Goal: Task Accomplishment & Management: Complete application form

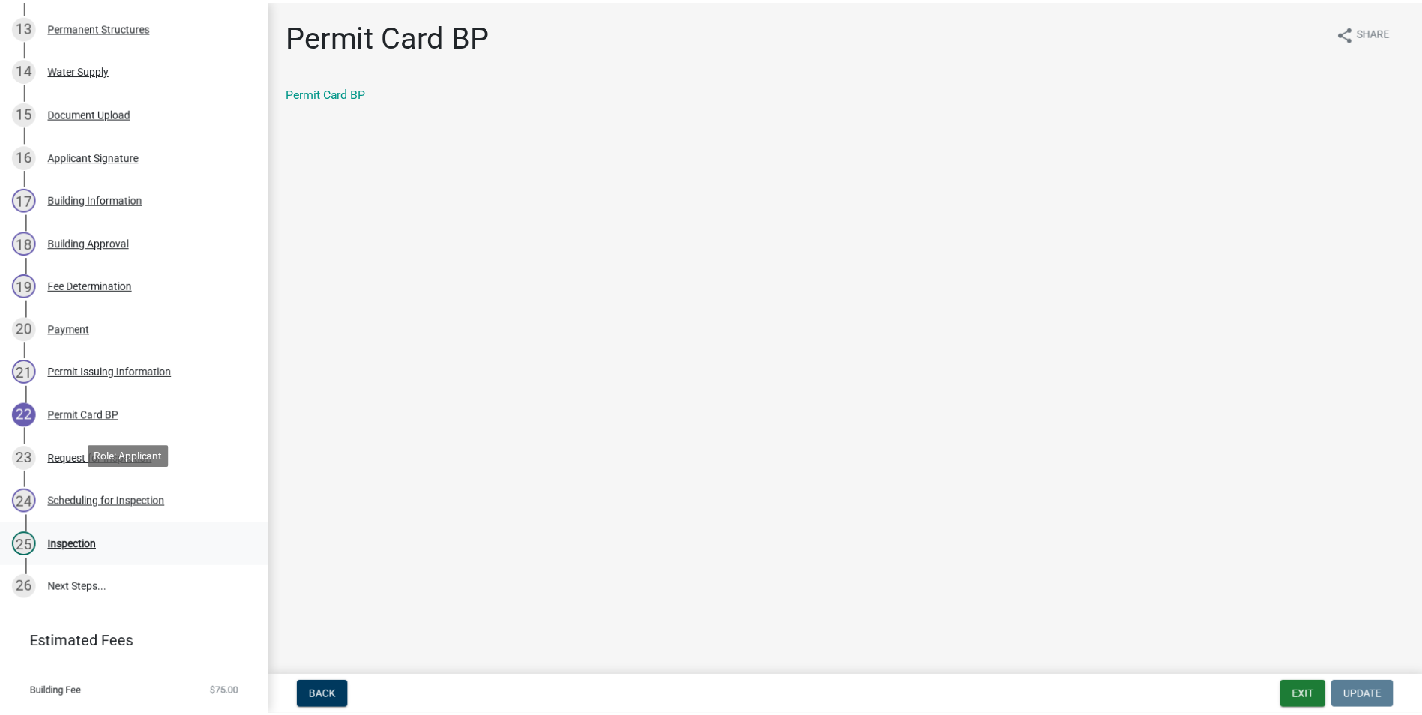
scroll to position [836, 0]
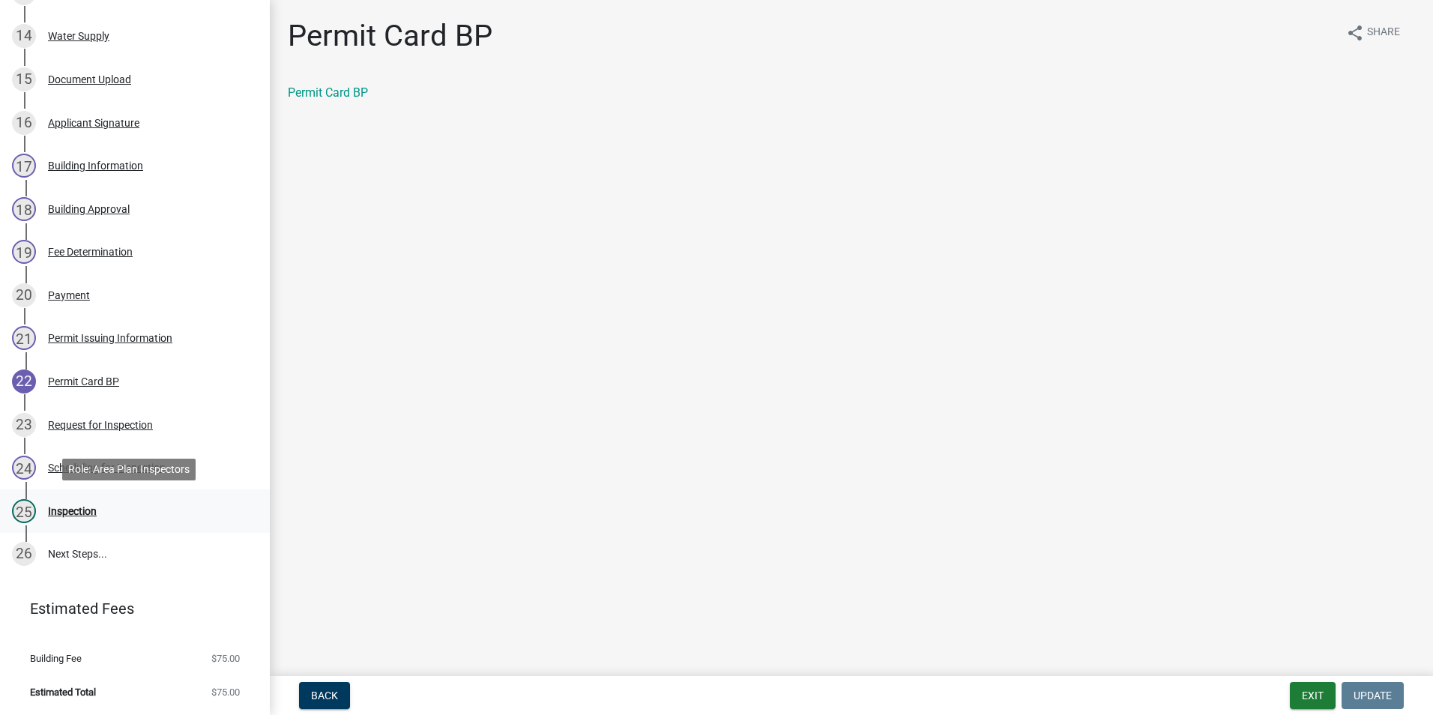
click at [45, 502] on div "25 Inspection" at bounding box center [129, 511] width 234 height 24
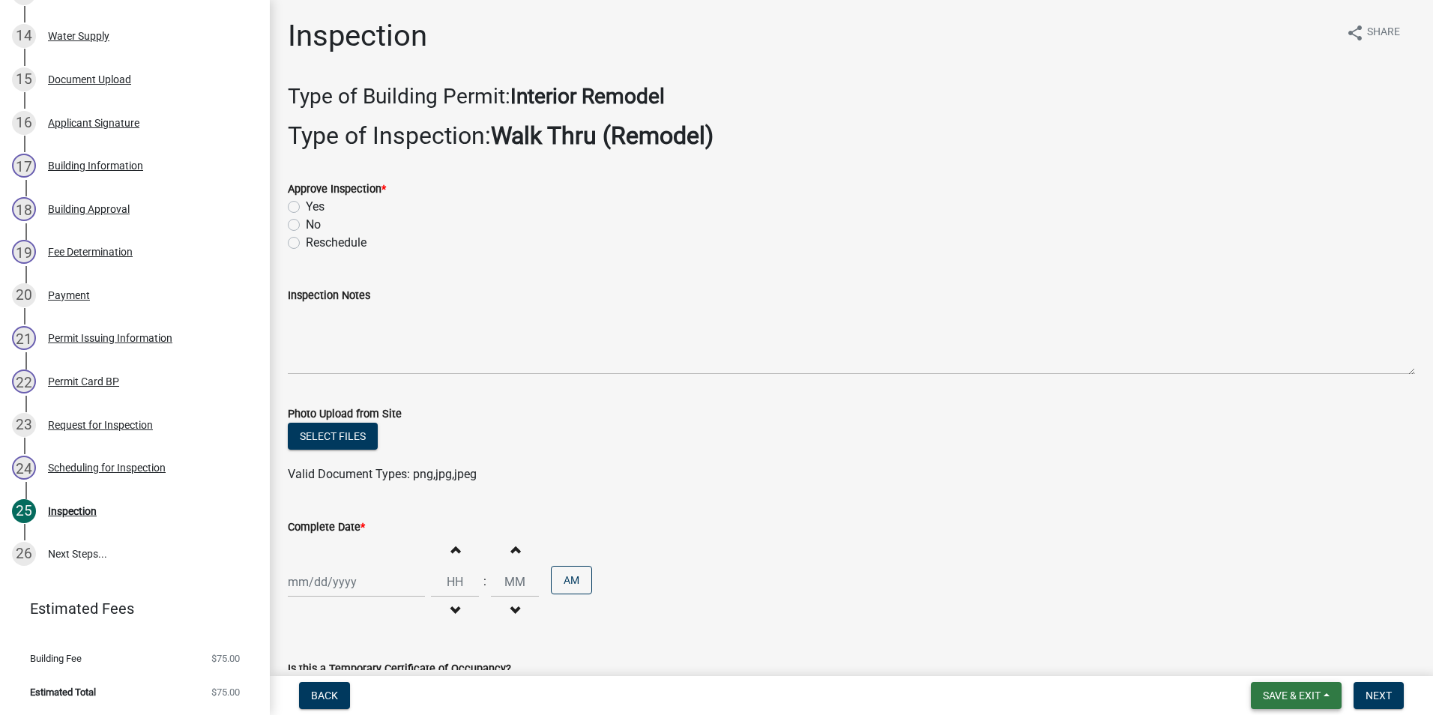
click at [1296, 692] on span "Save & Exit" at bounding box center [1292, 695] width 58 height 12
click at [1286, 671] on button "Save & Exit" at bounding box center [1281, 656] width 120 height 36
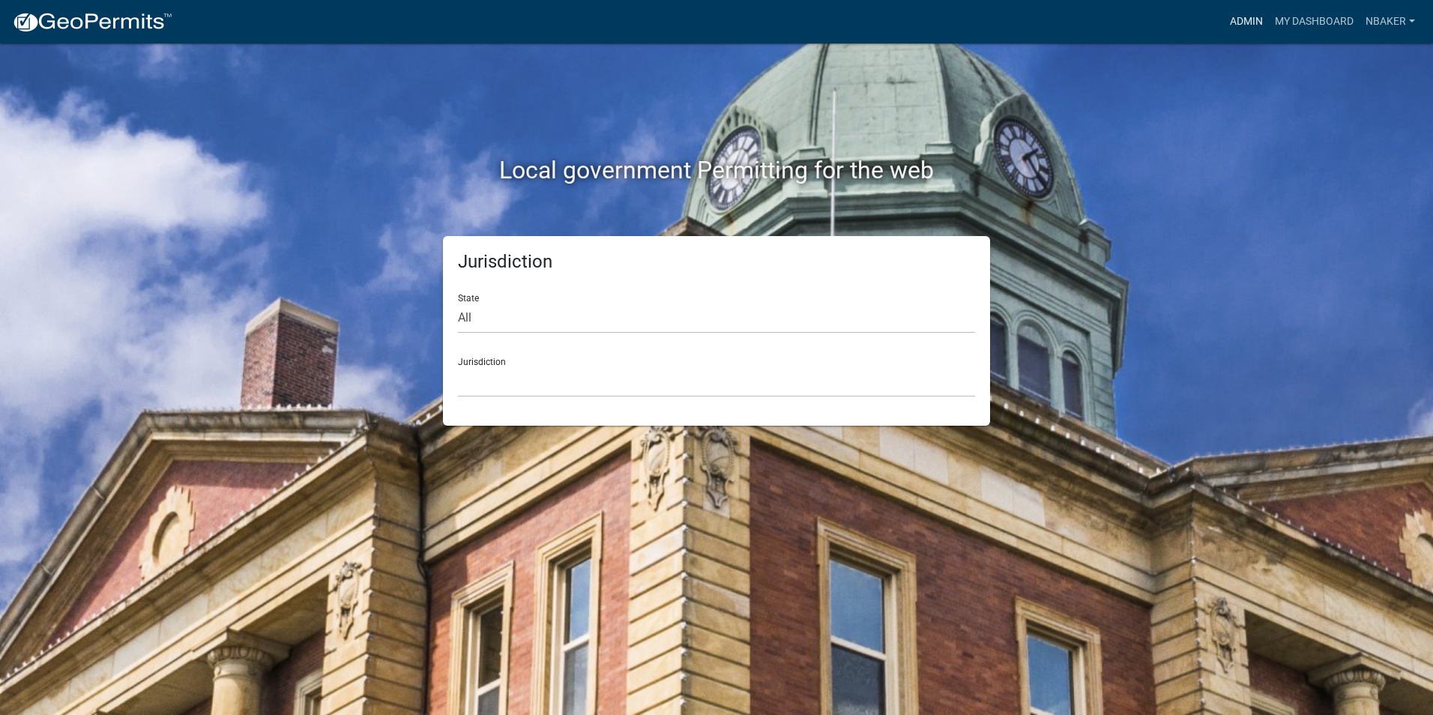
click at [1227, 22] on link "Admin" at bounding box center [1246, 21] width 45 height 28
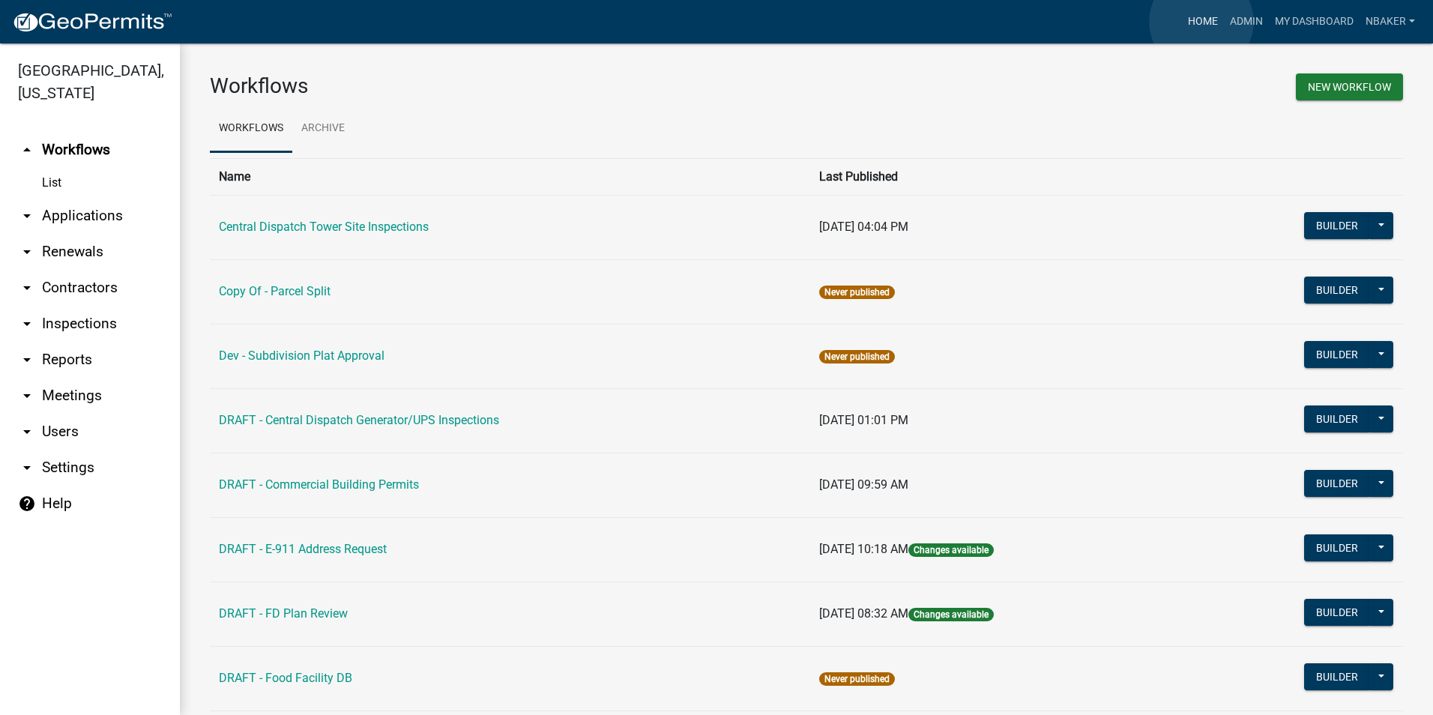
click at [1201, 22] on link "Home" at bounding box center [1203, 21] width 42 height 28
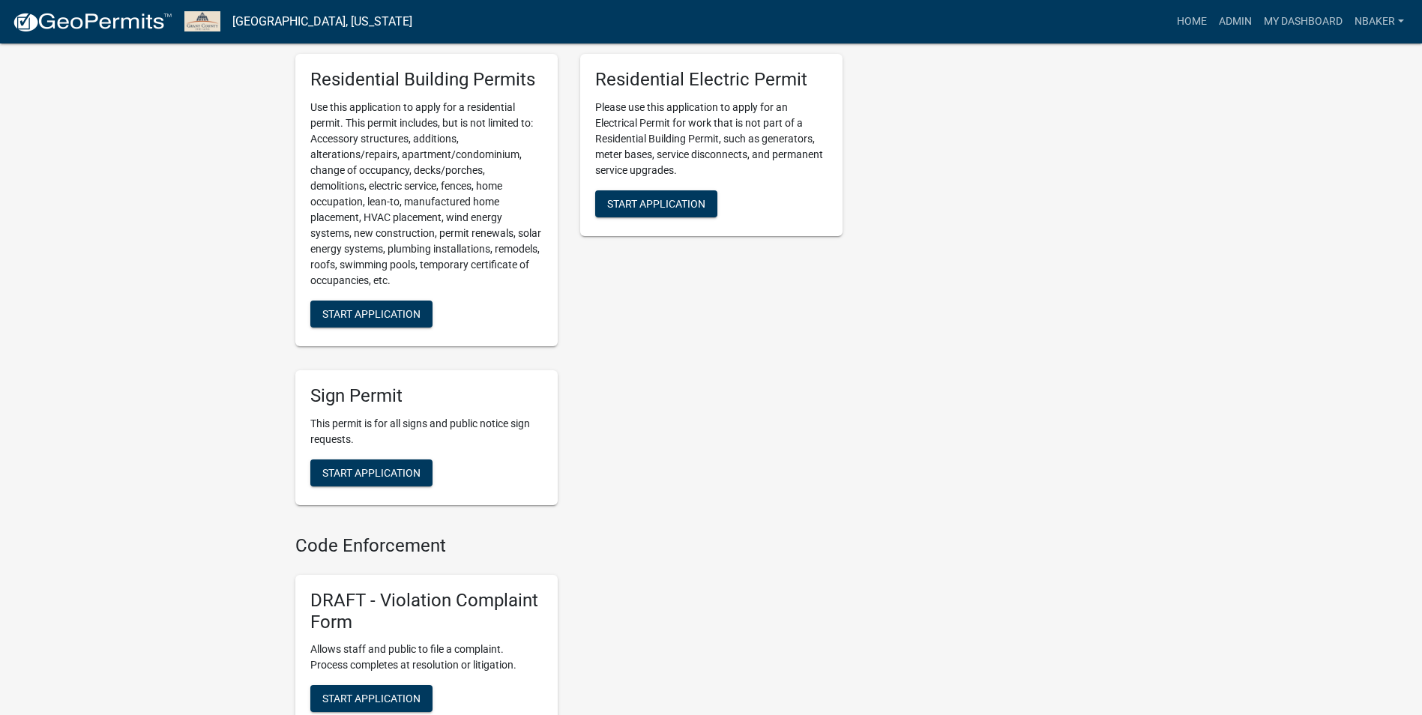
scroll to position [902, 0]
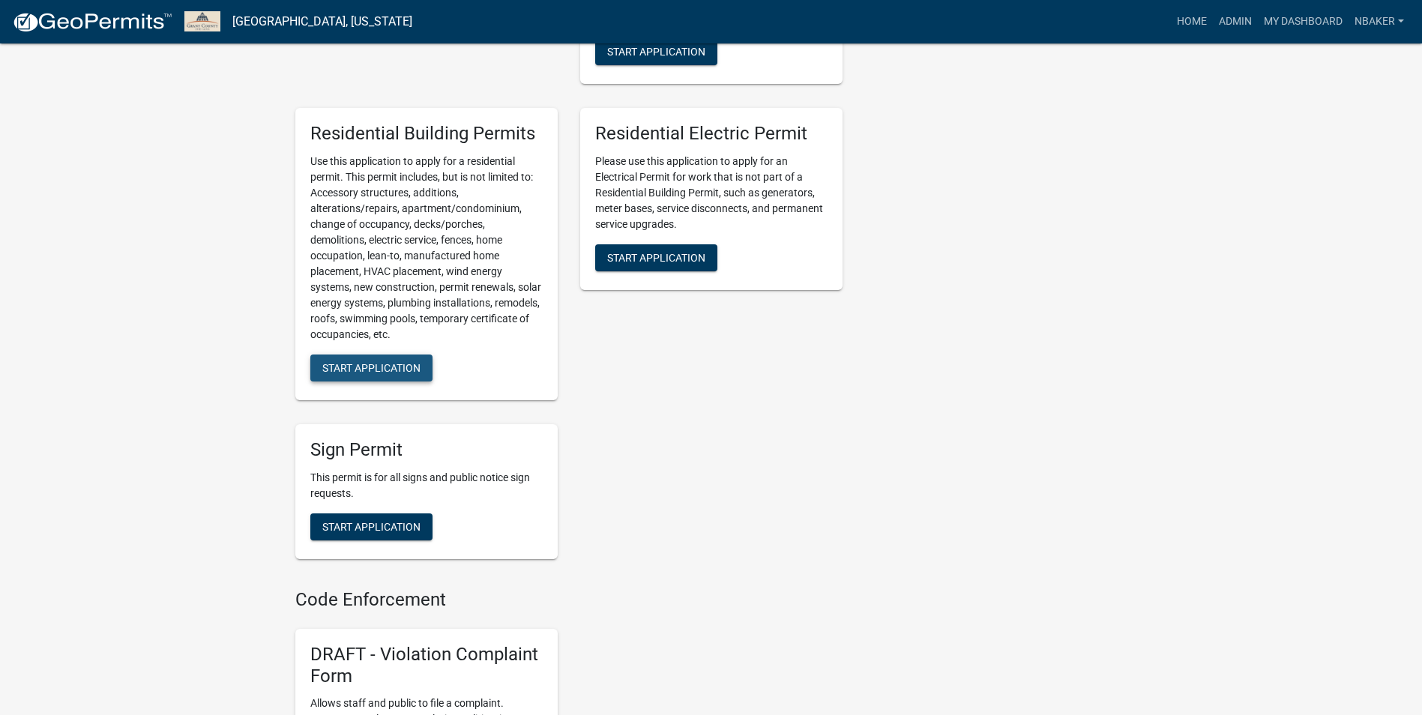
click at [380, 360] on button "Start Application" at bounding box center [371, 367] width 122 height 27
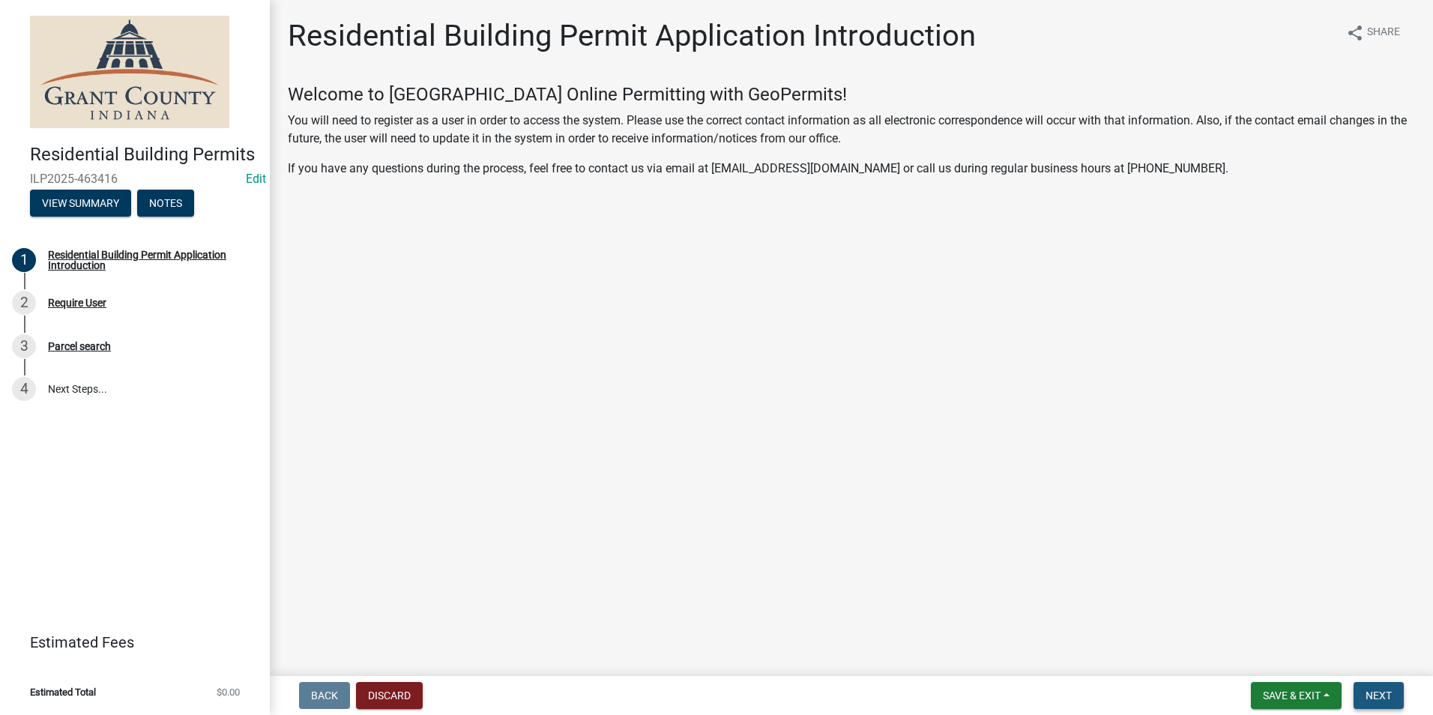
click at [1382, 685] on button "Next" at bounding box center [1378, 695] width 50 height 27
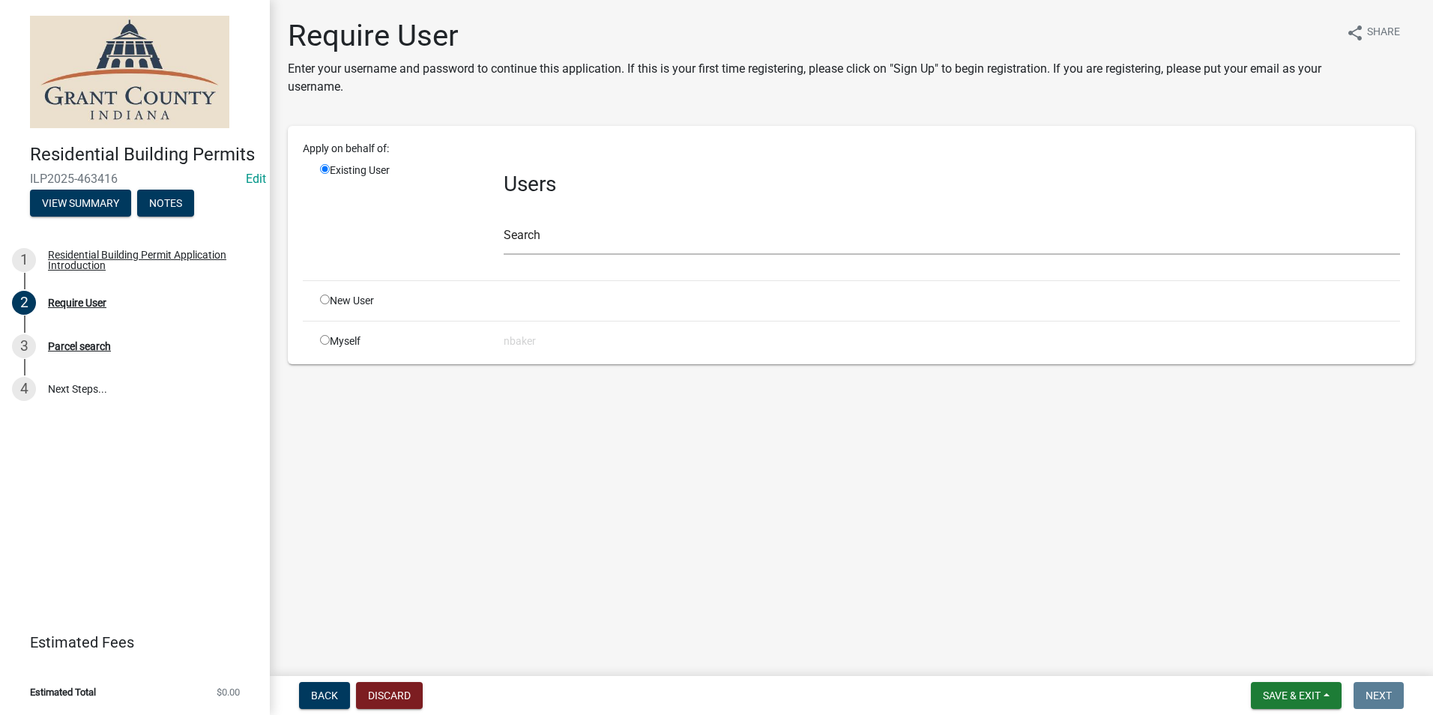
click at [581, 388] on main "Require User Enter your username and password to continue this application. If …" at bounding box center [851, 335] width 1163 height 670
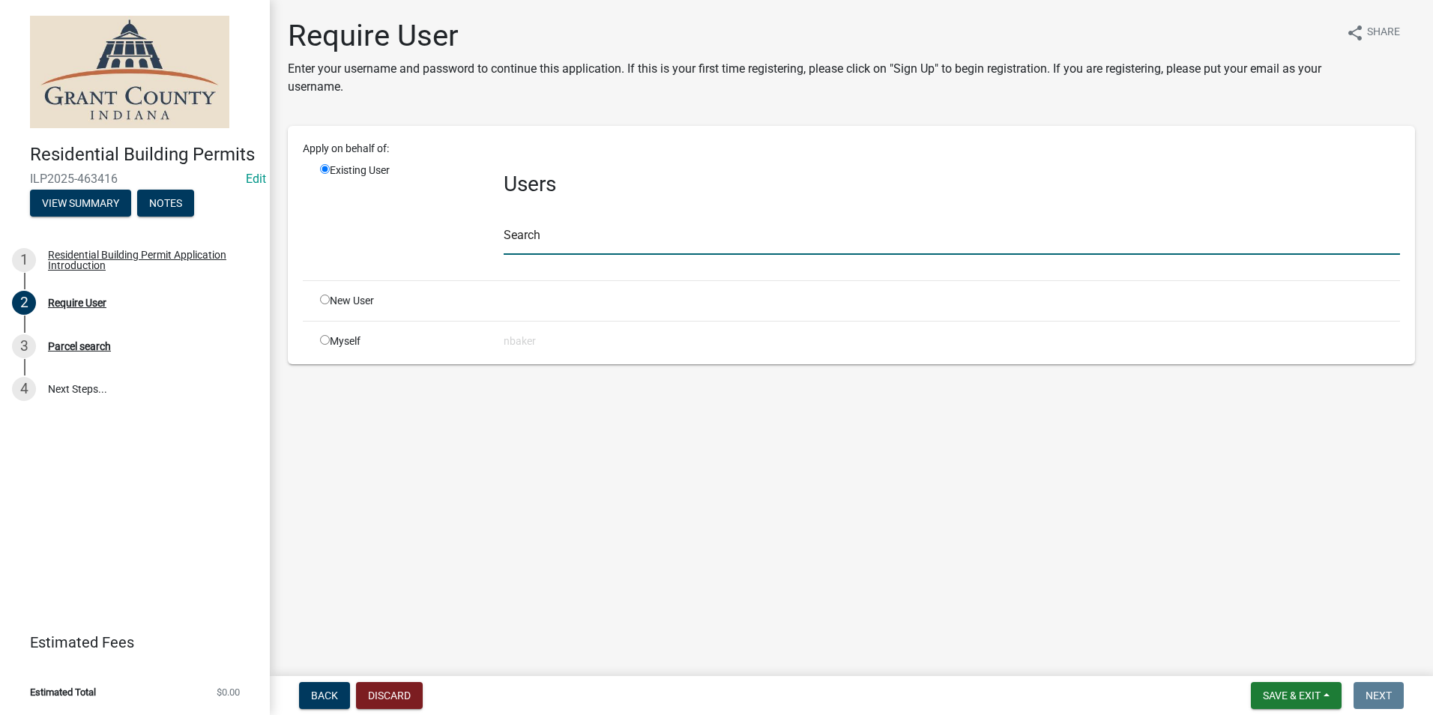
click at [596, 226] on input "text" at bounding box center [952, 239] width 896 height 31
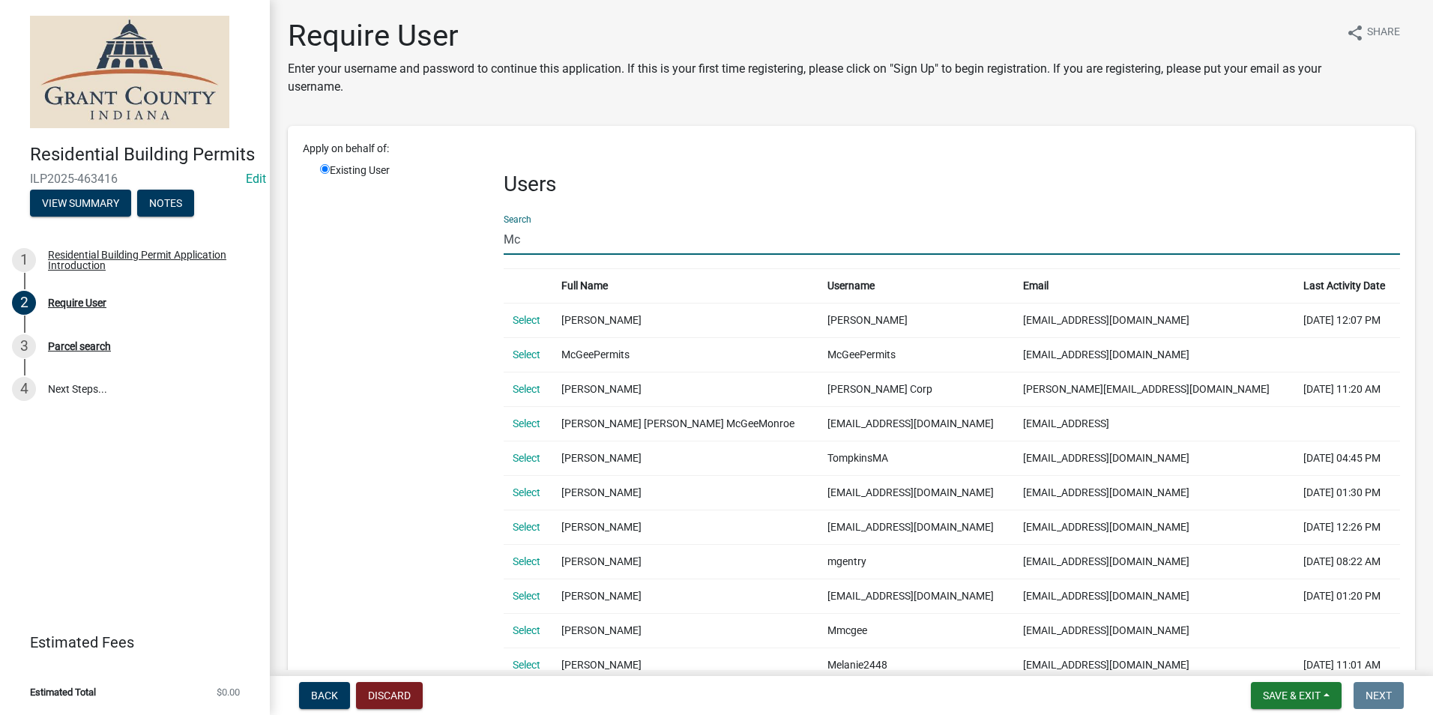
type input "M"
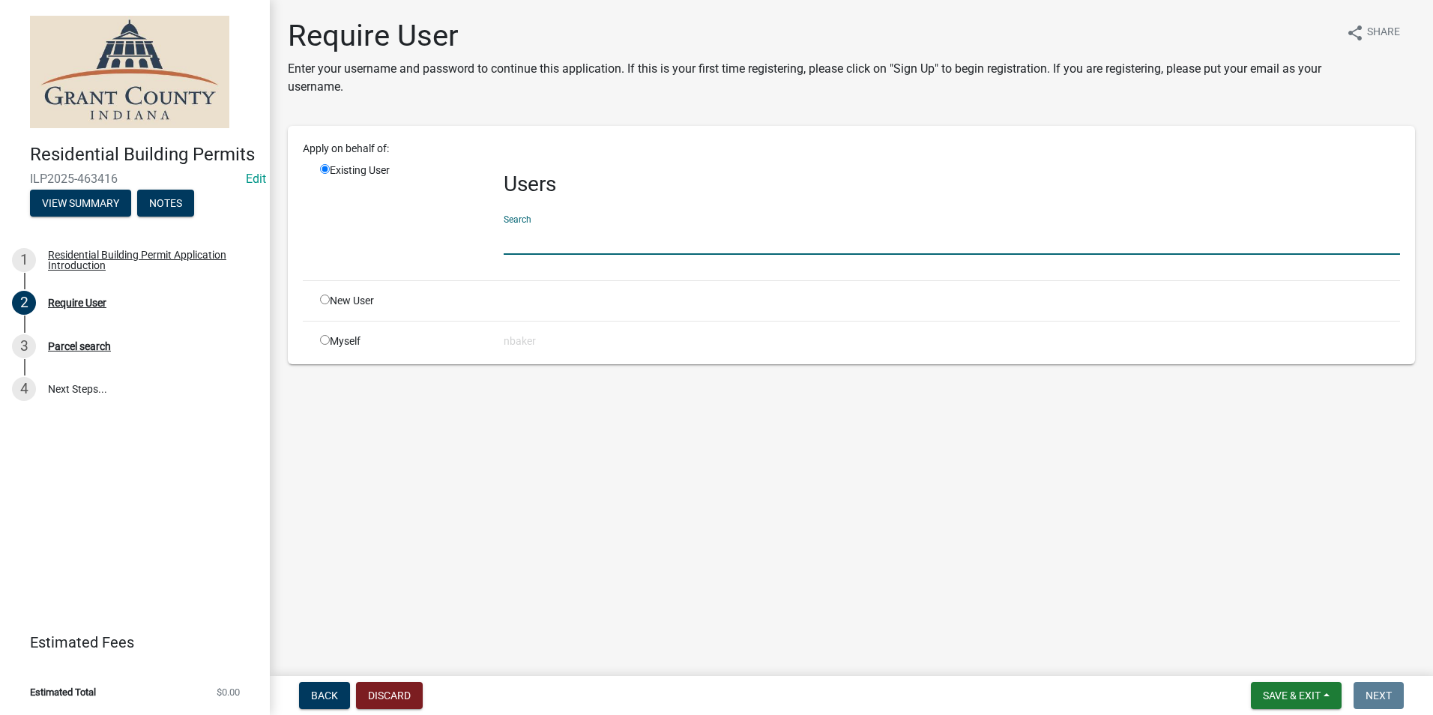
click at [324, 340] on input "radio" at bounding box center [325, 340] width 10 height 10
radio input "true"
radio input "false"
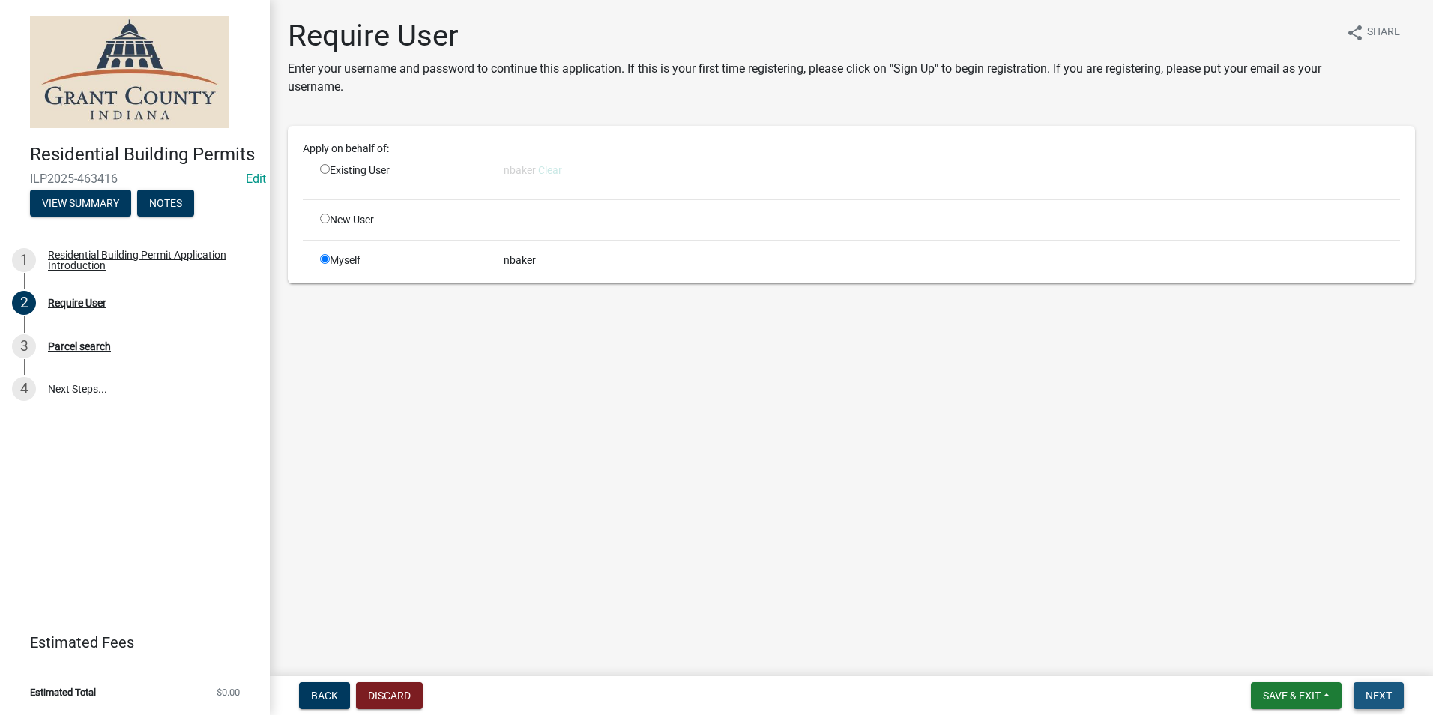
click at [1402, 682] on button "Next" at bounding box center [1378, 695] width 50 height 27
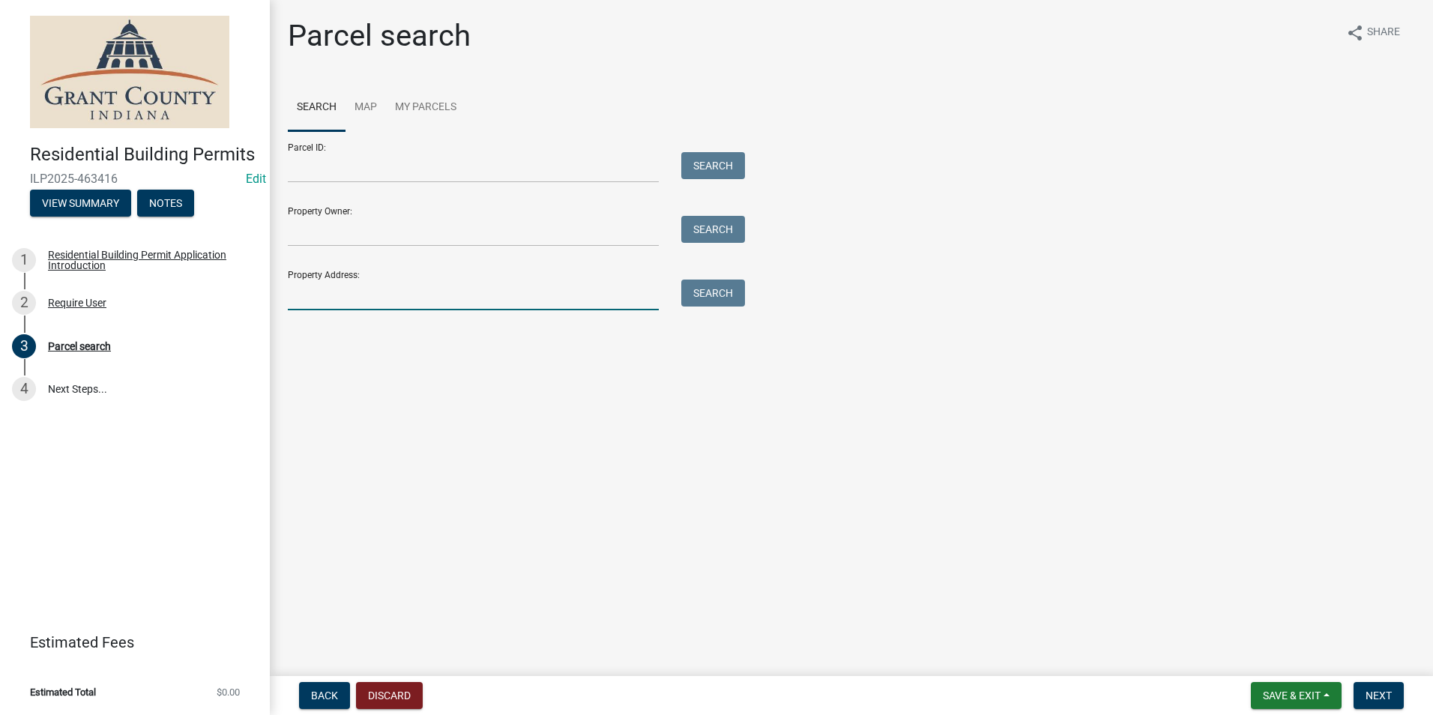
click at [339, 286] on input "Property Address:" at bounding box center [473, 295] width 371 height 31
click at [359, 171] on input "Parcel ID:" at bounding box center [473, 167] width 371 height 31
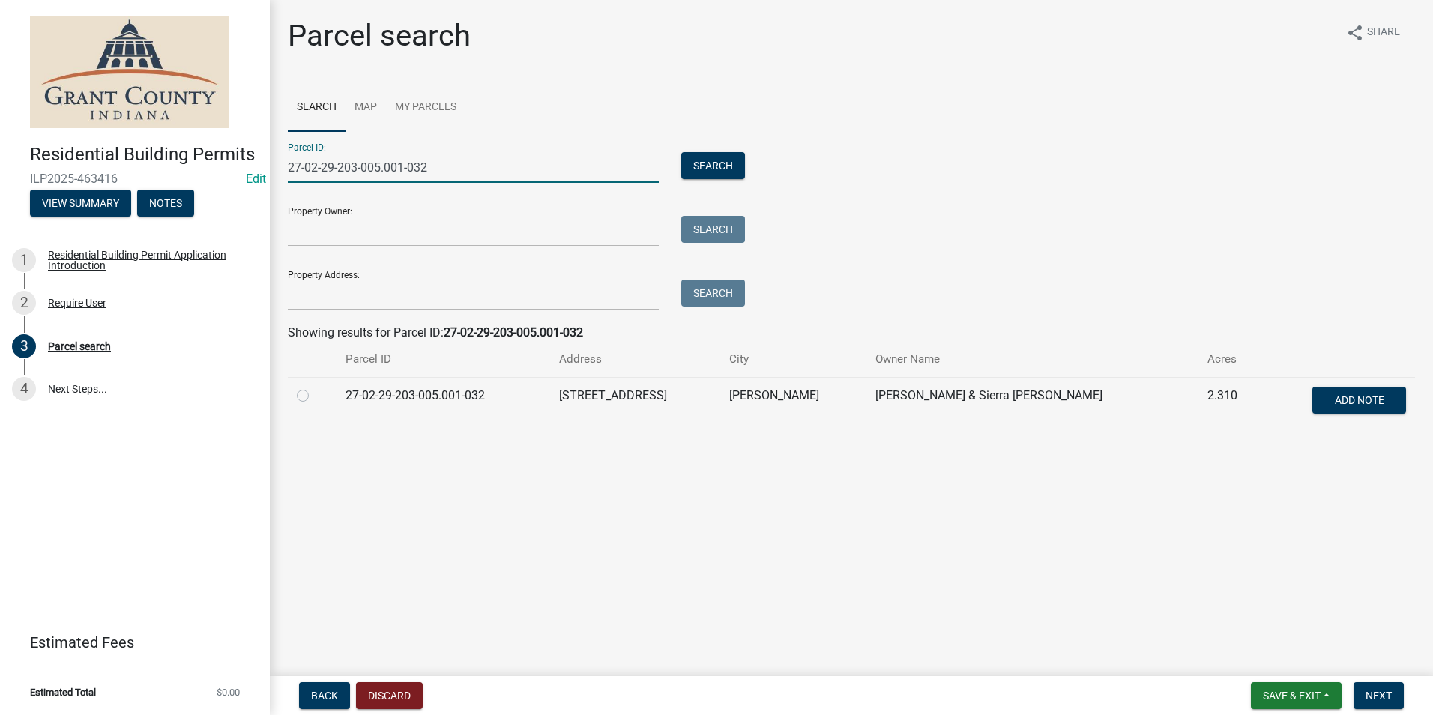
type input "27-02-29-203-005.001-032"
click at [315, 387] on label at bounding box center [315, 387] width 0 height 0
click at [315, 396] on input "radio" at bounding box center [320, 392] width 10 height 10
radio input "true"
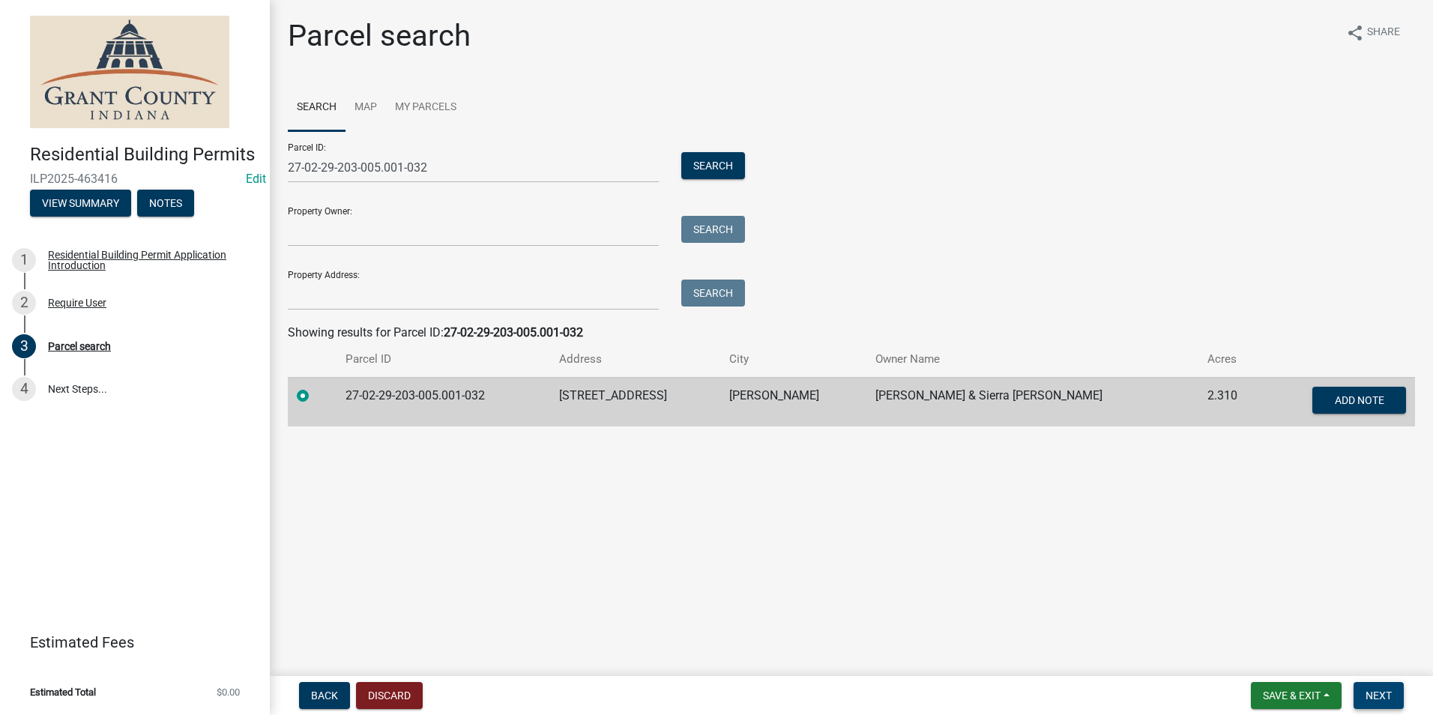
click at [1374, 690] on span "Next" at bounding box center [1378, 695] width 26 height 12
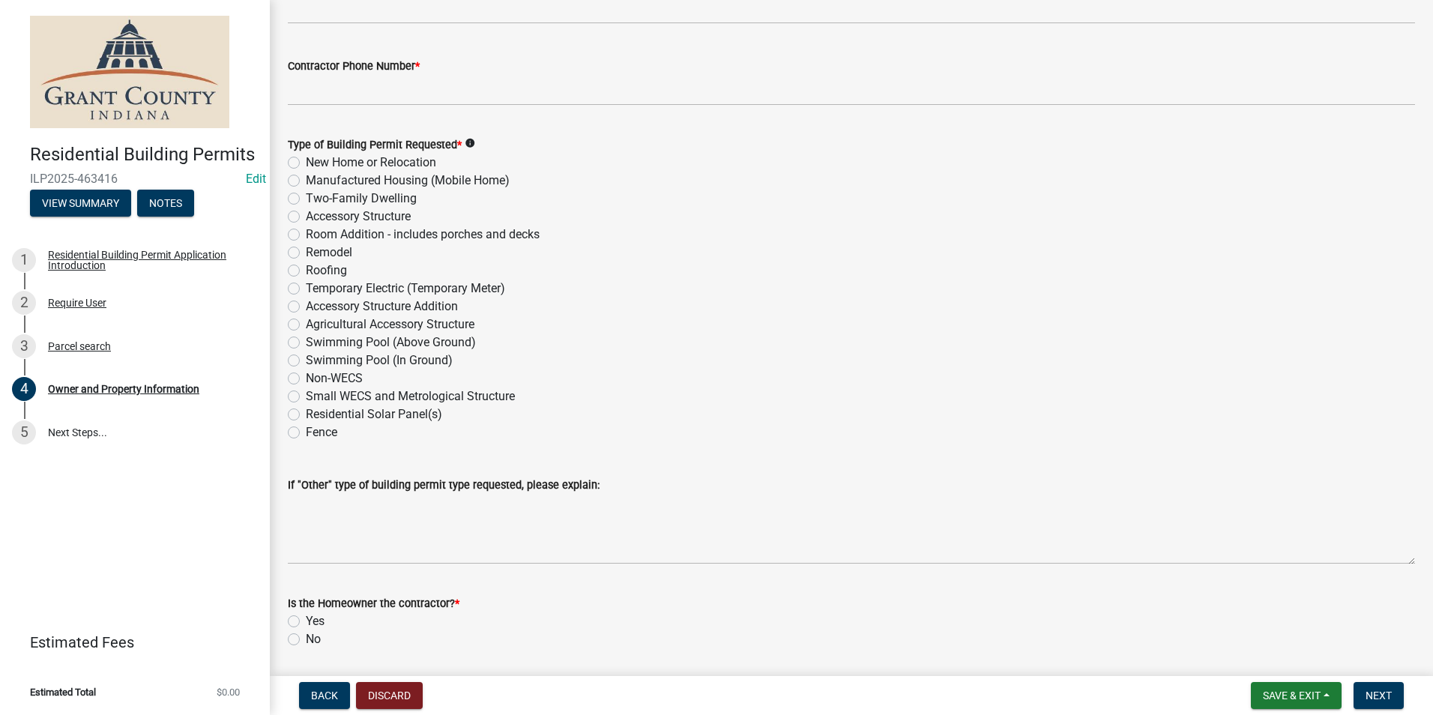
scroll to position [1694, 0]
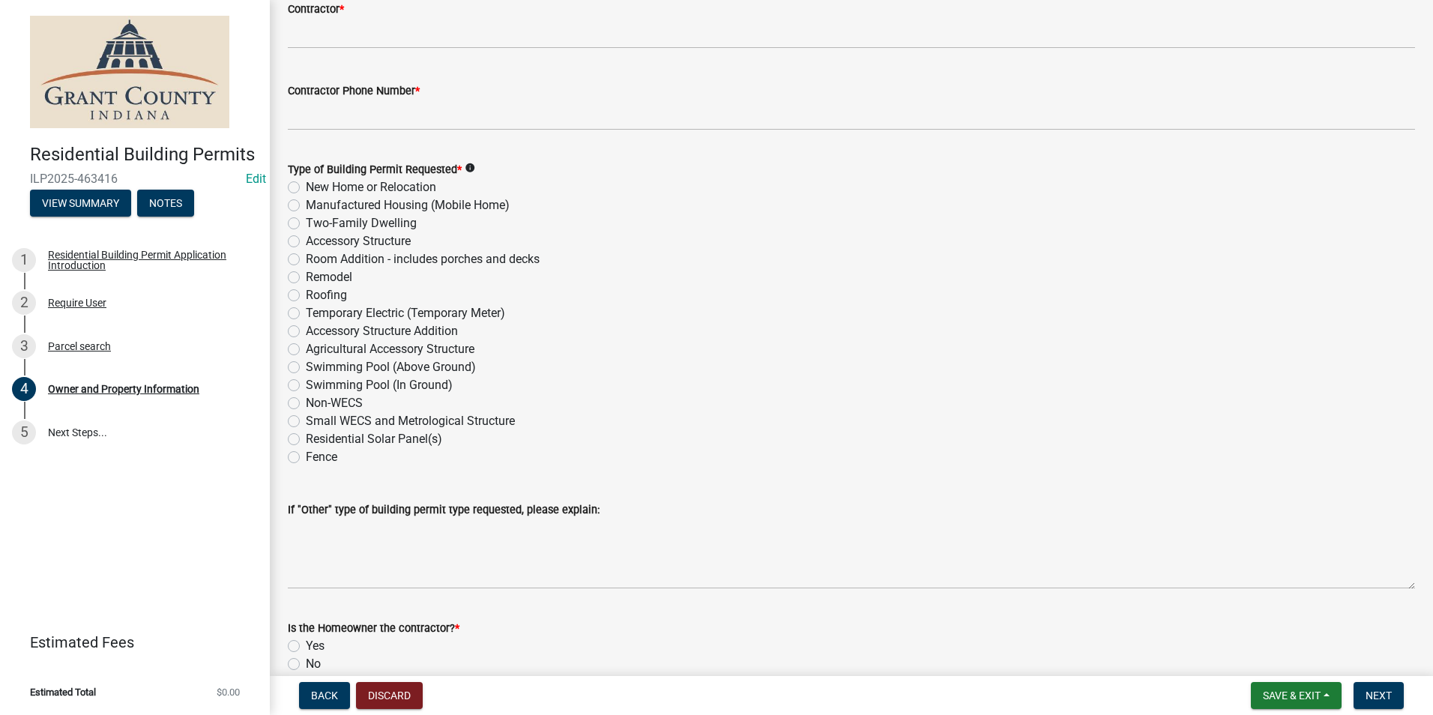
click at [306, 333] on label "Accessory Structure Addition" at bounding box center [382, 331] width 152 height 18
click at [306, 332] on input "Accessory Structure Addition" at bounding box center [311, 327] width 10 height 10
radio input "true"
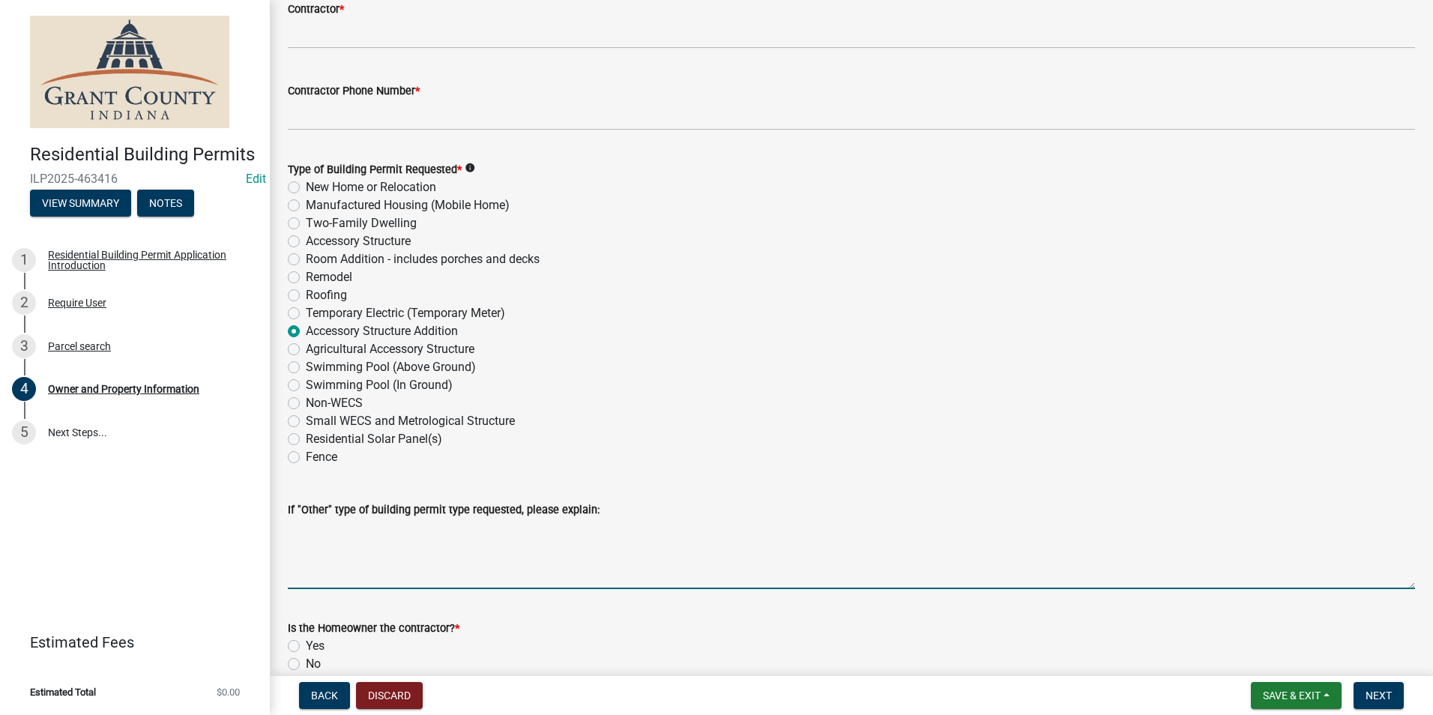
click at [378, 566] on textarea "If "Other" type of building permit type requested, please explain:" at bounding box center [851, 554] width 1127 height 70
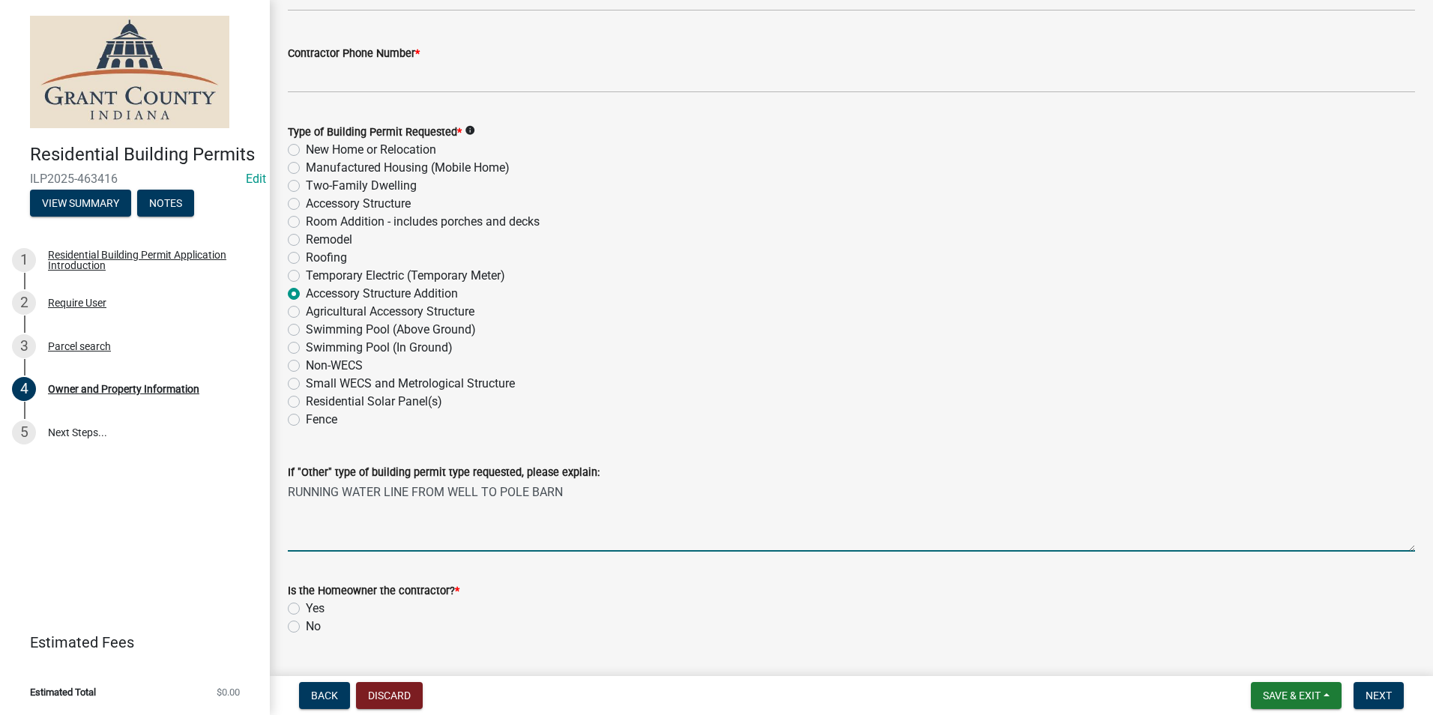
scroll to position [1768, 0]
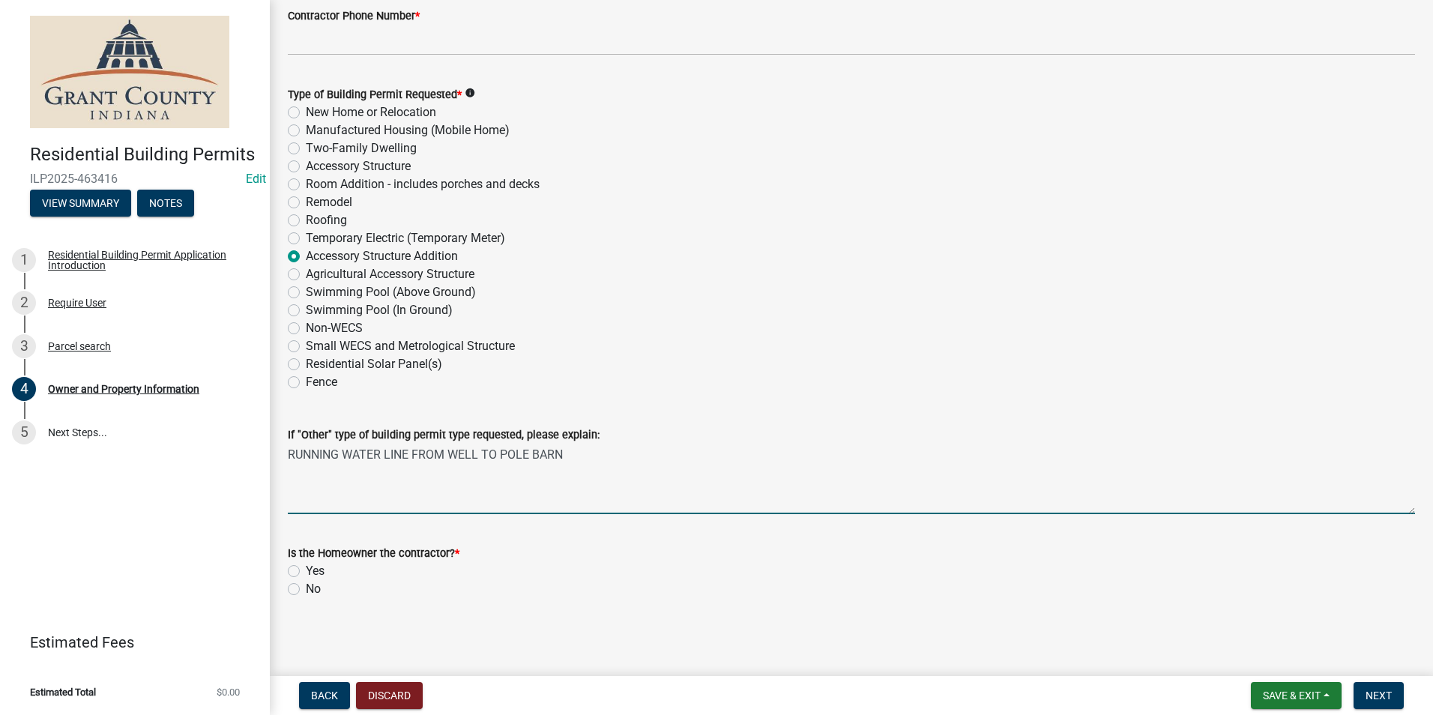
type textarea "RUNNING WATER LINE FROM WELL TO POLE BARN"
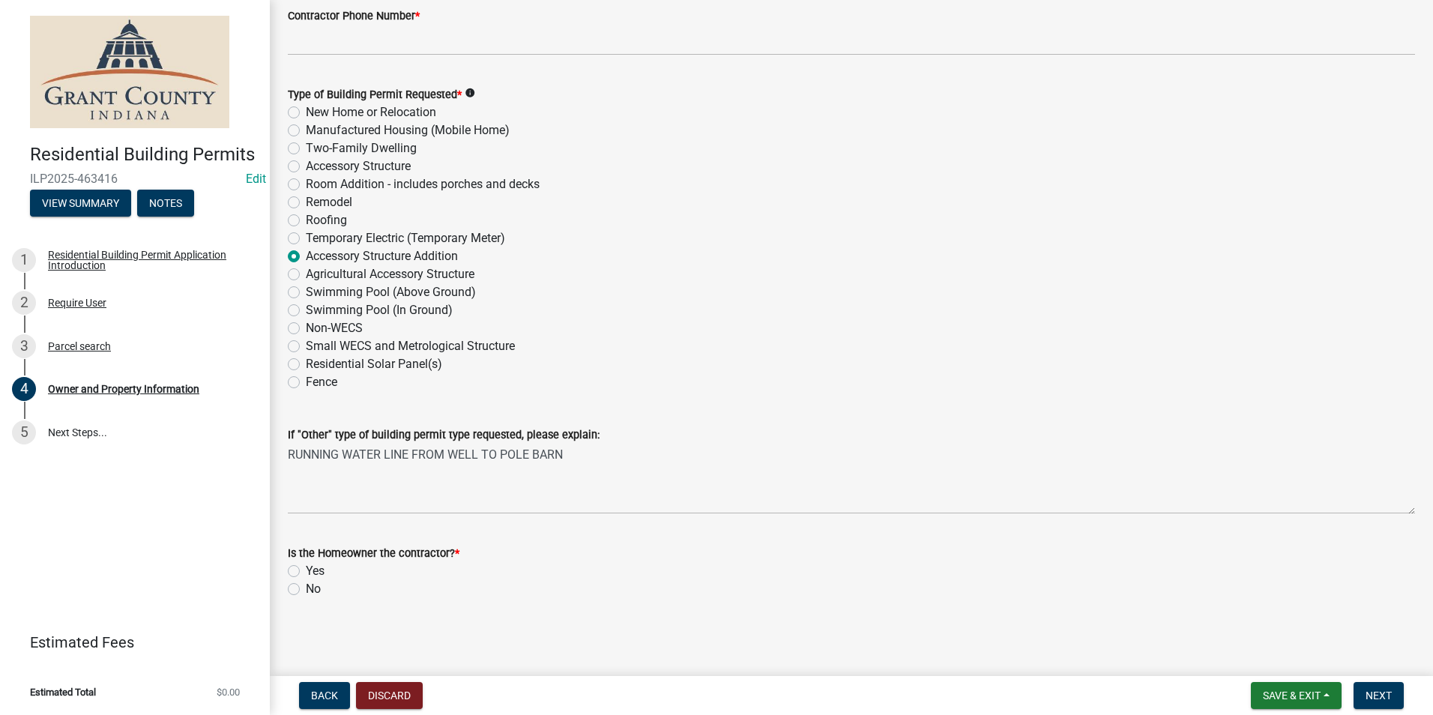
click at [306, 567] on label "Yes" at bounding box center [315, 571] width 19 height 18
click at [306, 567] on input "Yes" at bounding box center [311, 567] width 10 height 10
radio input "true"
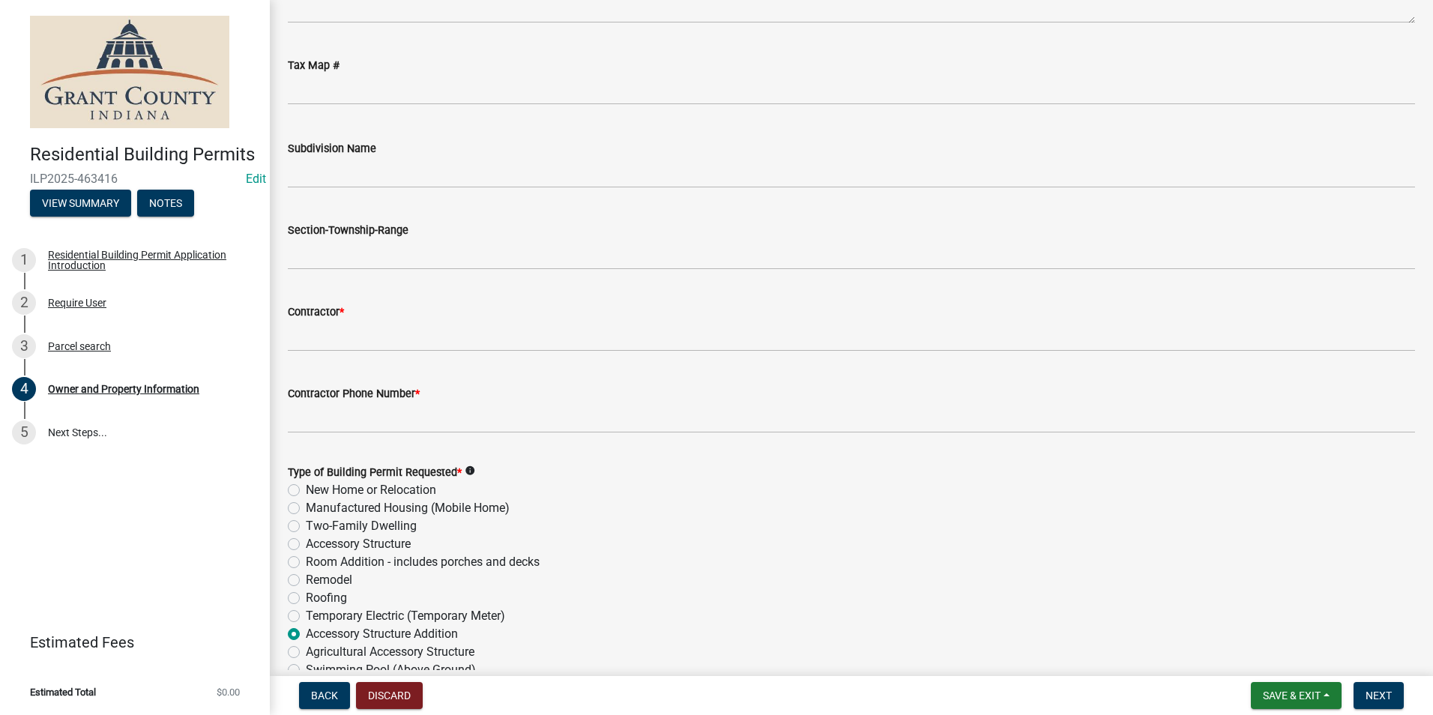
scroll to position [1499, 0]
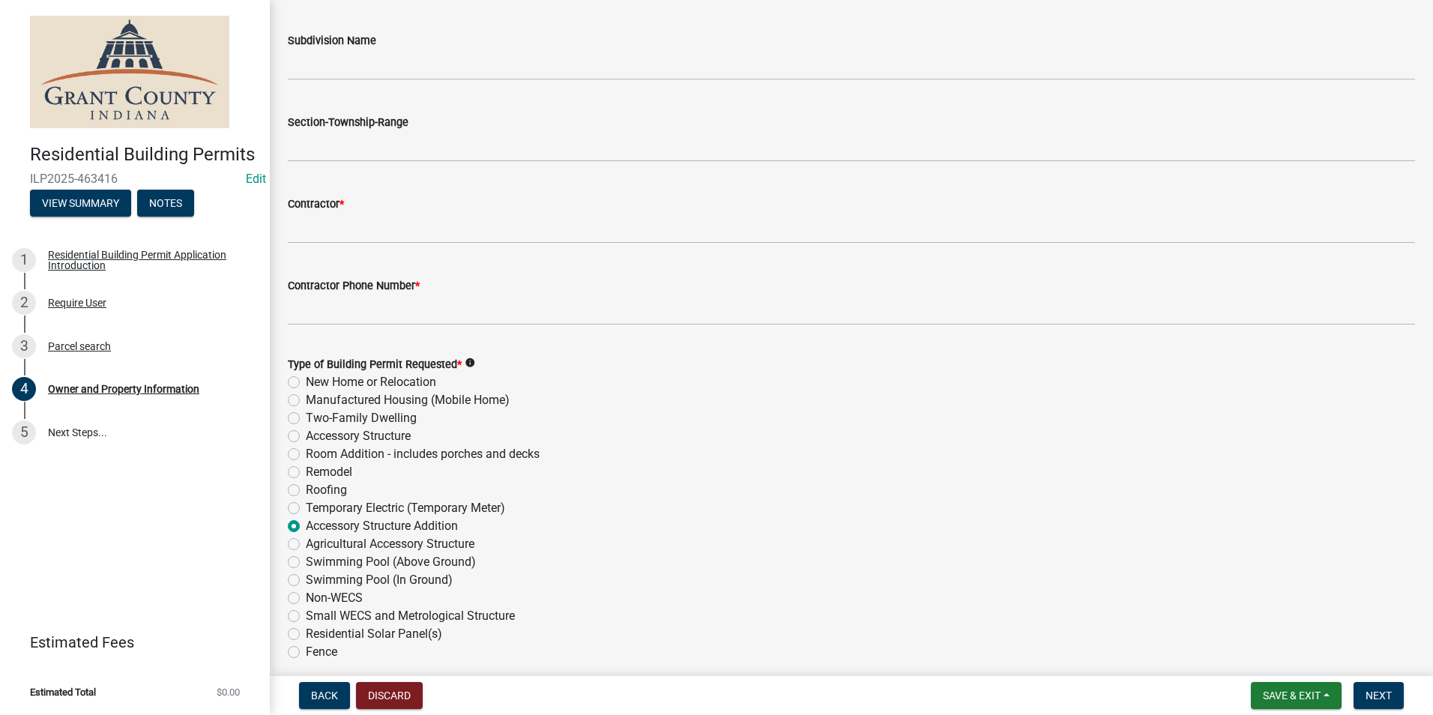
click at [432, 202] on div "Contractor *" at bounding box center [851, 204] width 1127 height 18
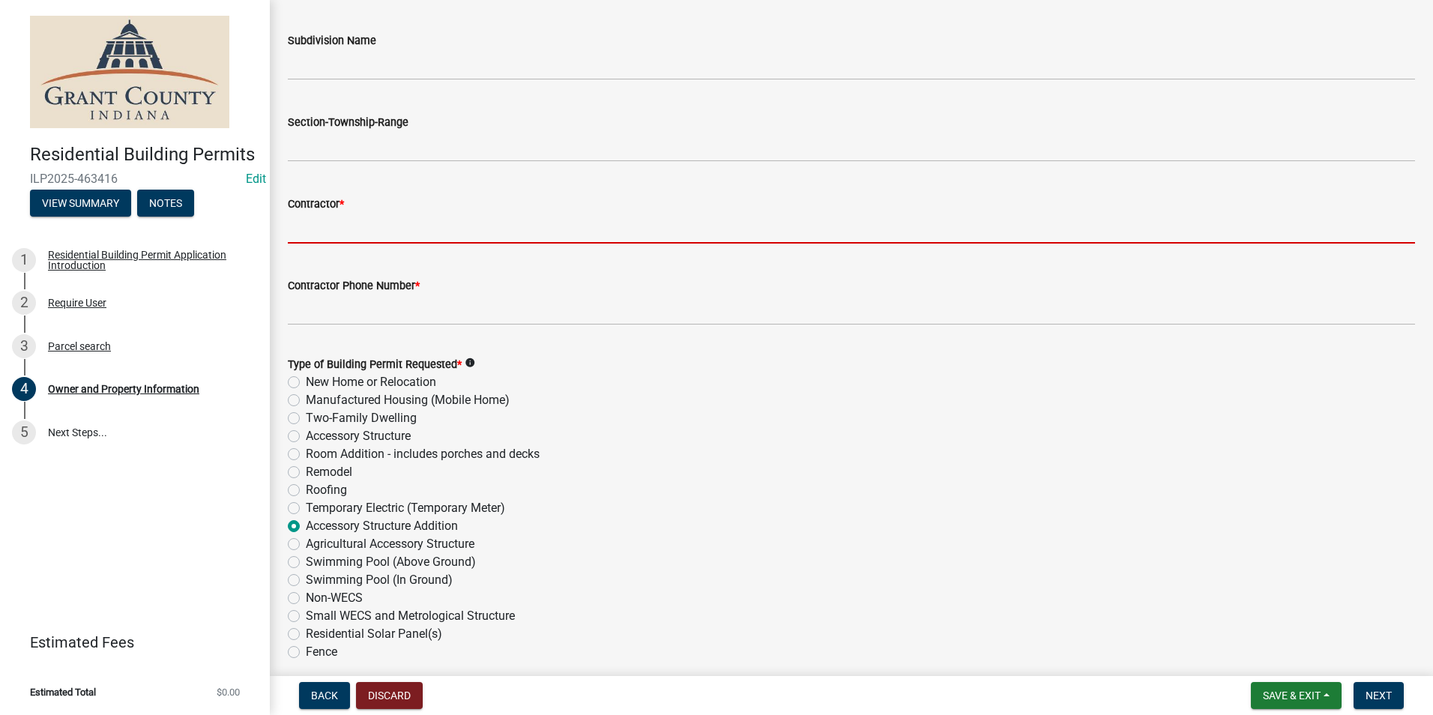
click at [434, 226] on input "Contractor *" at bounding box center [851, 228] width 1127 height 31
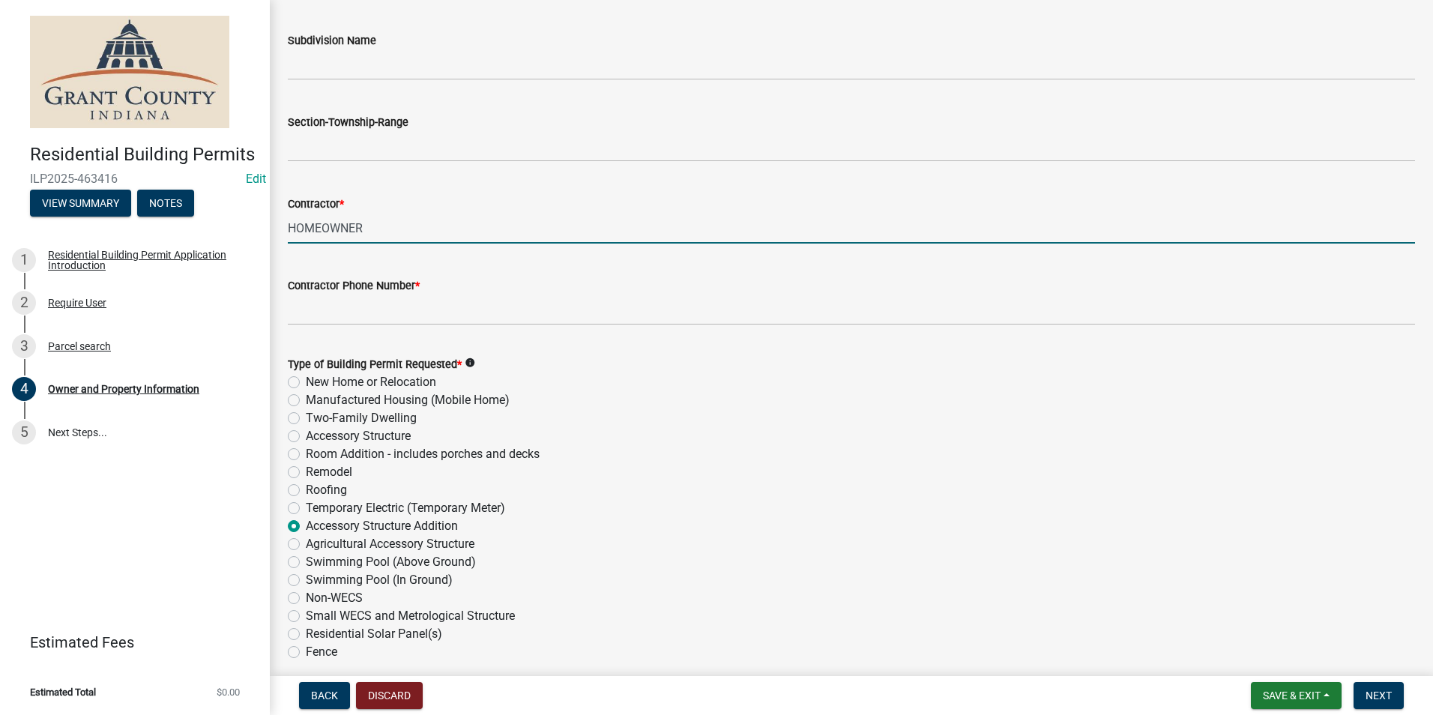
type input "HOMEOWNER"
click at [626, 289] on div "Contractor Phone Number *" at bounding box center [851, 286] width 1127 height 18
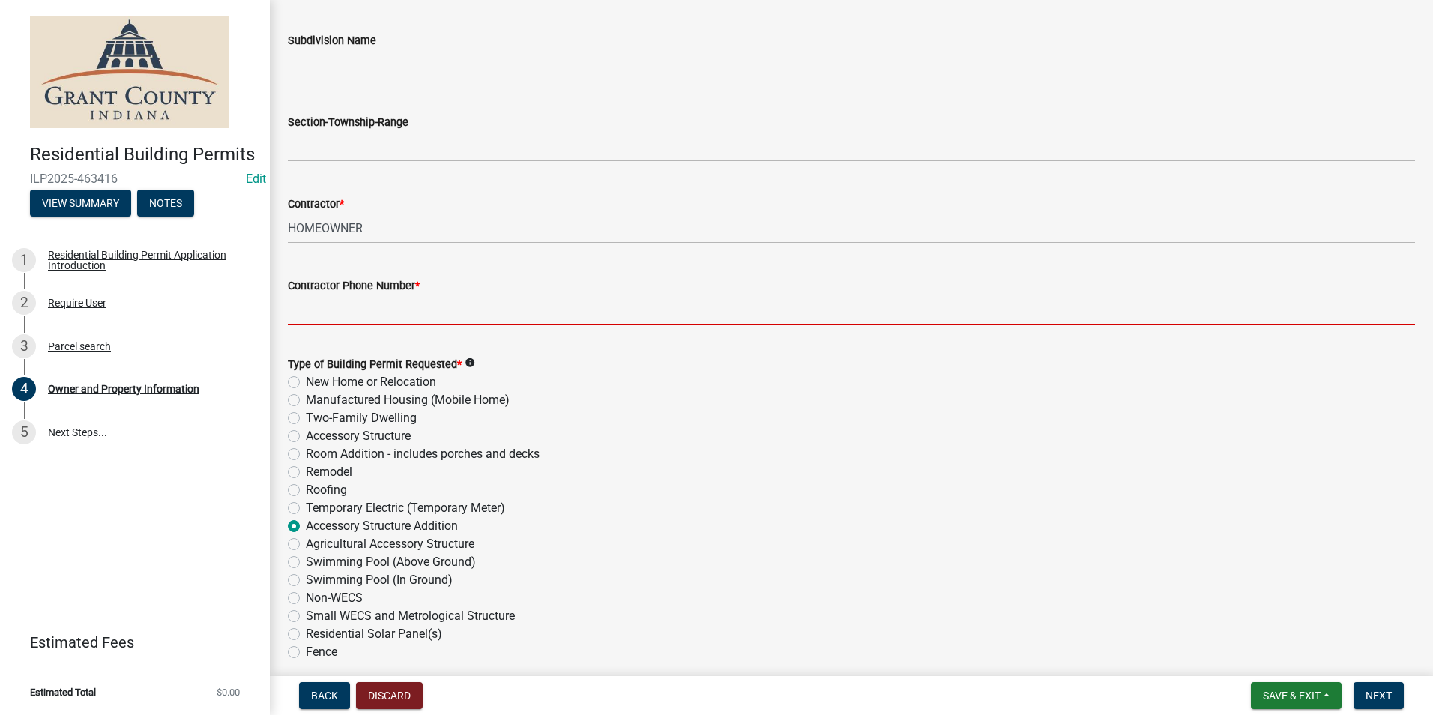
click at [620, 294] on input "Contractor Phone Number *" at bounding box center [851, 309] width 1127 height 31
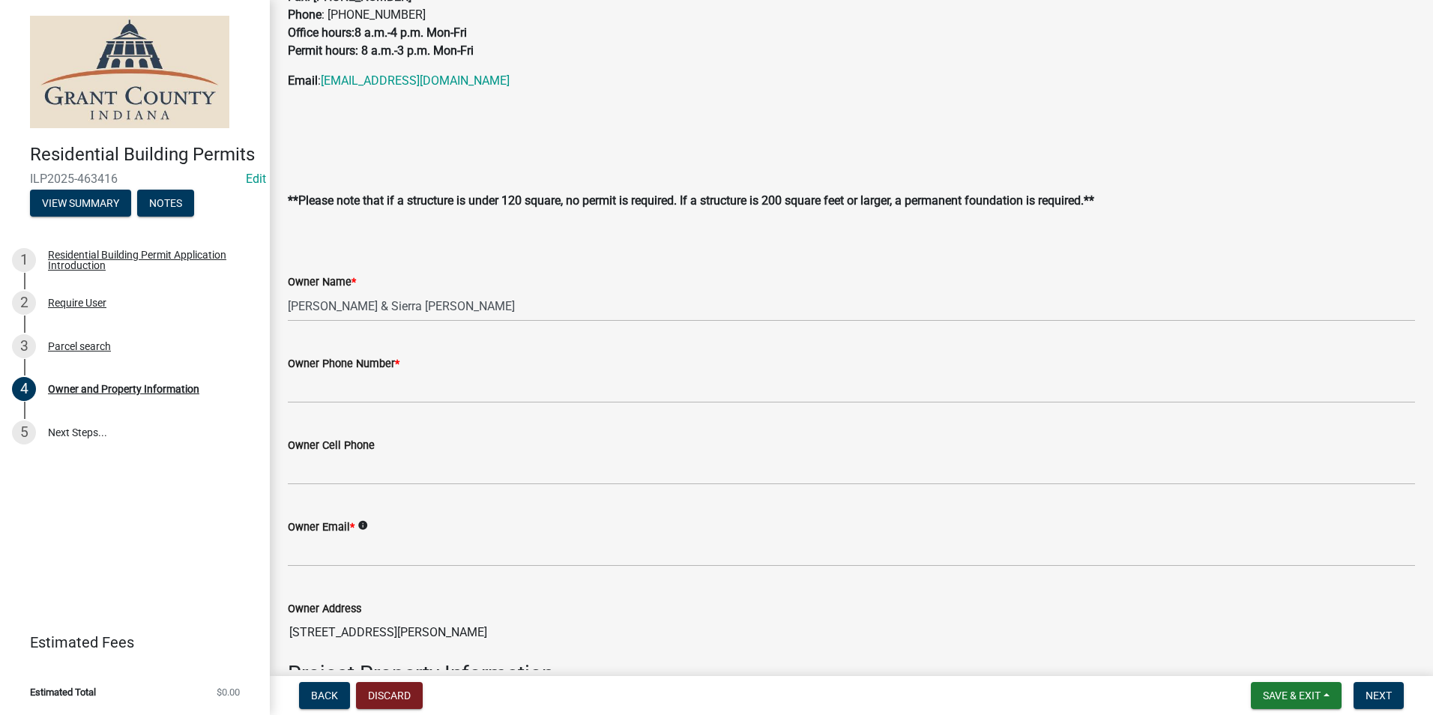
scroll to position [300, 0]
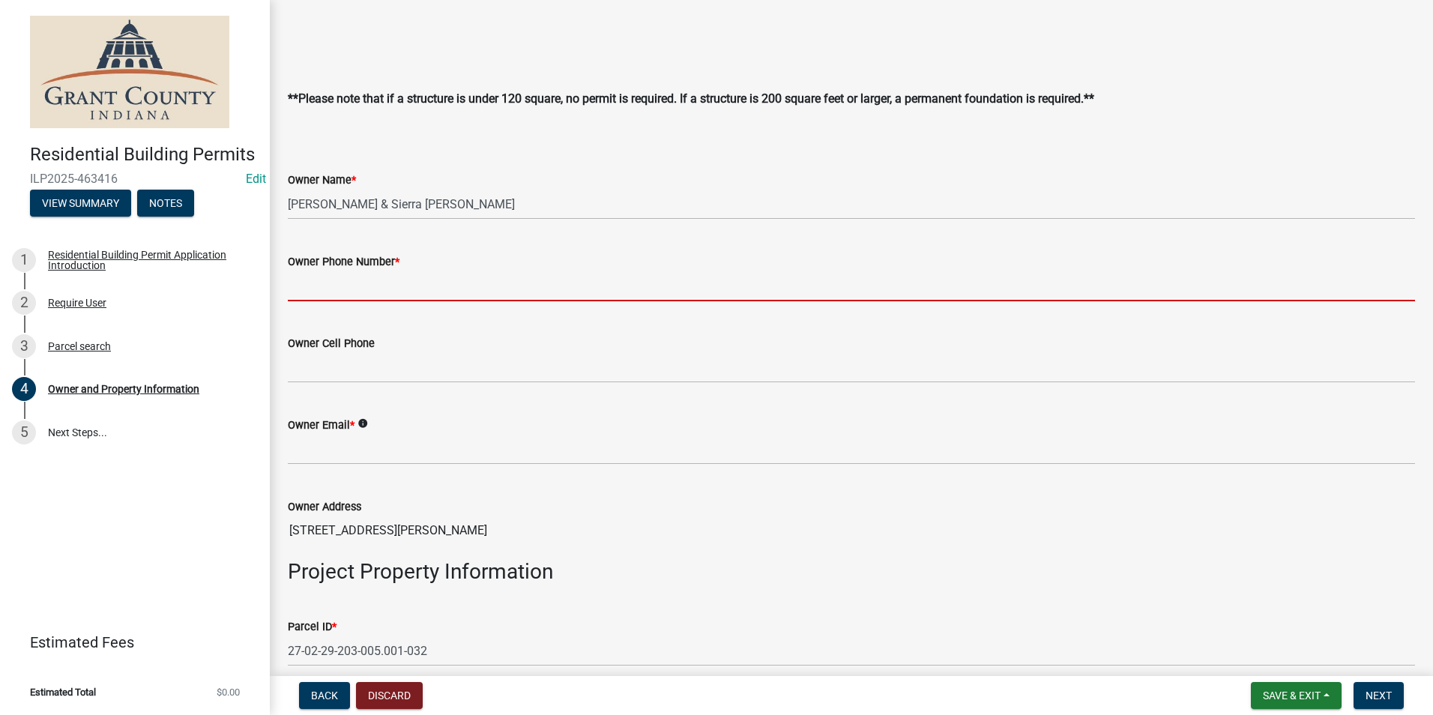
click at [477, 283] on input "Owner Phone Number *" at bounding box center [851, 286] width 1127 height 31
click at [885, 345] on div "Owner Cell Phone" at bounding box center [851, 348] width 1127 height 70
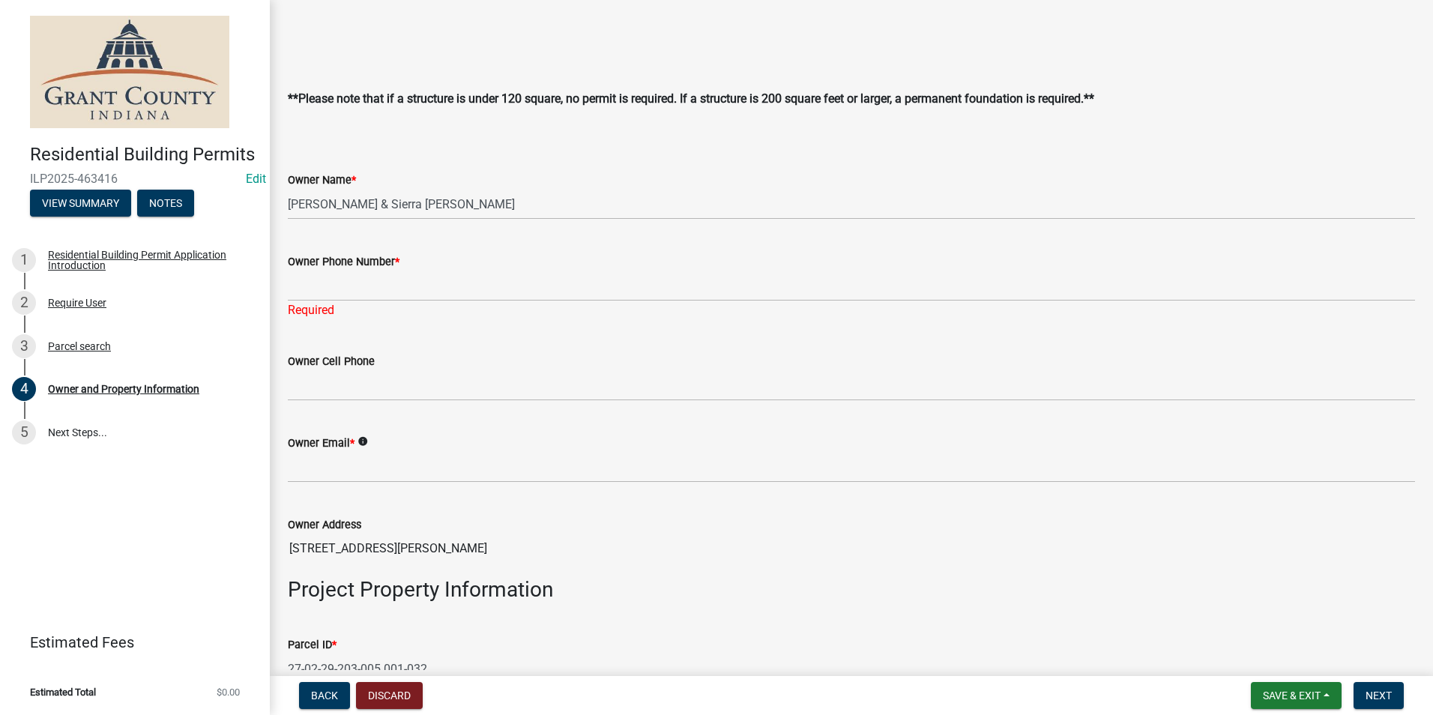
click at [809, 302] on div "Required" at bounding box center [851, 310] width 1127 height 18
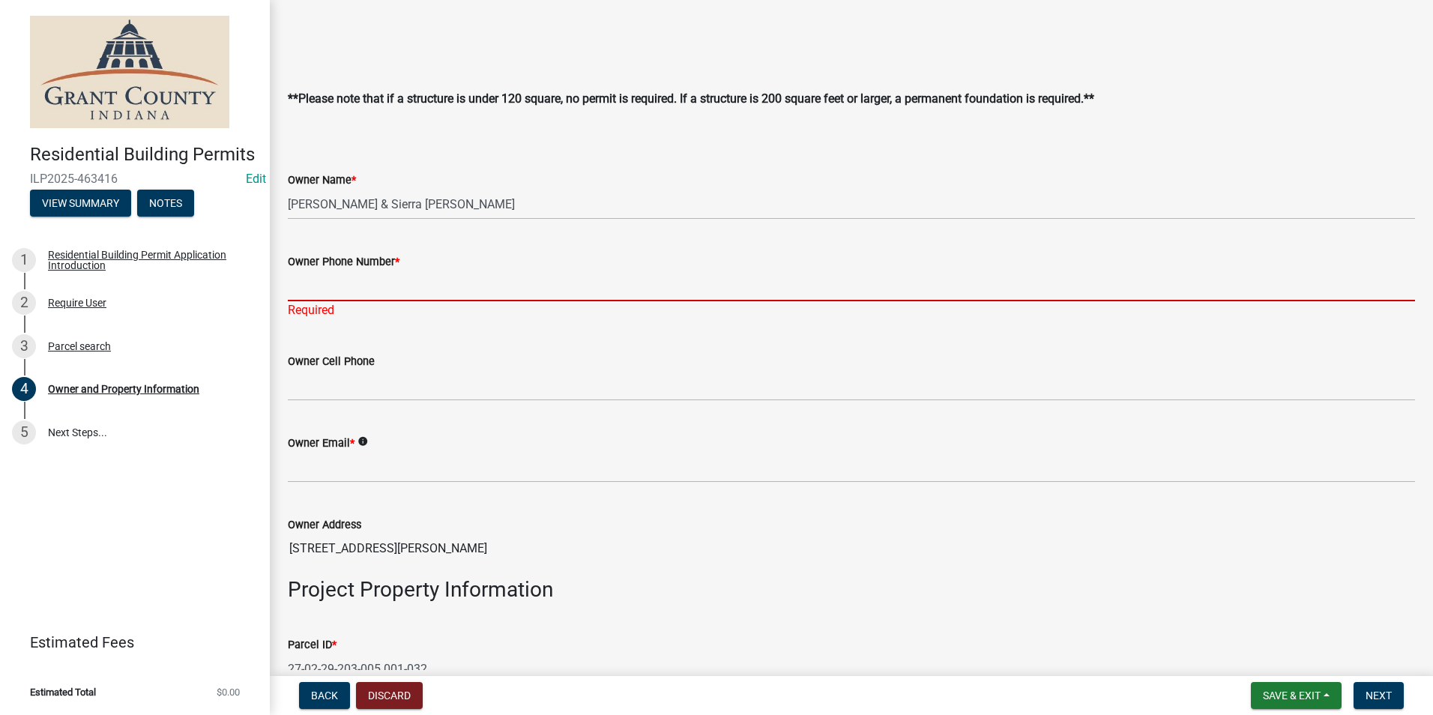
click at [805, 291] on input "Owner Phone Number *" at bounding box center [851, 286] width 1127 height 31
click at [803, 289] on input "Owner Phone Number *" at bounding box center [851, 286] width 1127 height 31
click at [776, 314] on div "Required" at bounding box center [851, 310] width 1127 height 18
click at [739, 285] on input "Owner Phone Number *" at bounding box center [851, 286] width 1127 height 31
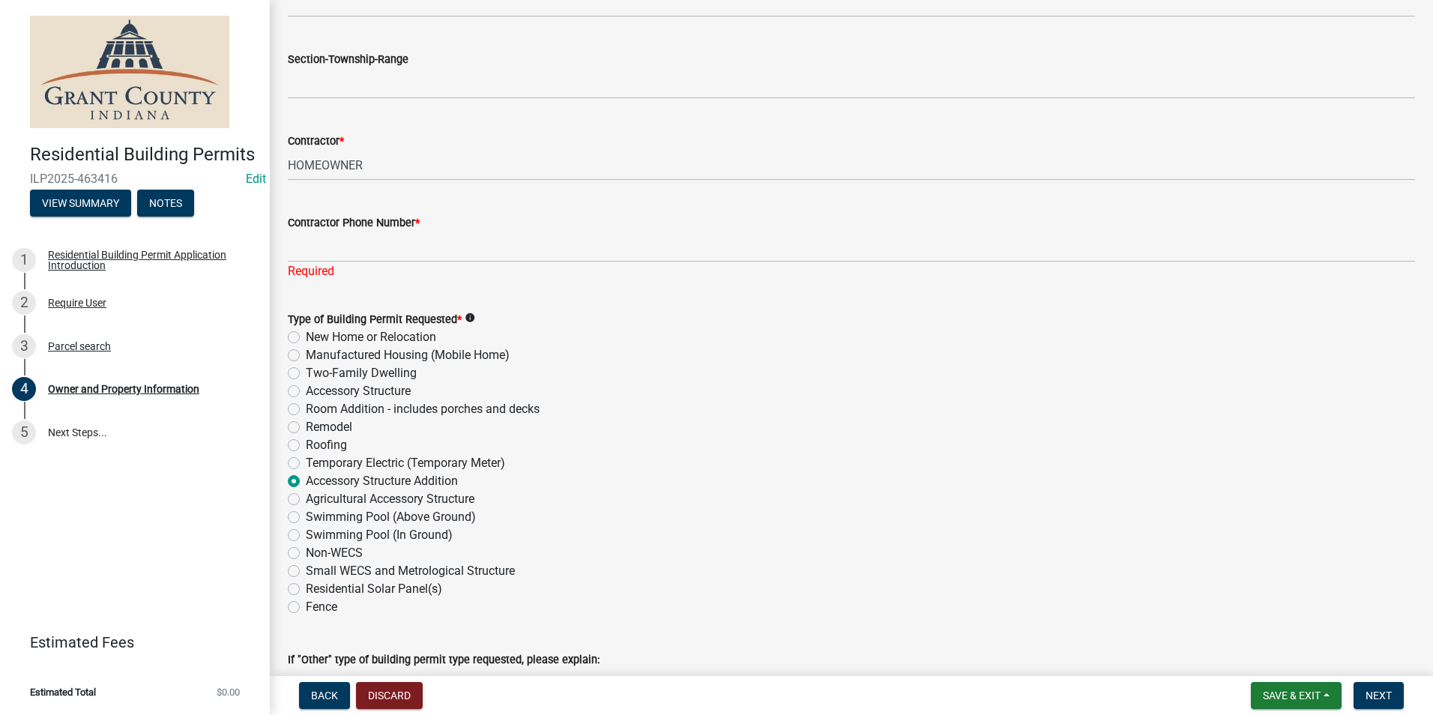
scroll to position [1730, 0]
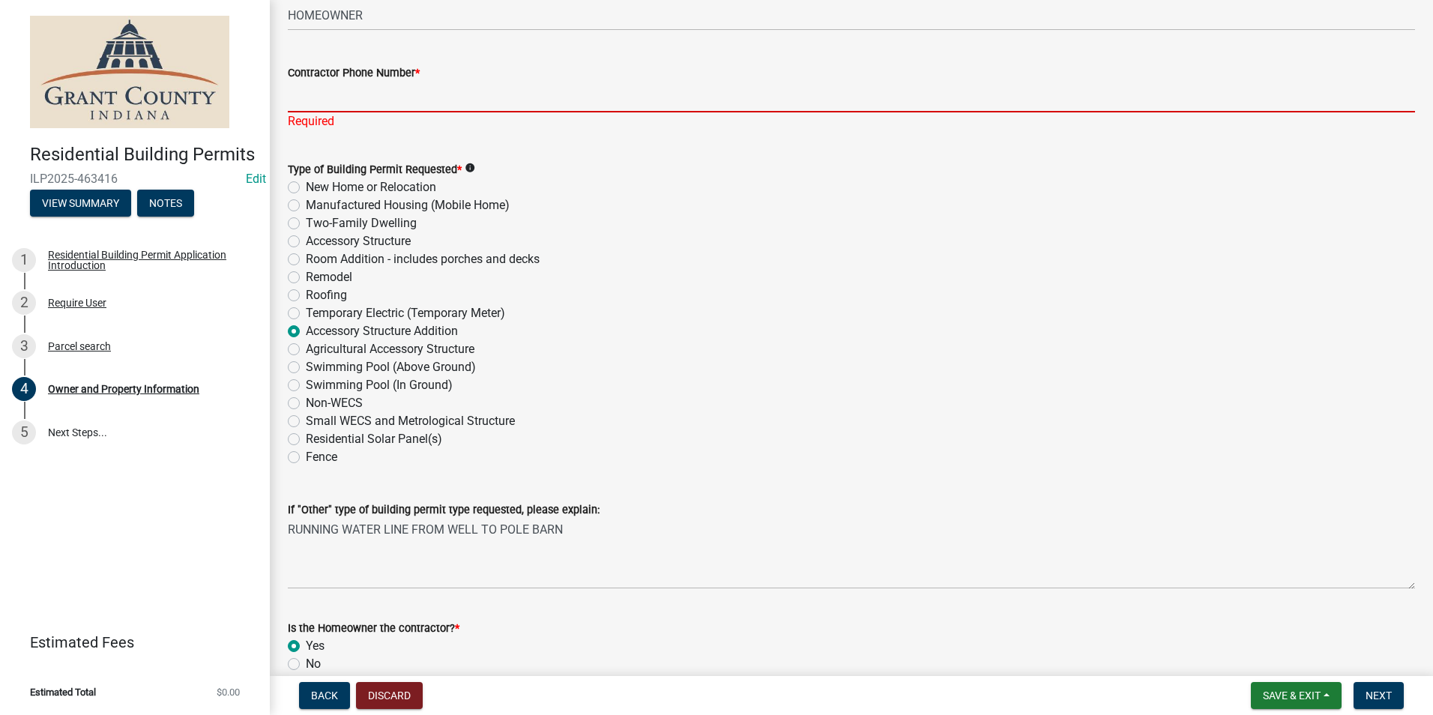
click at [665, 100] on input "Contractor Phone Number *" at bounding box center [851, 97] width 1127 height 31
click at [651, 144] on form "Type of Building Permit Requested * info New Home or Relocation Manufactured Ho…" at bounding box center [851, 304] width 1127 height 324
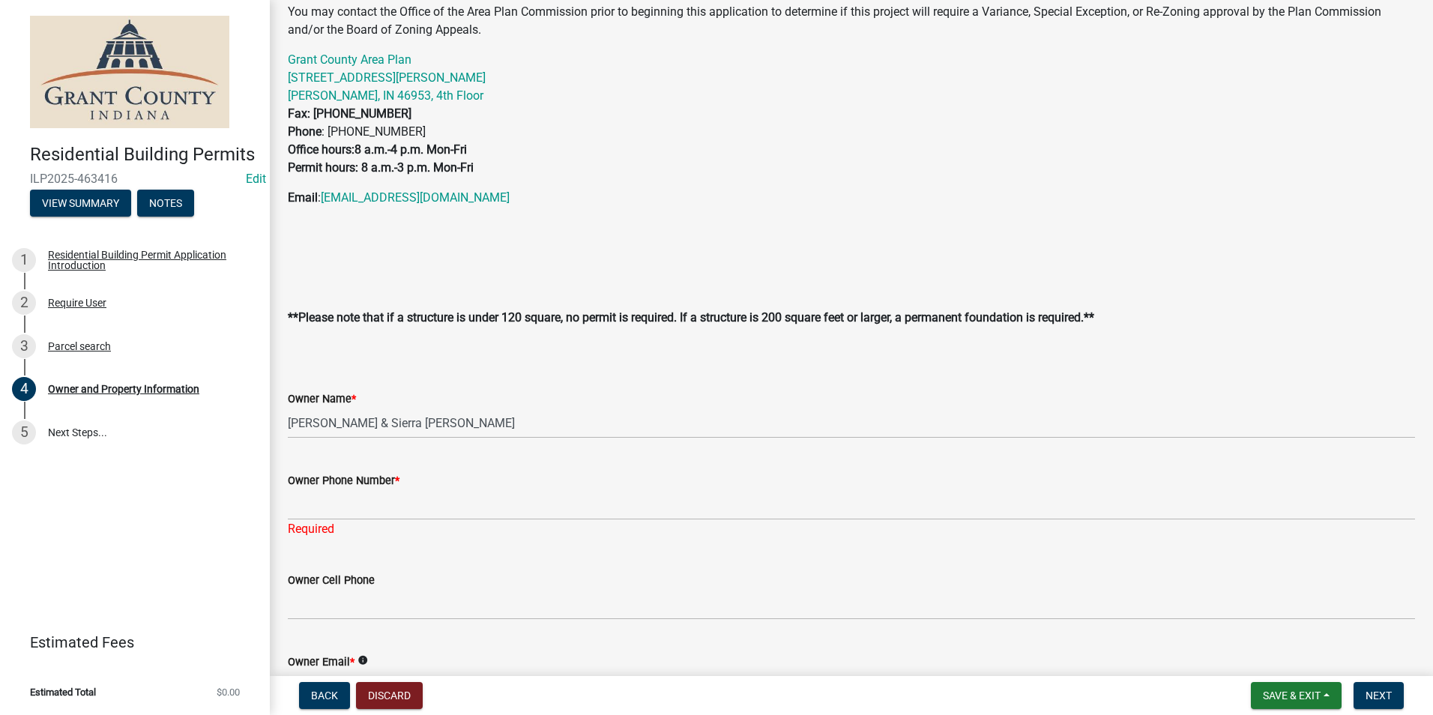
scroll to position [381, 0]
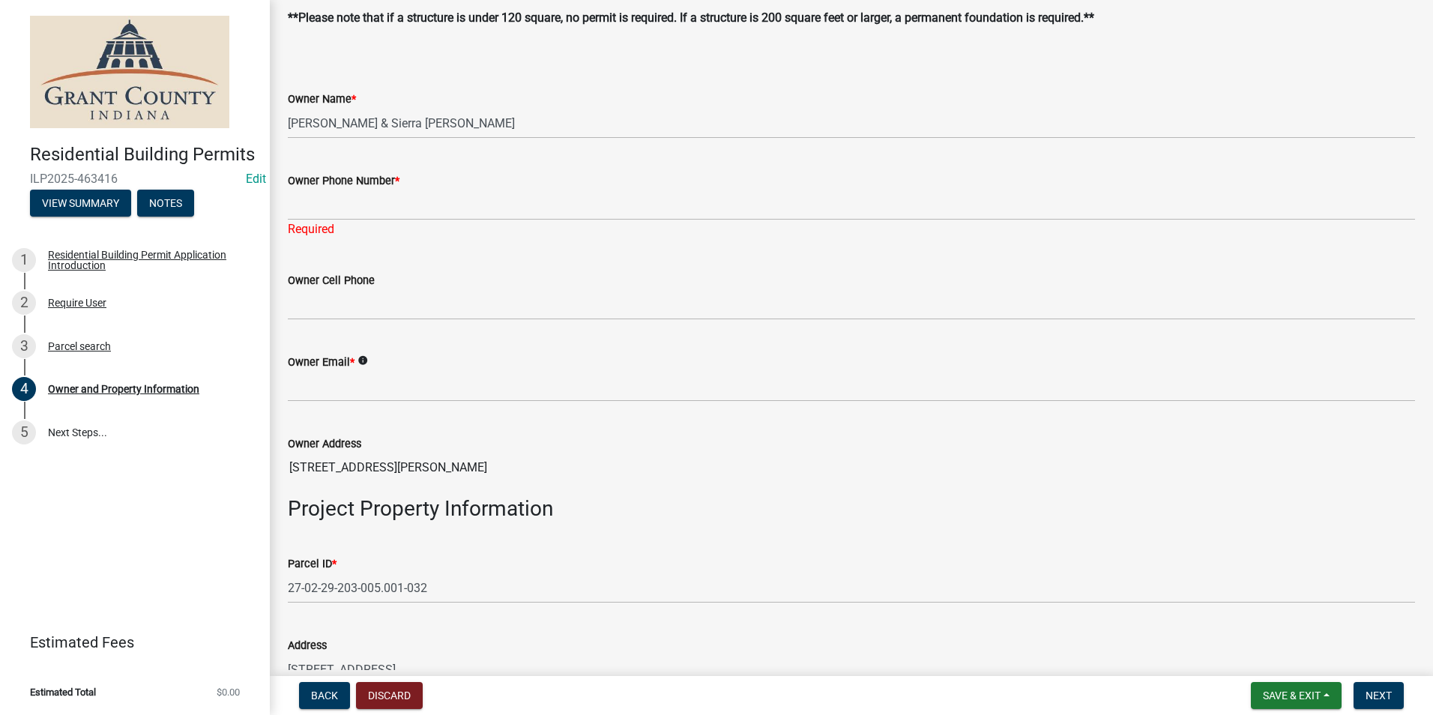
click at [420, 284] on div "Owner Cell Phone" at bounding box center [851, 280] width 1127 height 18
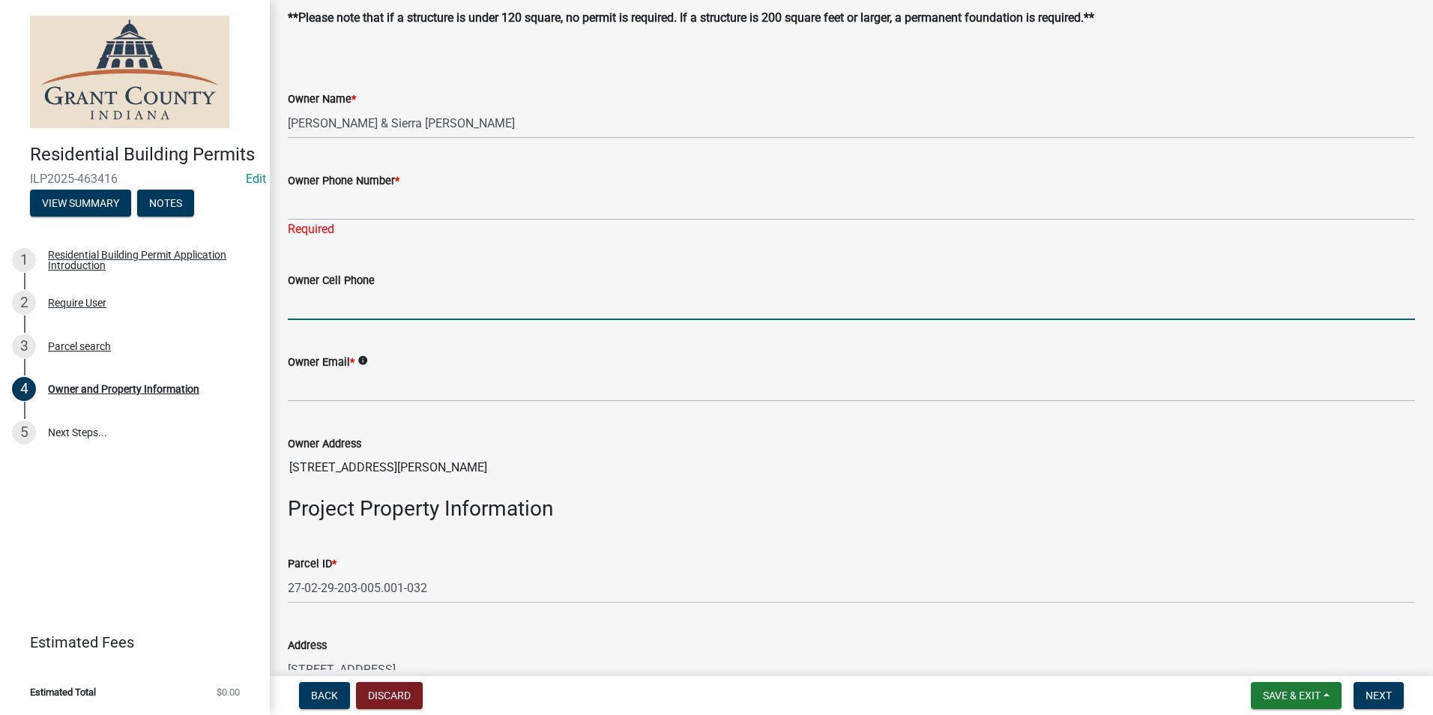
click at [413, 297] on input "Owner Cell Phone" at bounding box center [851, 304] width 1127 height 31
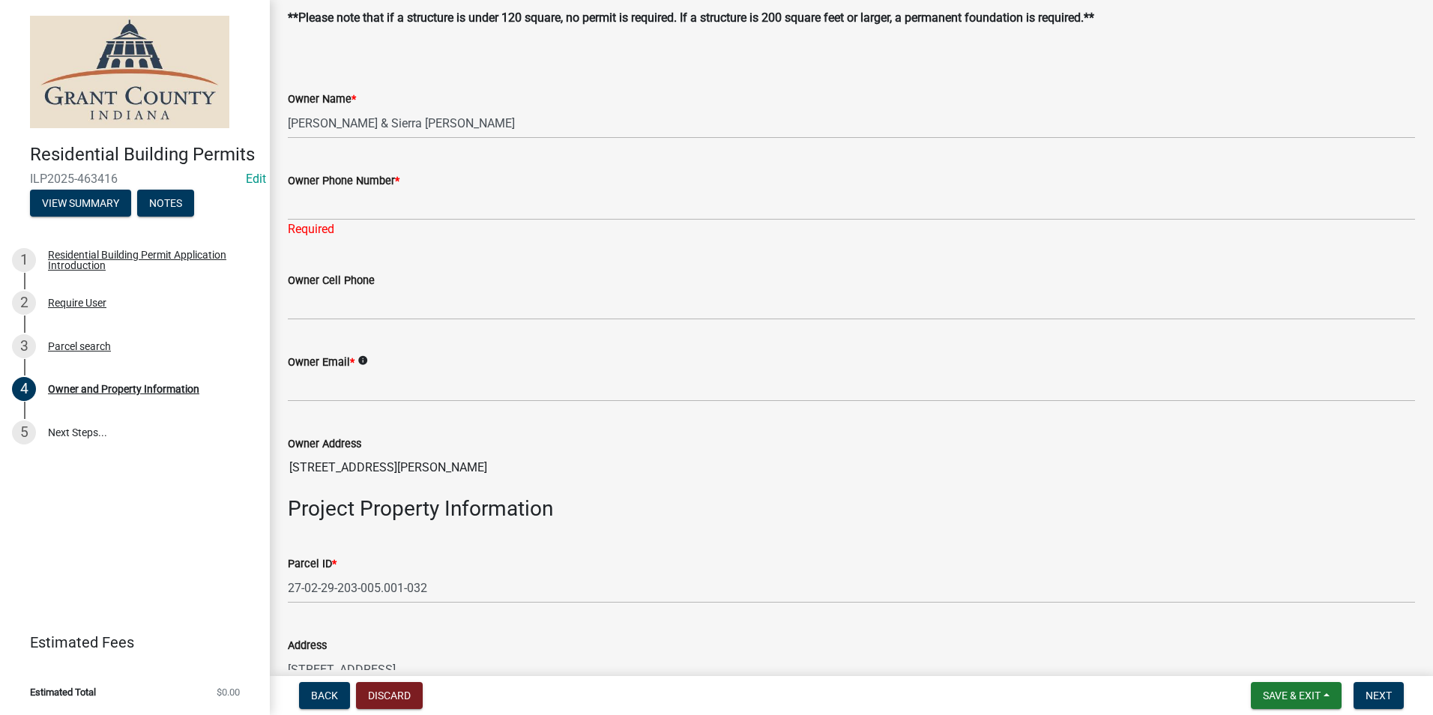
click at [418, 245] on wm-data-entity-input "Owner Phone Number * Required" at bounding box center [851, 201] width 1127 height 100
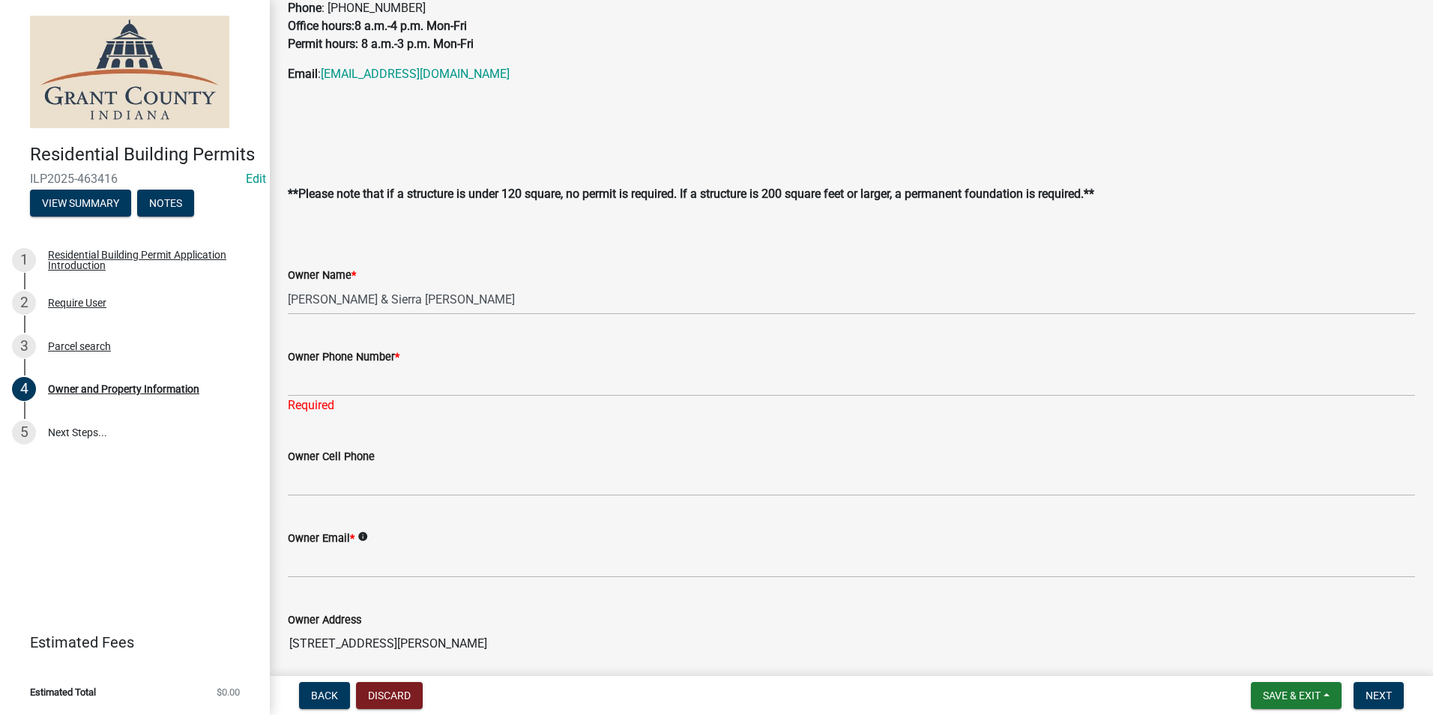
scroll to position [231, 0]
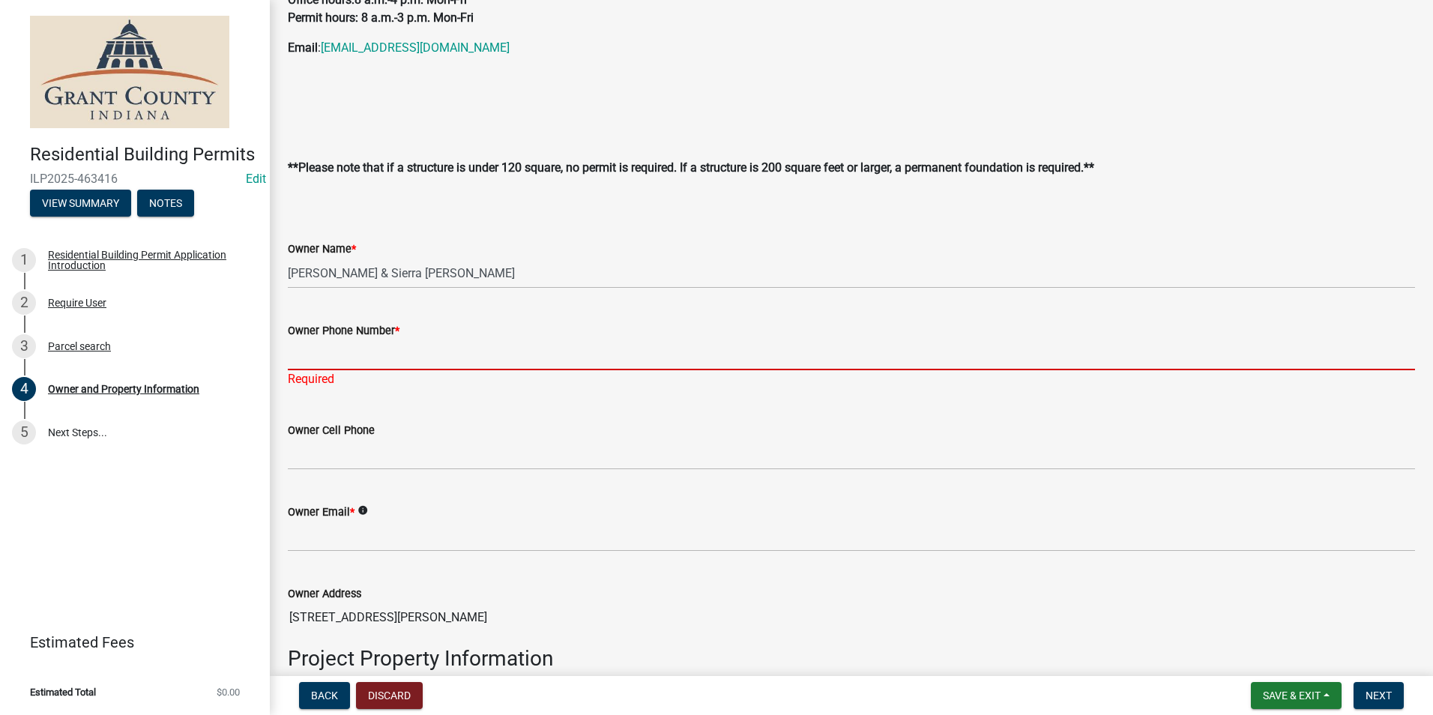
click at [462, 357] on input "Owner Phone Number *" at bounding box center [851, 354] width 1127 height 31
click at [579, 377] on div "Required" at bounding box center [851, 379] width 1127 height 18
click at [578, 361] on input "Owner Phone Number *" at bounding box center [851, 354] width 1127 height 31
click at [623, 403] on div "Owner Cell Phone" at bounding box center [851, 435] width 1127 height 70
click at [516, 354] on input "Owner Phone Number *" at bounding box center [851, 354] width 1127 height 31
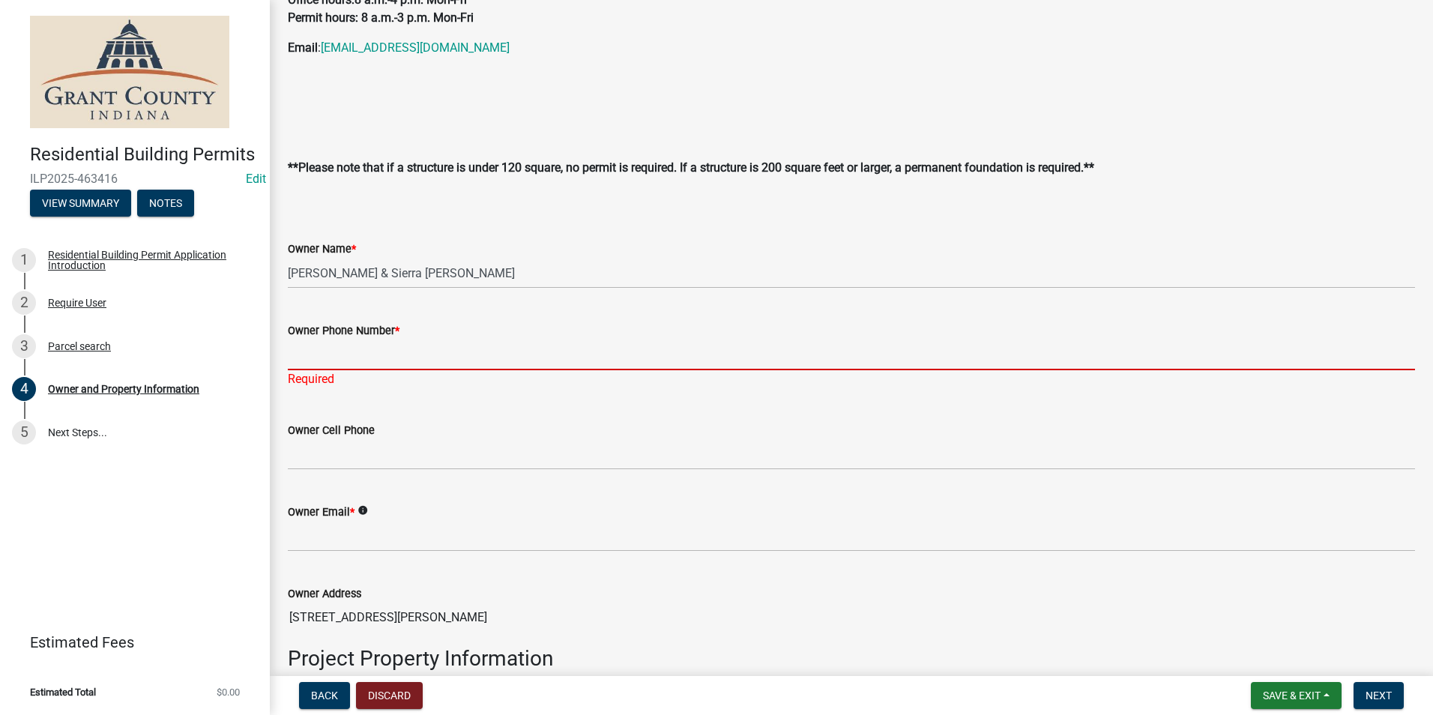
click at [582, 420] on div "Owner Cell Phone" at bounding box center [851, 435] width 1127 height 70
click at [544, 360] on input "Owner Phone Number *" at bounding box center [851, 354] width 1127 height 31
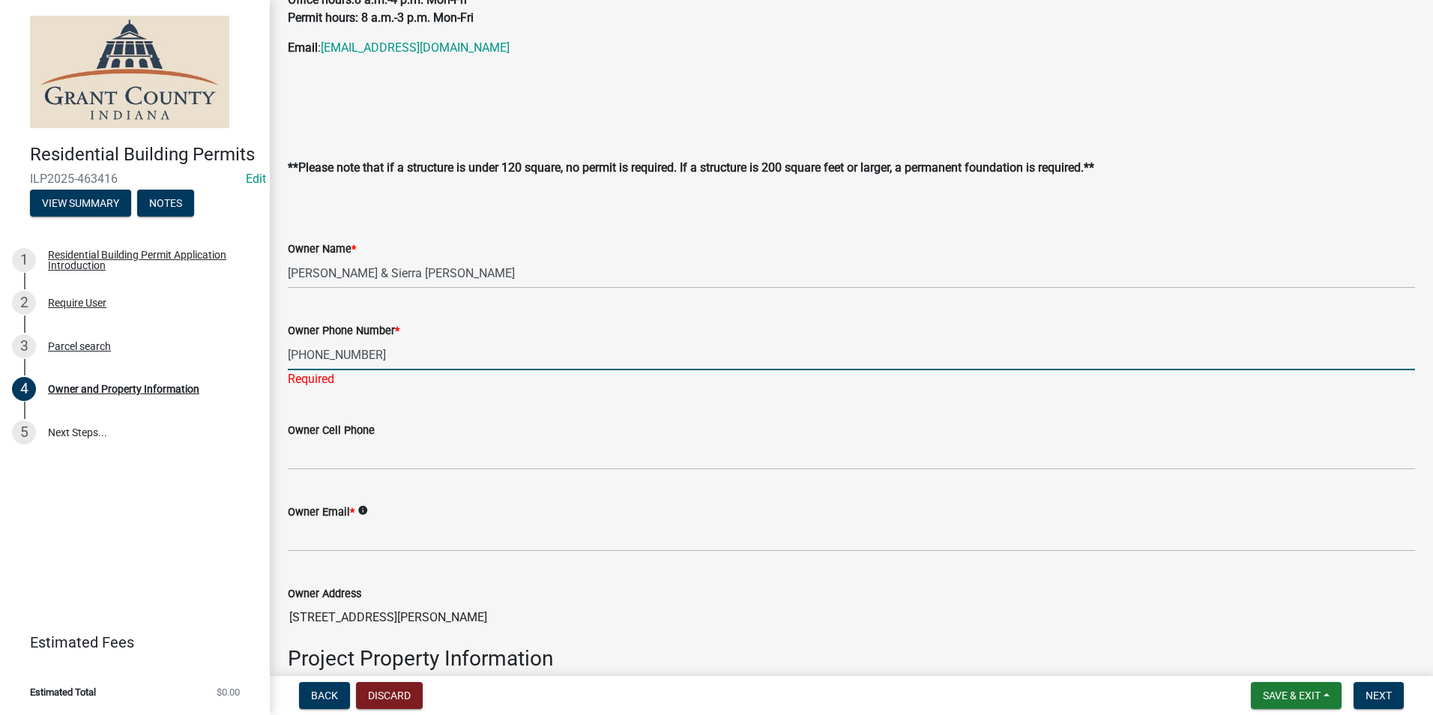
type input "[PHONE_NUMBER]"
click at [498, 437] on form "Owner Cell Phone" at bounding box center [851, 445] width 1127 height 49
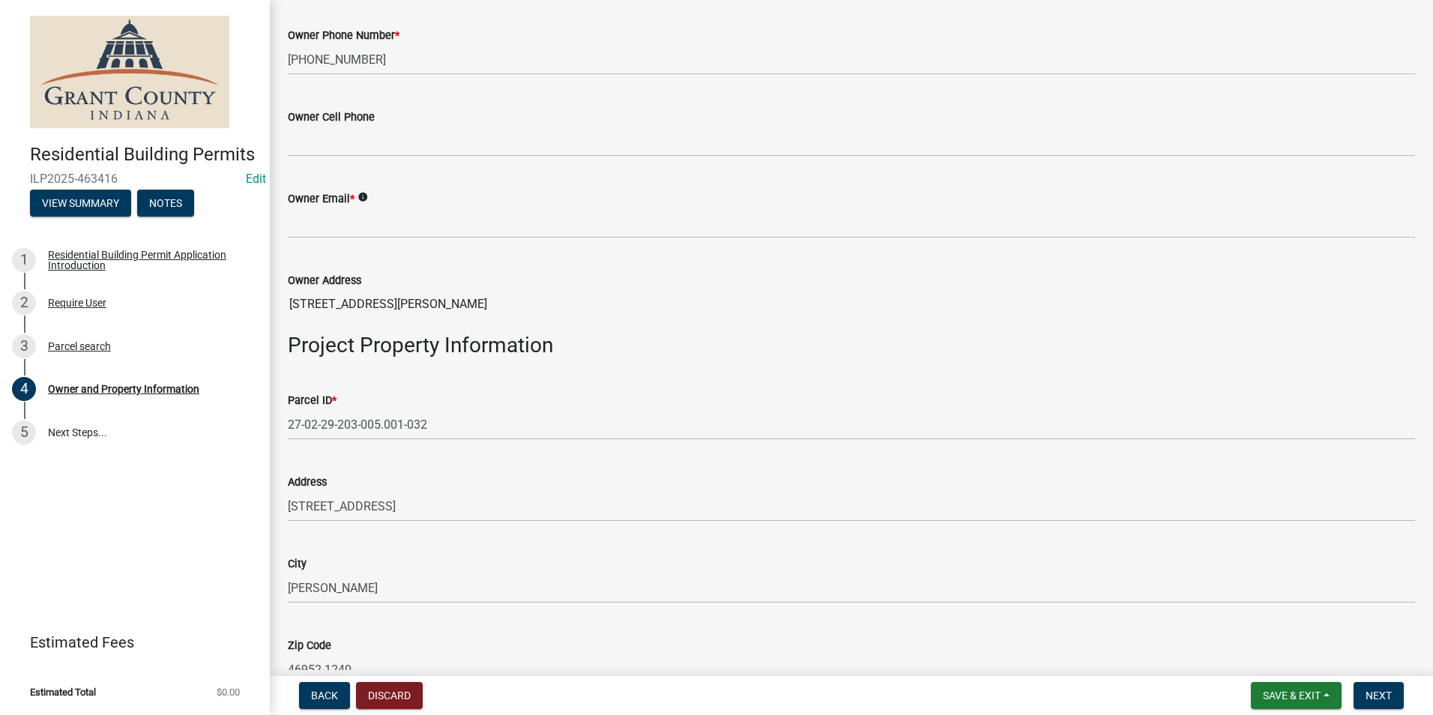
scroll to position [531, 0]
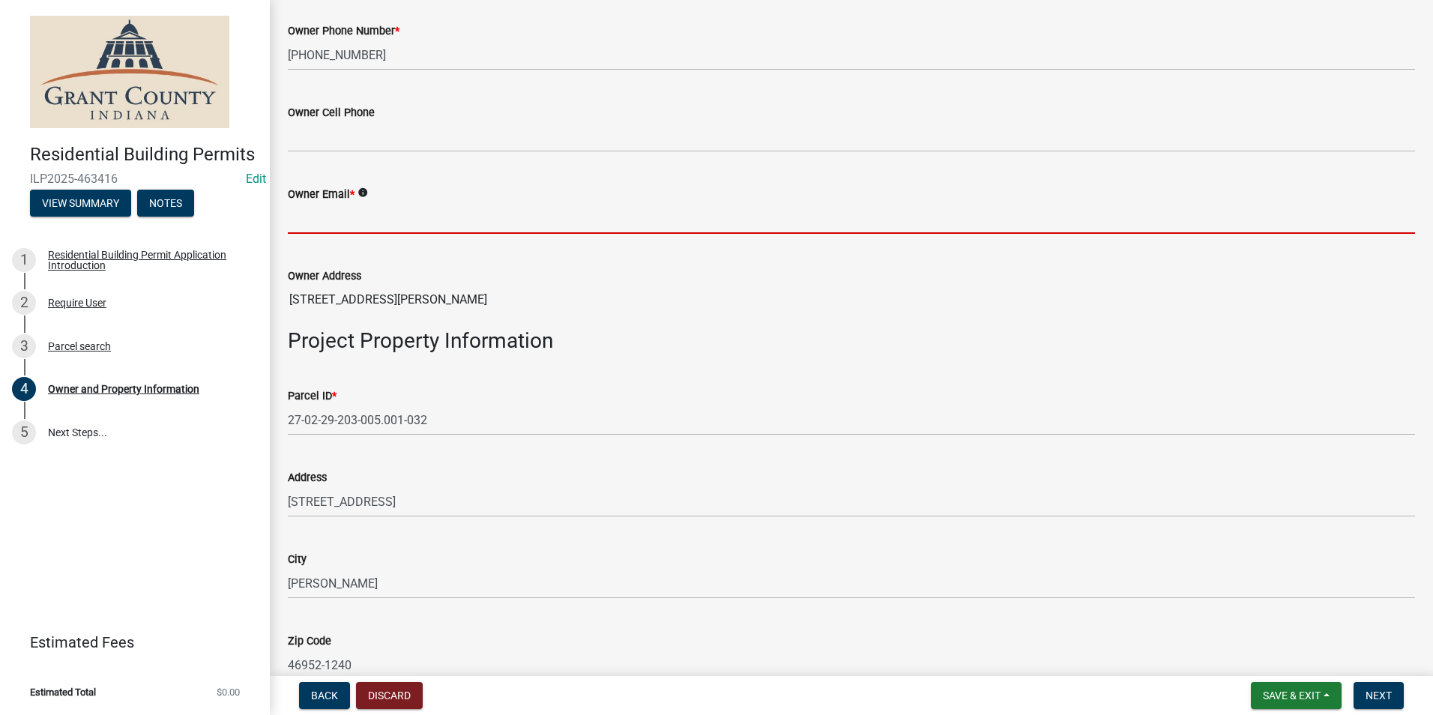
click at [387, 220] on input "Owner Email *" at bounding box center [851, 218] width 1127 height 31
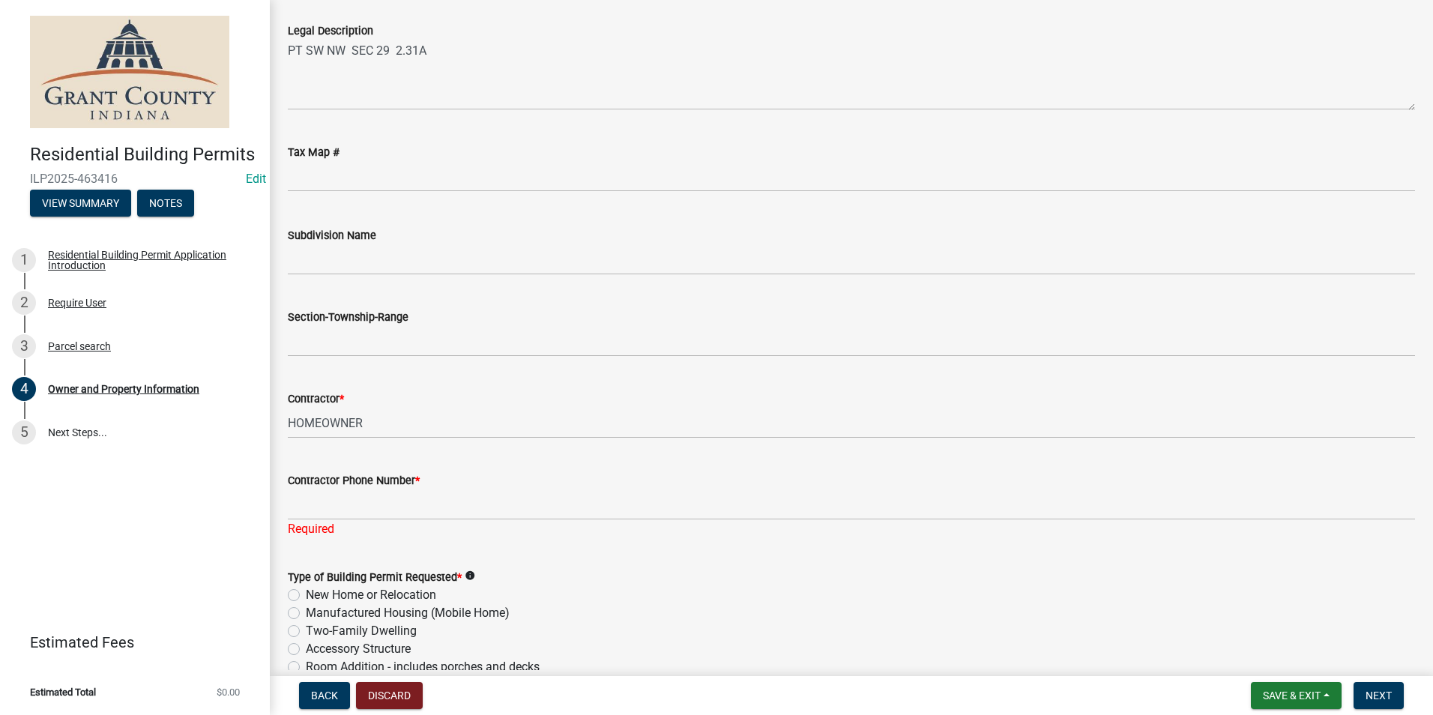
scroll to position [1430, 0]
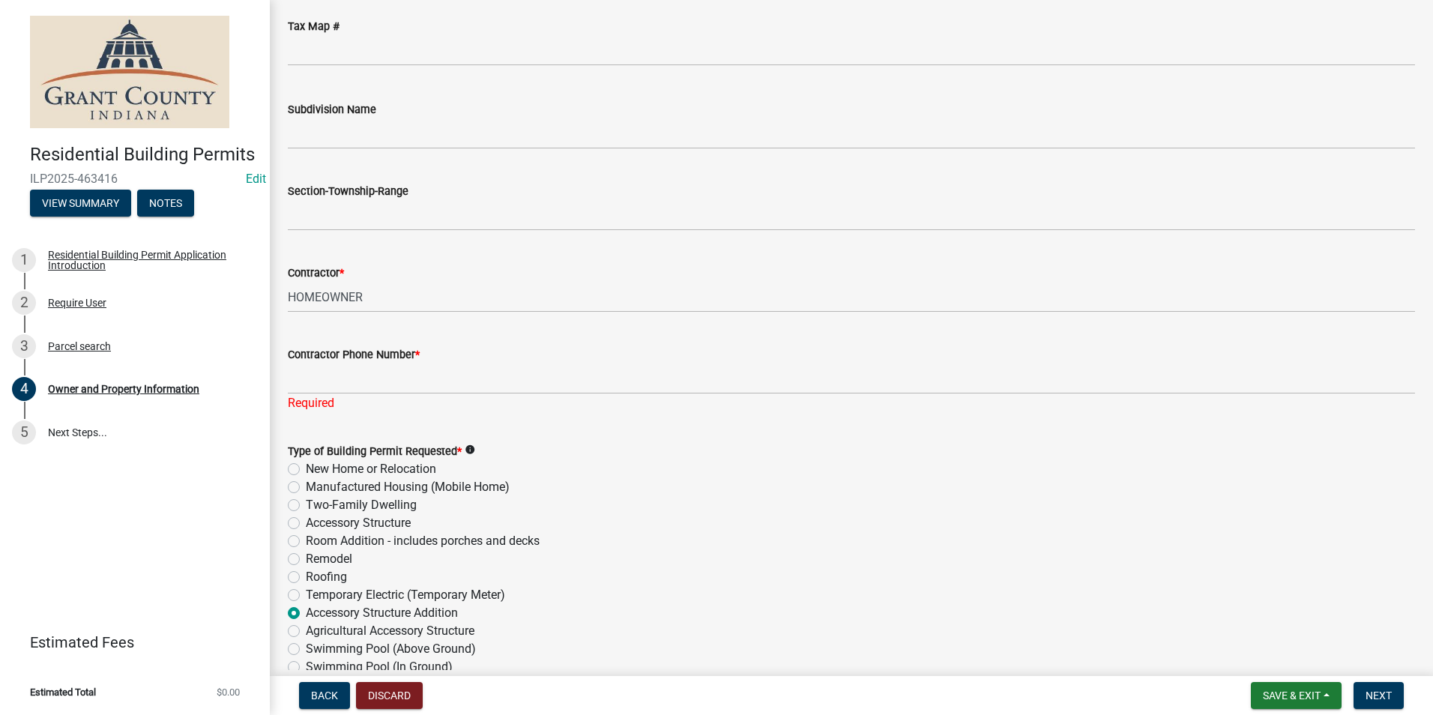
type input "[EMAIL_ADDRESS][DOMAIN_NAME]"
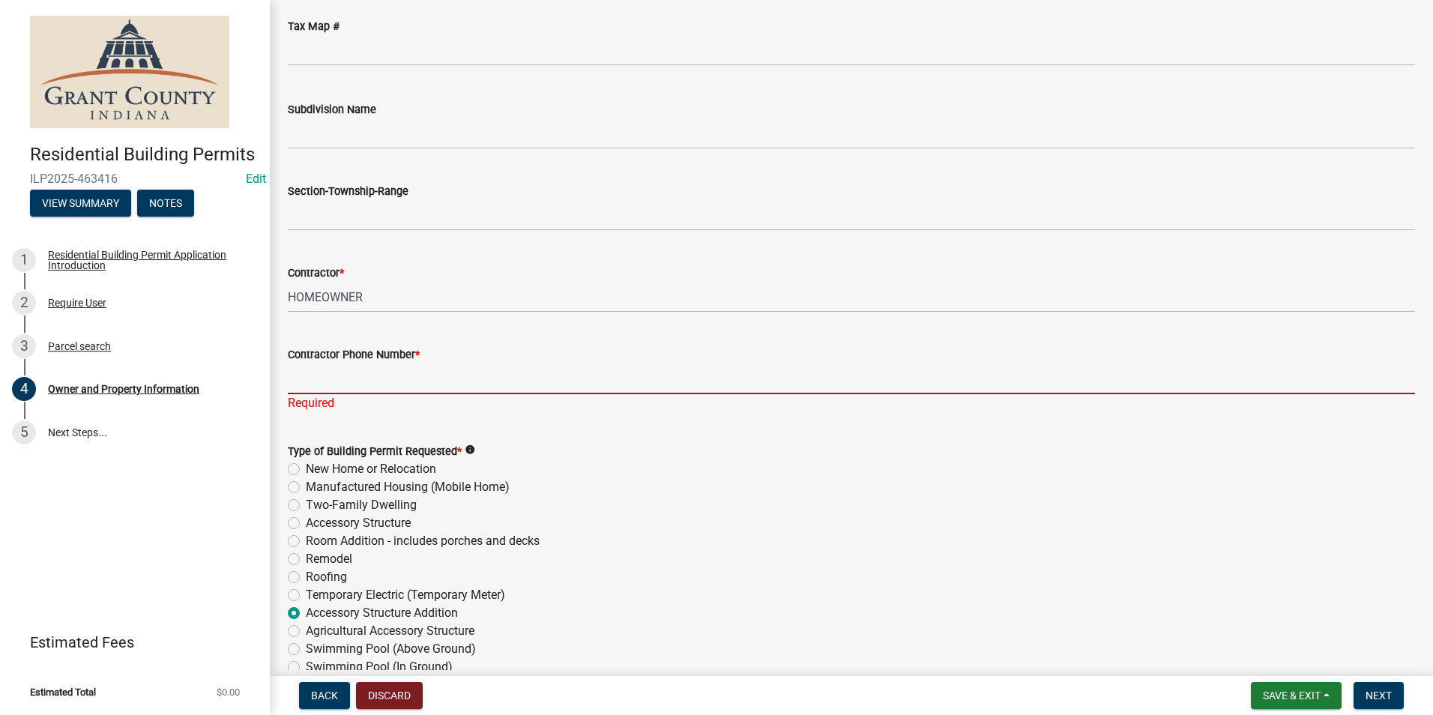
click at [457, 378] on input "Contractor Phone Number *" at bounding box center [851, 378] width 1127 height 31
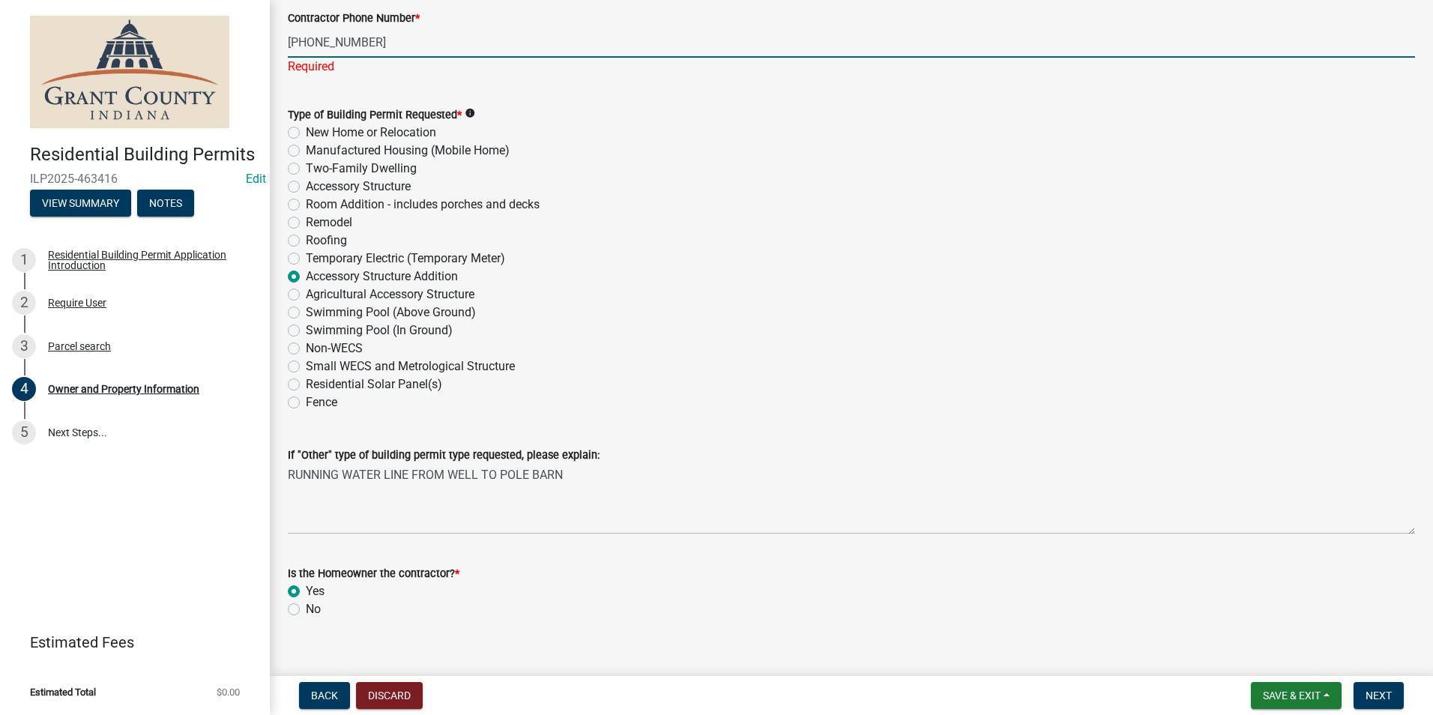
scroll to position [1786, 0]
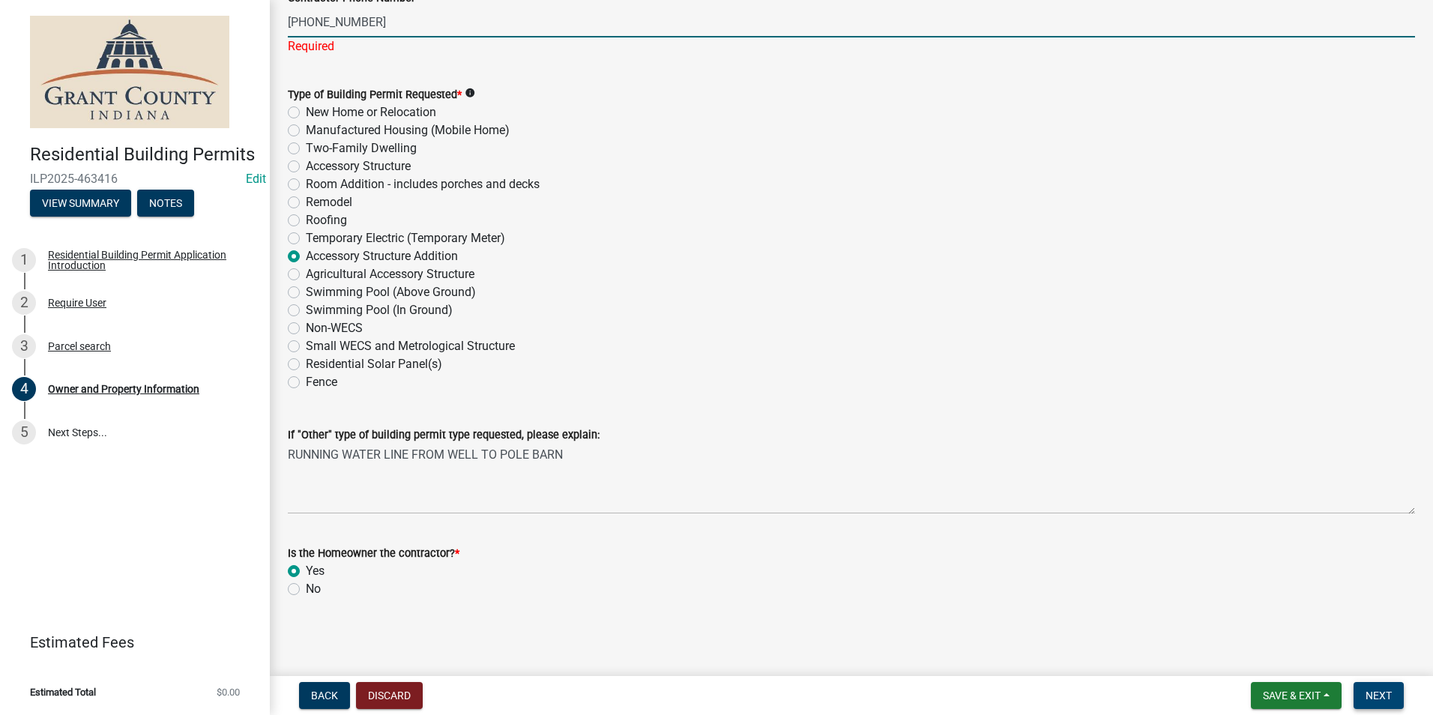
type input "[PHONE_NUMBER]"
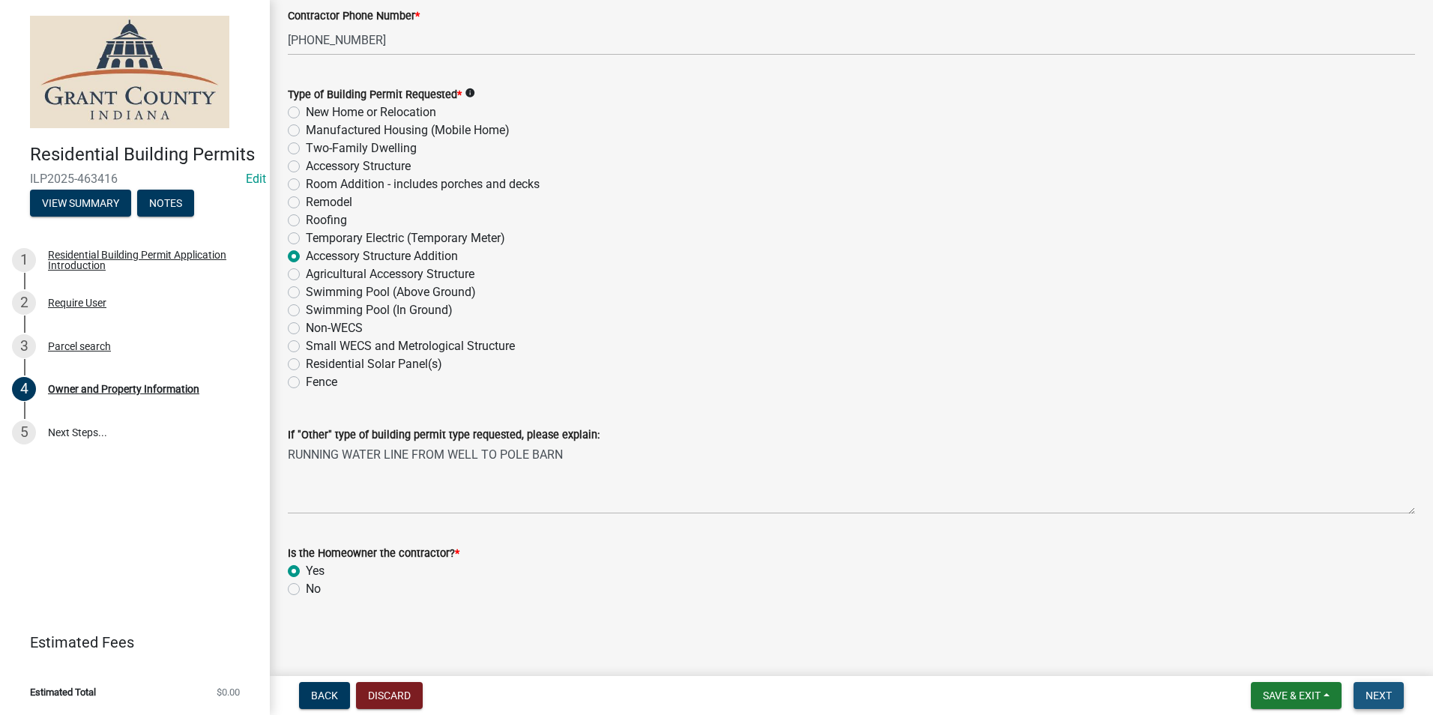
click at [1383, 699] on span "Next" at bounding box center [1378, 695] width 26 height 12
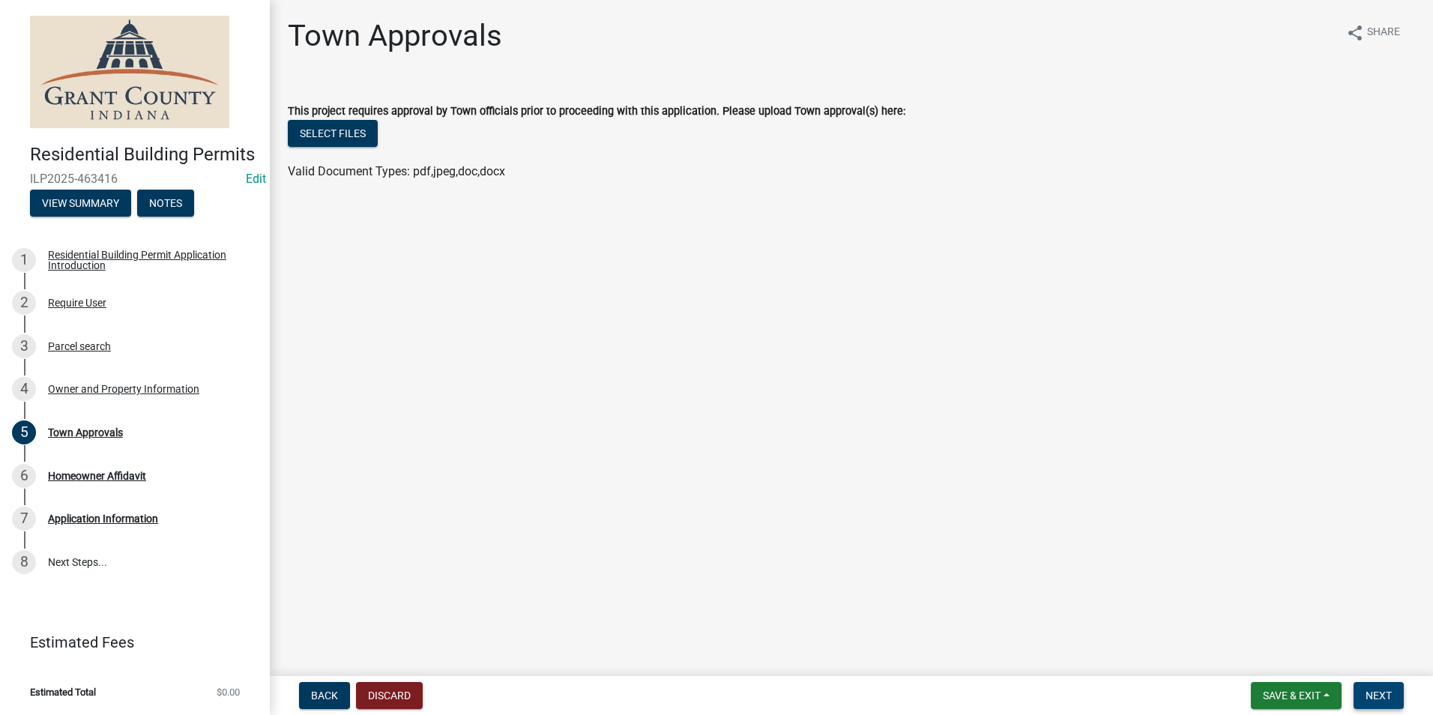
click at [1401, 695] on button "Next" at bounding box center [1378, 695] width 50 height 27
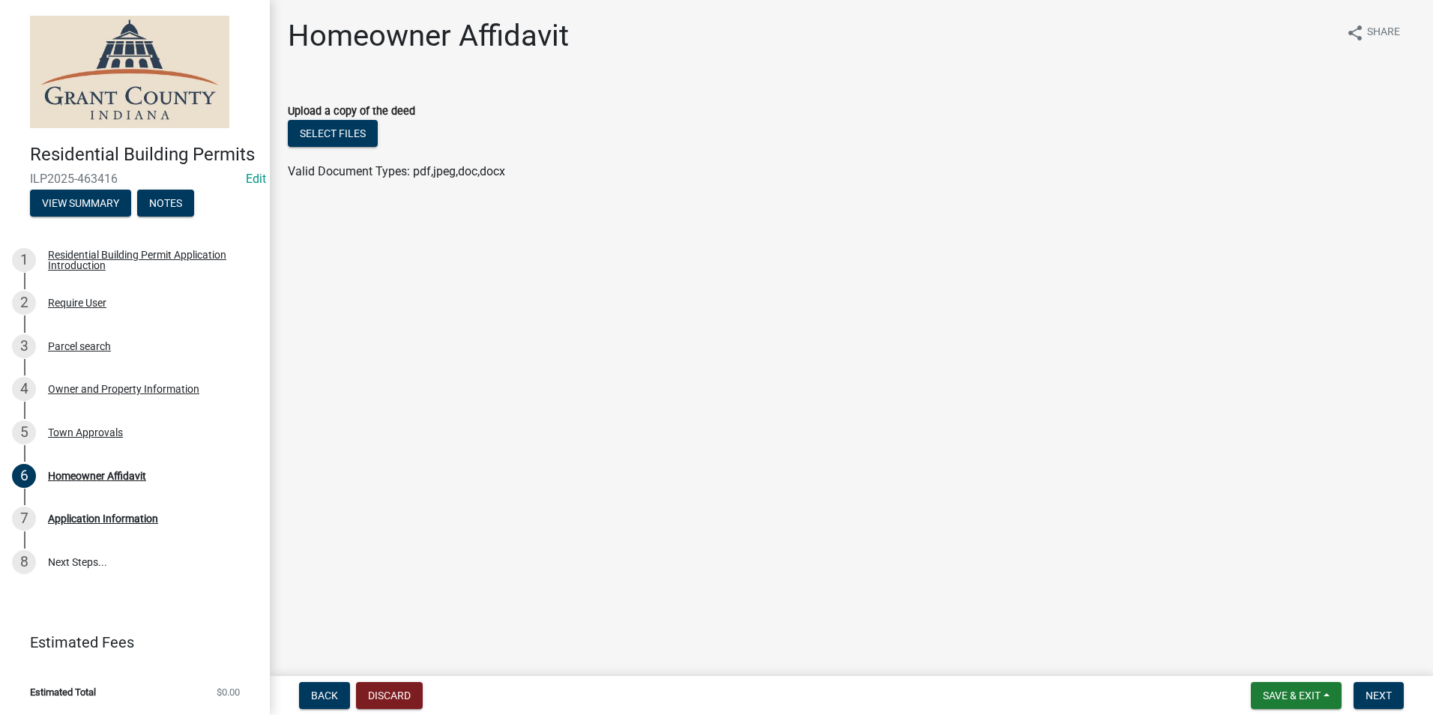
click at [1405, 698] on form "Save & Exit Save Save & Exit Next" at bounding box center [1327, 695] width 165 height 27
click at [1396, 701] on button "Next" at bounding box center [1378, 695] width 50 height 27
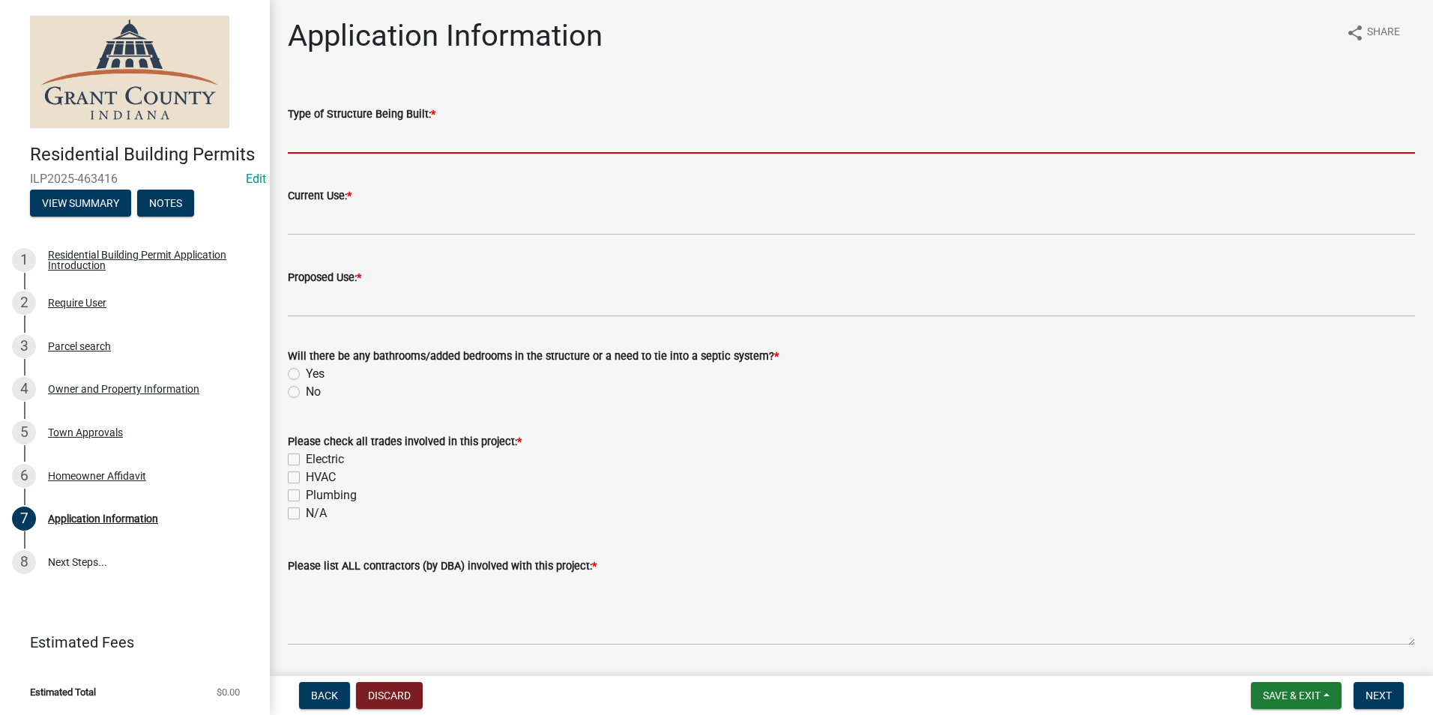
click at [586, 142] on input "Type of Structure Being Built: *" at bounding box center [851, 138] width 1127 height 31
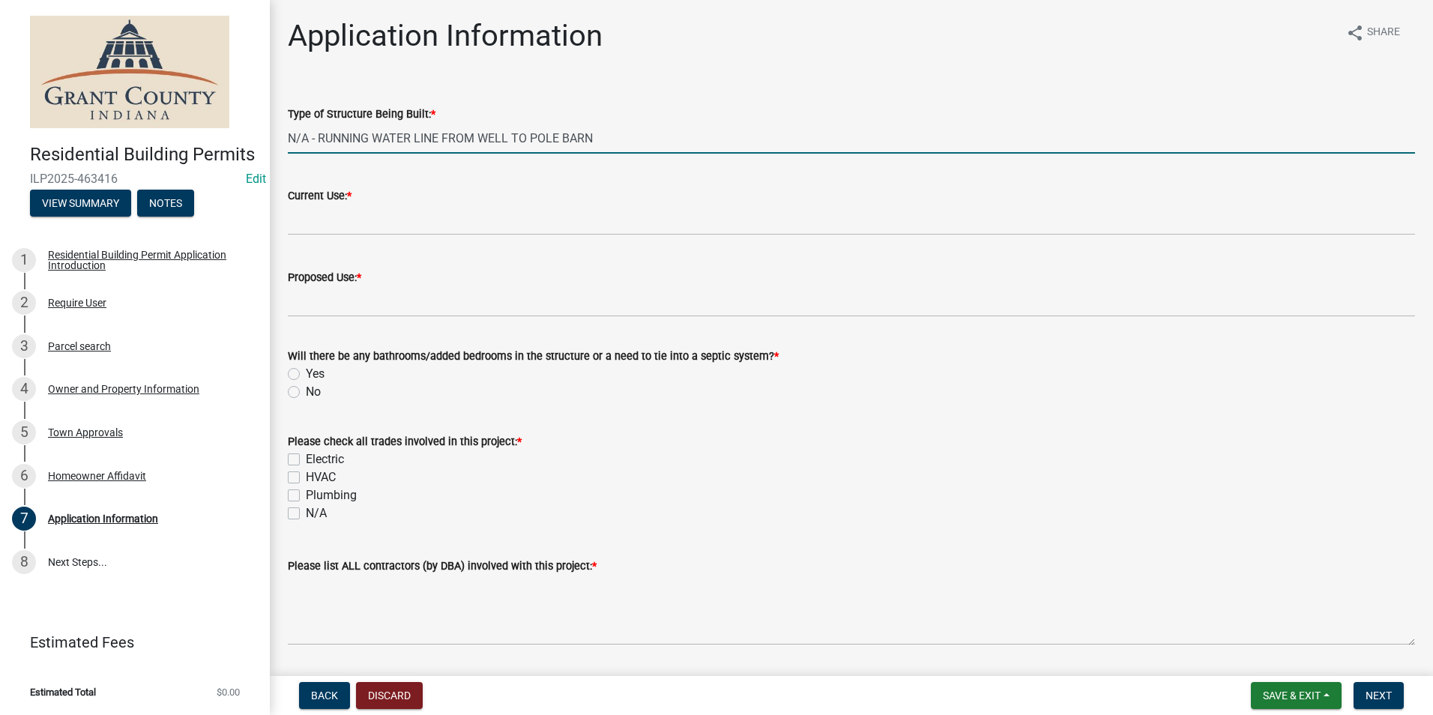
type input "N/A - RUNNING WATER LINE FROM WELL TO POLE BARN"
click at [625, 238] on wm-data-entity-input "Current Use: *" at bounding box center [851, 207] width 1127 height 82
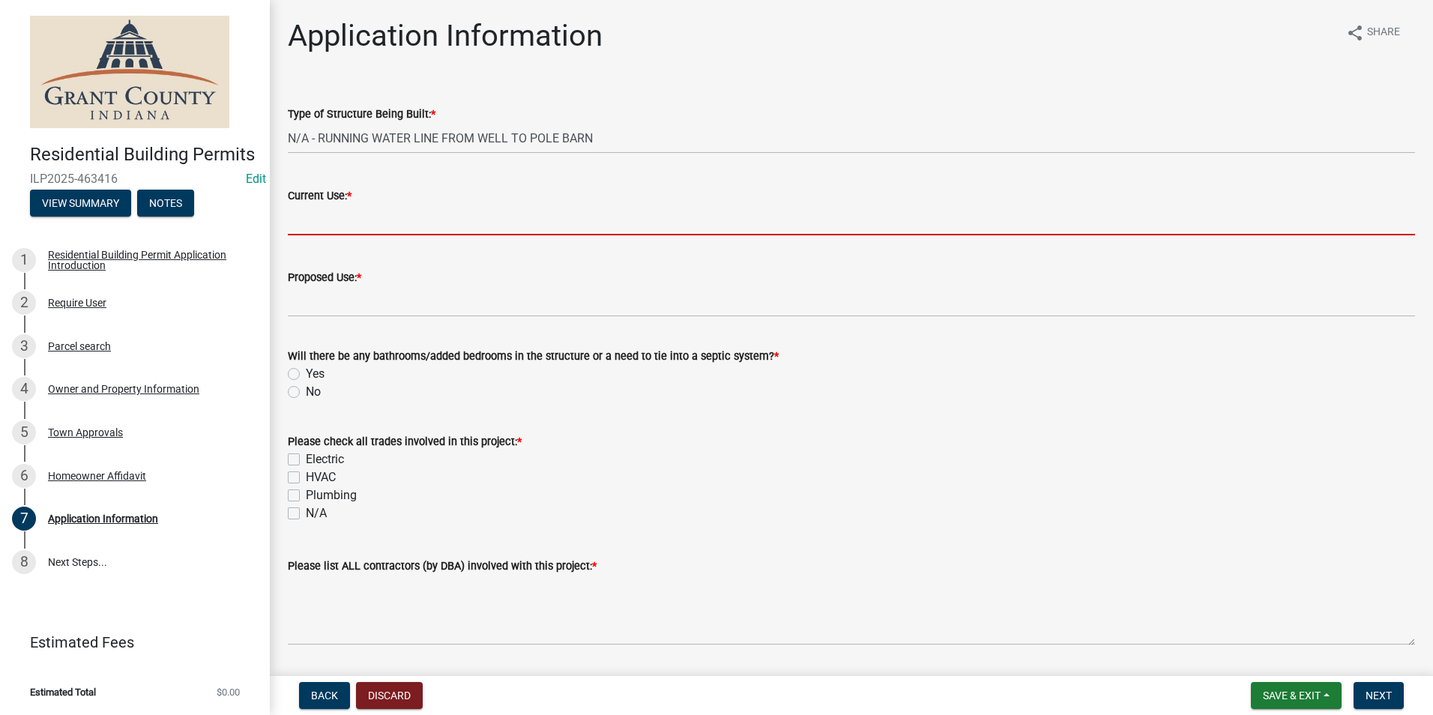
drag, startPoint x: 620, startPoint y: 220, endPoint x: 621, endPoint y: 228, distance: 7.6
click at [621, 228] on input "Current Use: *" at bounding box center [851, 220] width 1127 height 31
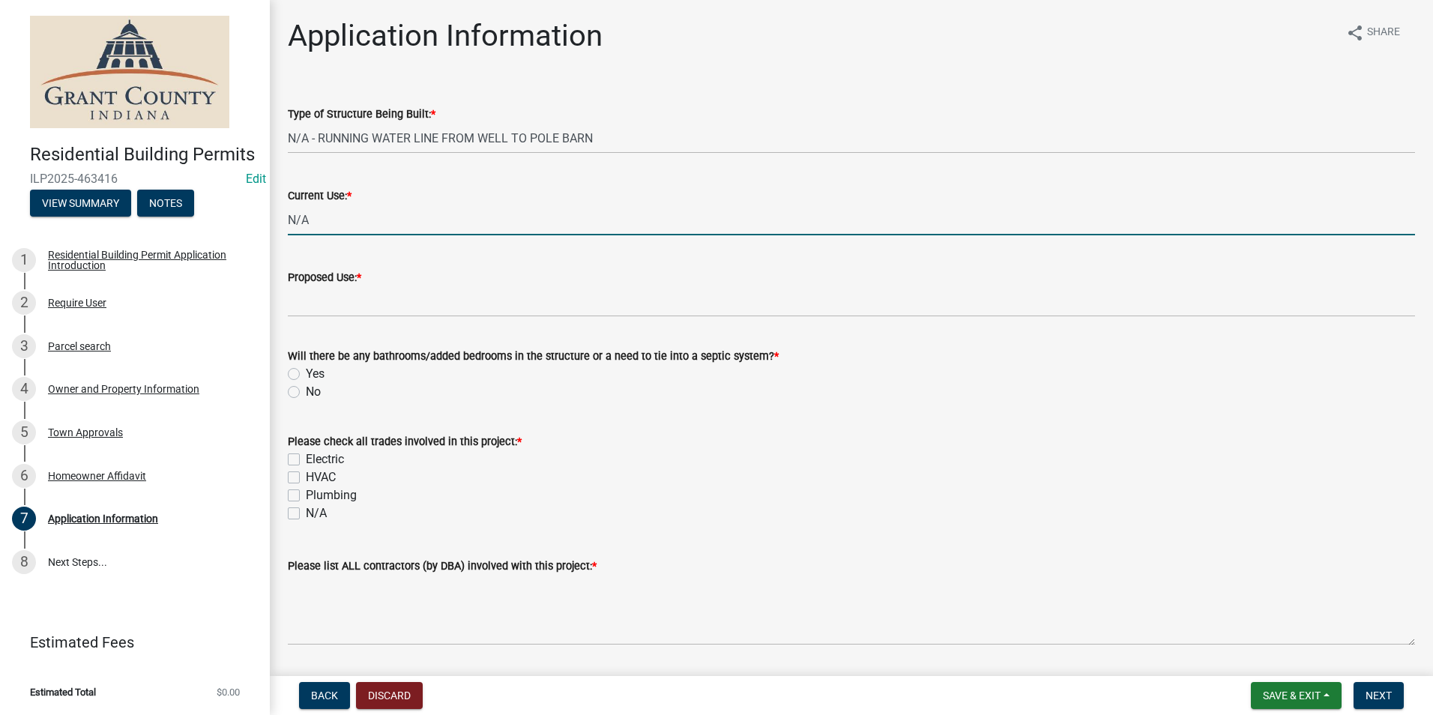
type input "N/A"
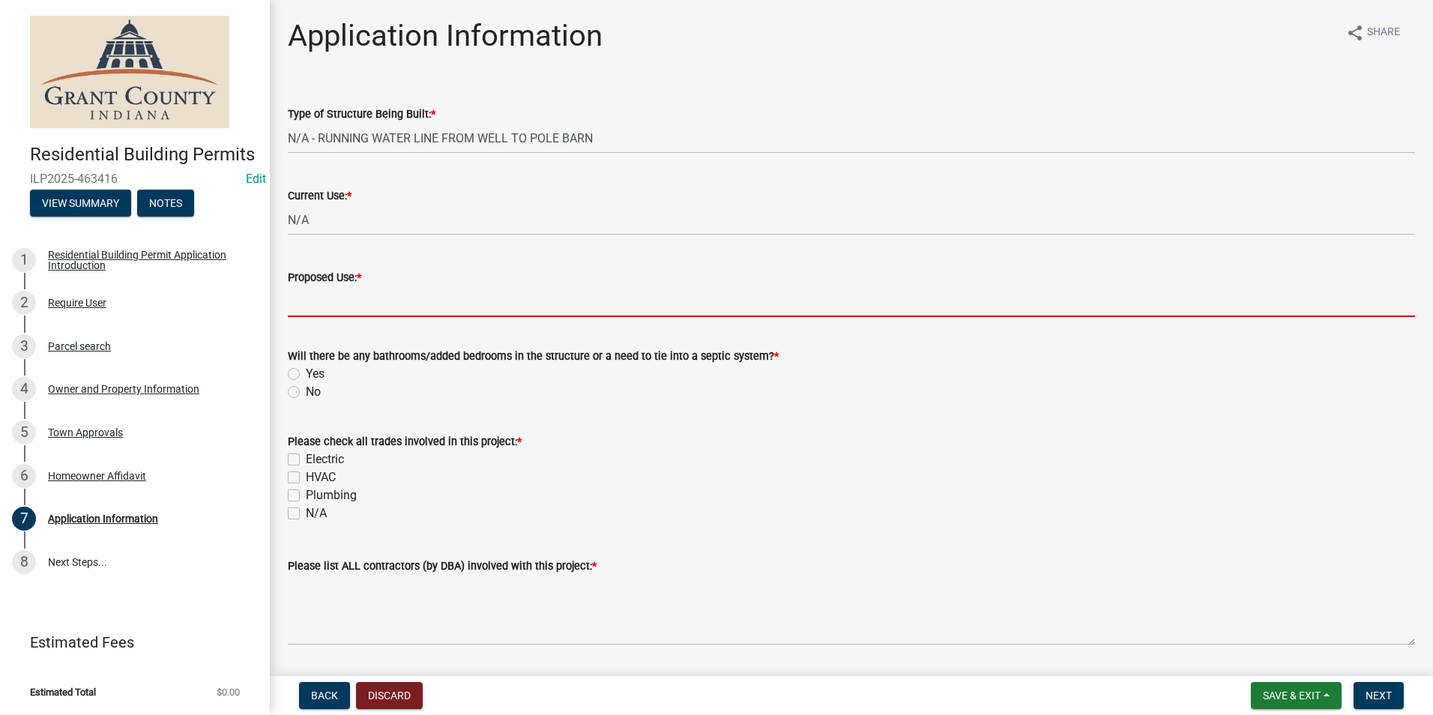
click at [409, 286] on input "Proposed Use: *" at bounding box center [851, 301] width 1127 height 31
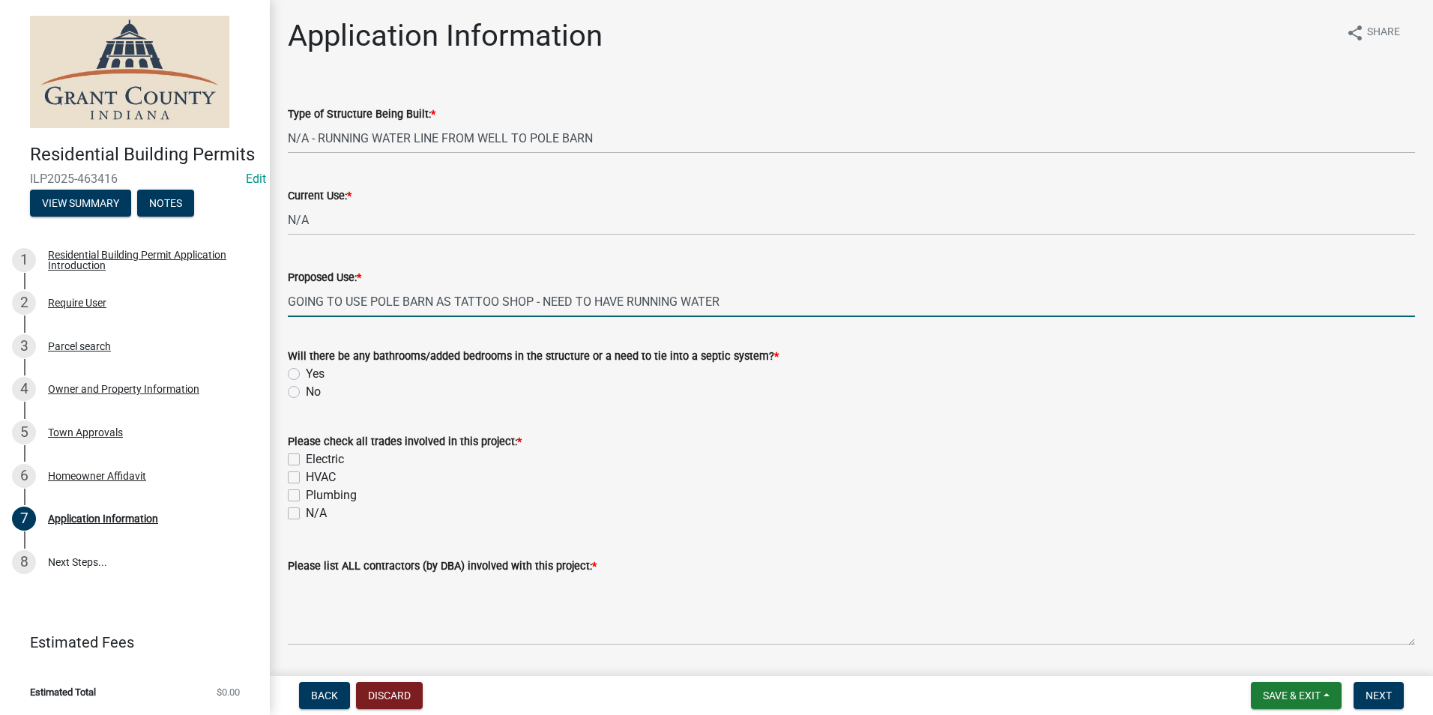
type input "GOING TO USE POLE BARN AS TATTOO SHOP - NEED TO HAVE RUNNING WATER"
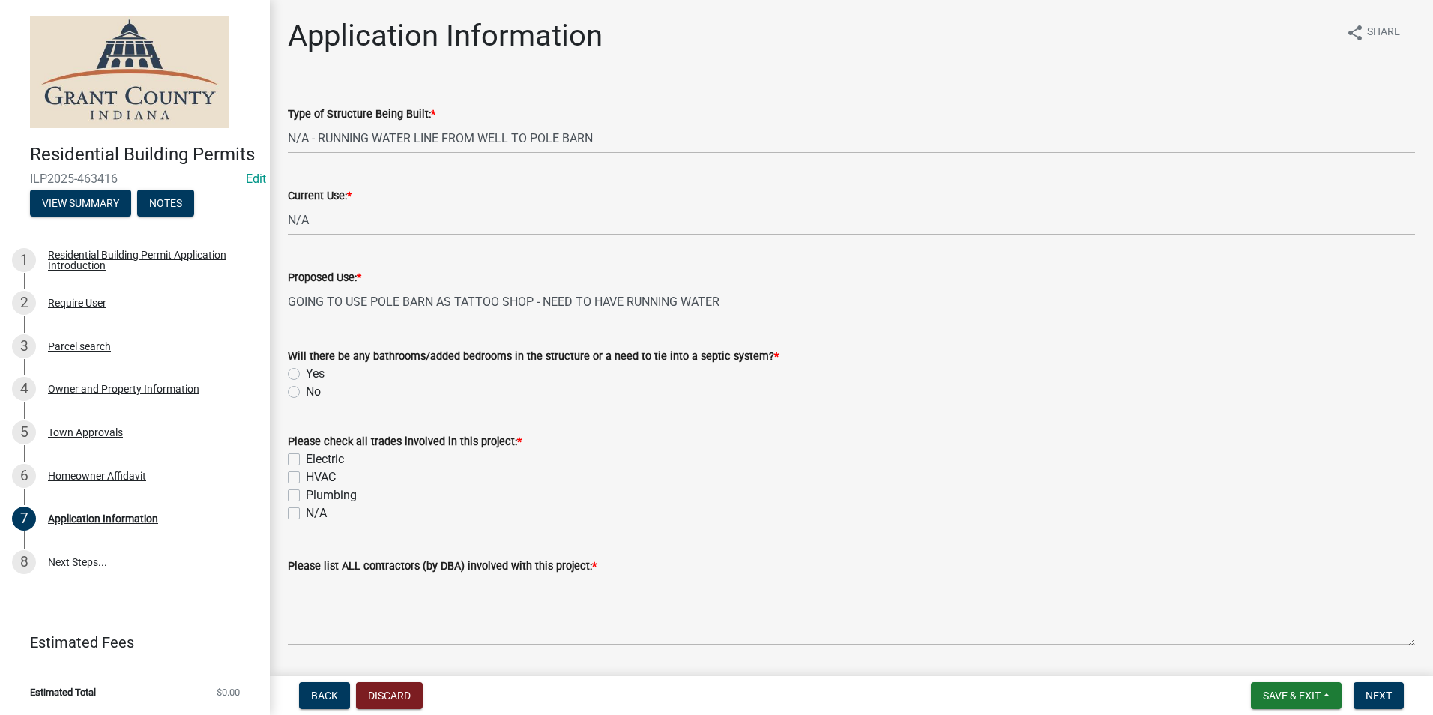
click at [306, 392] on label "No" at bounding box center [313, 392] width 15 height 18
click at [306, 392] on input "No" at bounding box center [311, 388] width 10 height 10
radio input "true"
click at [306, 494] on label "Plumbing" at bounding box center [331, 495] width 51 height 18
click at [306, 494] on input "Plumbing" at bounding box center [311, 491] width 10 height 10
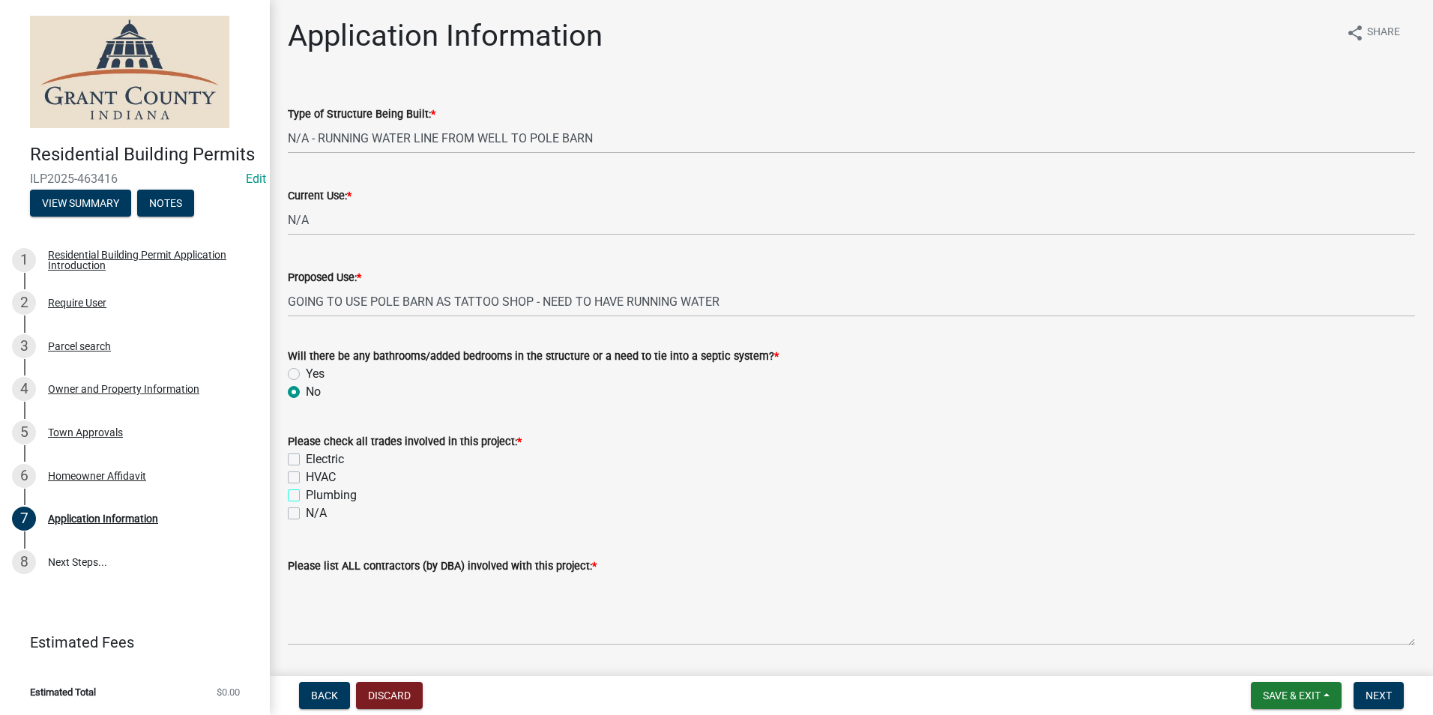
checkbox input "true"
checkbox input "false"
checkbox input "true"
checkbox input "false"
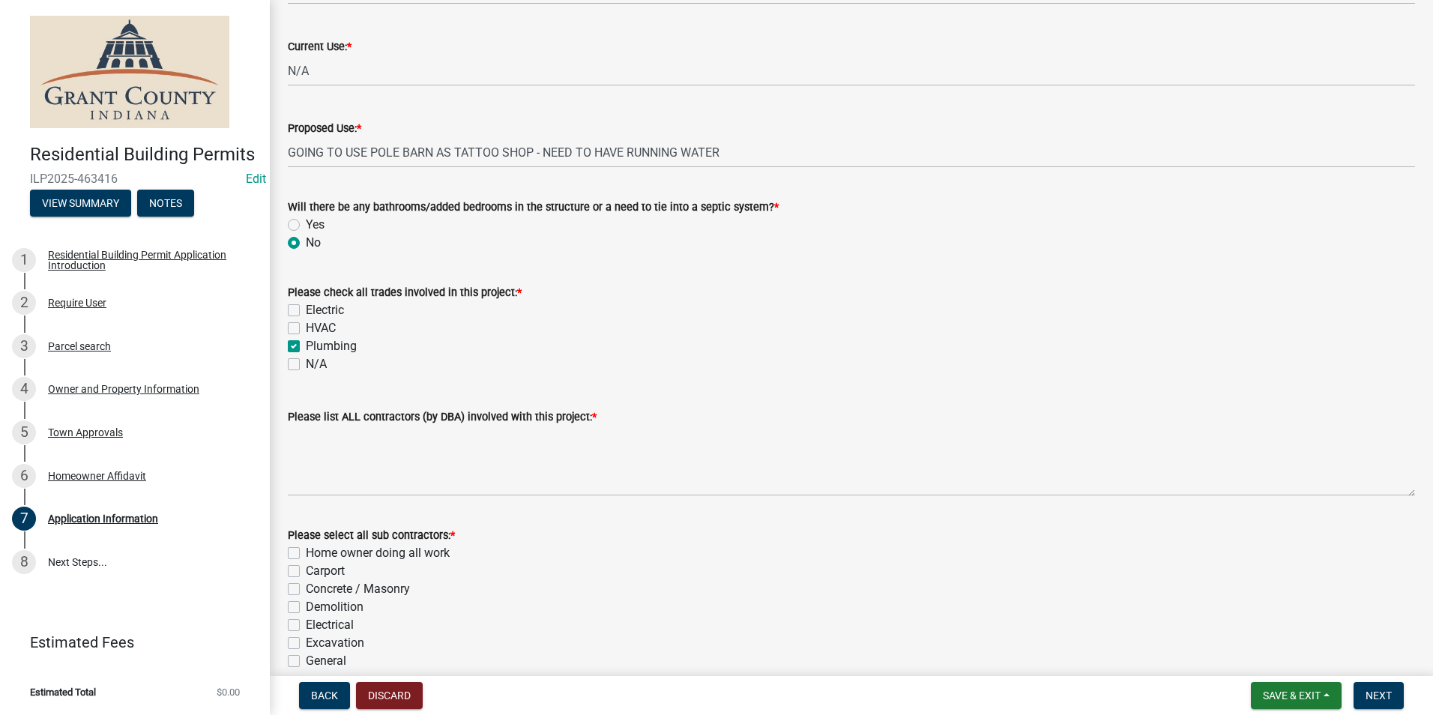
scroll to position [150, 0]
click at [306, 546] on label "Home owner doing all work" at bounding box center [378, 552] width 144 height 18
click at [306, 546] on input "Home owner doing all work" at bounding box center [311, 548] width 10 height 10
checkbox input "true"
checkbox input "false"
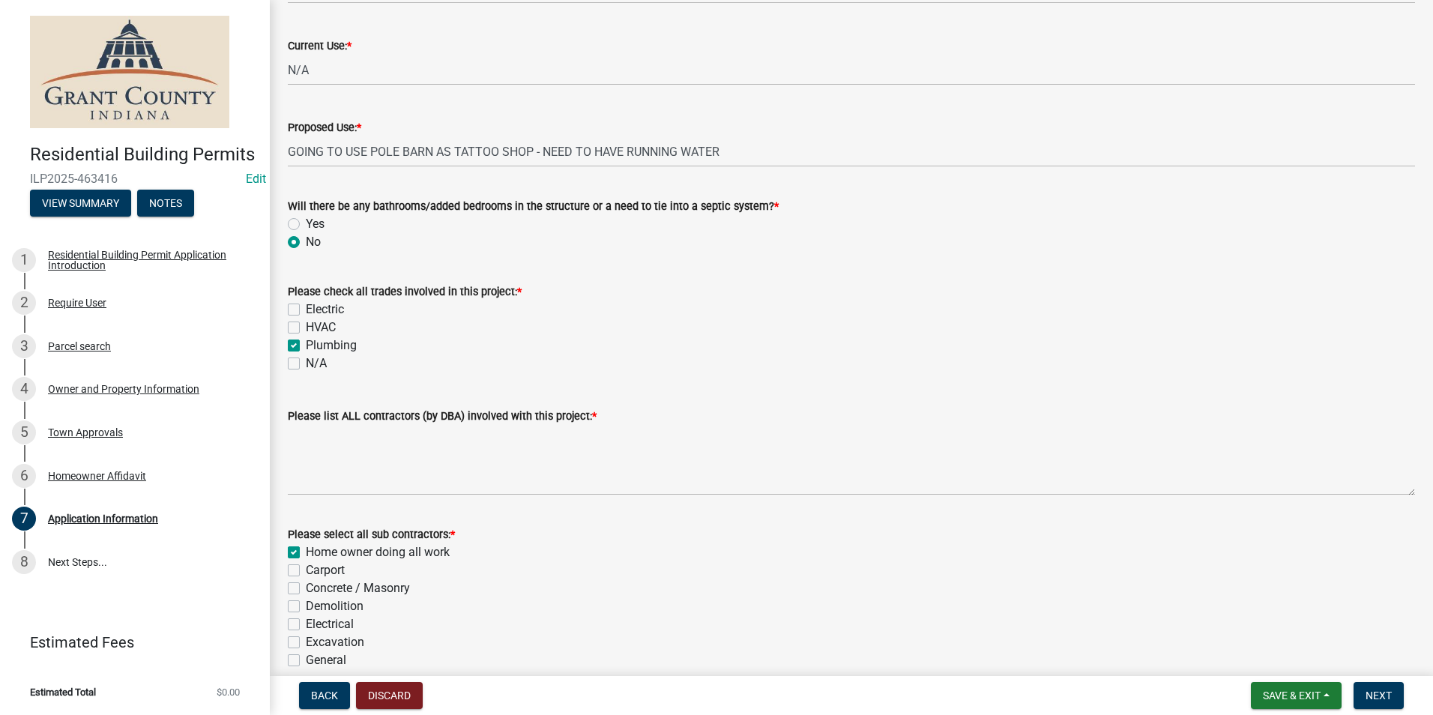
checkbox input "false"
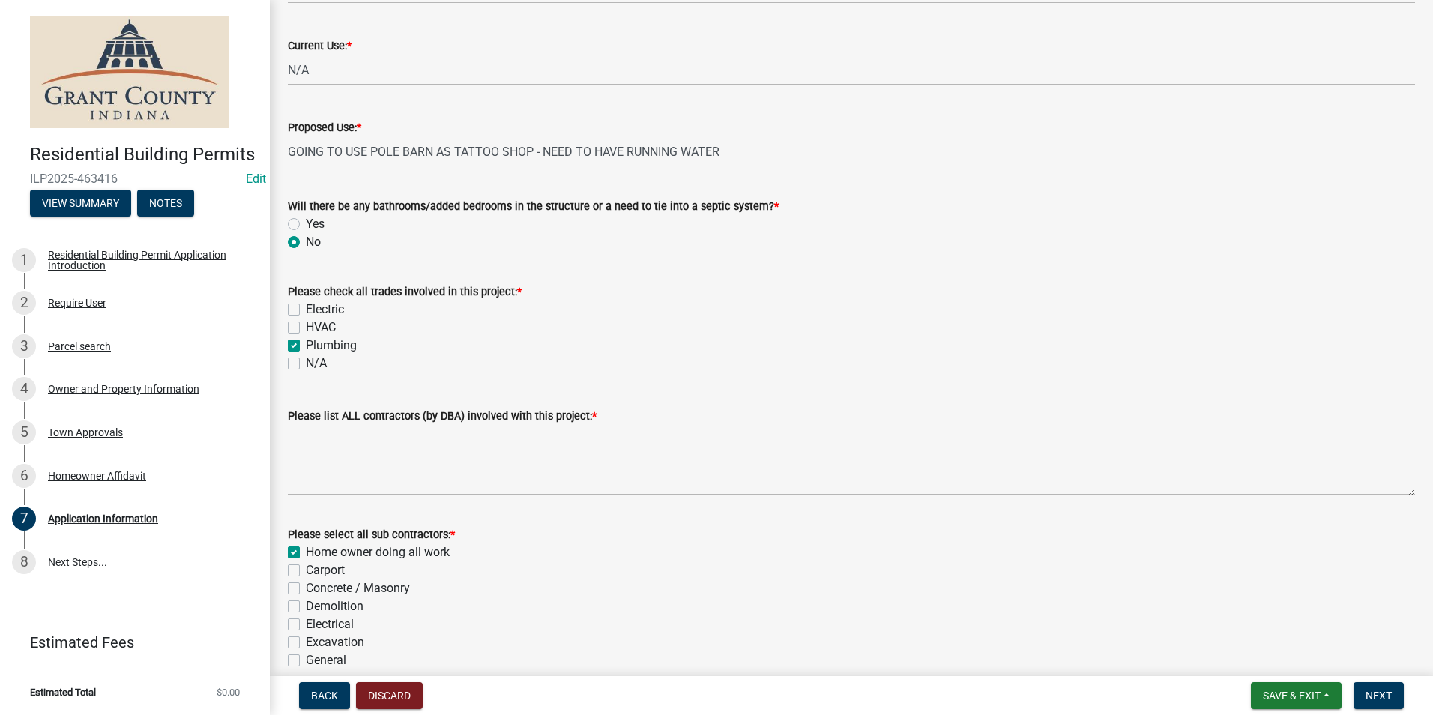
checkbox input "false"
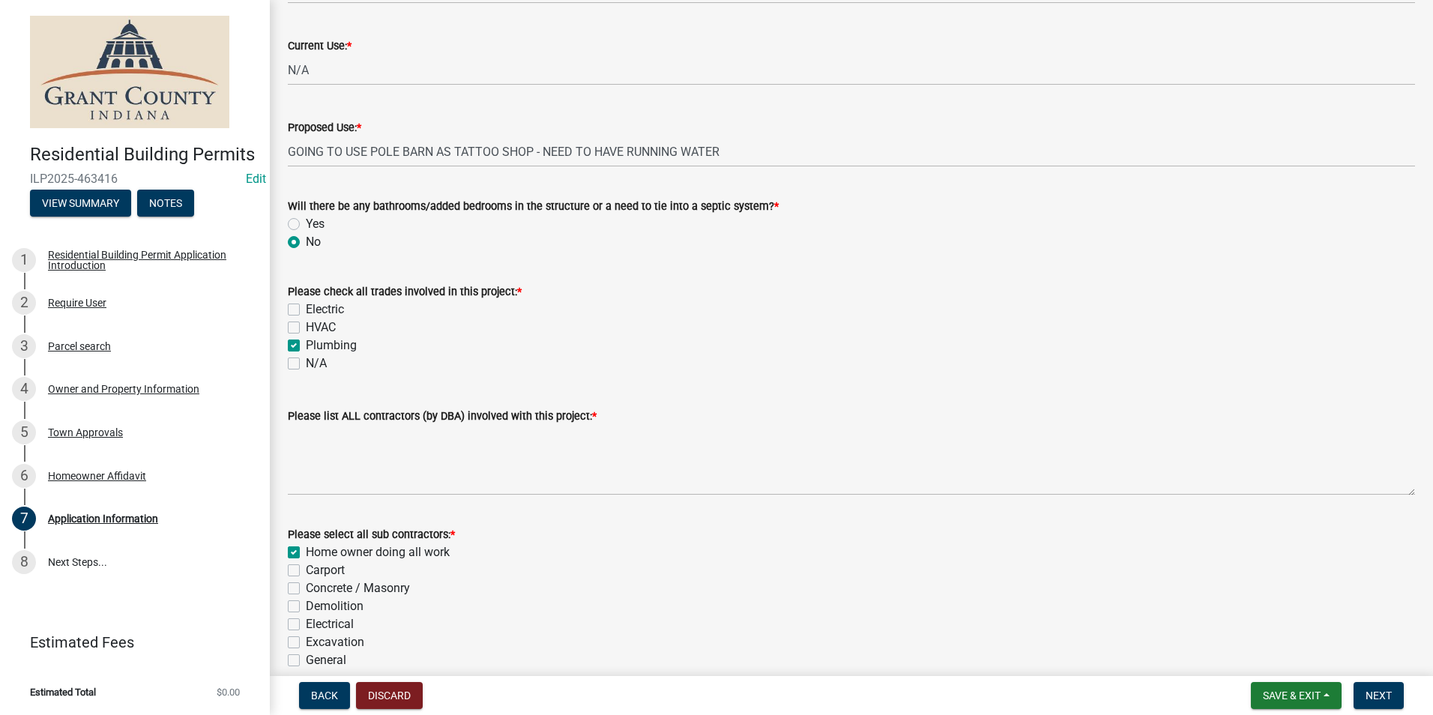
checkbox input "false"
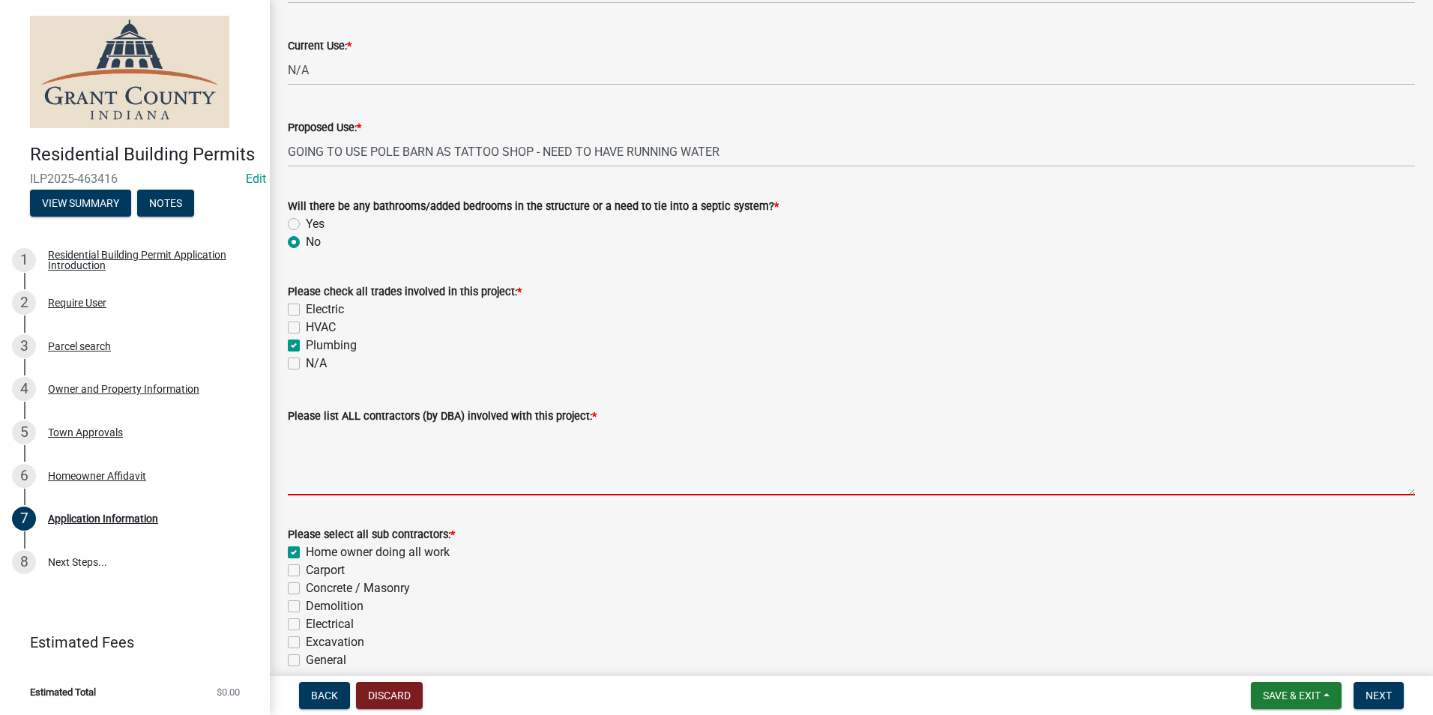
click at [459, 431] on textarea "Please list ALL contractors (by DBA) involved with this project: *" at bounding box center [851, 460] width 1127 height 70
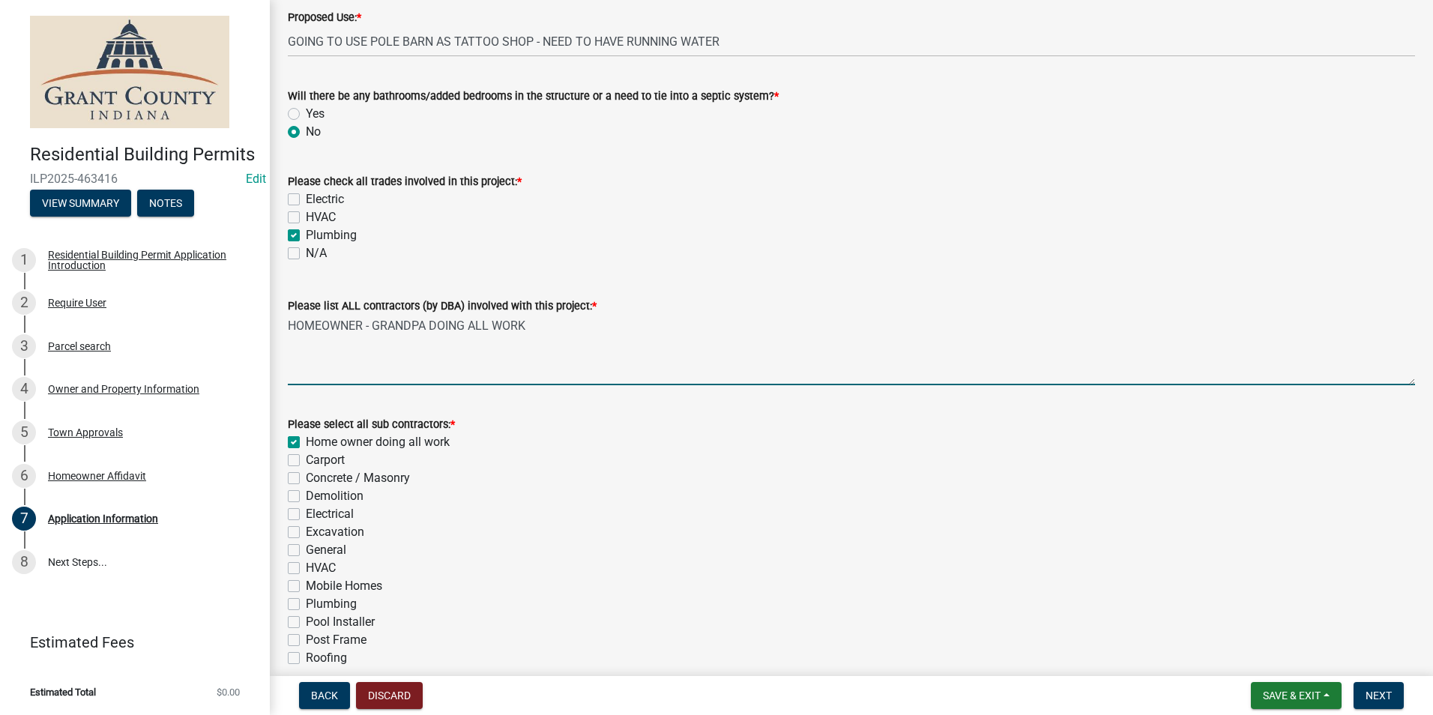
scroll to position [430, 0]
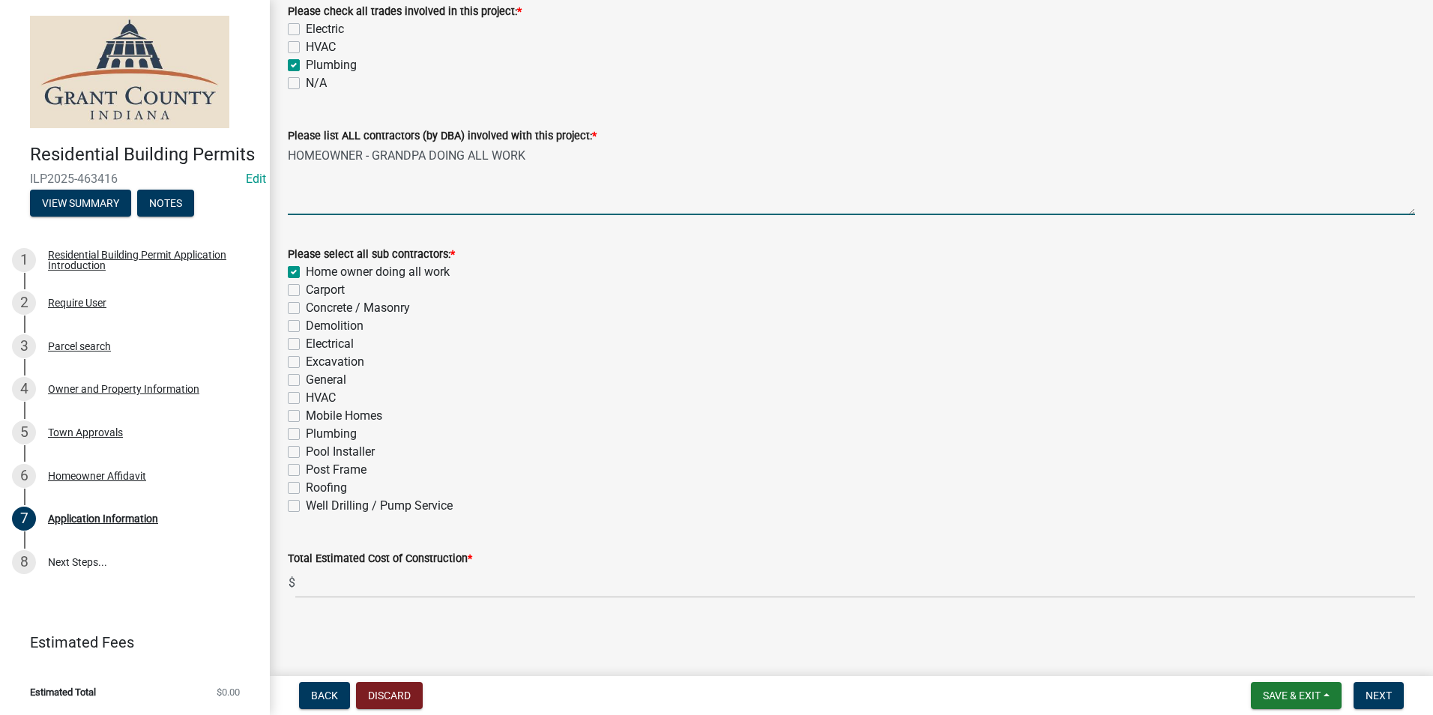
type textarea "HOMEOWNER - GRANDPA DOING ALL WORK"
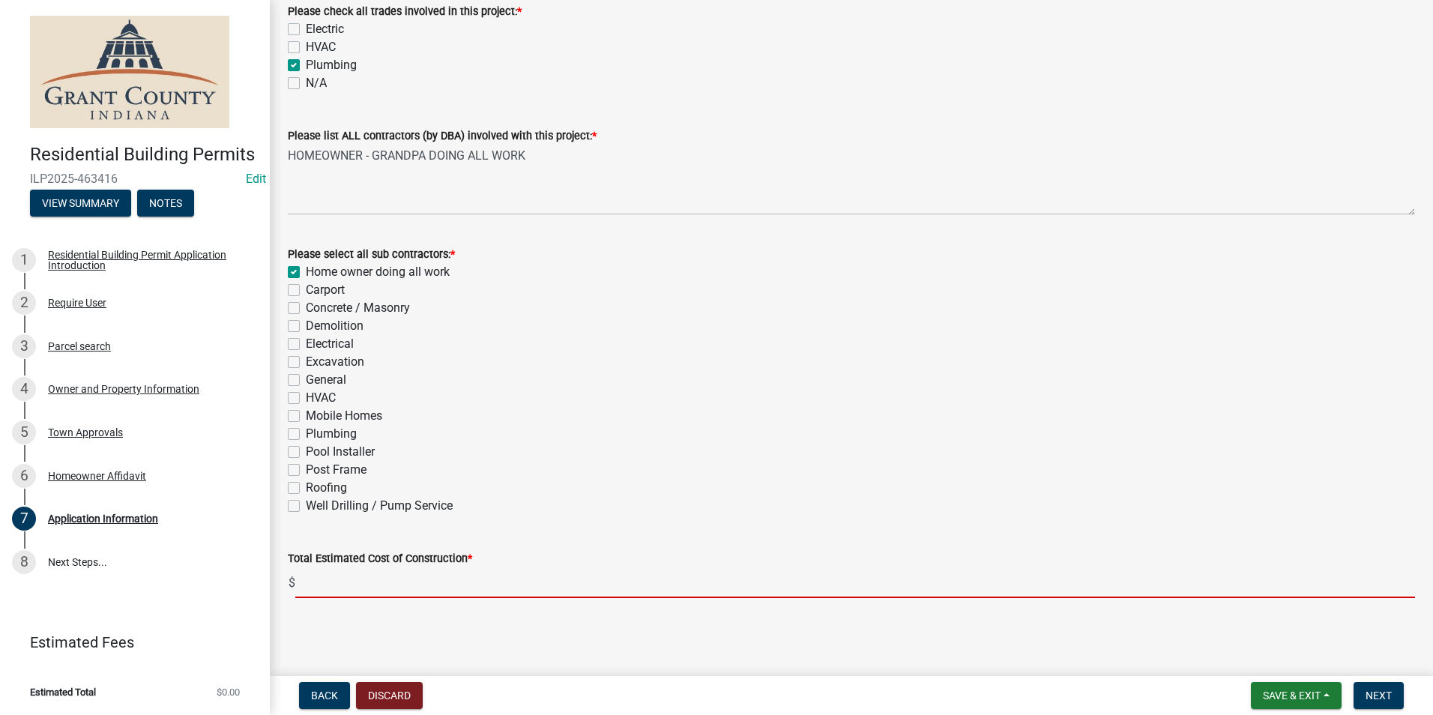
click at [472, 574] on input "text" at bounding box center [855, 582] width 1120 height 31
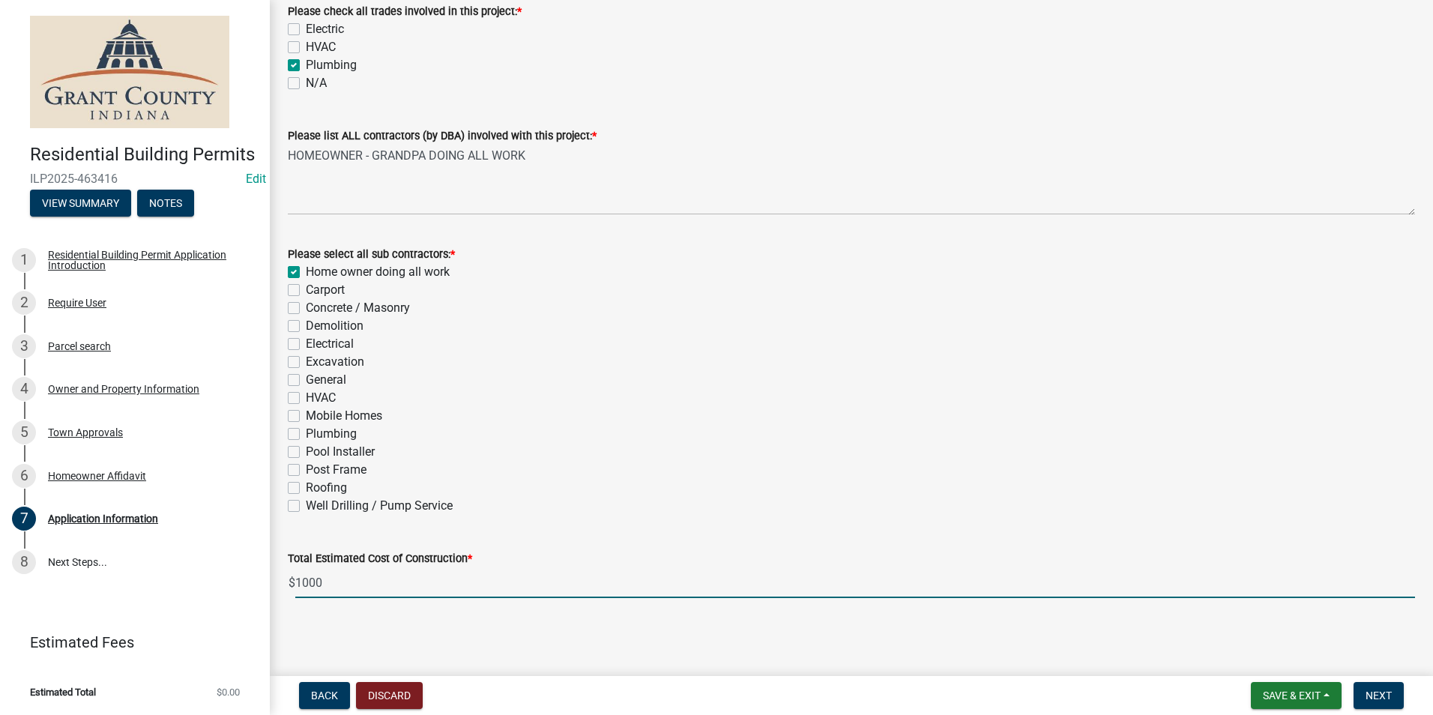
type input "1000"
drag, startPoint x: 516, startPoint y: 544, endPoint x: 524, endPoint y: 534, distance: 12.8
click at [522, 535] on div "Total Estimated Cost of Construction * $ 1000" at bounding box center [851, 563] width 1127 height 70
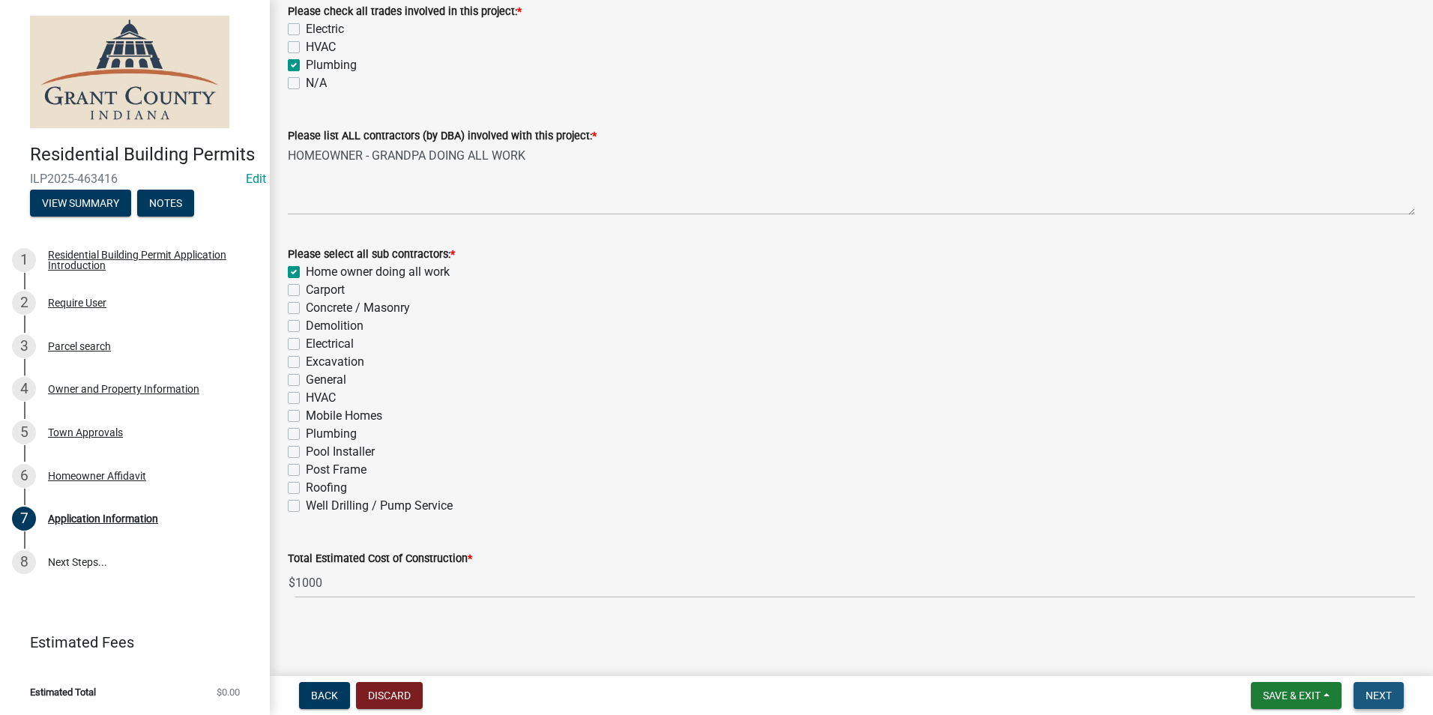
click at [1390, 698] on span "Next" at bounding box center [1378, 695] width 26 height 12
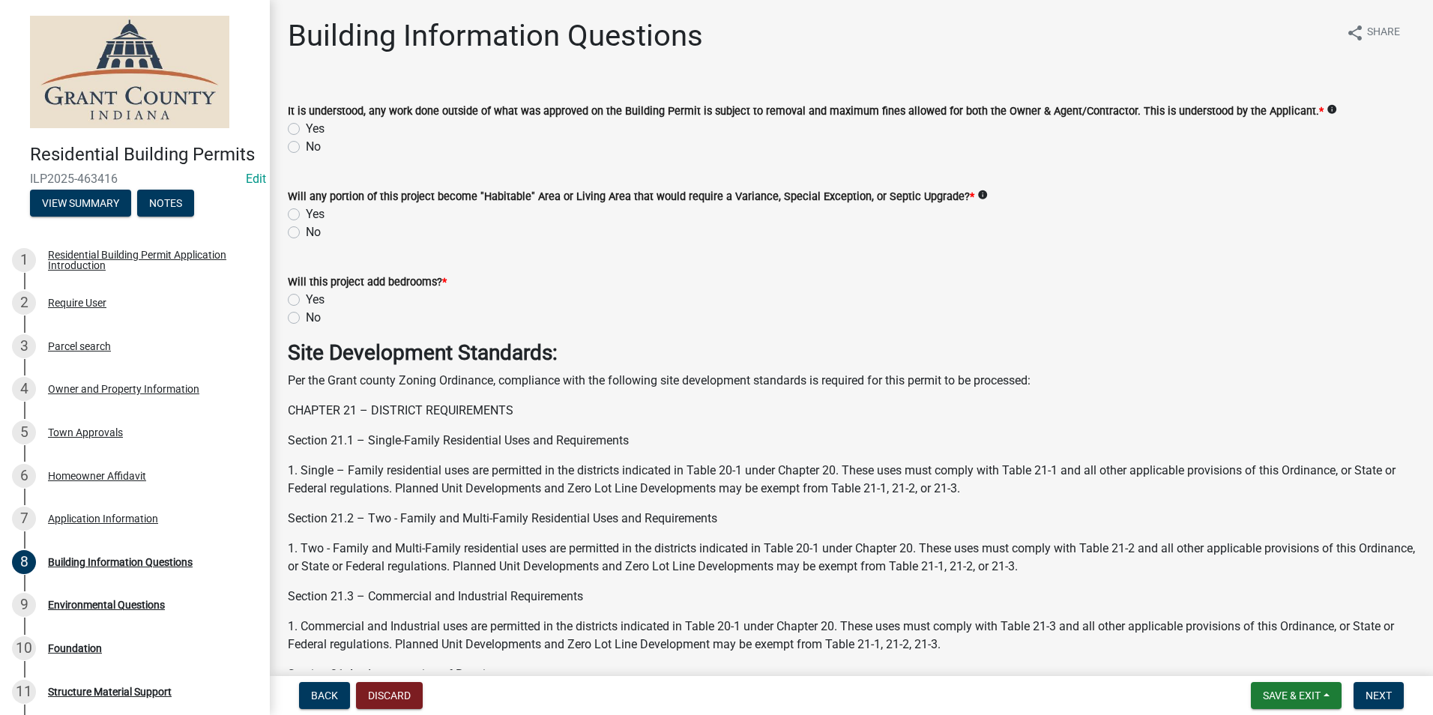
click at [306, 129] on label "Yes" at bounding box center [315, 129] width 19 height 18
click at [306, 129] on input "Yes" at bounding box center [311, 125] width 10 height 10
radio input "true"
click at [299, 226] on div "No" at bounding box center [851, 232] width 1127 height 18
click at [306, 231] on label "No" at bounding box center [313, 232] width 15 height 18
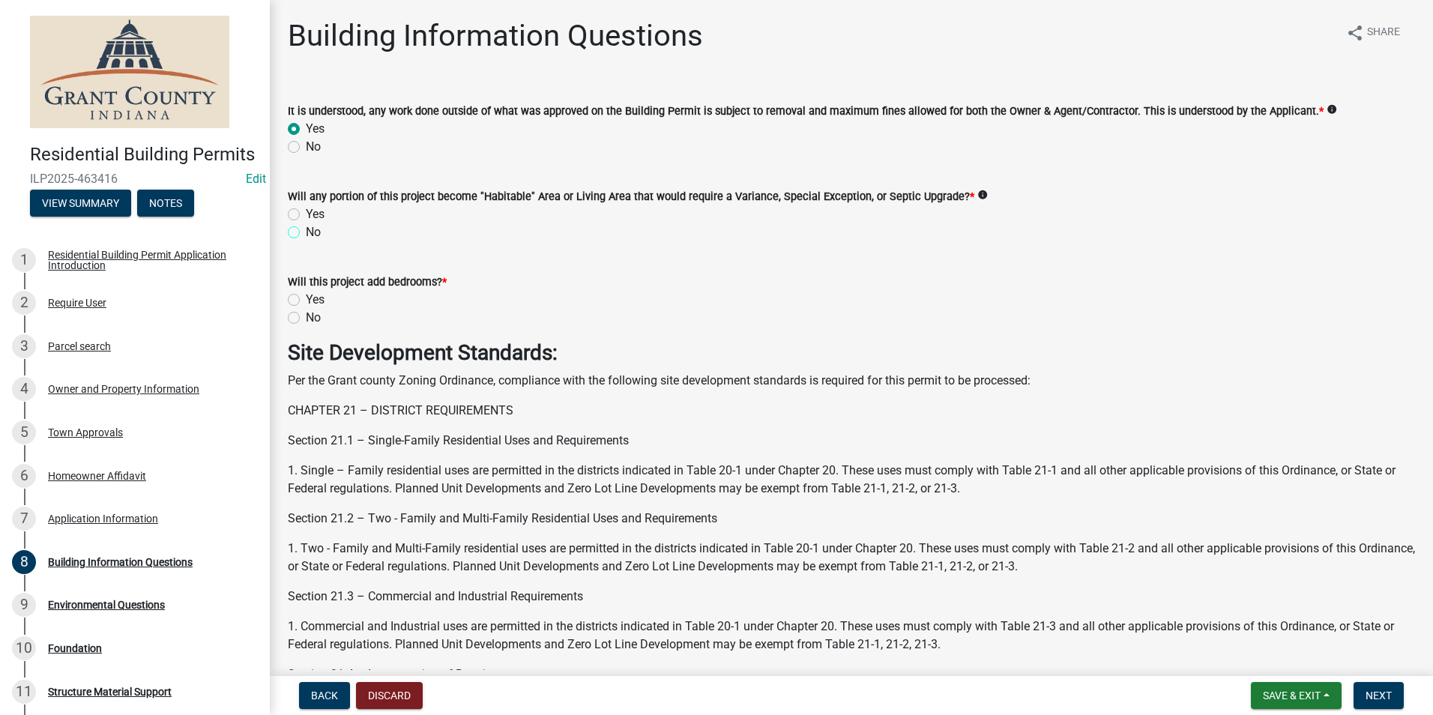
click at [306, 231] on input "No" at bounding box center [311, 228] width 10 height 10
radio input "true"
click at [306, 321] on label "No" at bounding box center [313, 318] width 15 height 18
click at [306, 318] on input "No" at bounding box center [311, 314] width 10 height 10
radio input "true"
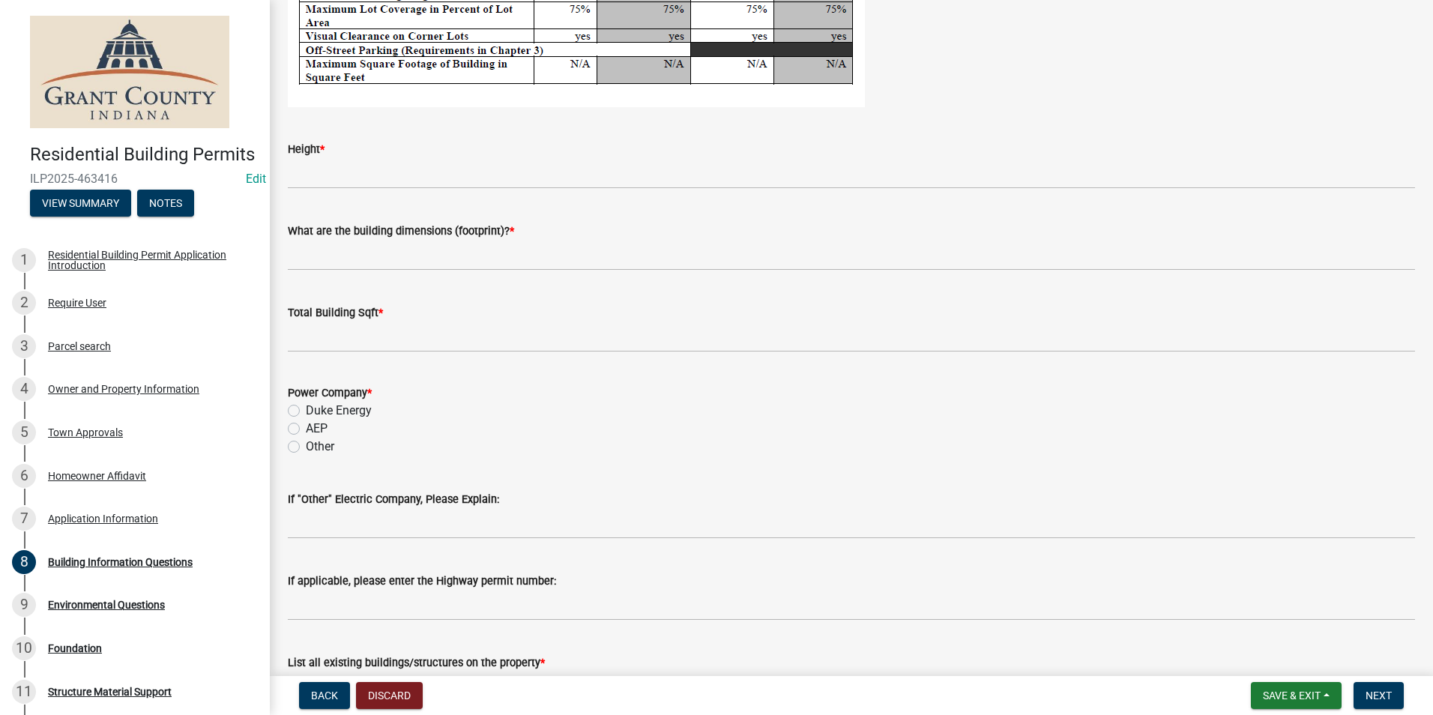
scroll to position [2997, 0]
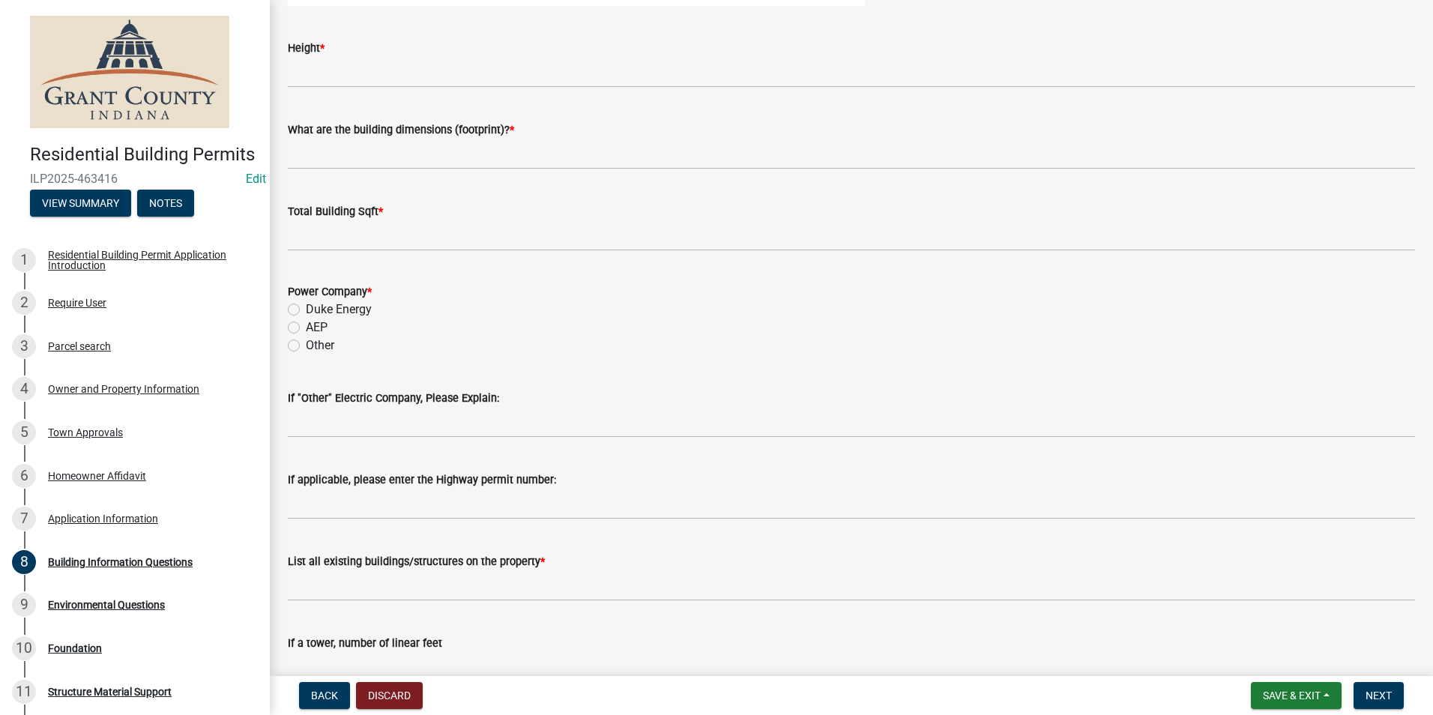
click at [383, 43] on div "Height *" at bounding box center [851, 48] width 1127 height 18
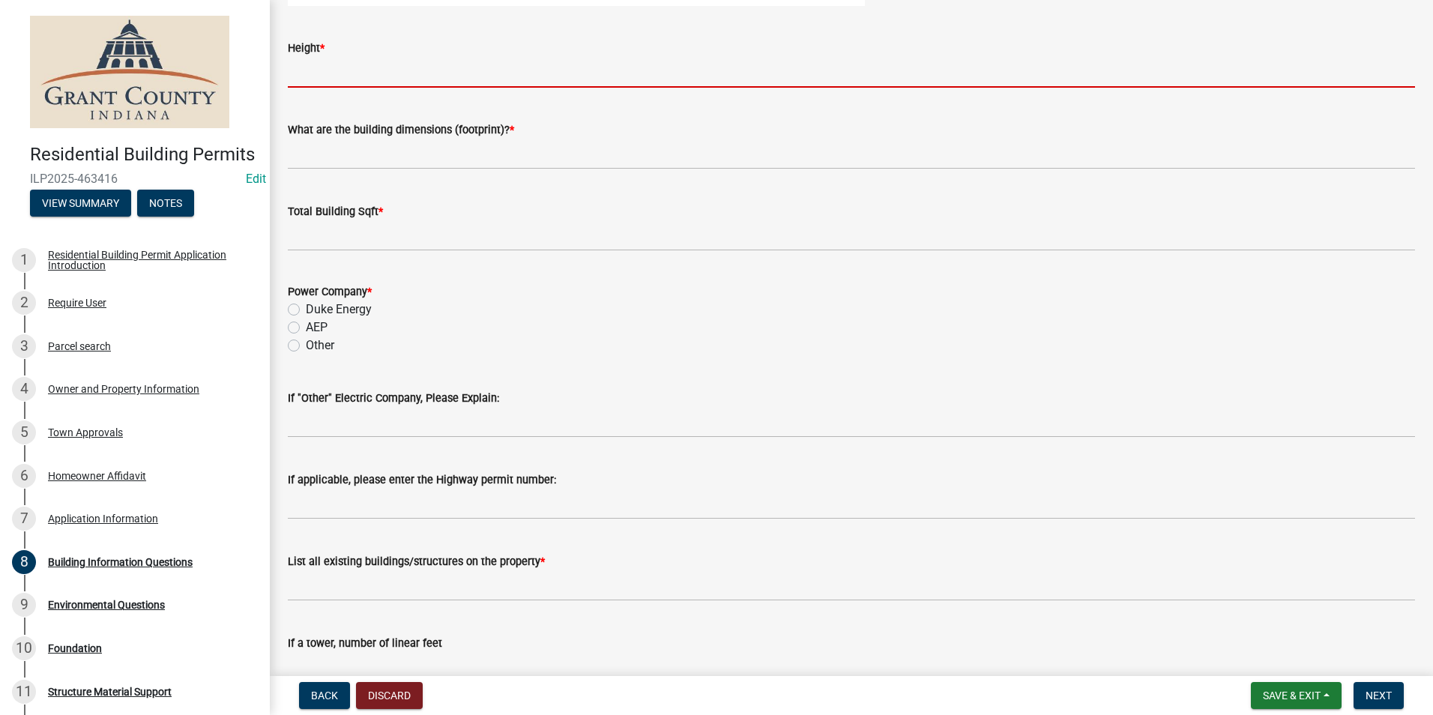
click at [384, 63] on input "Height *" at bounding box center [851, 72] width 1127 height 31
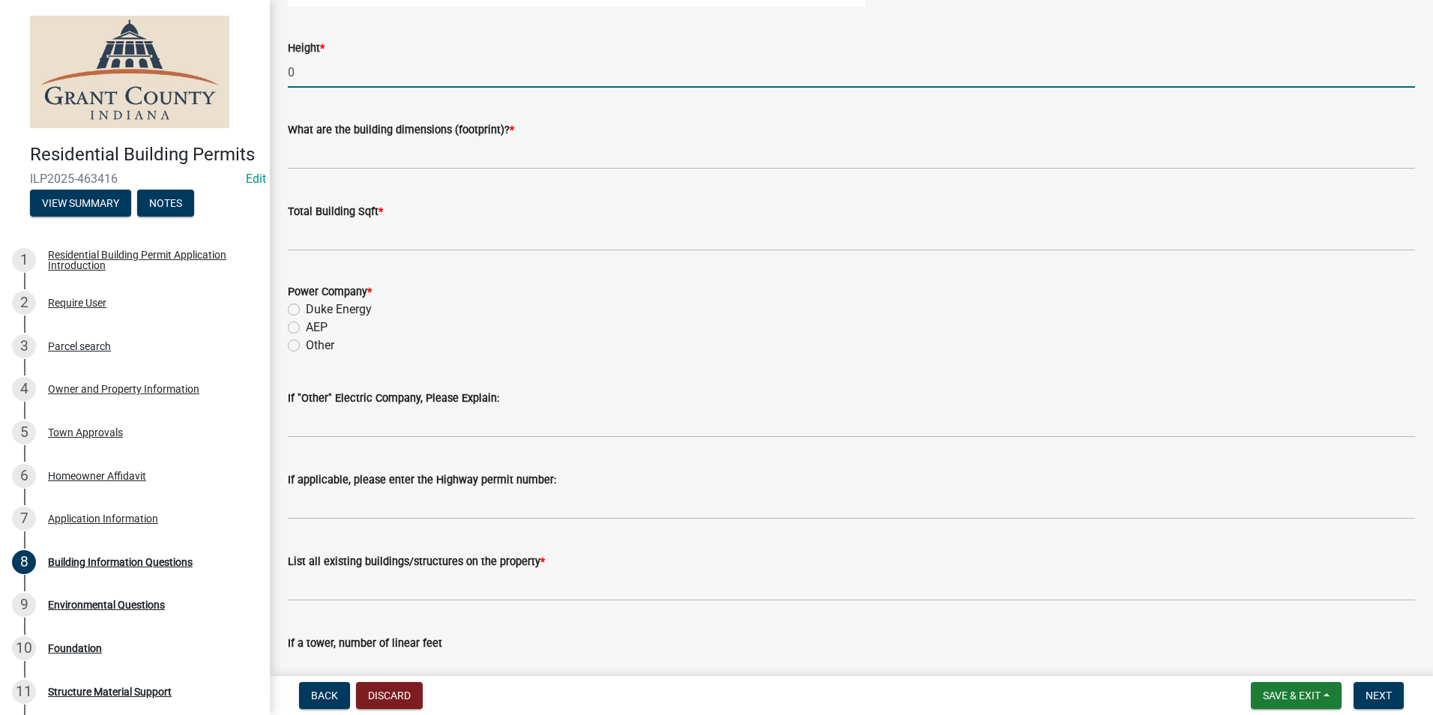
type input "0"
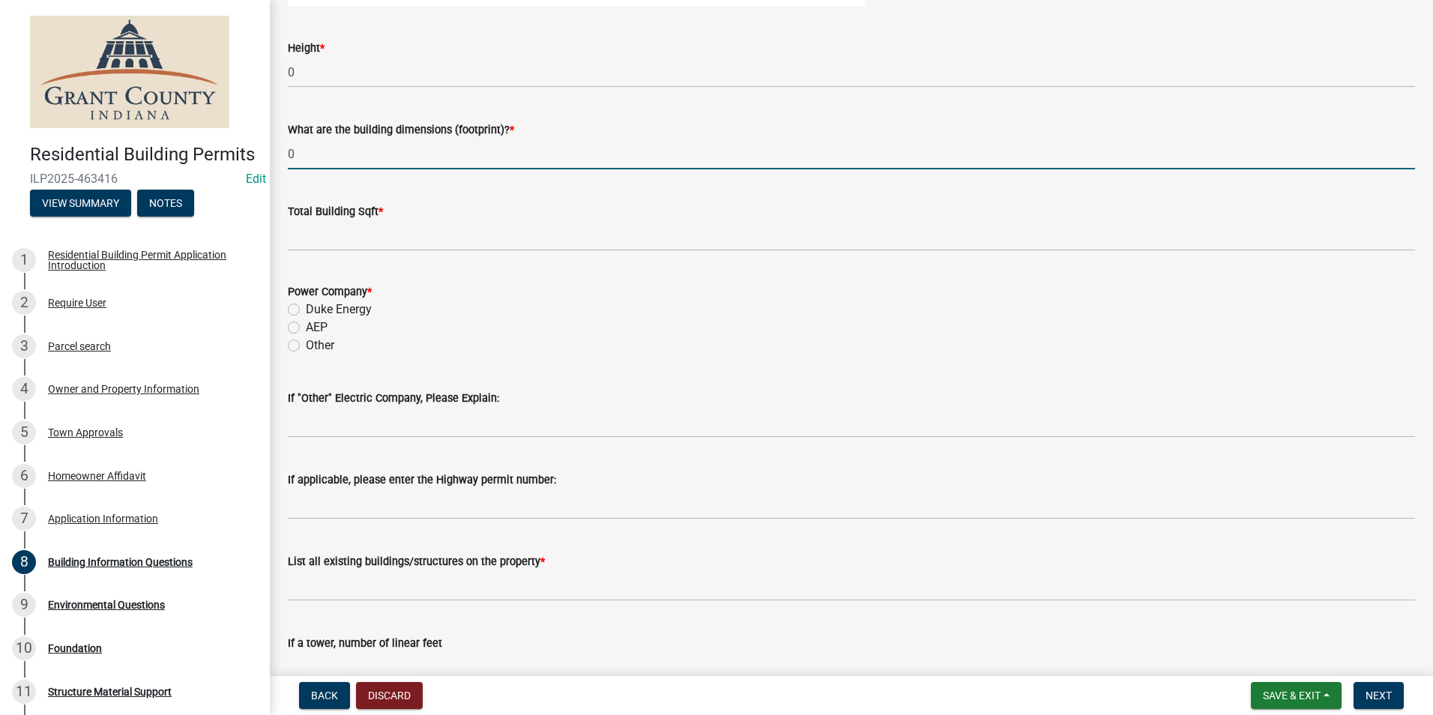
type input "0"
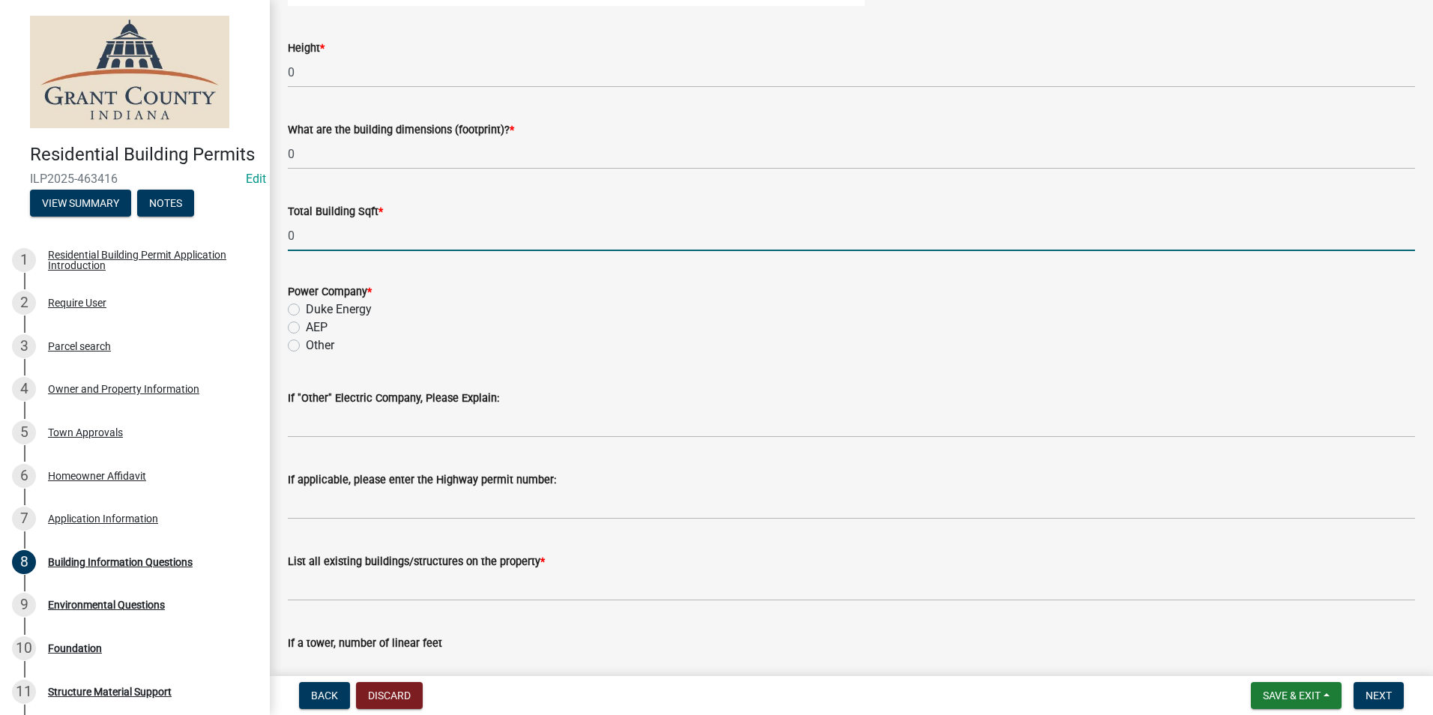
type input "0"
click at [306, 327] on label "AEP" at bounding box center [317, 327] width 22 height 18
click at [306, 327] on input "AEP" at bounding box center [311, 323] width 10 height 10
radio input "true"
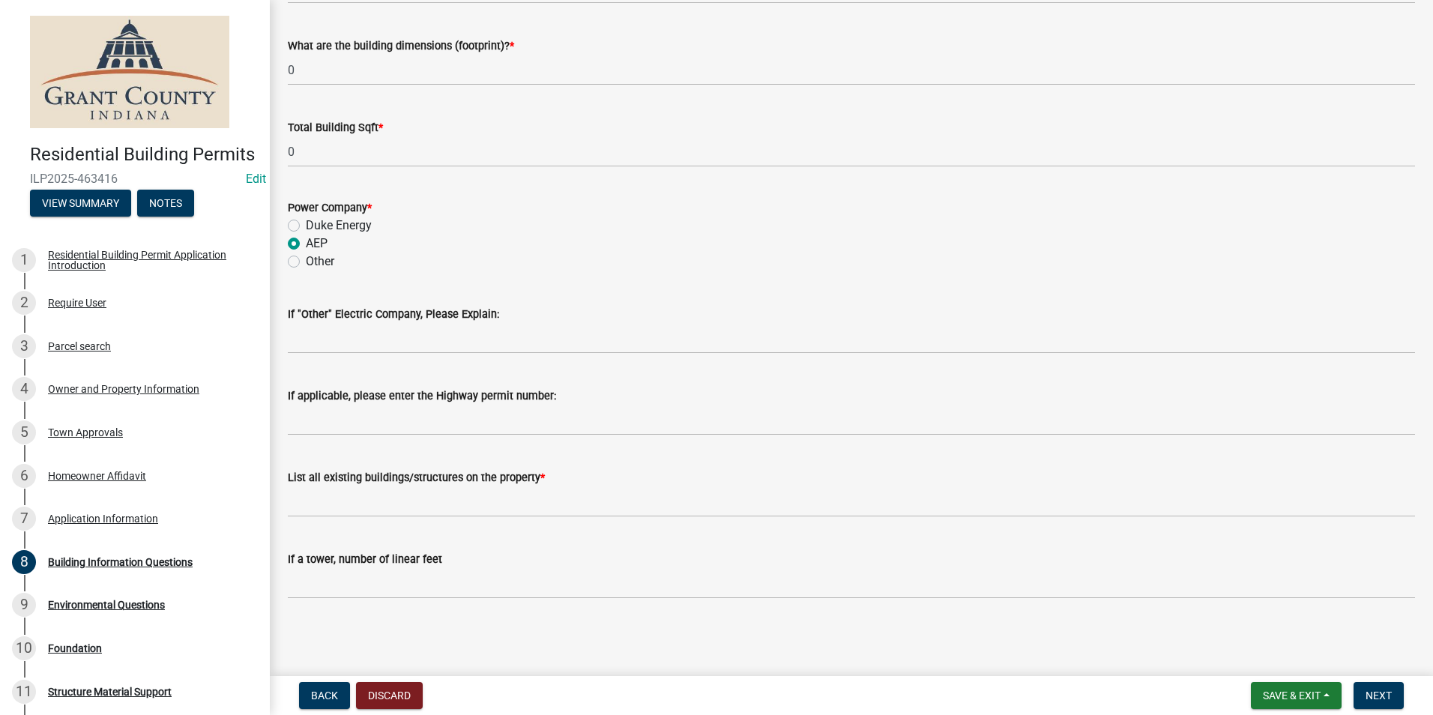
scroll to position [3082, 0]
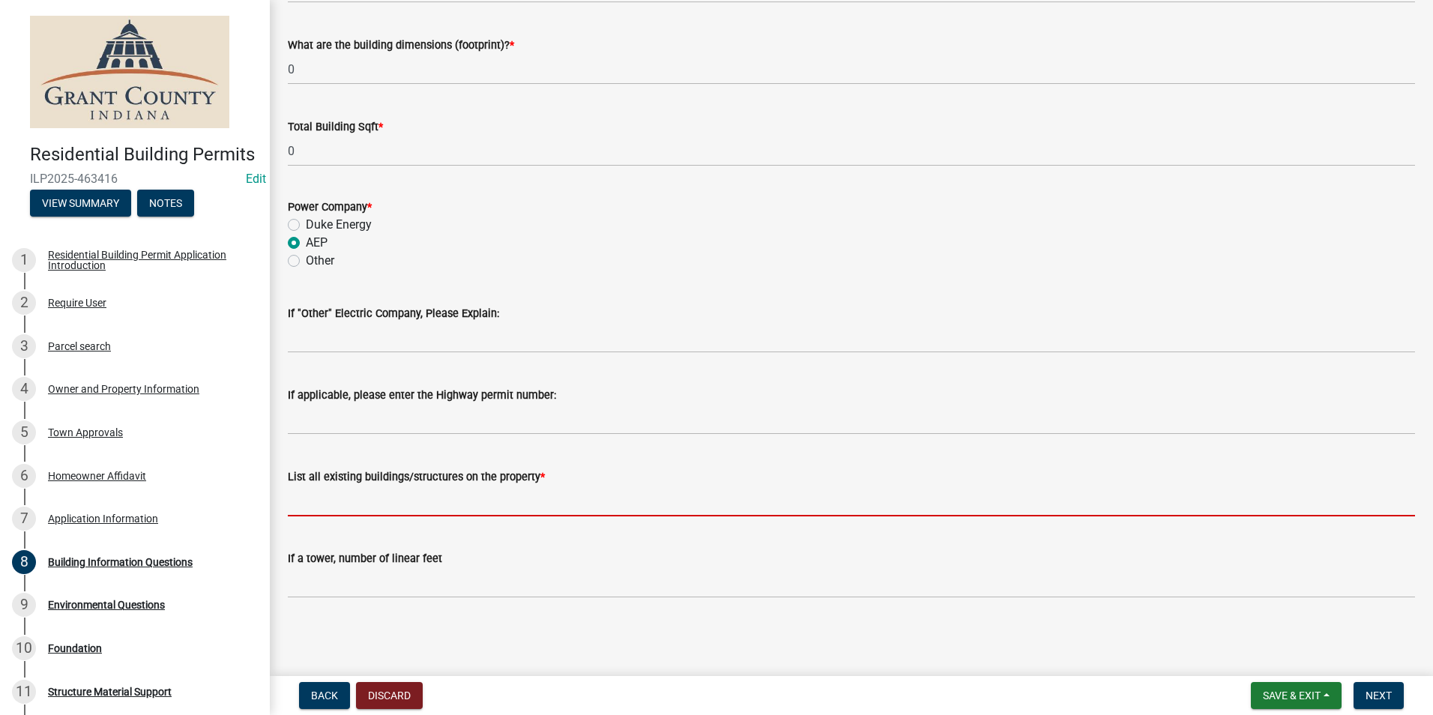
click at [495, 501] on input "List all existing buildings/structures on the property *" at bounding box center [851, 501] width 1127 height 31
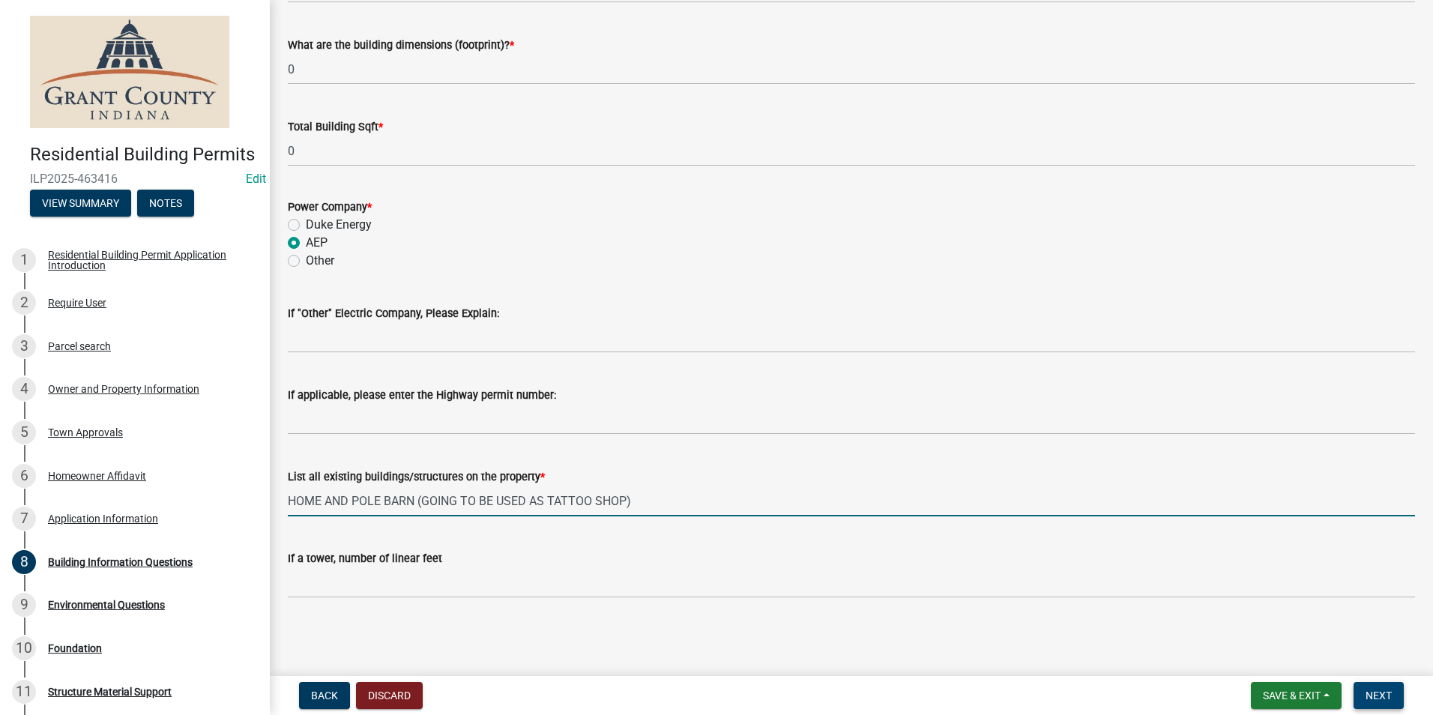
type input "HOME AND POLE BARN (GOING TO BE USED AS TATTOO SHOP)"
click at [1398, 703] on button "Next" at bounding box center [1378, 695] width 50 height 27
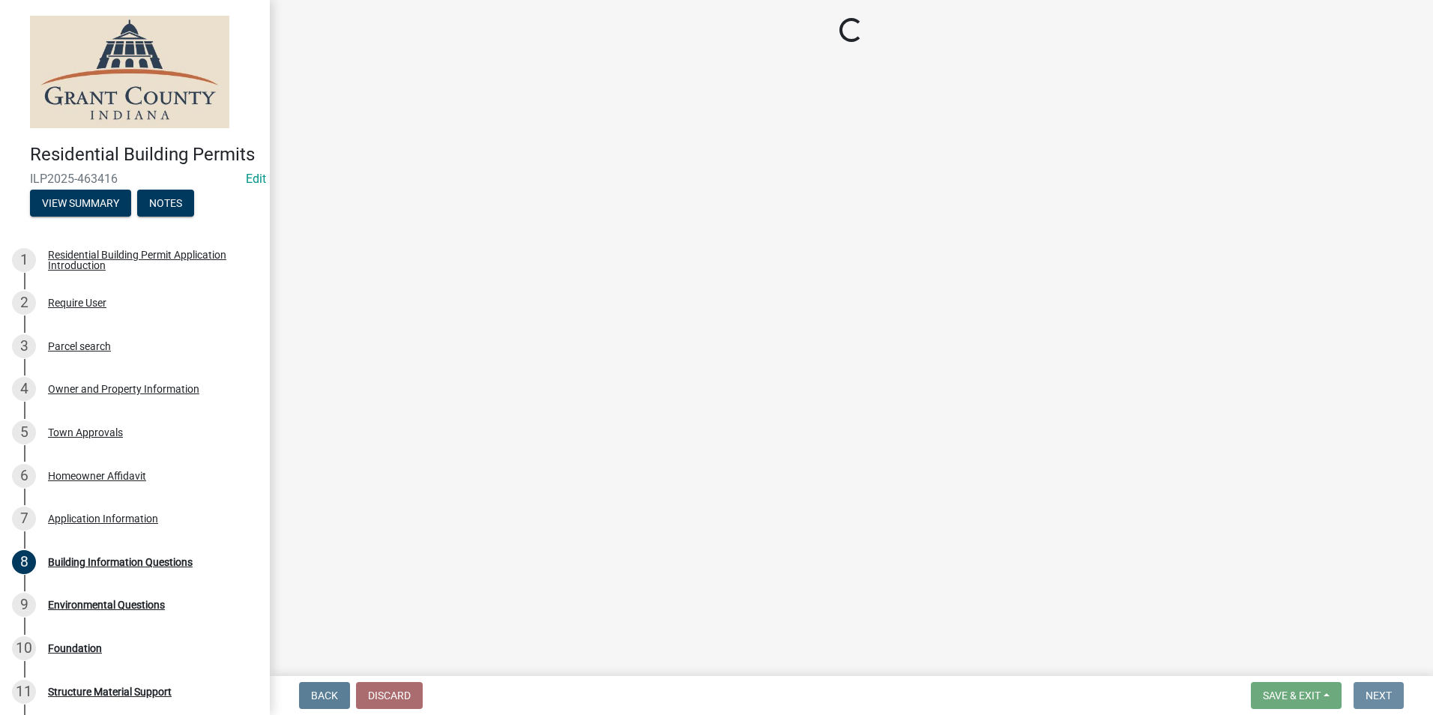
scroll to position [0, 0]
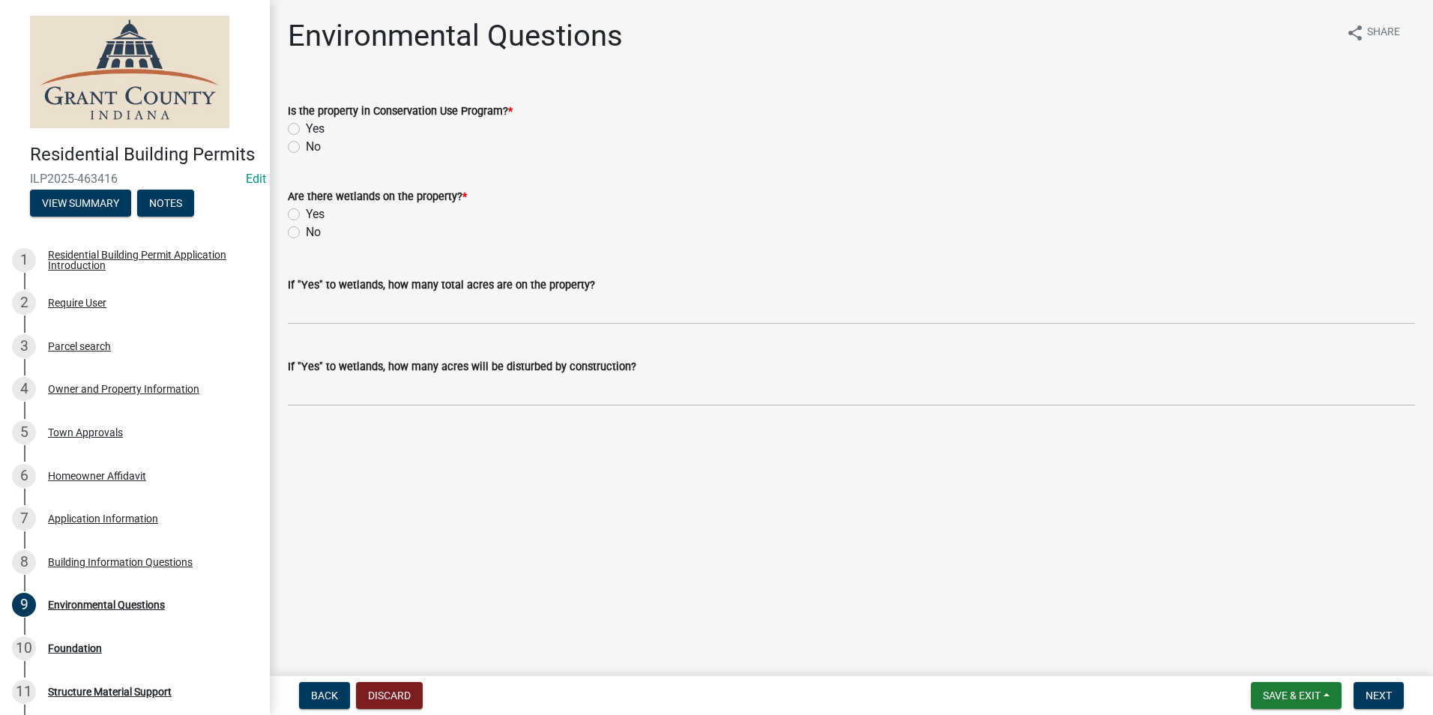
click at [306, 148] on label "No" at bounding box center [313, 147] width 15 height 18
click at [306, 148] on input "No" at bounding box center [311, 143] width 10 height 10
radio input "true"
click at [287, 227] on div "Are there wetlands on the property? * Yes No" at bounding box center [852, 205] width 1150 height 72
drag, startPoint x: 291, startPoint y: 232, endPoint x: 301, endPoint y: 236, distance: 10.4
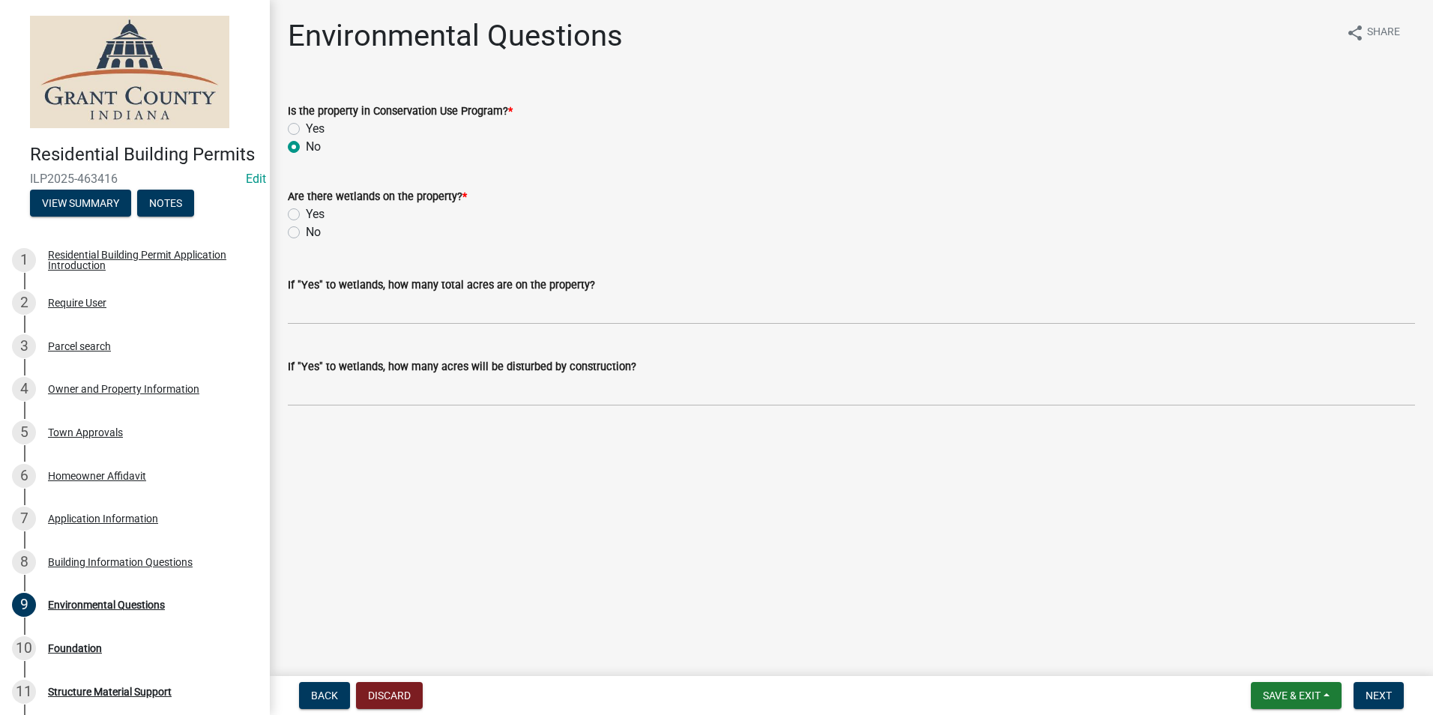
click at [306, 232] on label "No" at bounding box center [313, 232] width 15 height 18
click at [306, 232] on input "No" at bounding box center [311, 228] width 10 height 10
radio input "true"
click at [1389, 686] on button "Next" at bounding box center [1378, 695] width 50 height 27
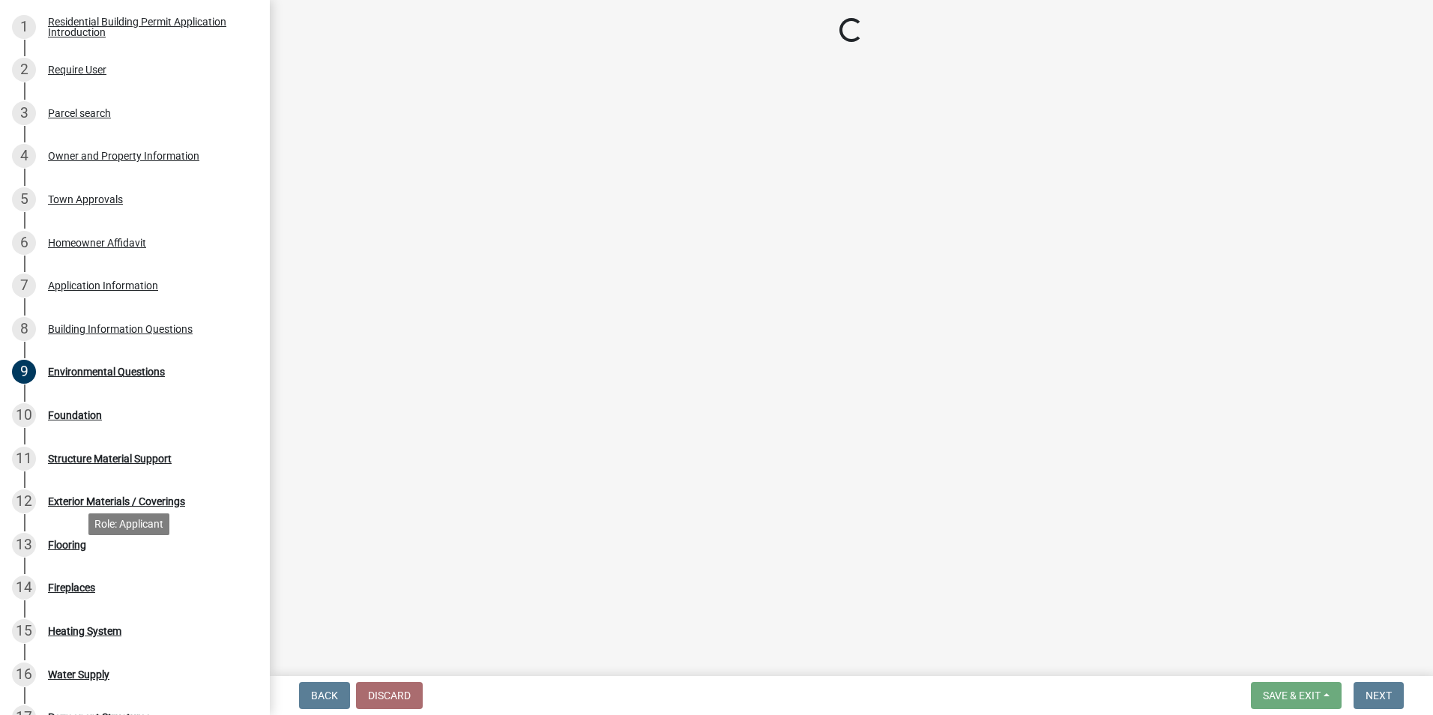
scroll to position [450, 0]
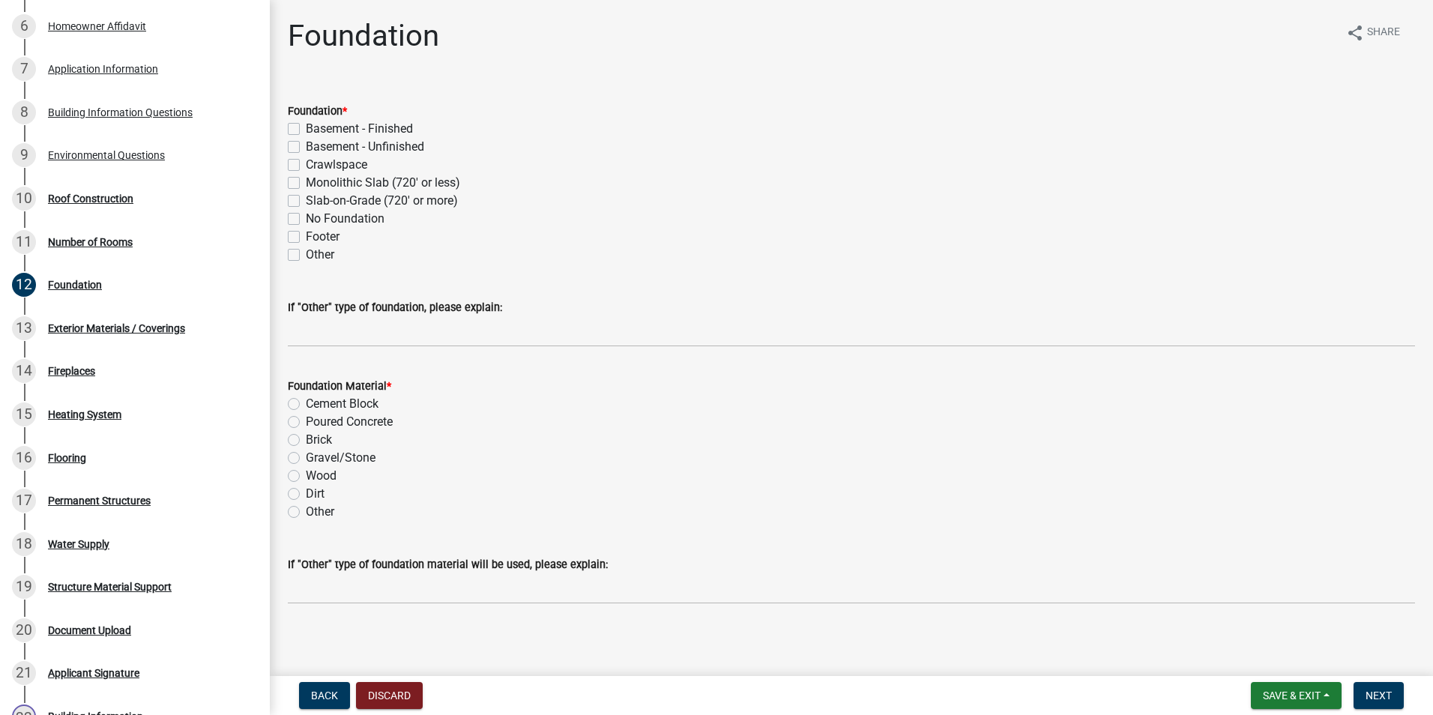
click at [296, 263] on div "Other" at bounding box center [851, 255] width 1127 height 18
click at [306, 257] on label "Other" at bounding box center [320, 255] width 28 height 18
click at [306, 256] on input "Other" at bounding box center [311, 251] width 10 height 10
checkbox input "true"
checkbox input "false"
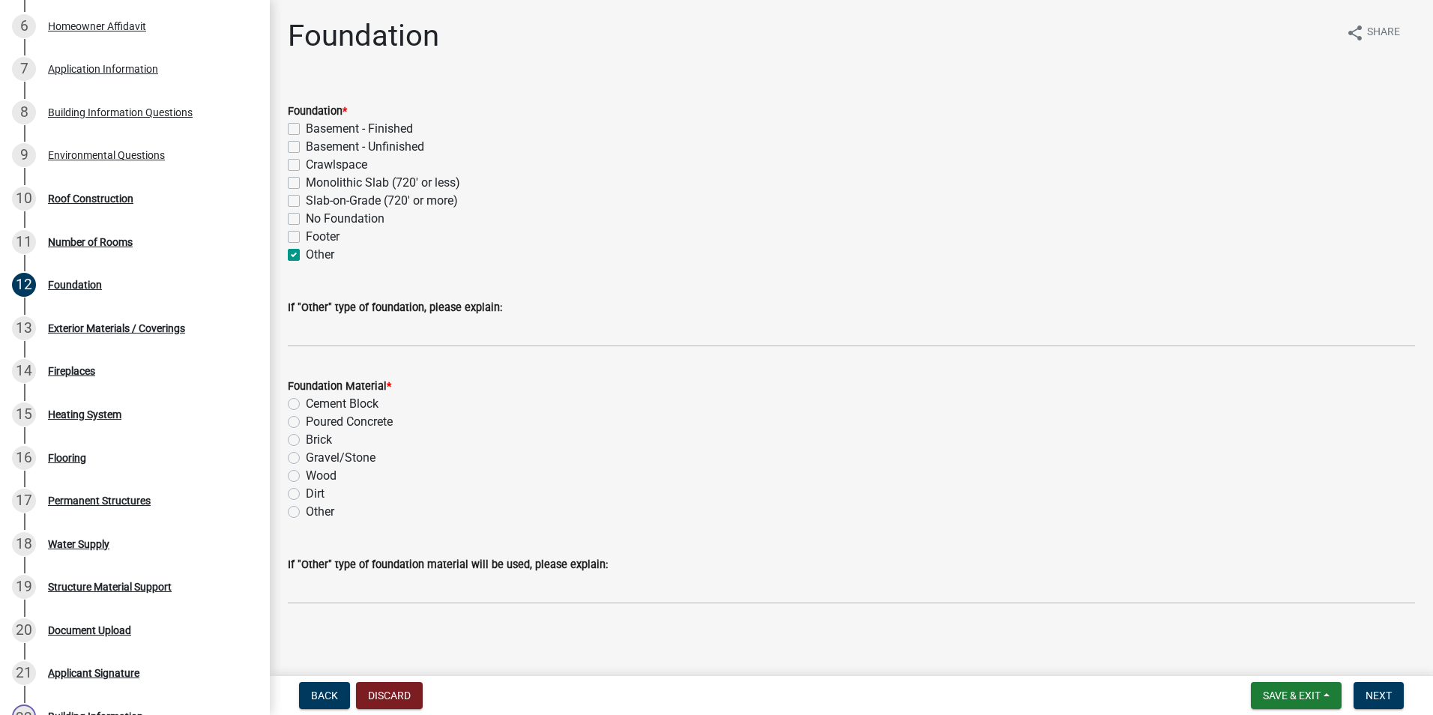
checkbox input "false"
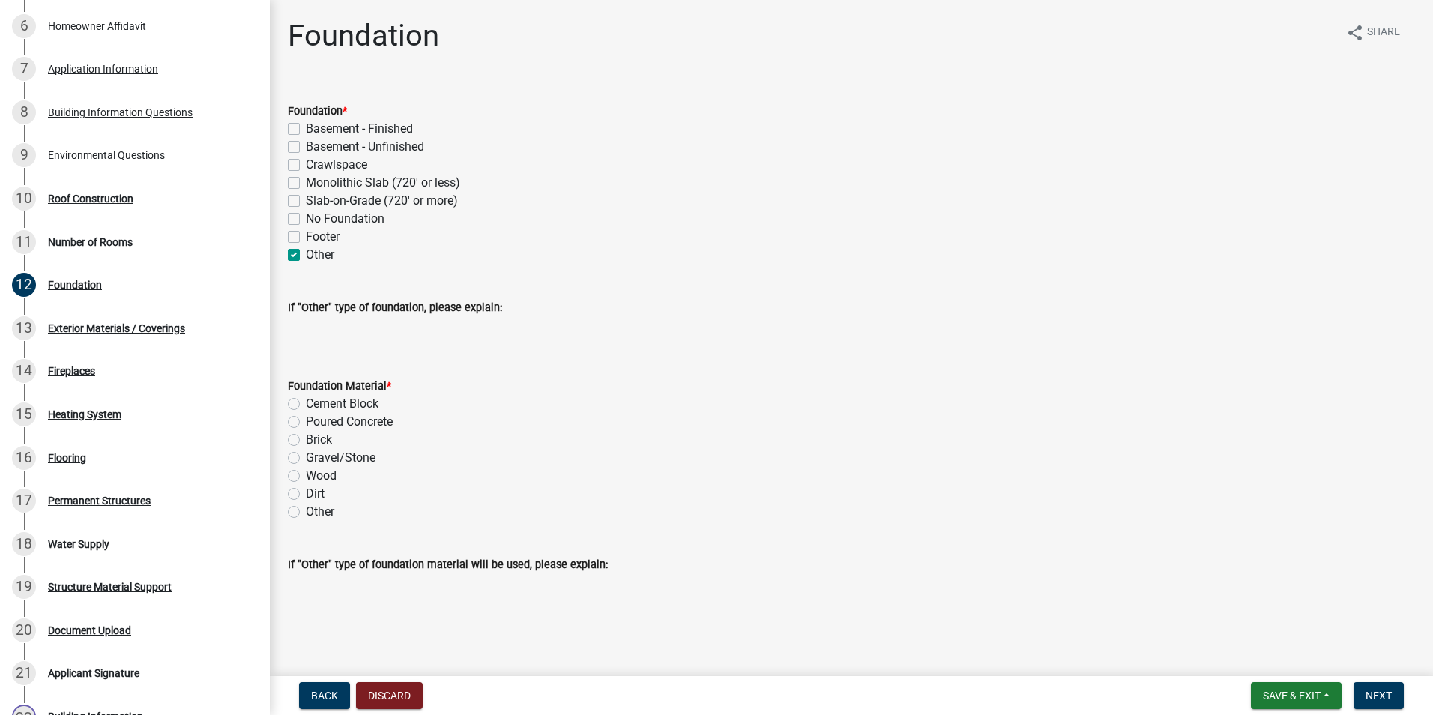
checkbox input "false"
checkbox input "true"
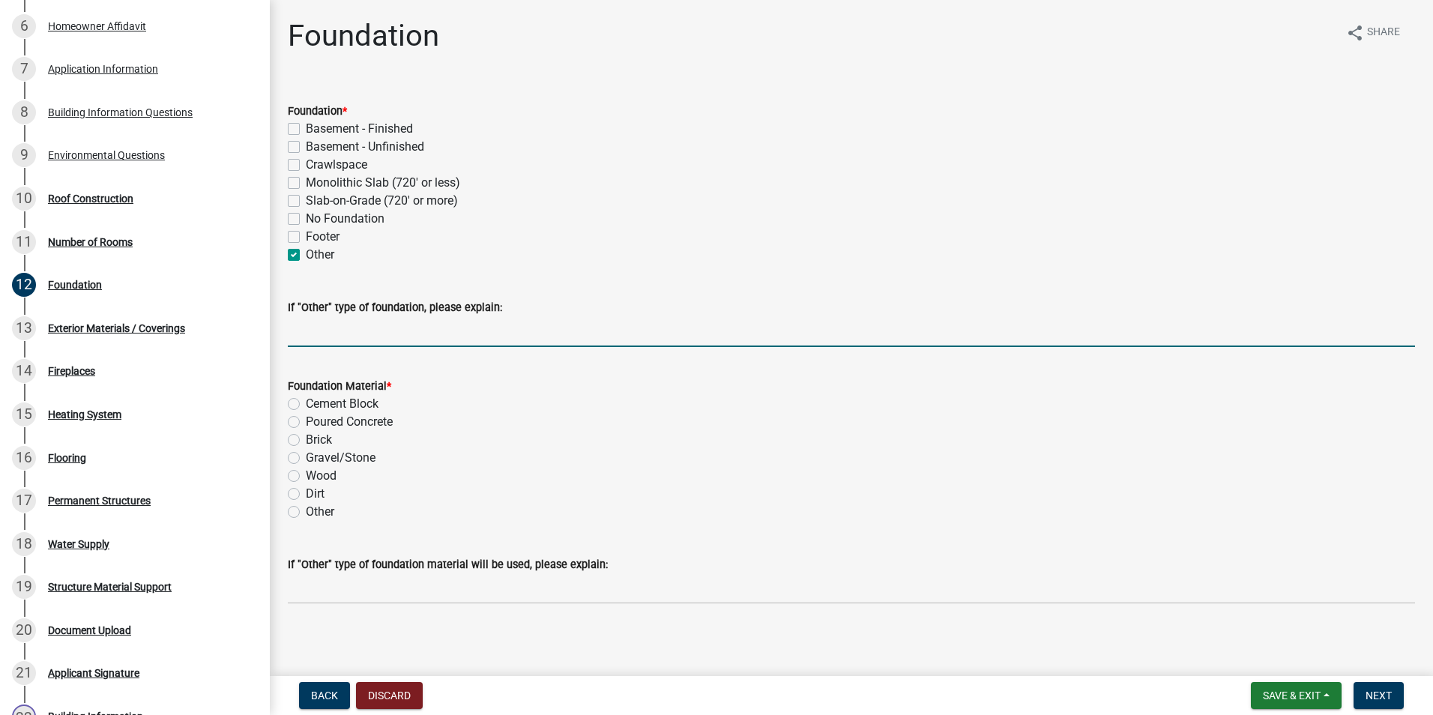
click at [314, 321] on input "If "Other" type of foundation, please explain:" at bounding box center [851, 331] width 1127 height 31
type input "N/A - RUNNING WATER LINE FROM WELL TO POLE BARN"
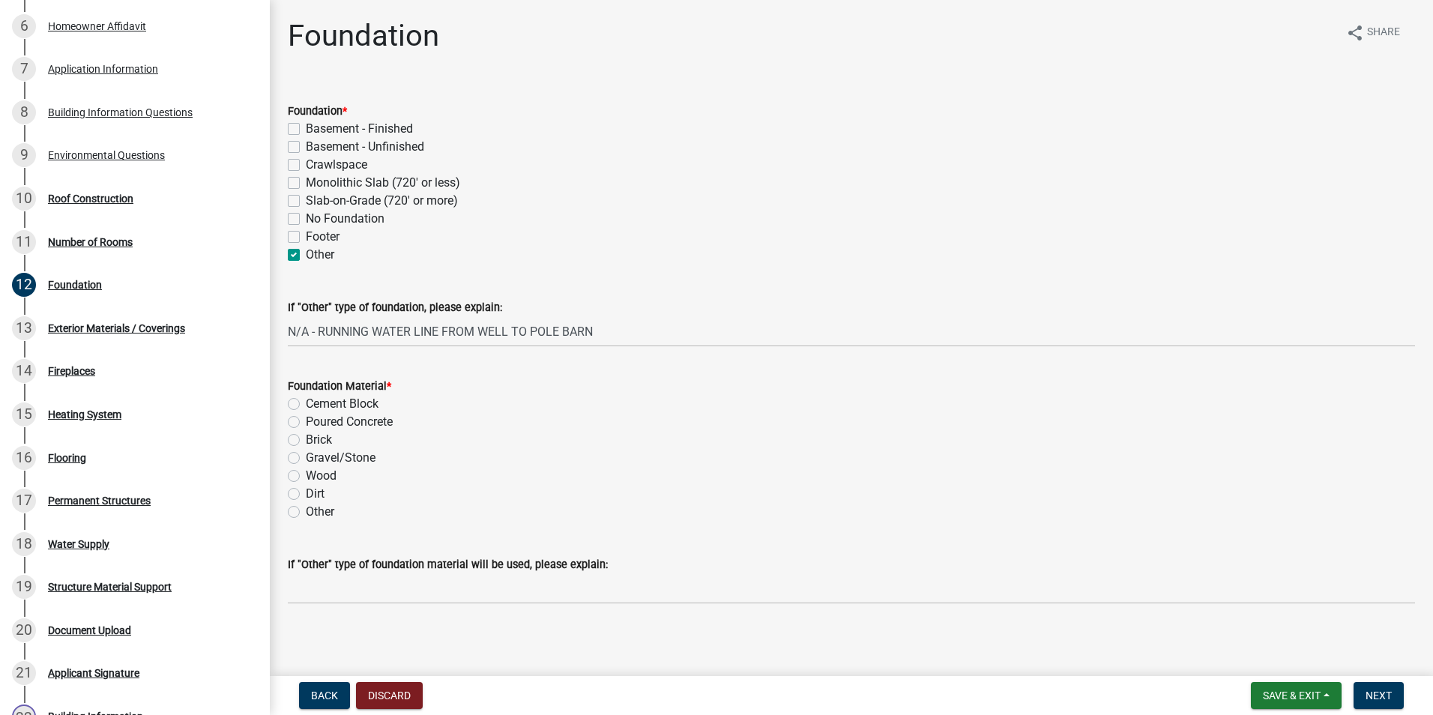
click at [297, 519] on div "Other" at bounding box center [851, 512] width 1127 height 18
click at [306, 515] on label "Other" at bounding box center [320, 512] width 28 height 18
click at [306, 513] on input "Other" at bounding box center [311, 508] width 10 height 10
radio input "true"
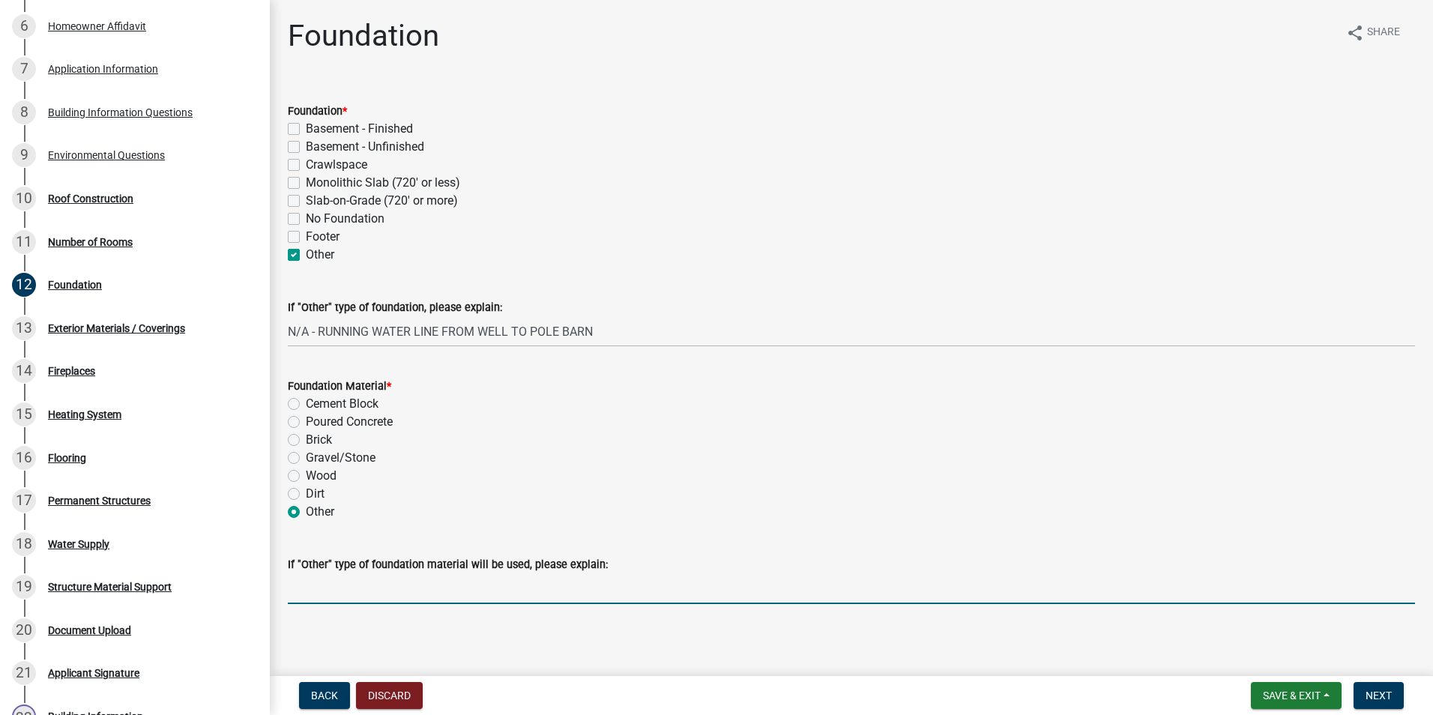
click at [366, 599] on input "If "Other" type of foundation material will be used, please explain:" at bounding box center [851, 588] width 1127 height 31
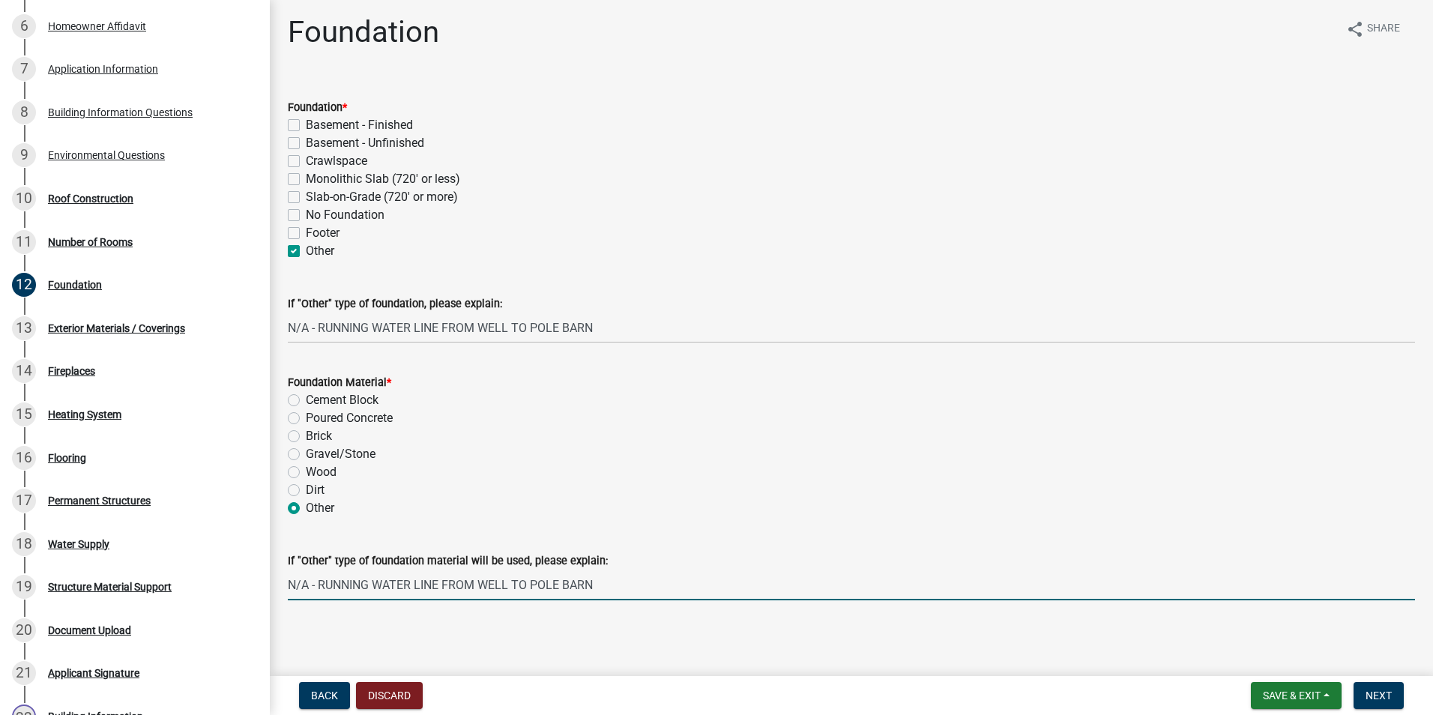
scroll to position [4, 0]
type input "N/A - RUNNING WATER LINE FROM WELL TO POLE BARN"
click at [1364, 686] on button "Next" at bounding box center [1378, 695] width 50 height 27
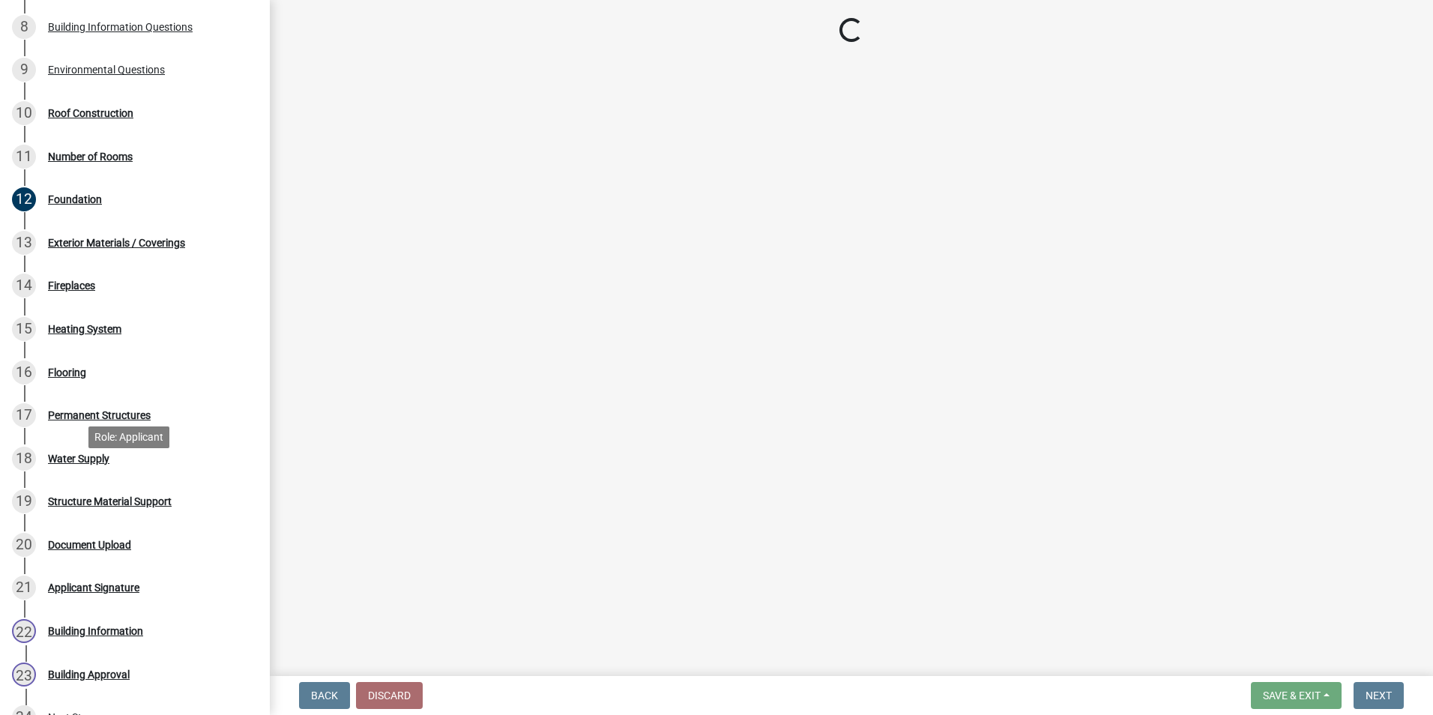
scroll to position [537, 0]
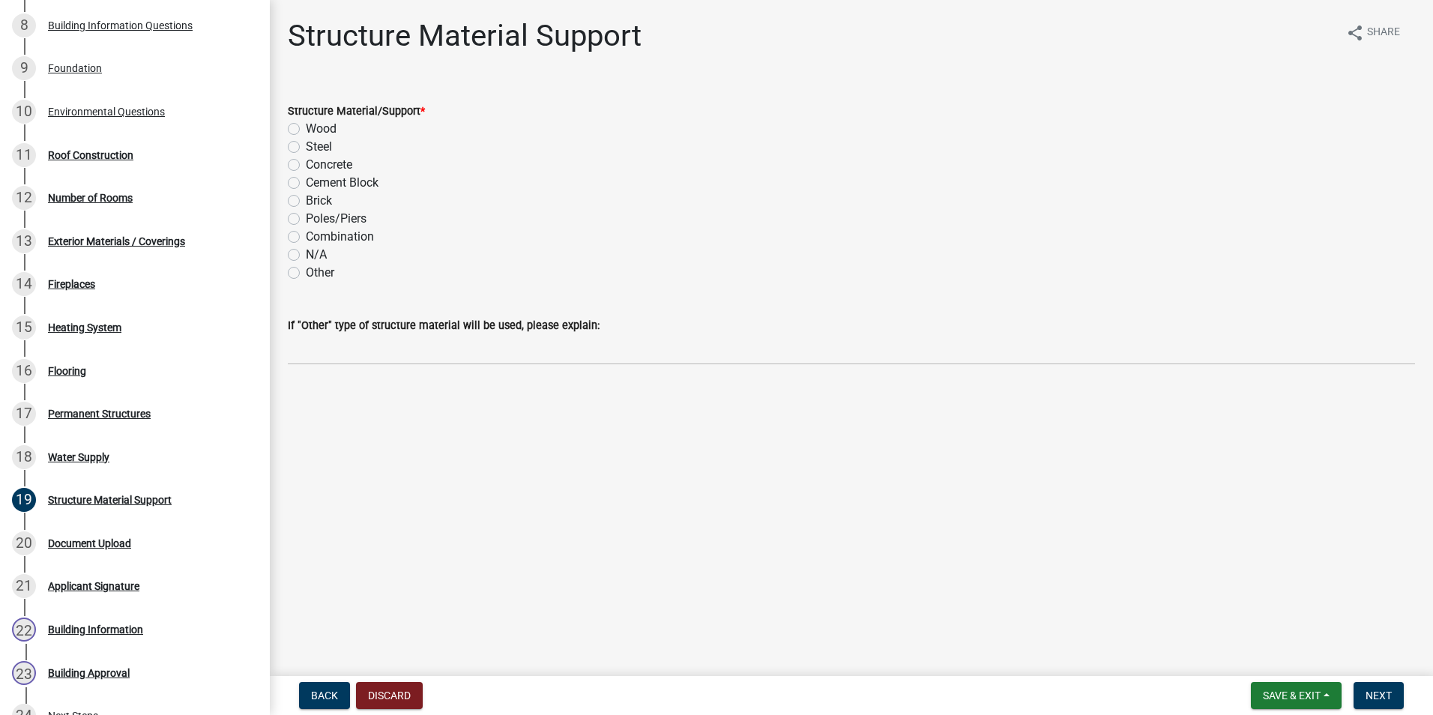
click at [306, 256] on label "N/A" at bounding box center [316, 255] width 21 height 18
click at [306, 256] on input "N/A" at bounding box center [311, 251] width 10 height 10
radio input "true"
click at [1393, 699] on button "Next" at bounding box center [1378, 695] width 50 height 27
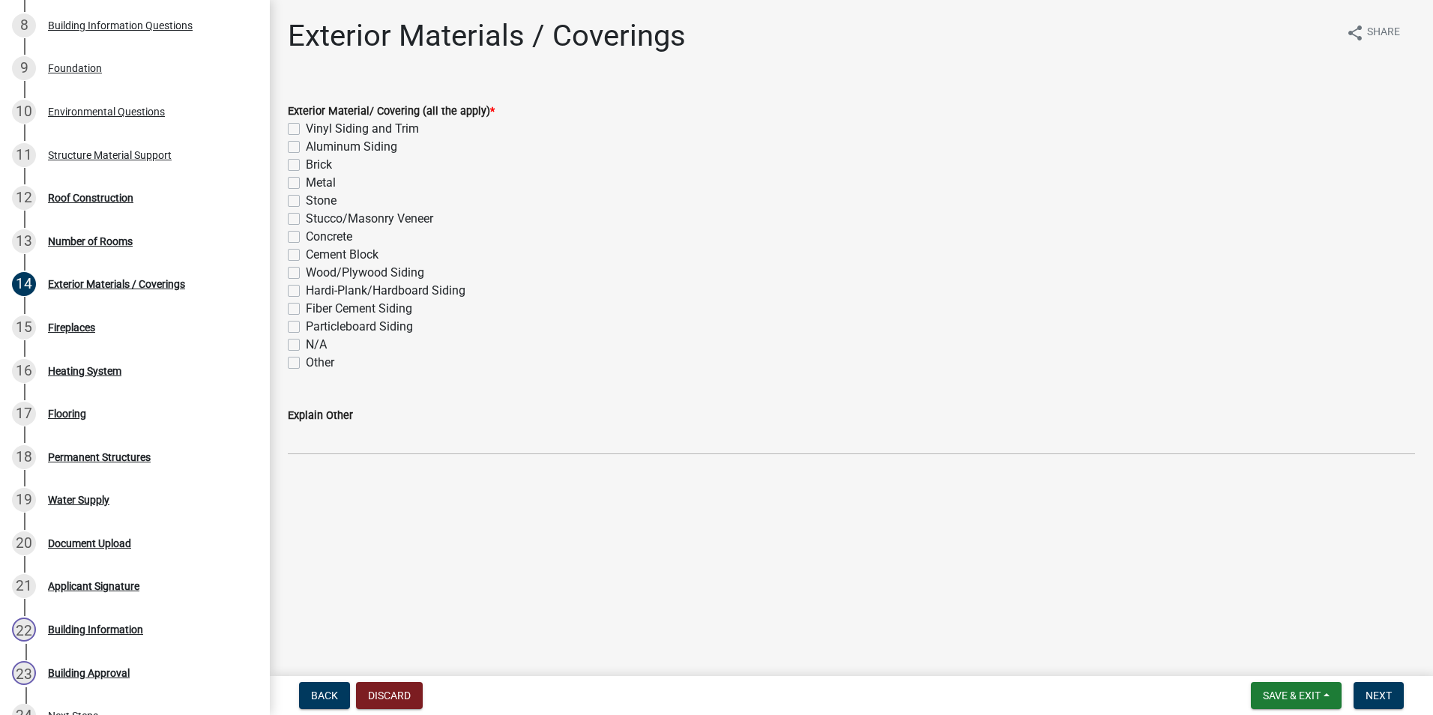
click at [300, 342] on div "N/A" at bounding box center [851, 345] width 1127 height 18
click at [306, 343] on label "N/A" at bounding box center [316, 345] width 21 height 18
click at [306, 343] on input "N/A" at bounding box center [311, 341] width 10 height 10
checkbox input "true"
checkbox input "false"
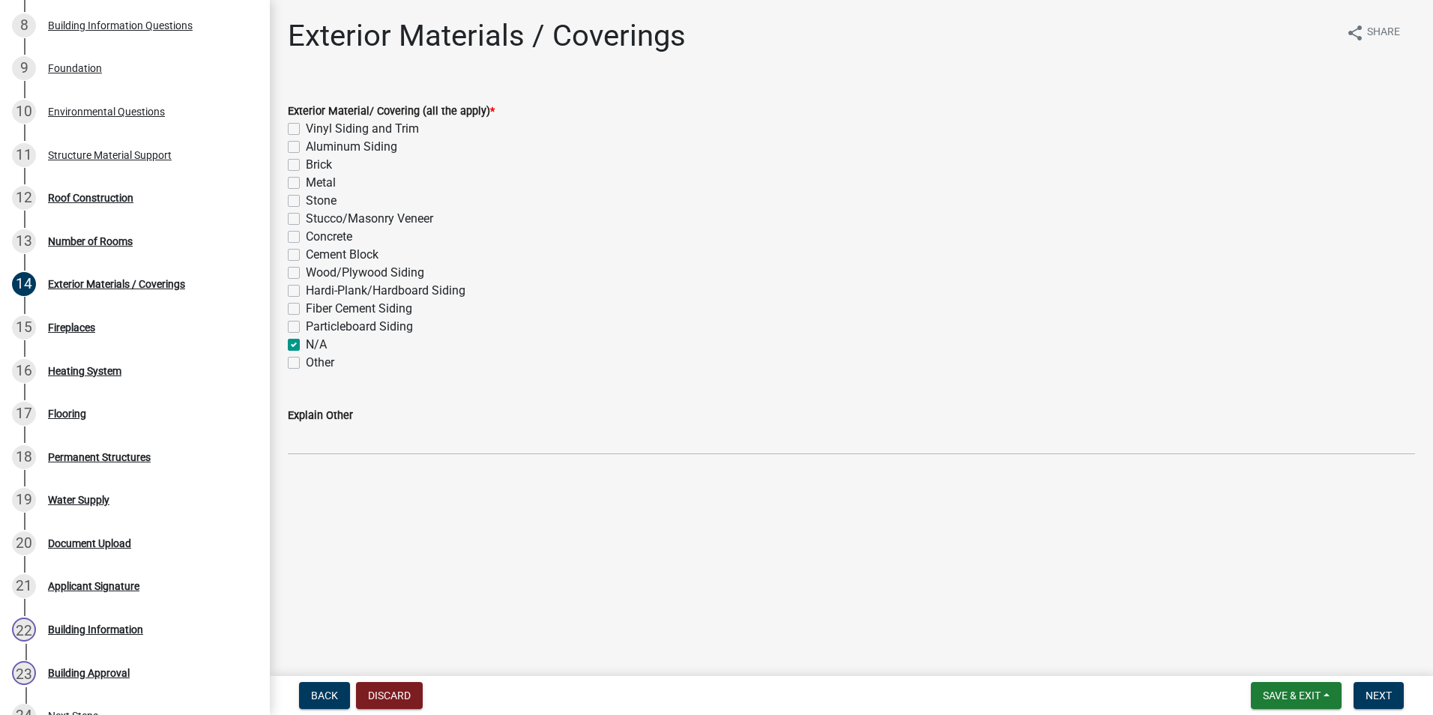
checkbox input "false"
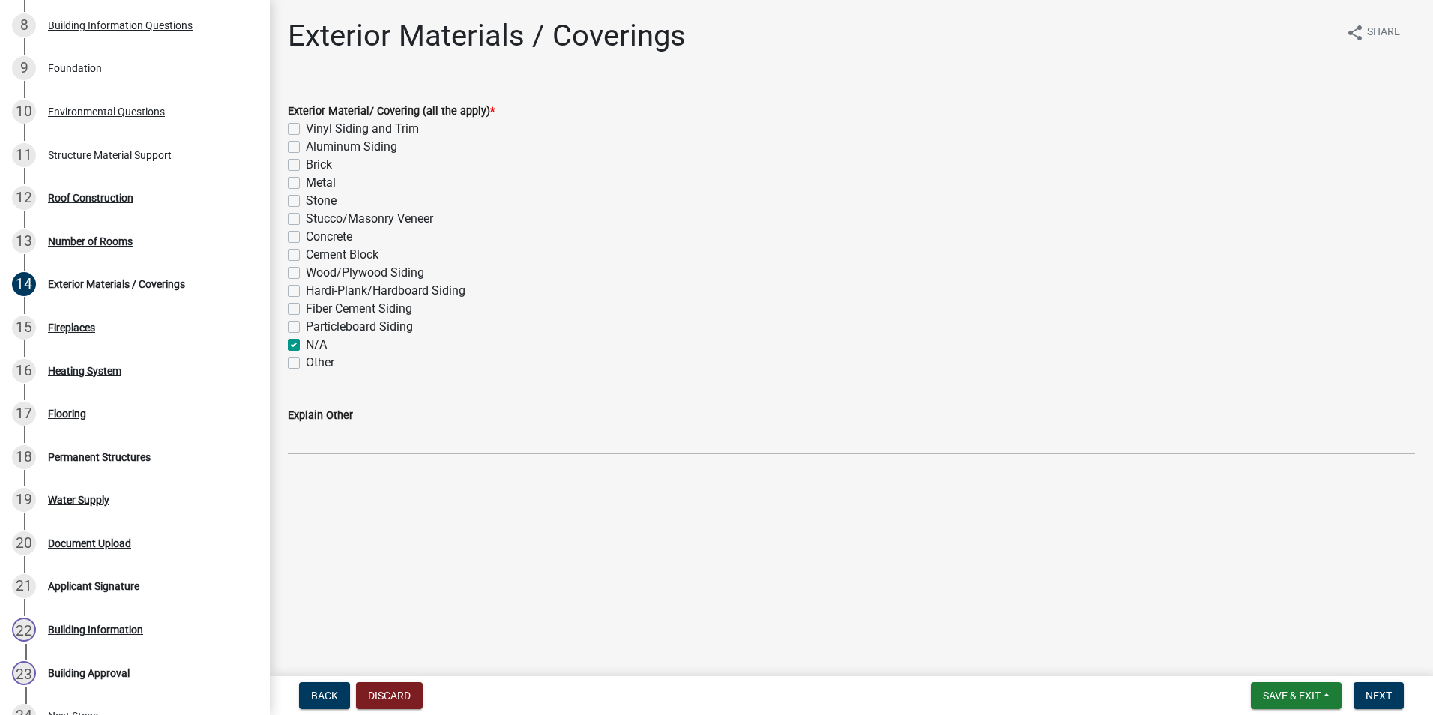
checkbox input "false"
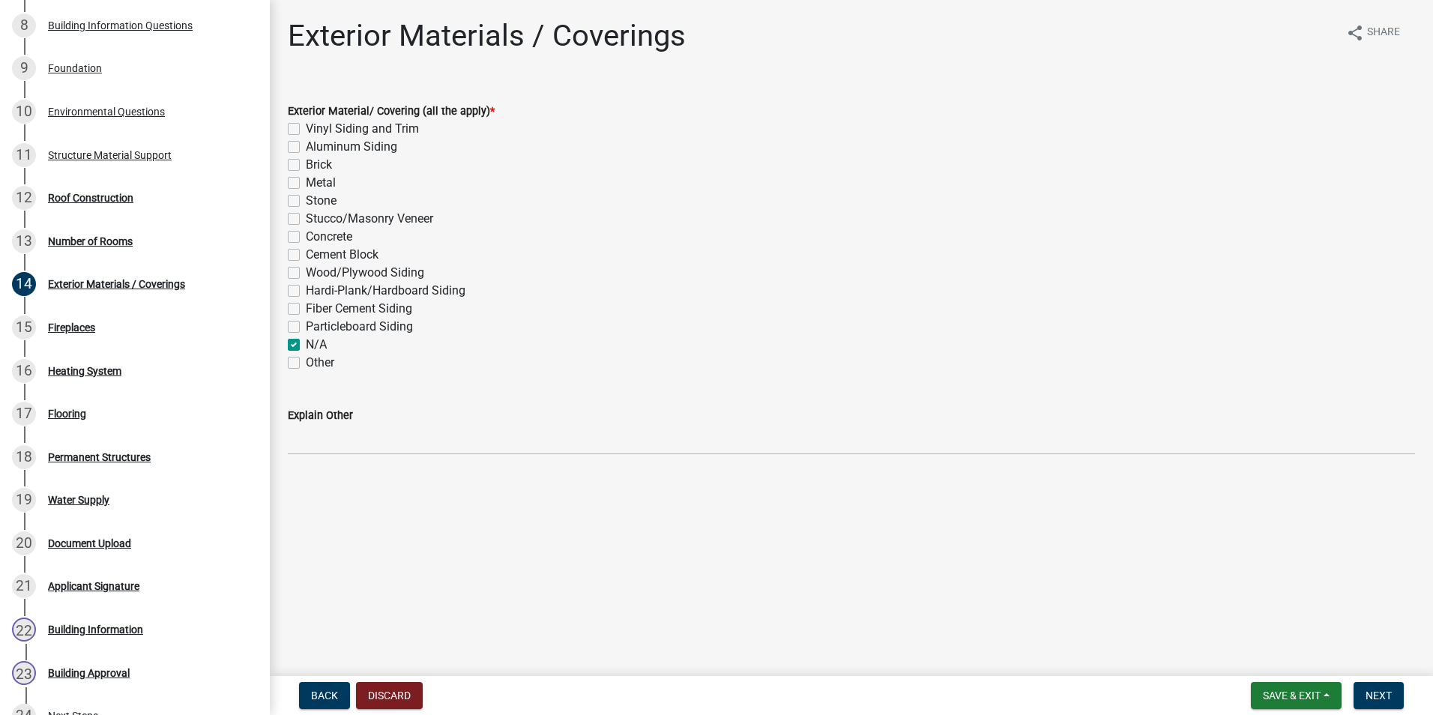
checkbox input "false"
checkbox input "true"
checkbox input "false"
click at [1371, 690] on span "Next" at bounding box center [1378, 695] width 26 height 12
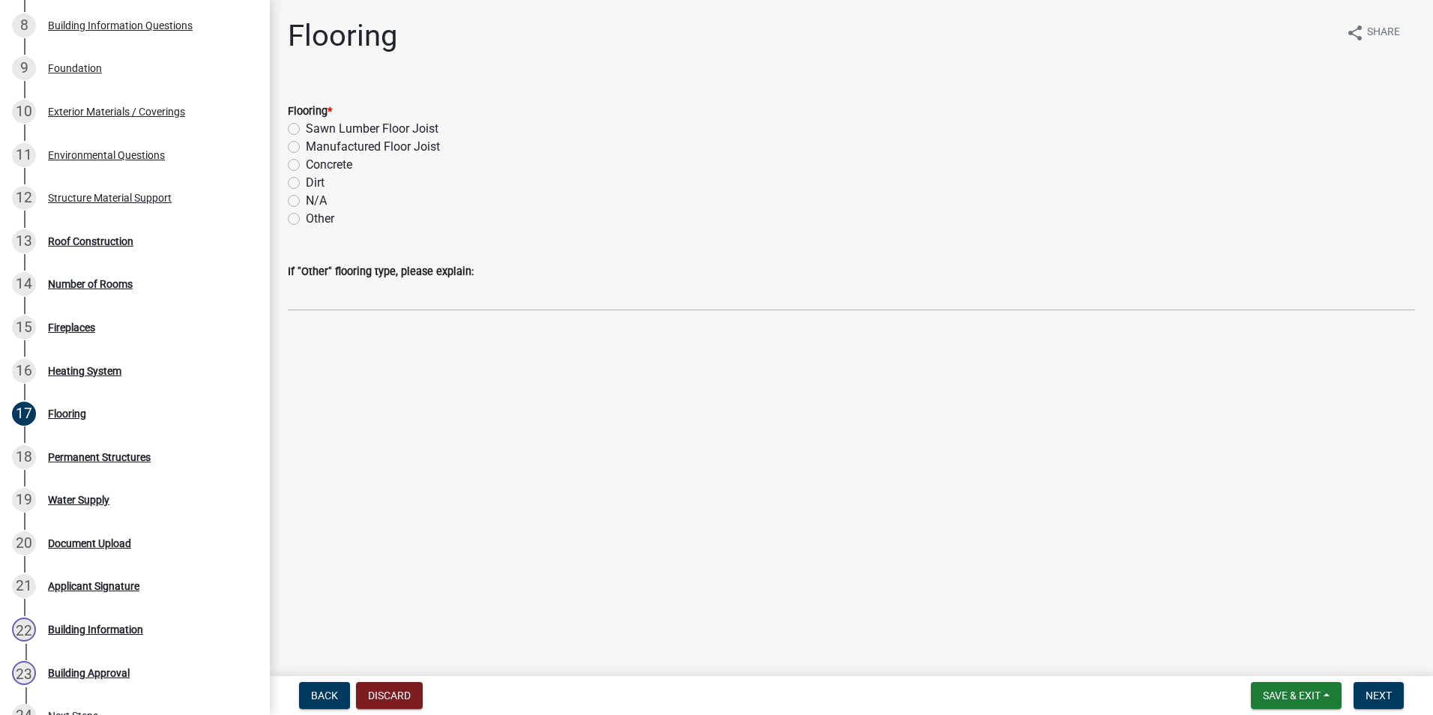
click at [306, 201] on label "N/A" at bounding box center [316, 201] width 21 height 18
click at [306, 201] on input "N/A" at bounding box center [311, 197] width 10 height 10
radio input "true"
click at [1389, 691] on span "Next" at bounding box center [1378, 695] width 26 height 12
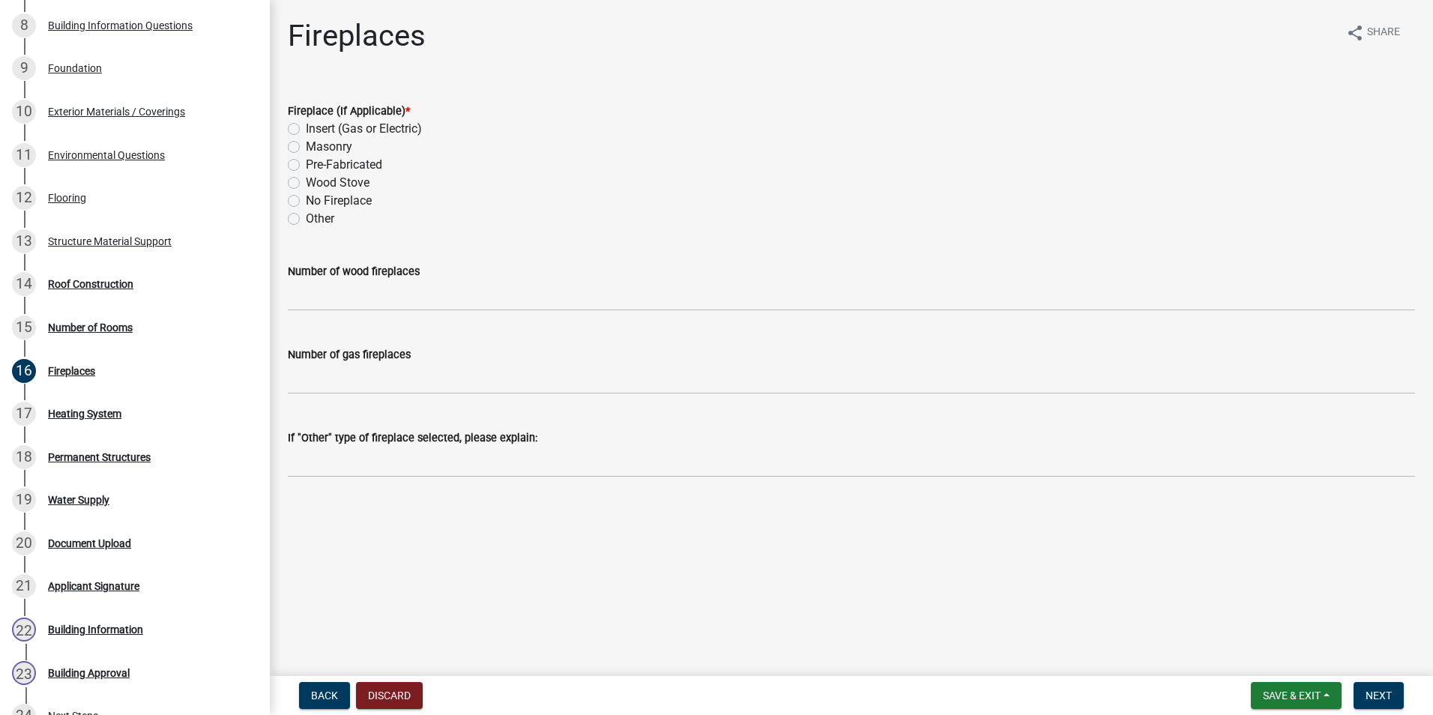
click at [306, 201] on label "No Fireplace" at bounding box center [339, 201] width 66 height 18
click at [306, 201] on input "No Fireplace" at bounding box center [311, 197] width 10 height 10
radio input "true"
click at [1373, 688] on button "Next" at bounding box center [1378, 695] width 50 height 27
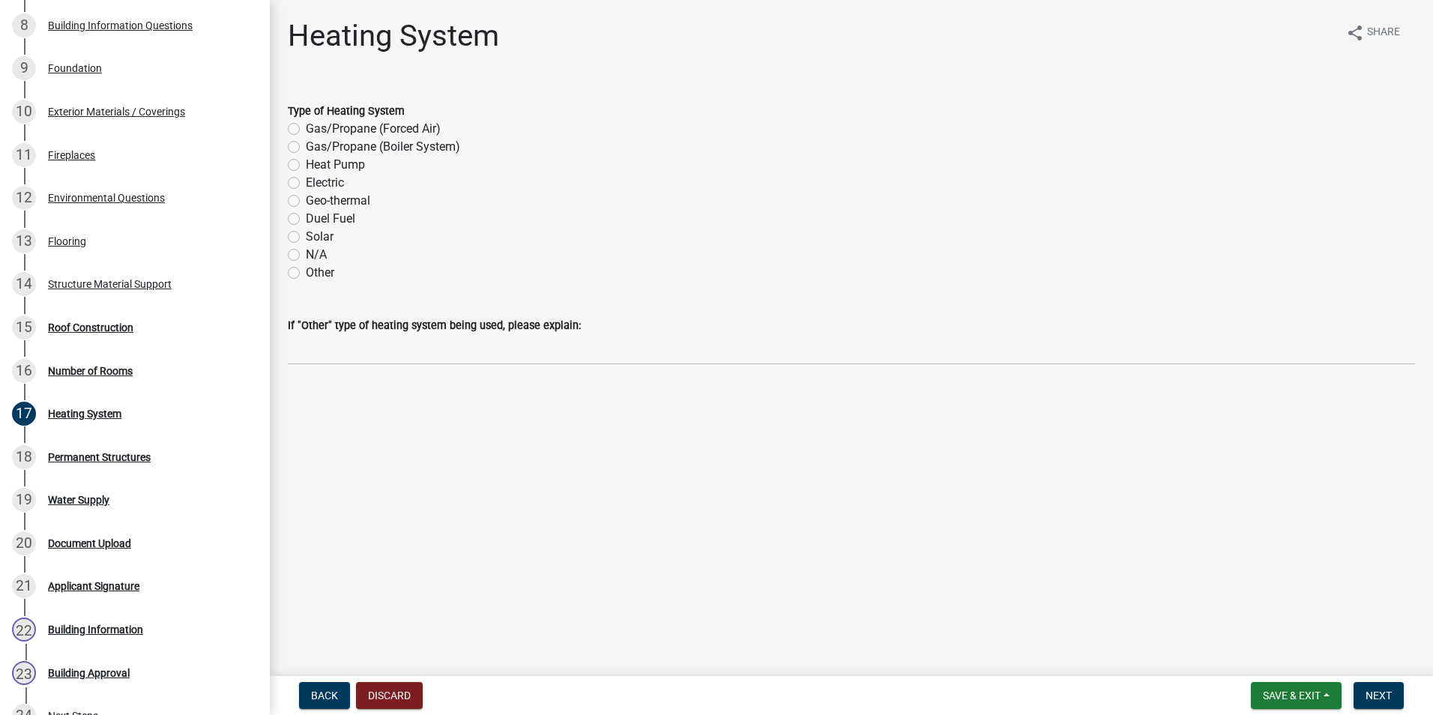
click at [306, 253] on label "N/A" at bounding box center [316, 255] width 21 height 18
click at [306, 253] on input "N/A" at bounding box center [311, 251] width 10 height 10
radio input "true"
click at [1379, 697] on span "Next" at bounding box center [1378, 695] width 26 height 12
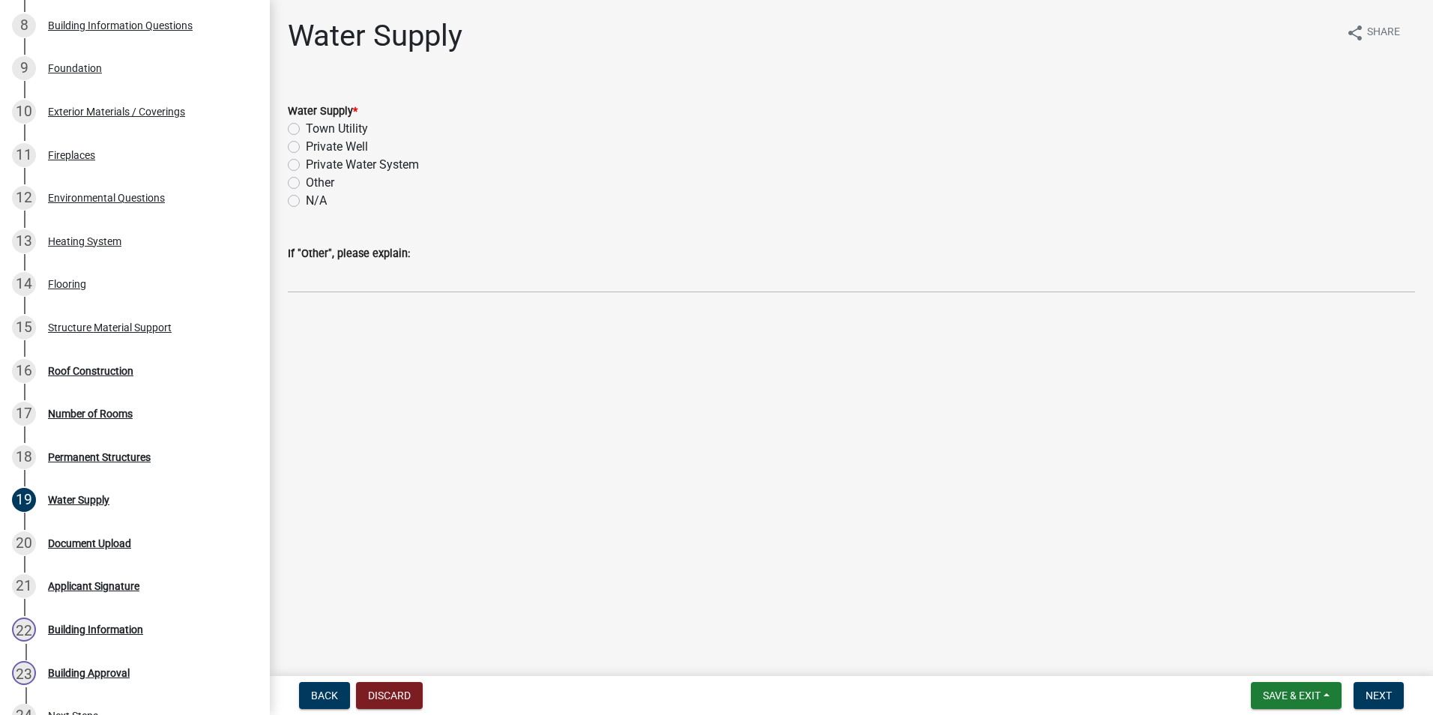
click at [306, 147] on label "Private Well" at bounding box center [337, 147] width 62 height 18
click at [306, 147] on input "Private Well" at bounding box center [311, 143] width 10 height 10
radio input "true"
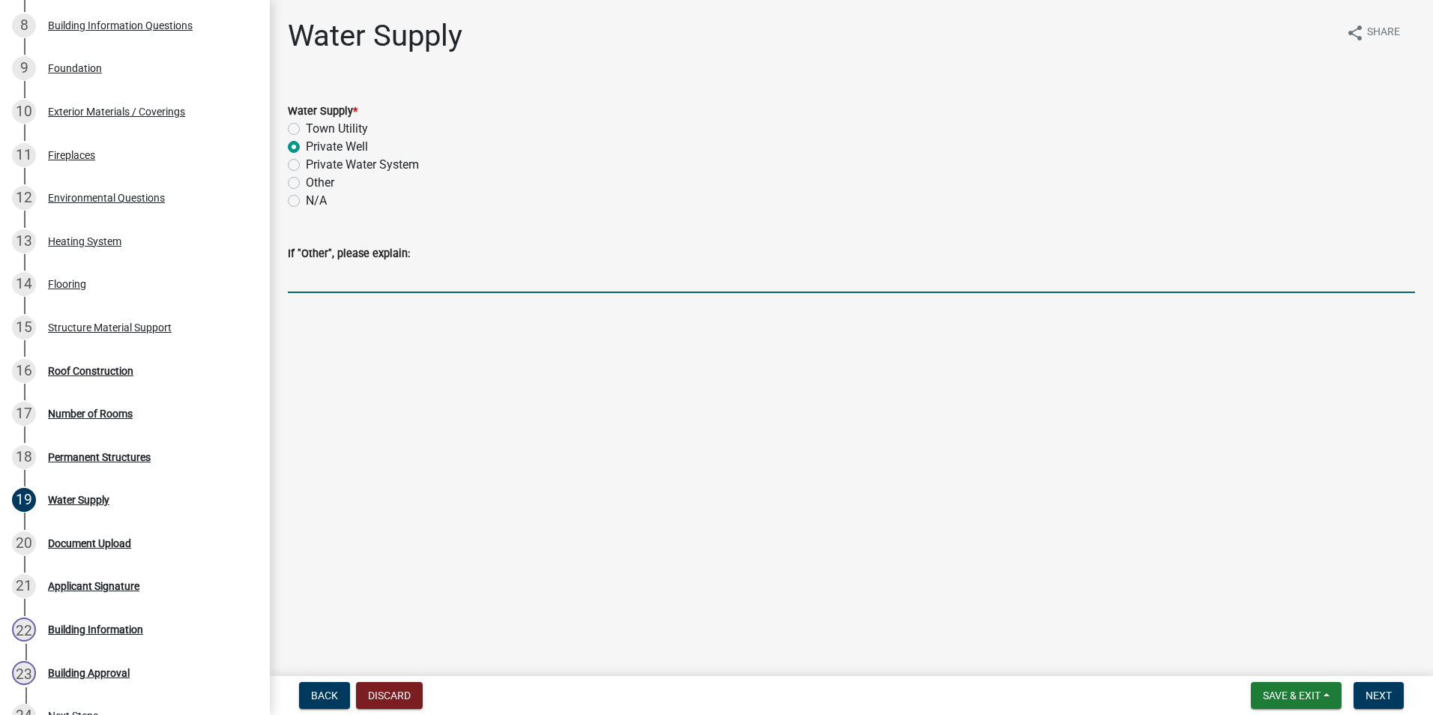
click at [352, 268] on input "If "Other", please explain:" at bounding box center [851, 277] width 1127 height 31
type input "RUNNING WATER LINE FROM WELL TO POLE BARN FOR TATTOO SHOP"
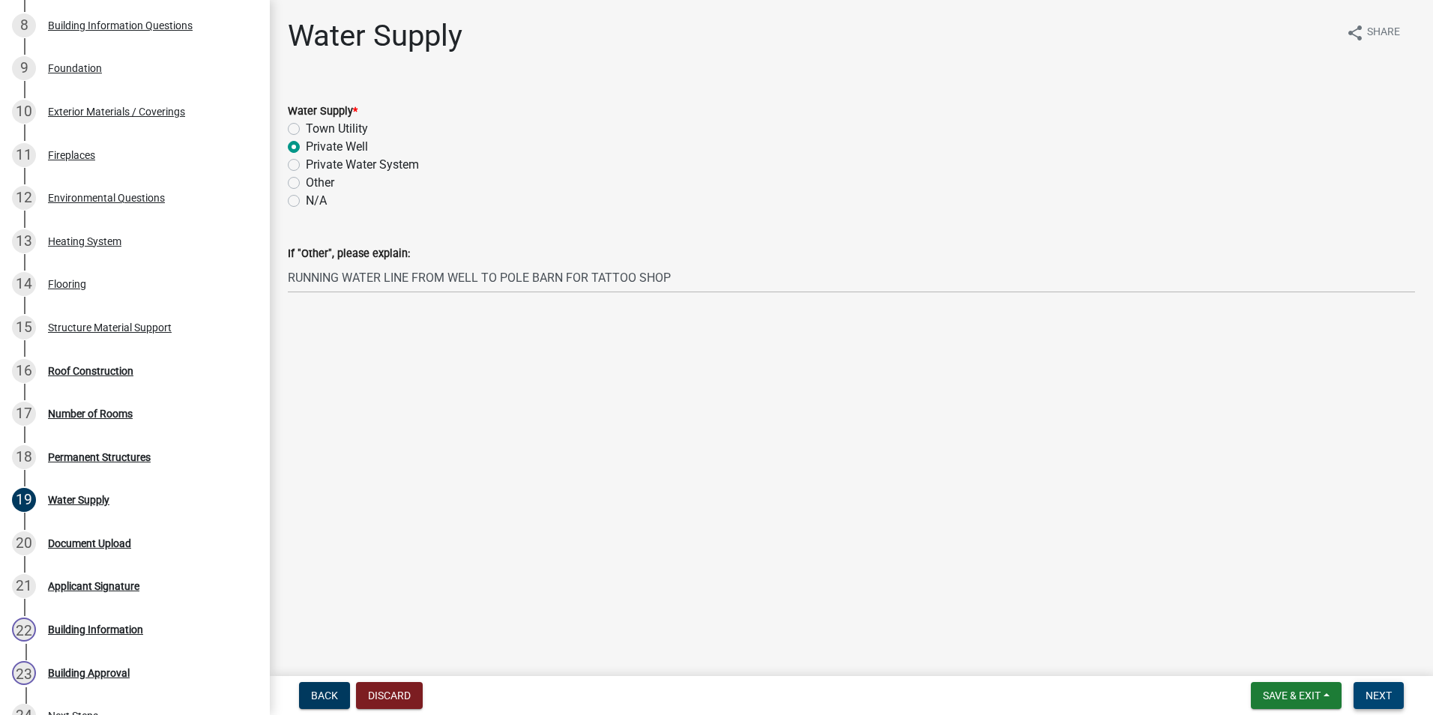
click at [1380, 686] on button "Next" at bounding box center [1378, 695] width 50 height 27
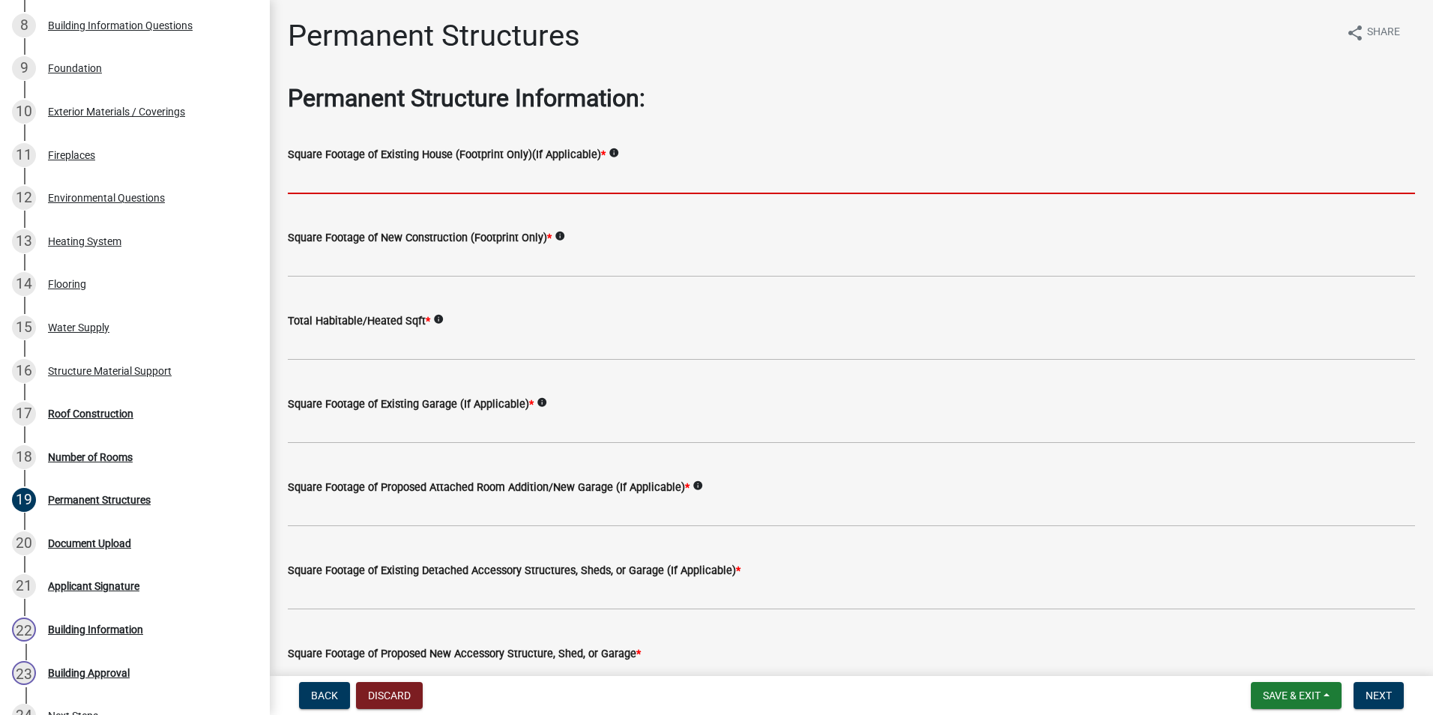
click at [642, 178] on input "text" at bounding box center [851, 178] width 1127 height 31
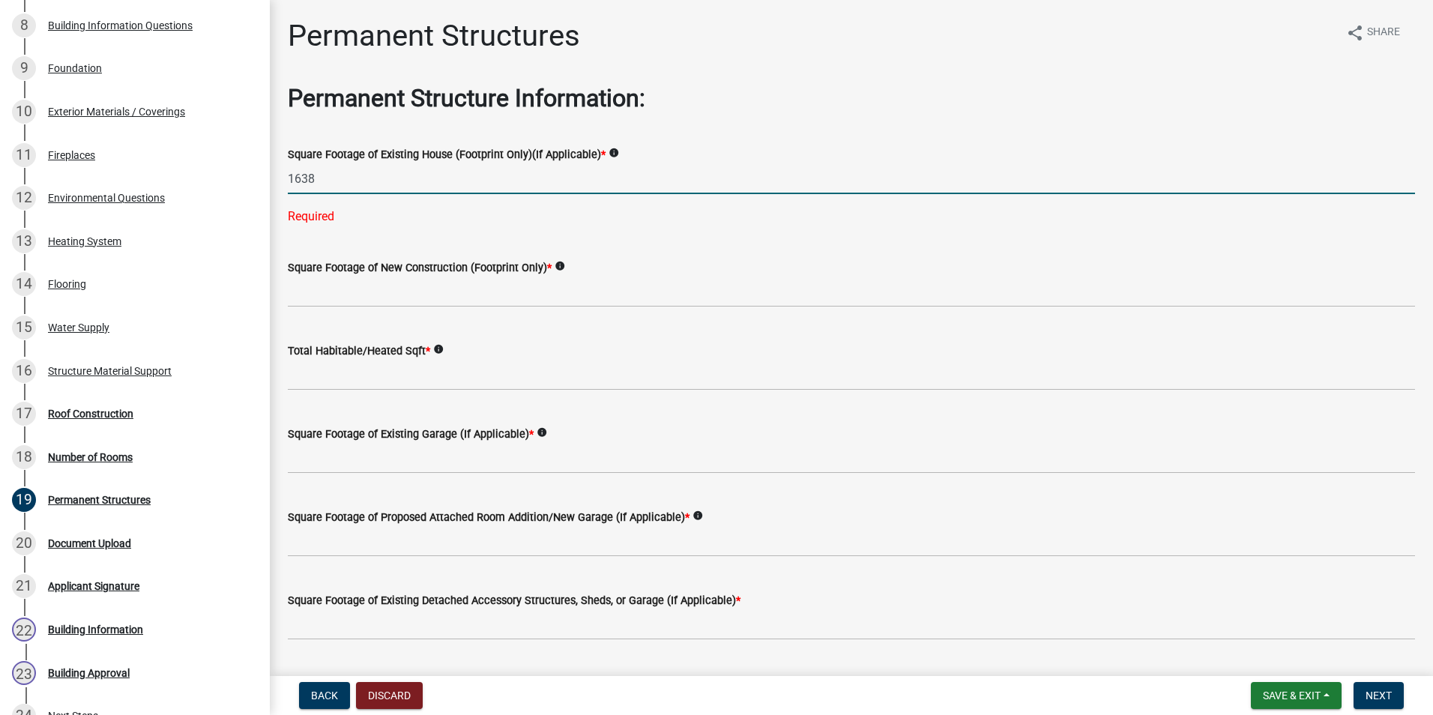
type input "1638"
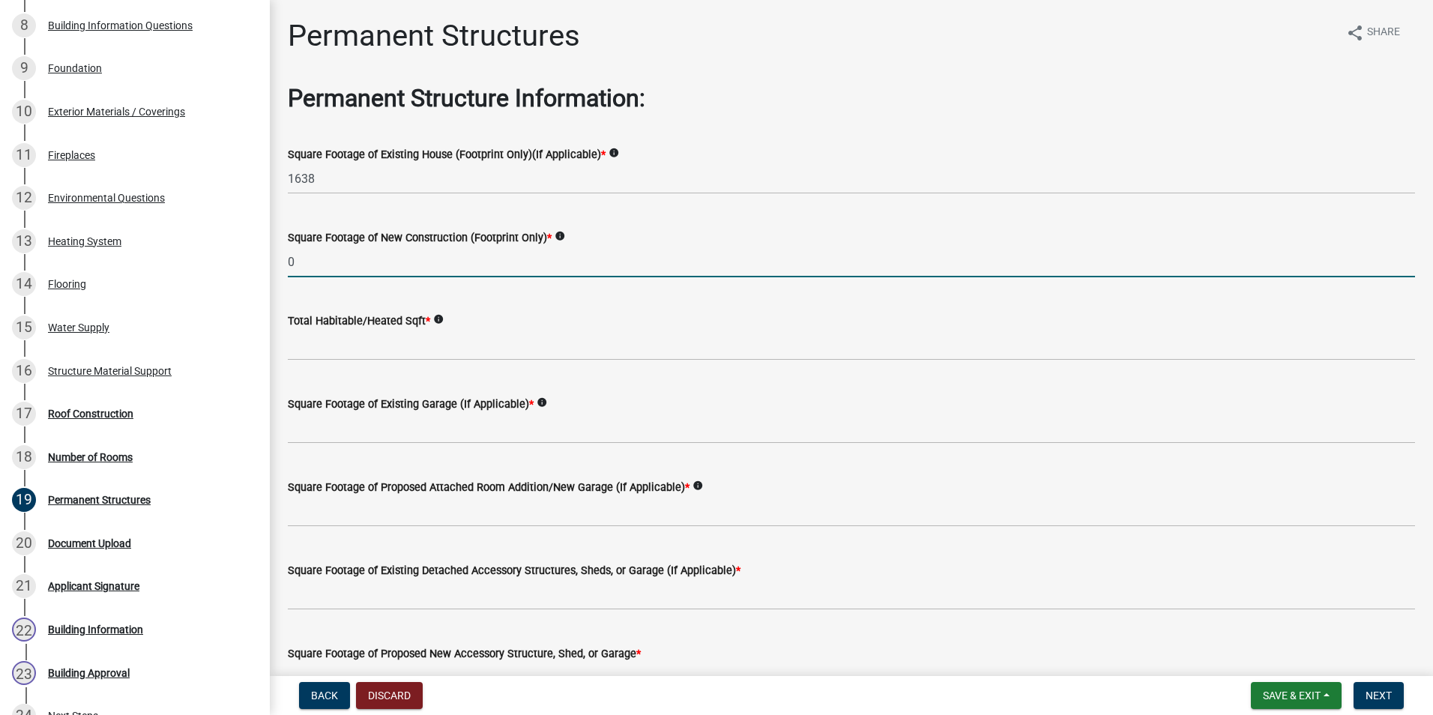
type input "0"
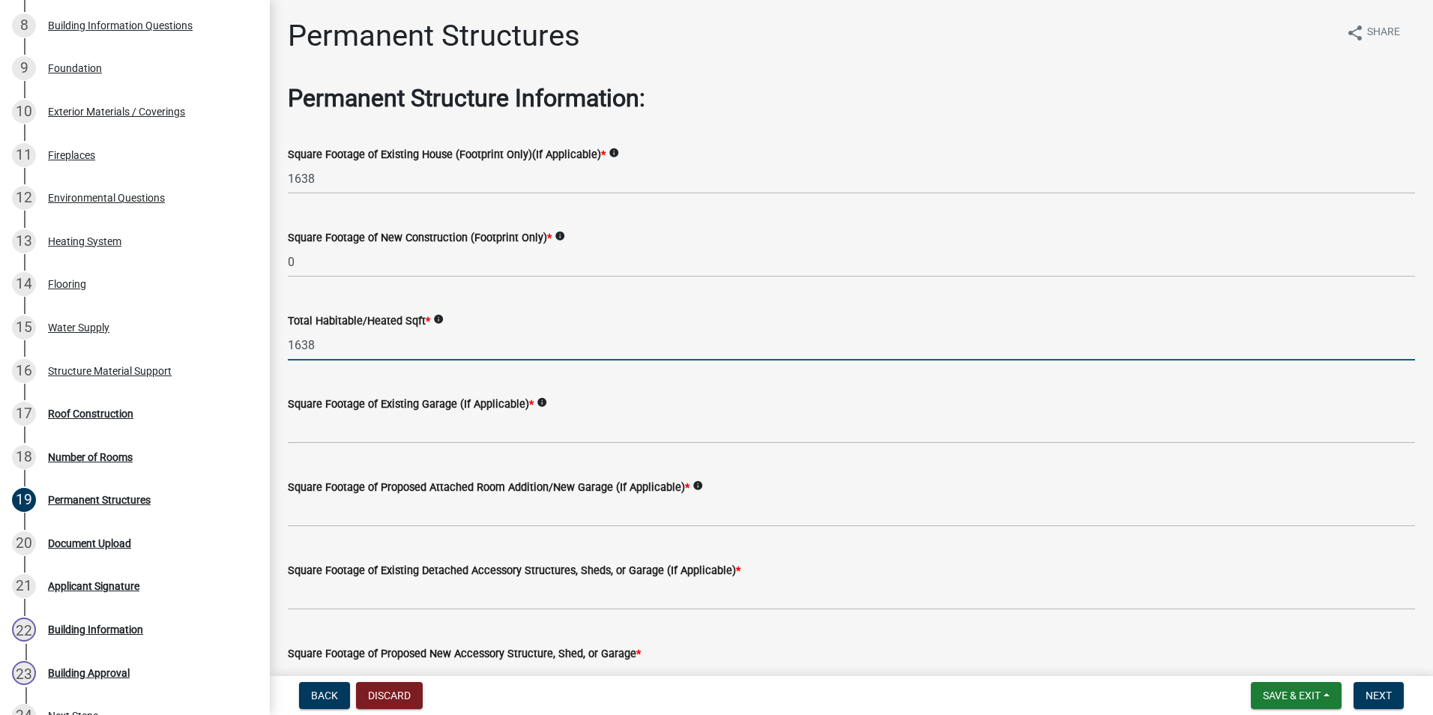
type input "1638"
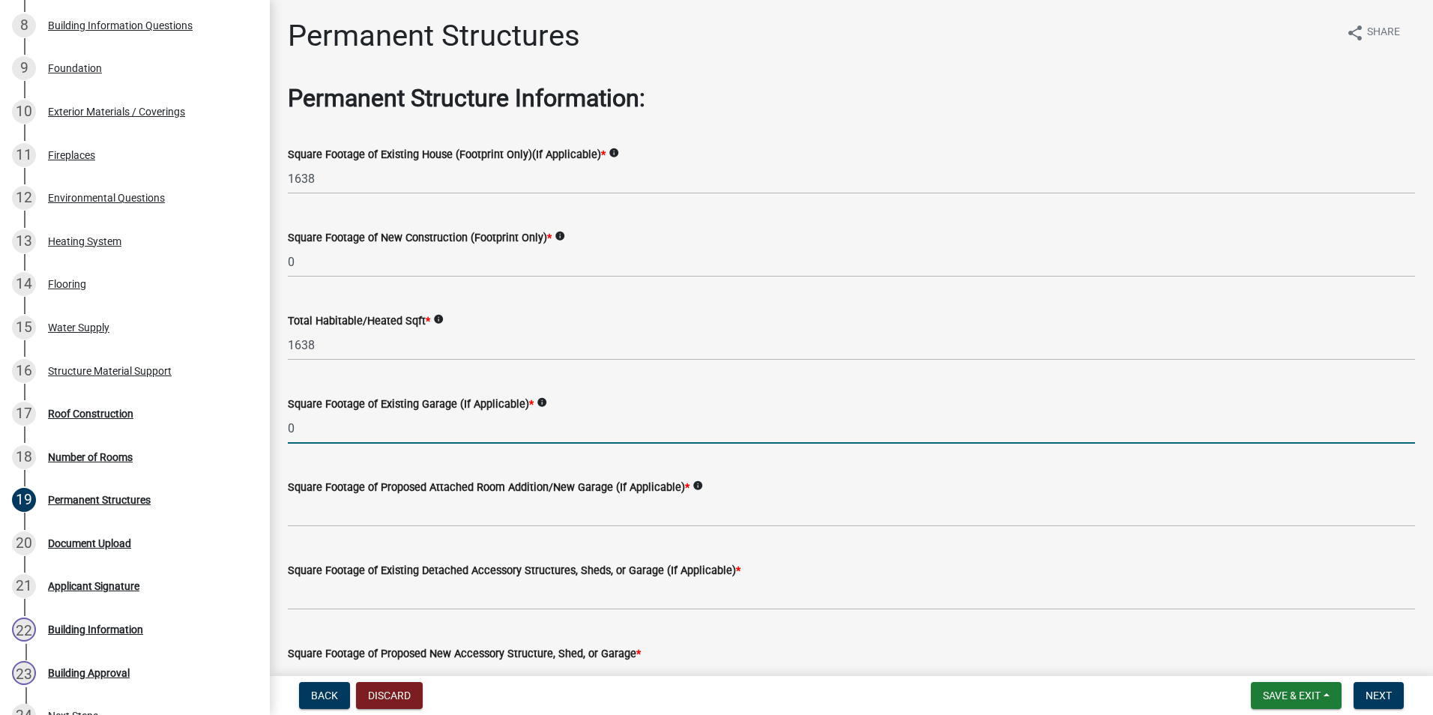
type input "0"
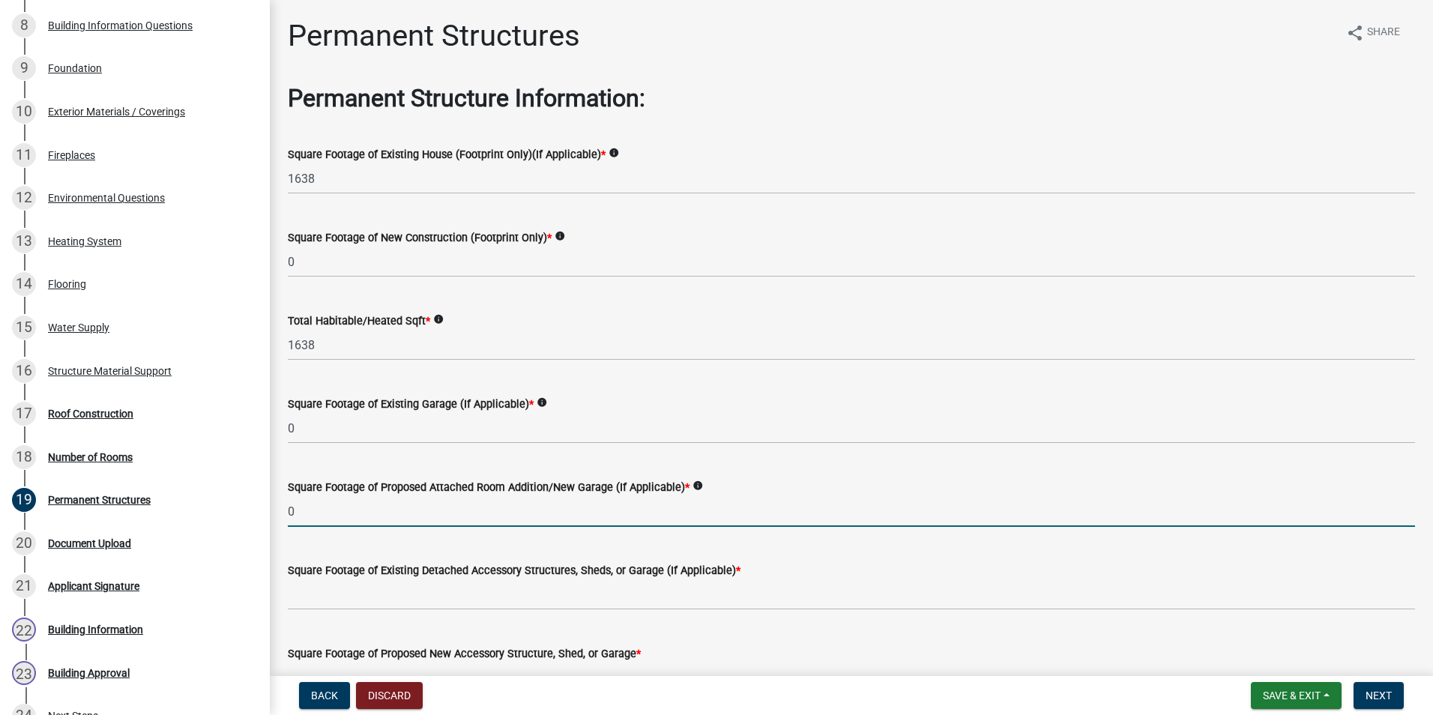
type input "0"
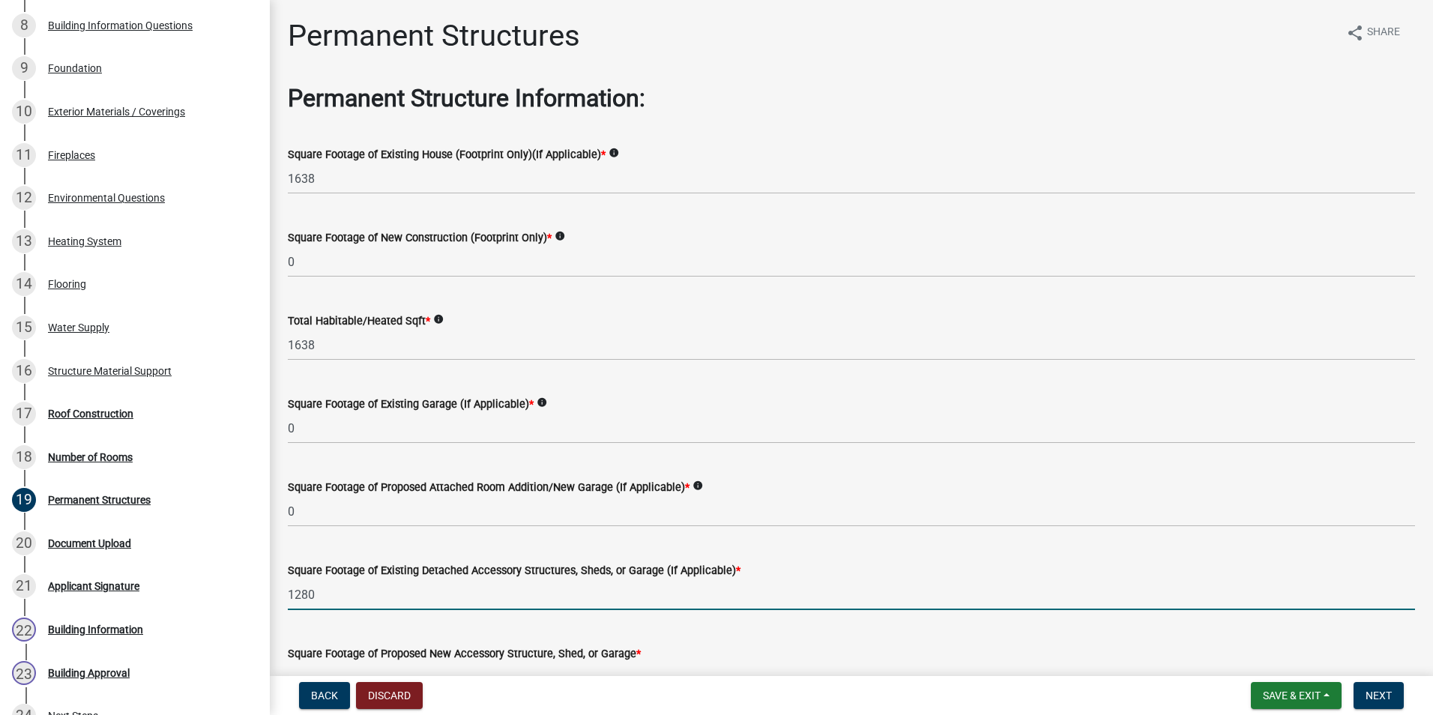
type input "1280"
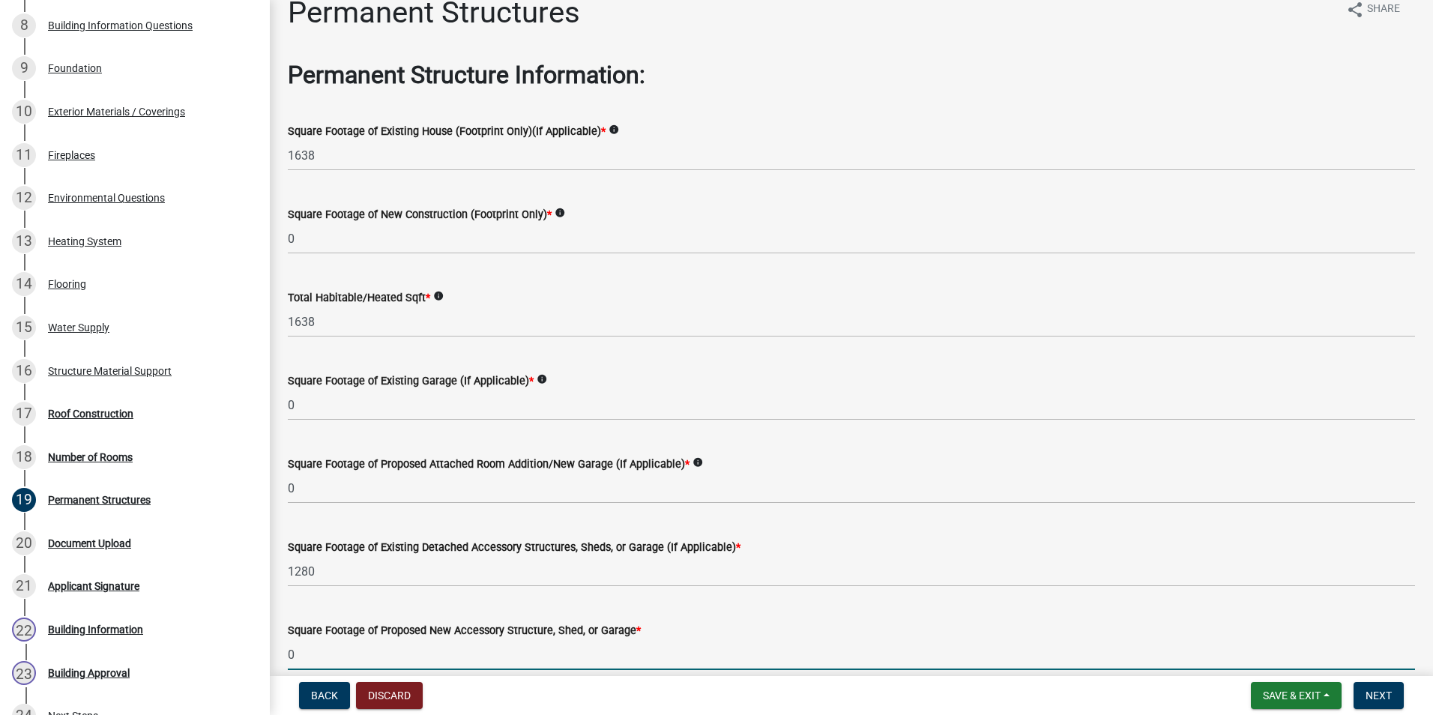
type input "0"
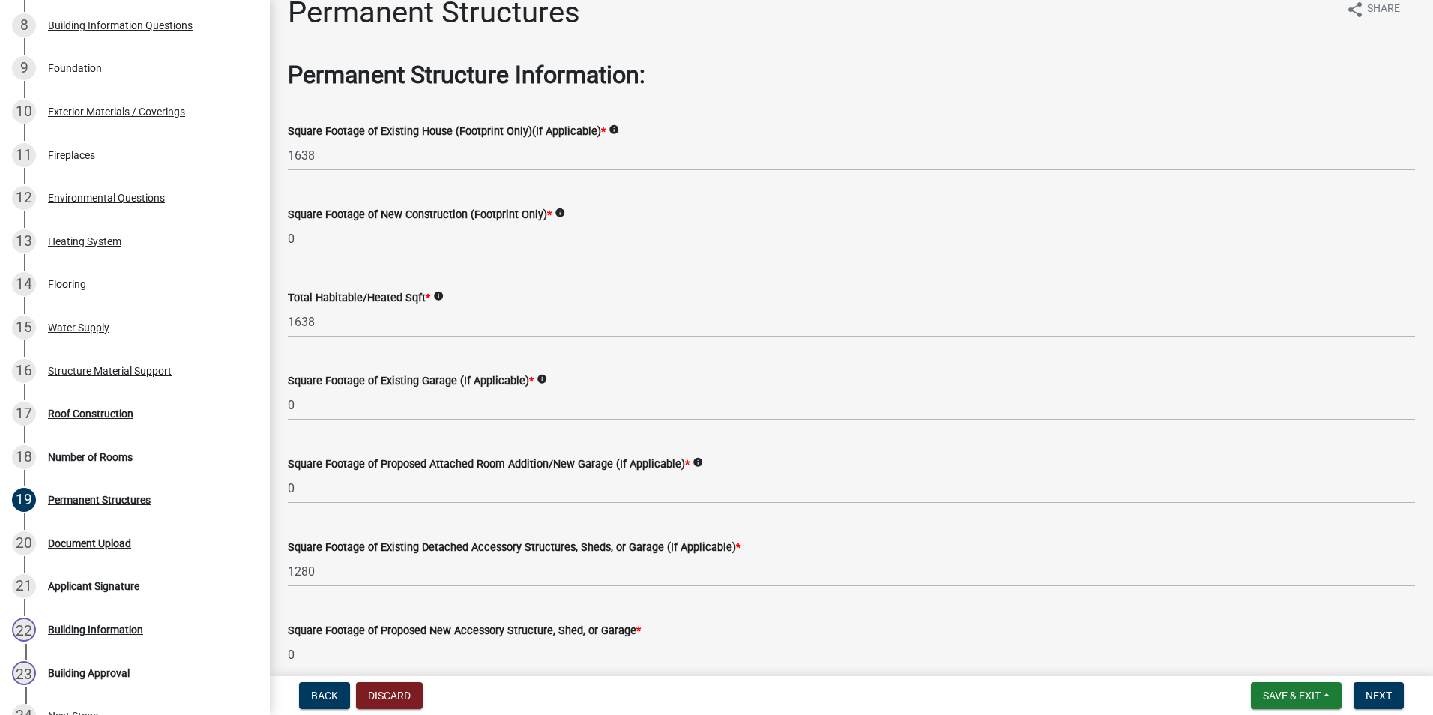
scroll to position [262, 0]
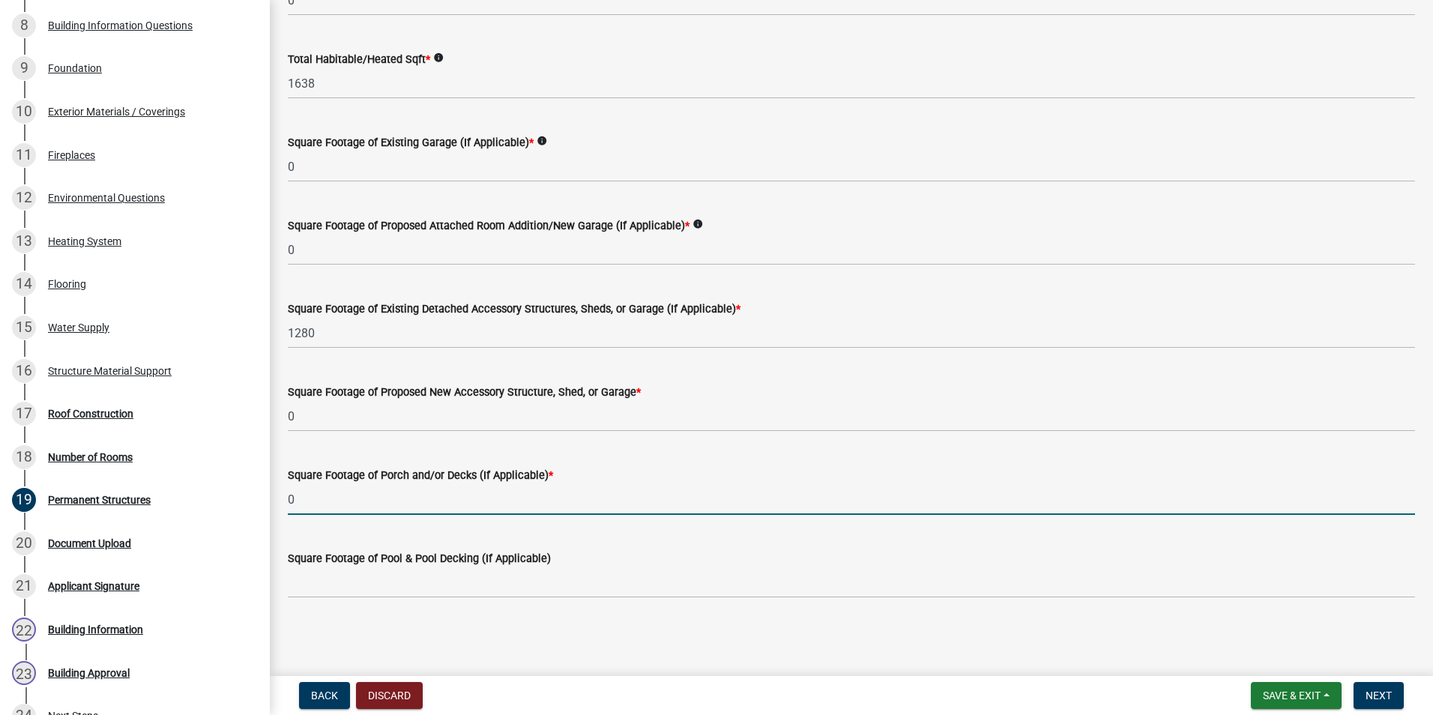
type input "0"
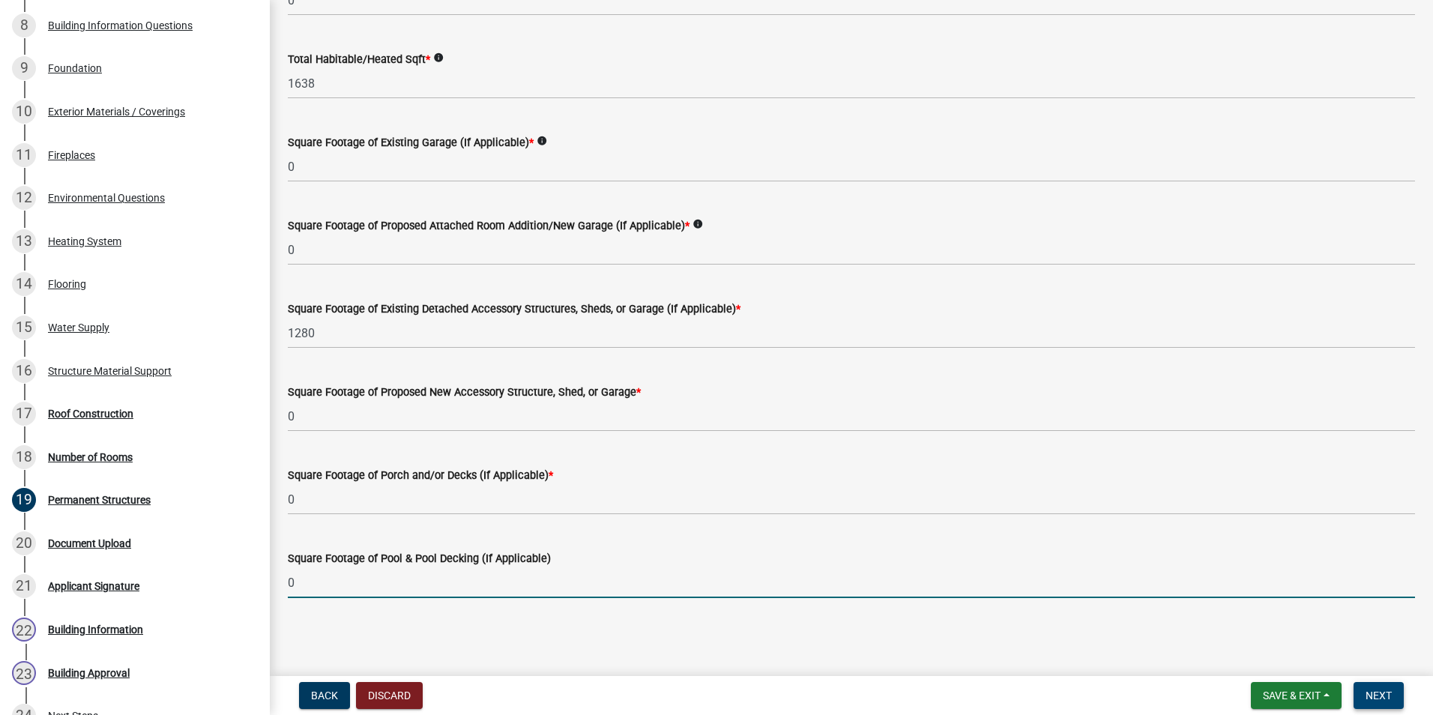
type input "0"
click at [1386, 693] on span "Next" at bounding box center [1378, 695] width 26 height 12
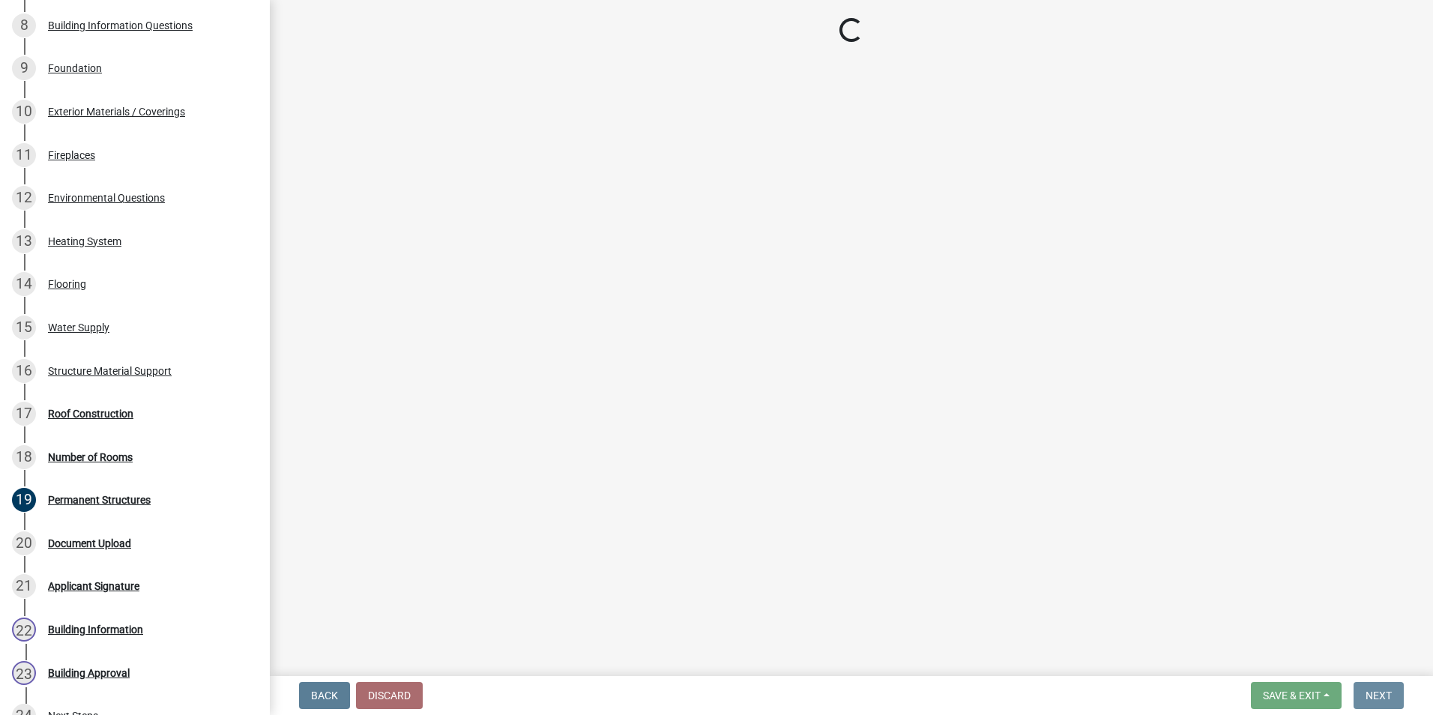
scroll to position [0, 0]
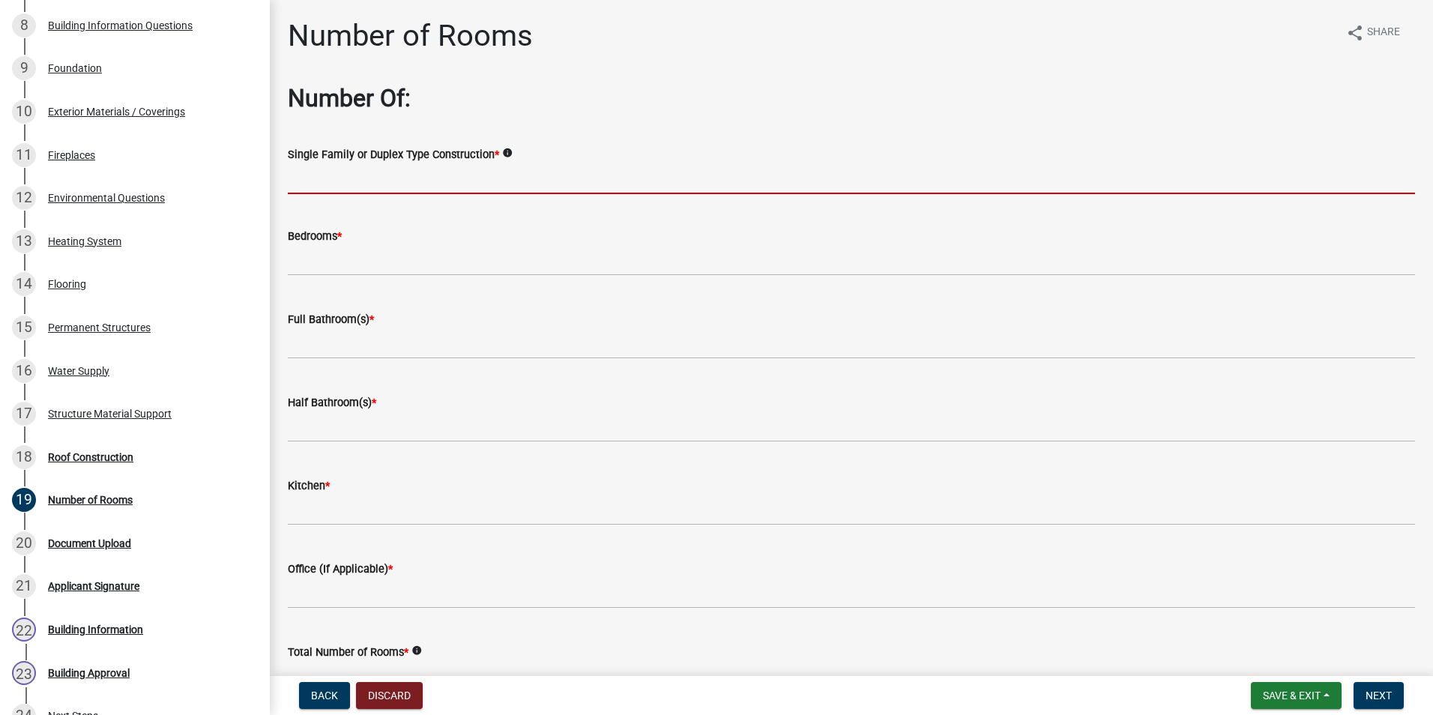
click at [354, 179] on input "Single Family or Duplex Type Construction *" at bounding box center [851, 178] width 1127 height 31
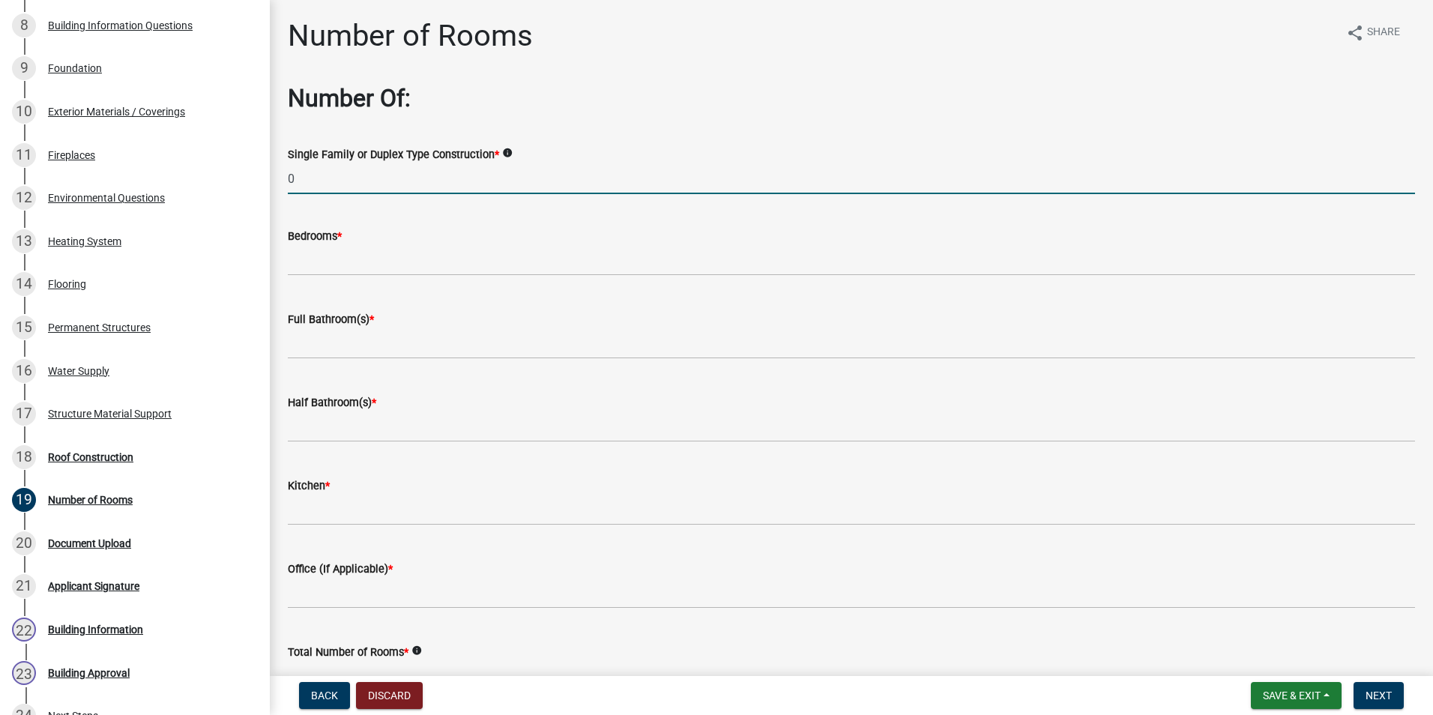
type input "0"
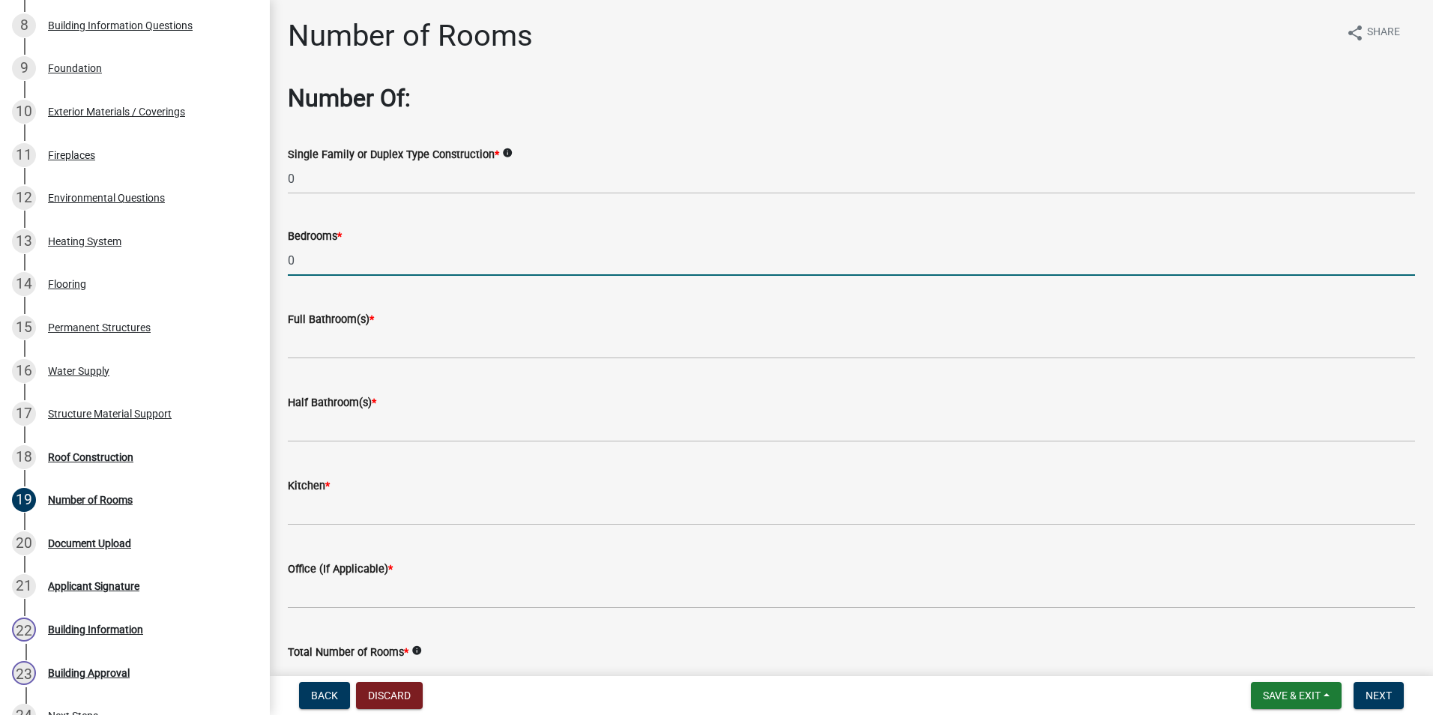
type input "0"
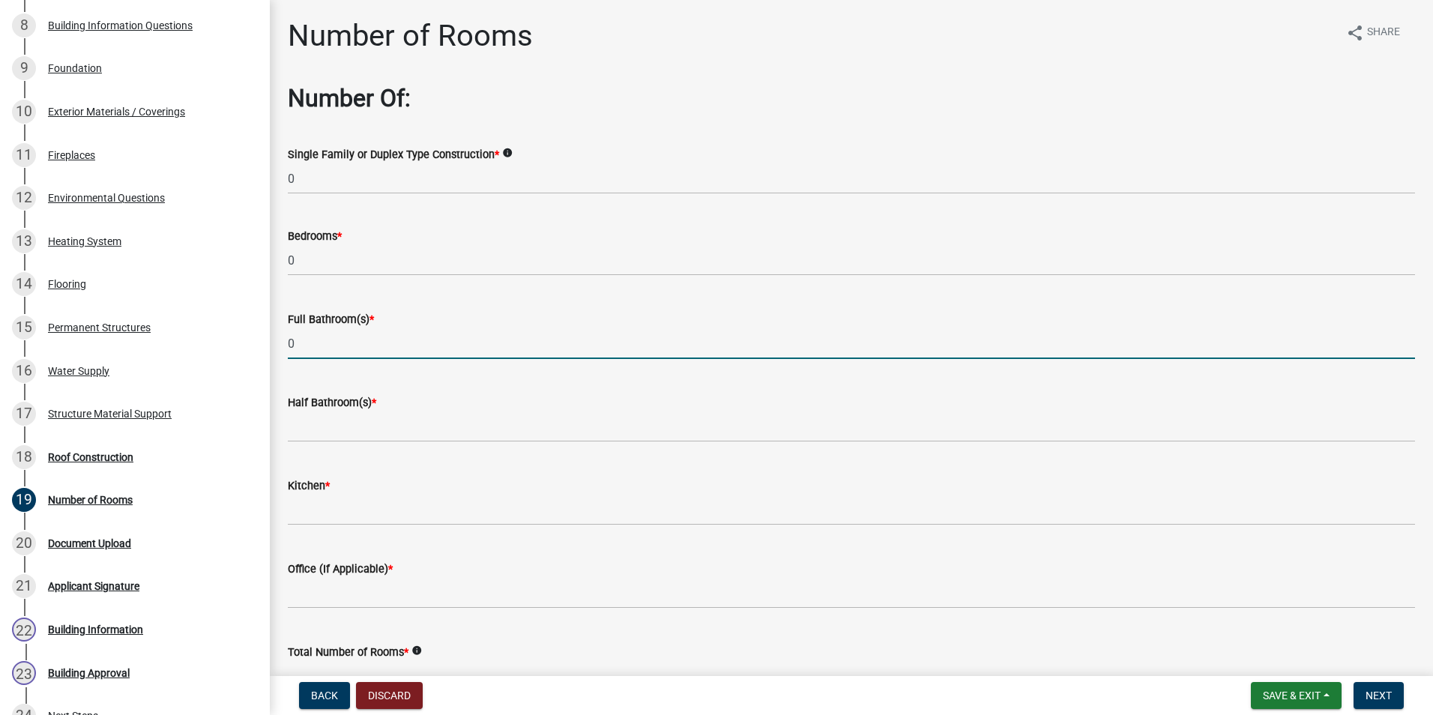
type input "0"
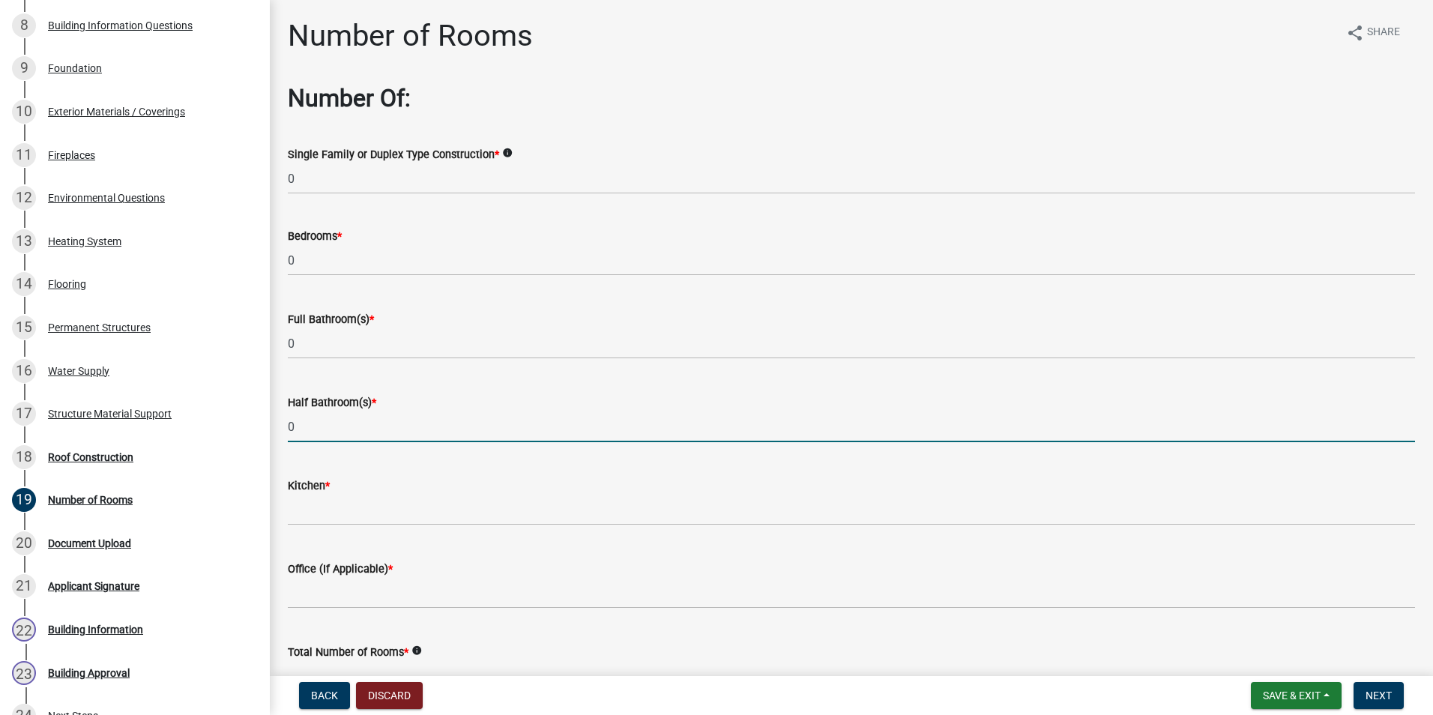
type input "0"
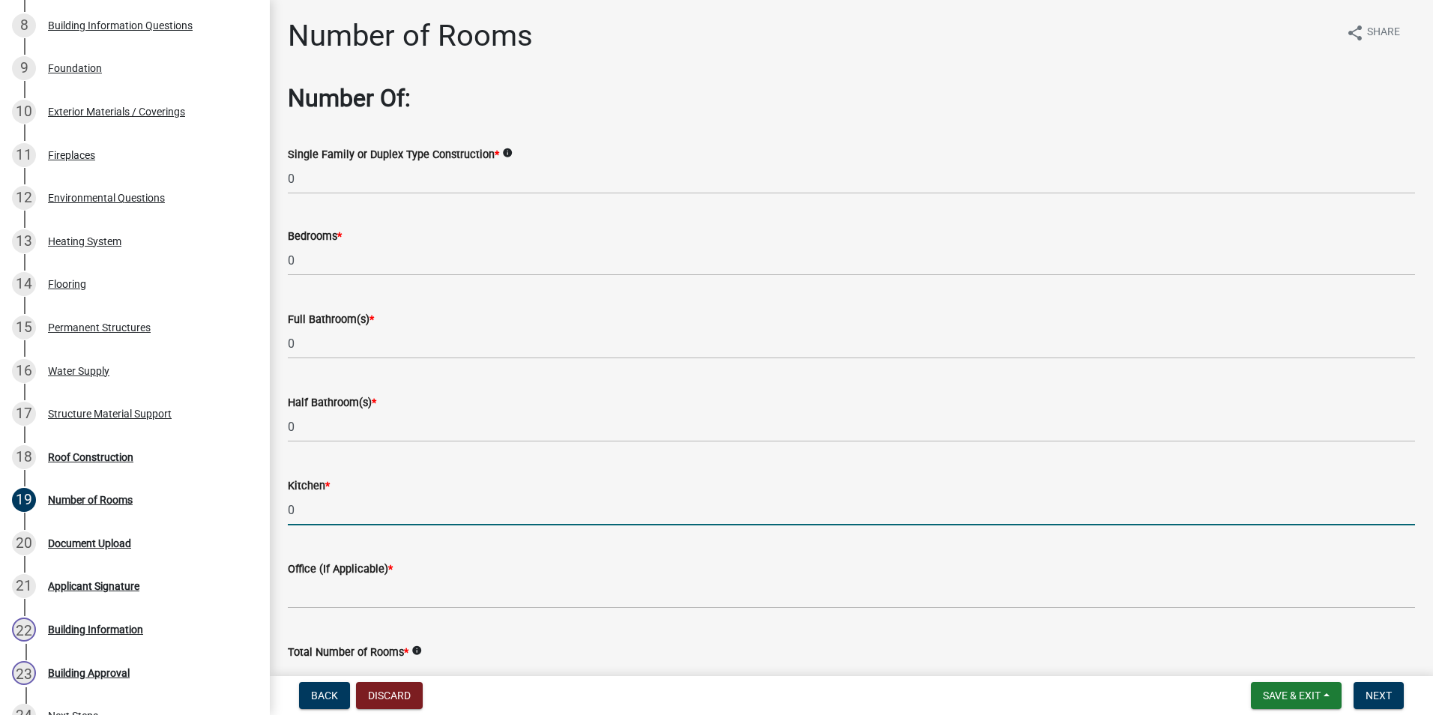
type input "0"
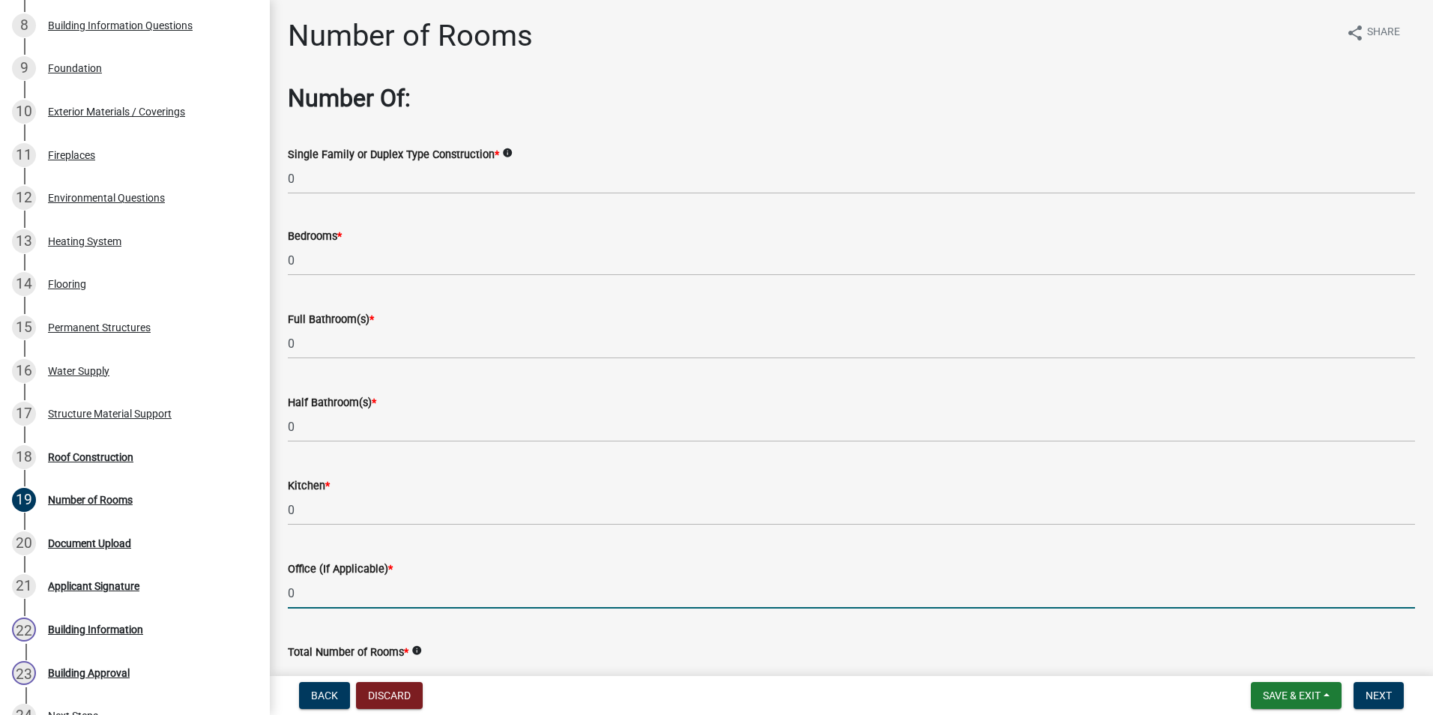
type input "0"
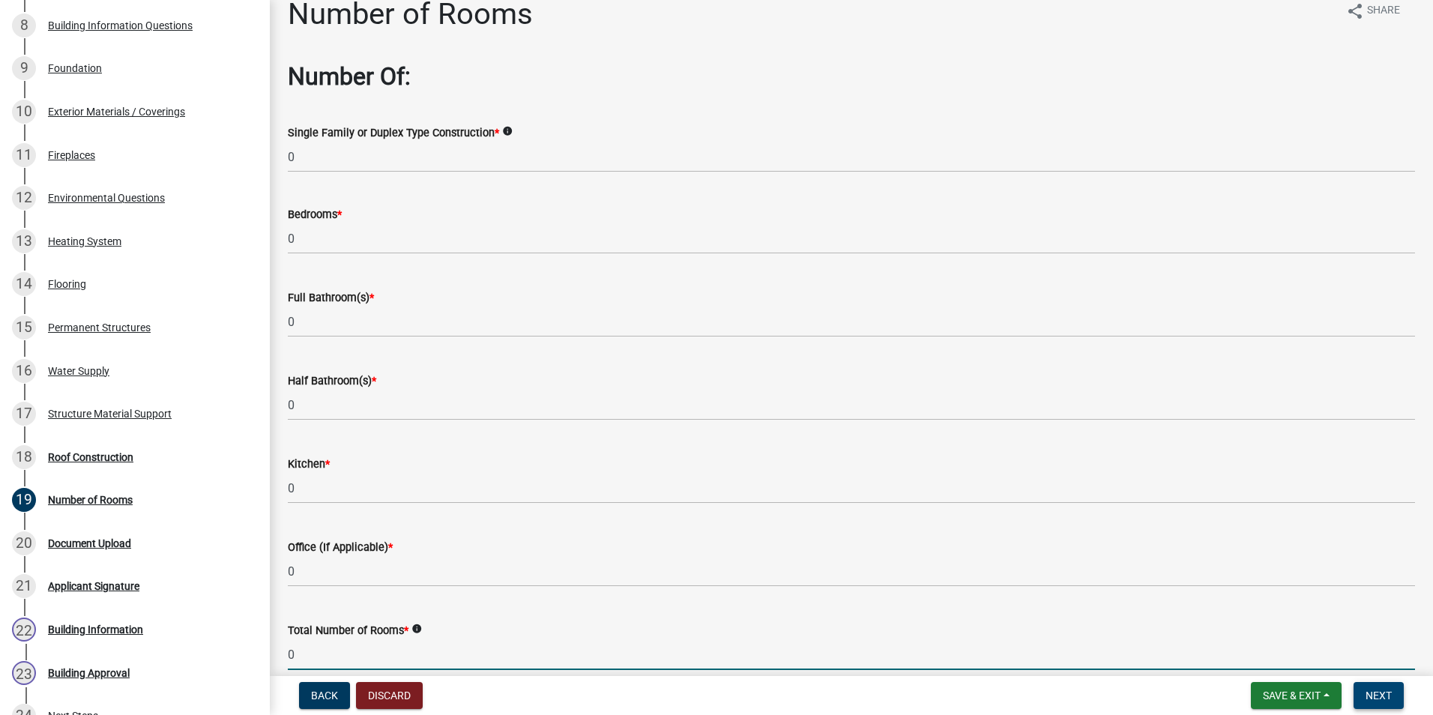
type input "0"
click at [1394, 692] on button "Next" at bounding box center [1378, 695] width 50 height 27
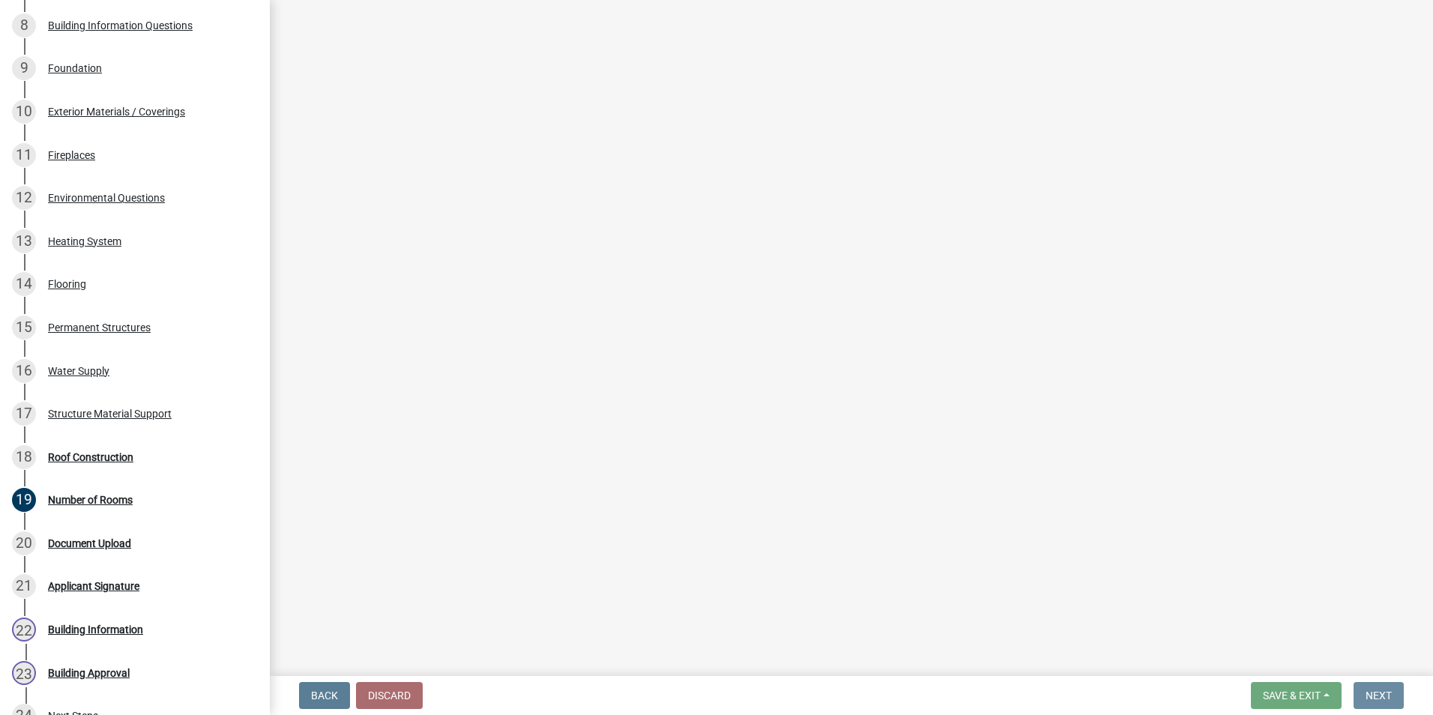
scroll to position [0, 0]
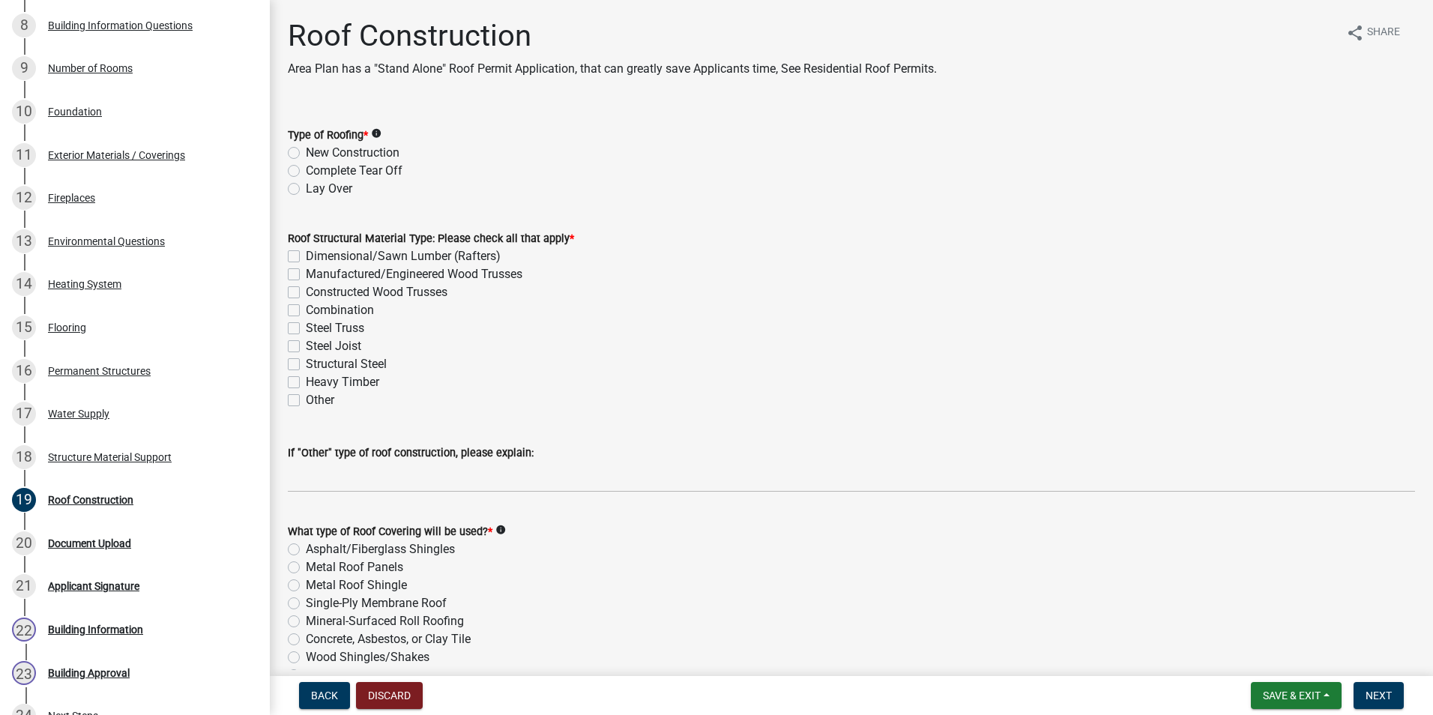
click at [306, 154] on label "New Construction" at bounding box center [353, 153] width 94 height 18
click at [306, 154] on input "New Construction" at bounding box center [311, 149] width 10 height 10
radio input "true"
click at [306, 401] on label "Other" at bounding box center [320, 400] width 28 height 18
click at [306, 401] on input "Other" at bounding box center [311, 396] width 10 height 10
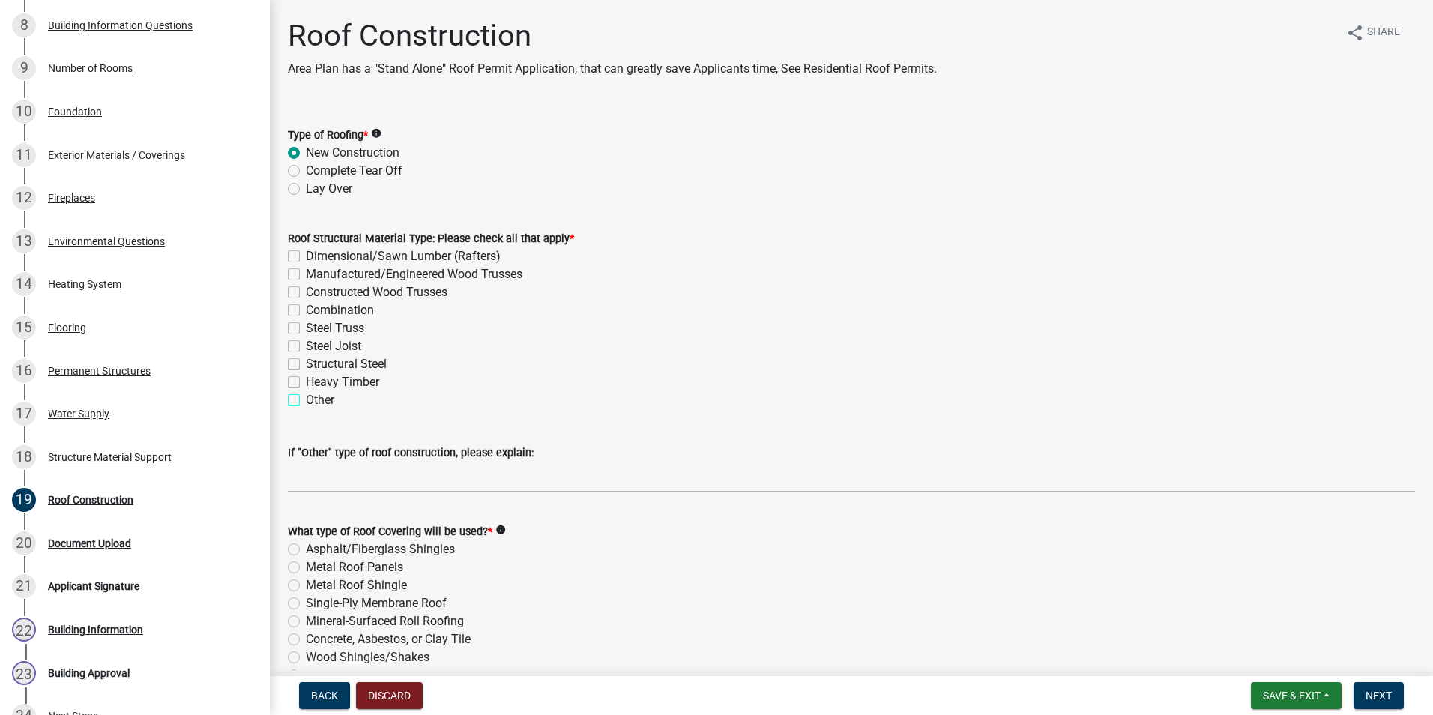
checkbox input "true"
checkbox input "false"
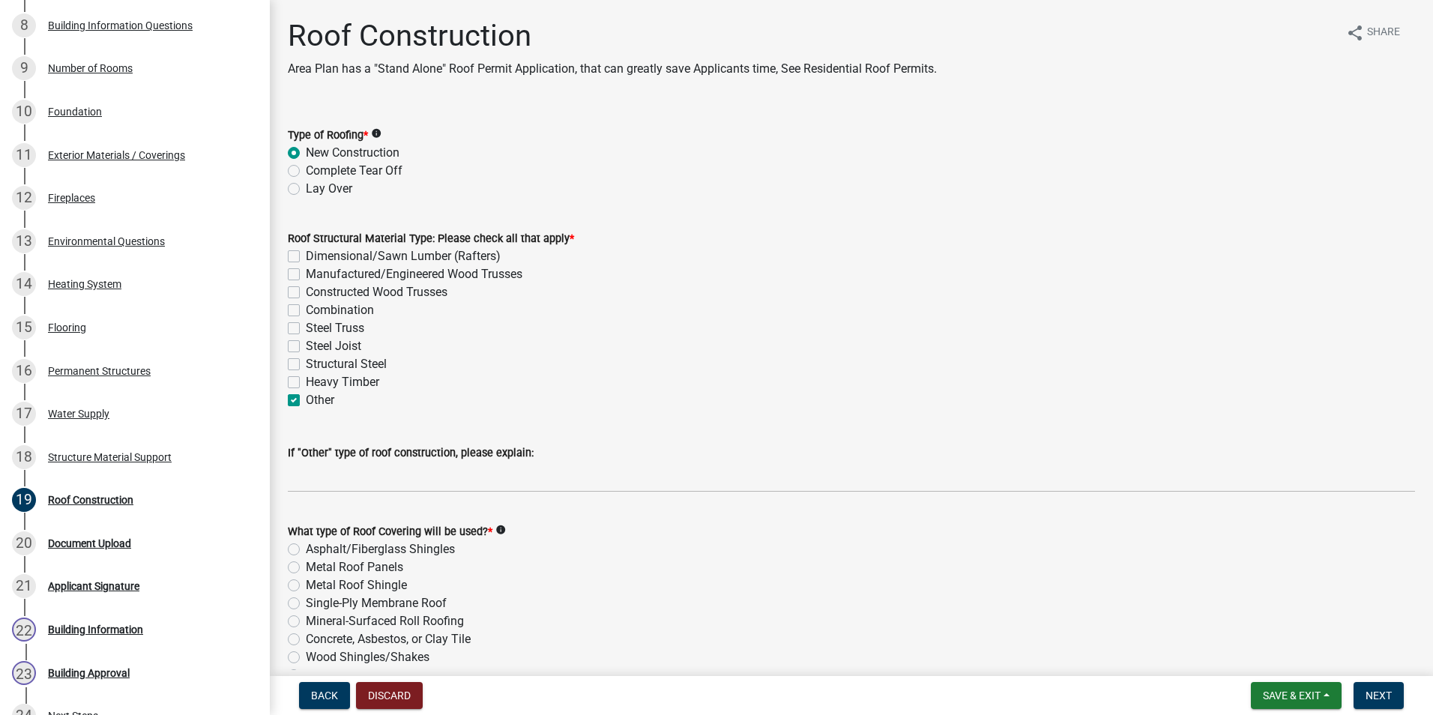
checkbox input "false"
checkbox input "true"
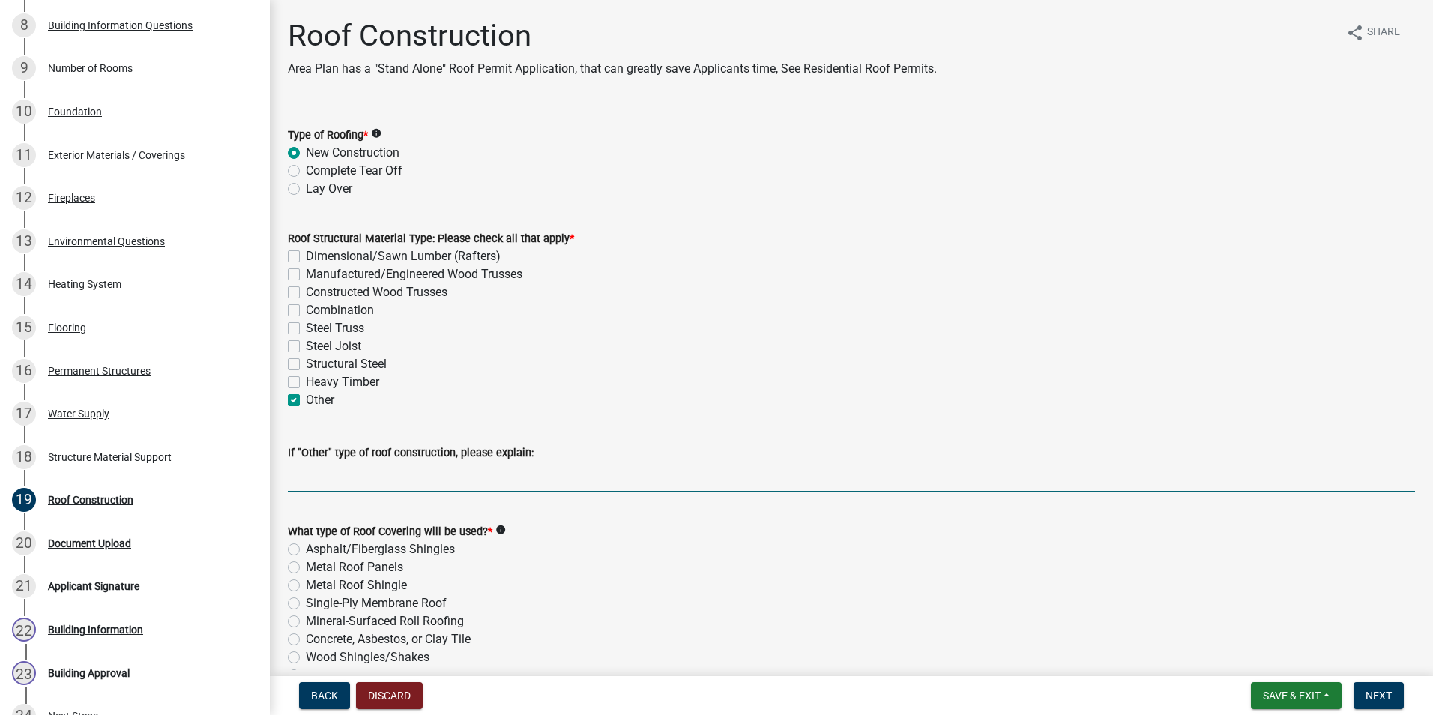
click at [357, 472] on input "If "Other" type of roof construction, please explain:" at bounding box center [851, 477] width 1127 height 31
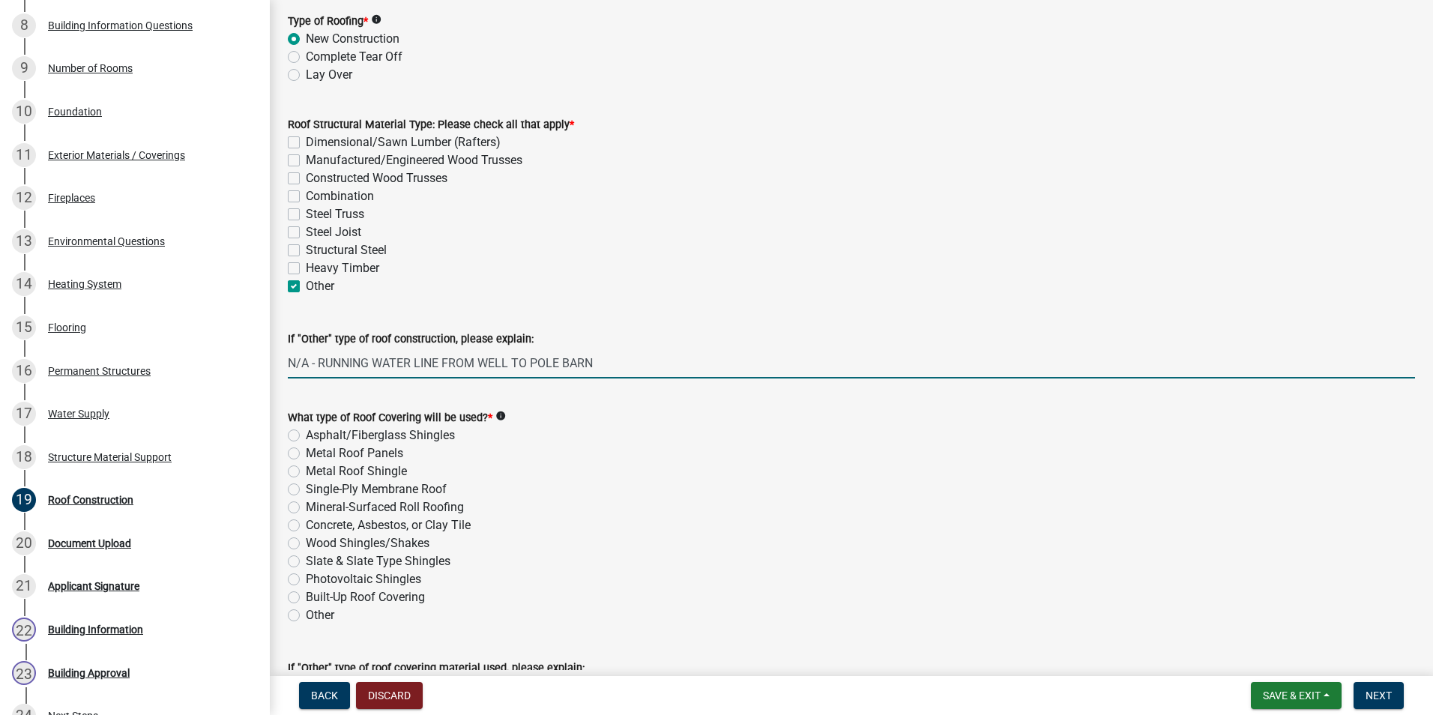
scroll to position [222, 0]
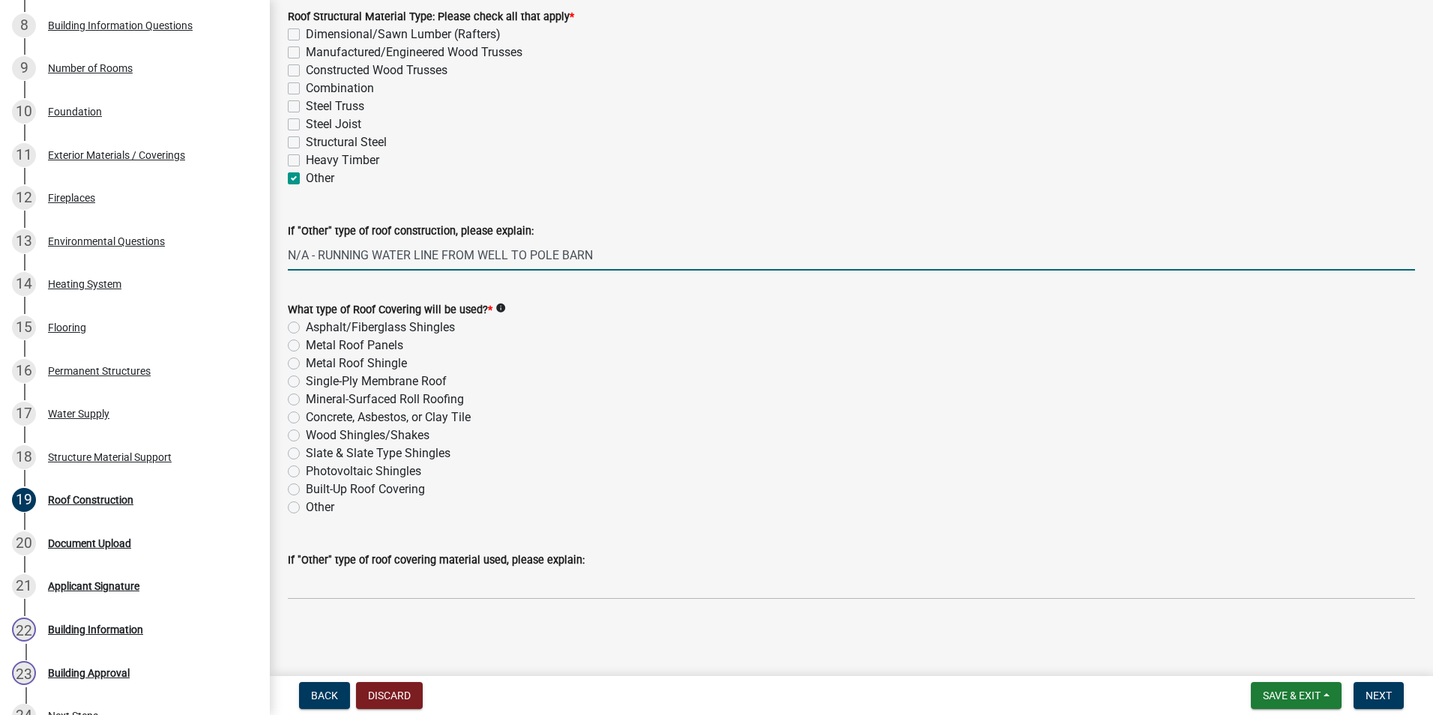
type input "N/A - RUNNING WATER LINE FROM WELL TO POLE BARN"
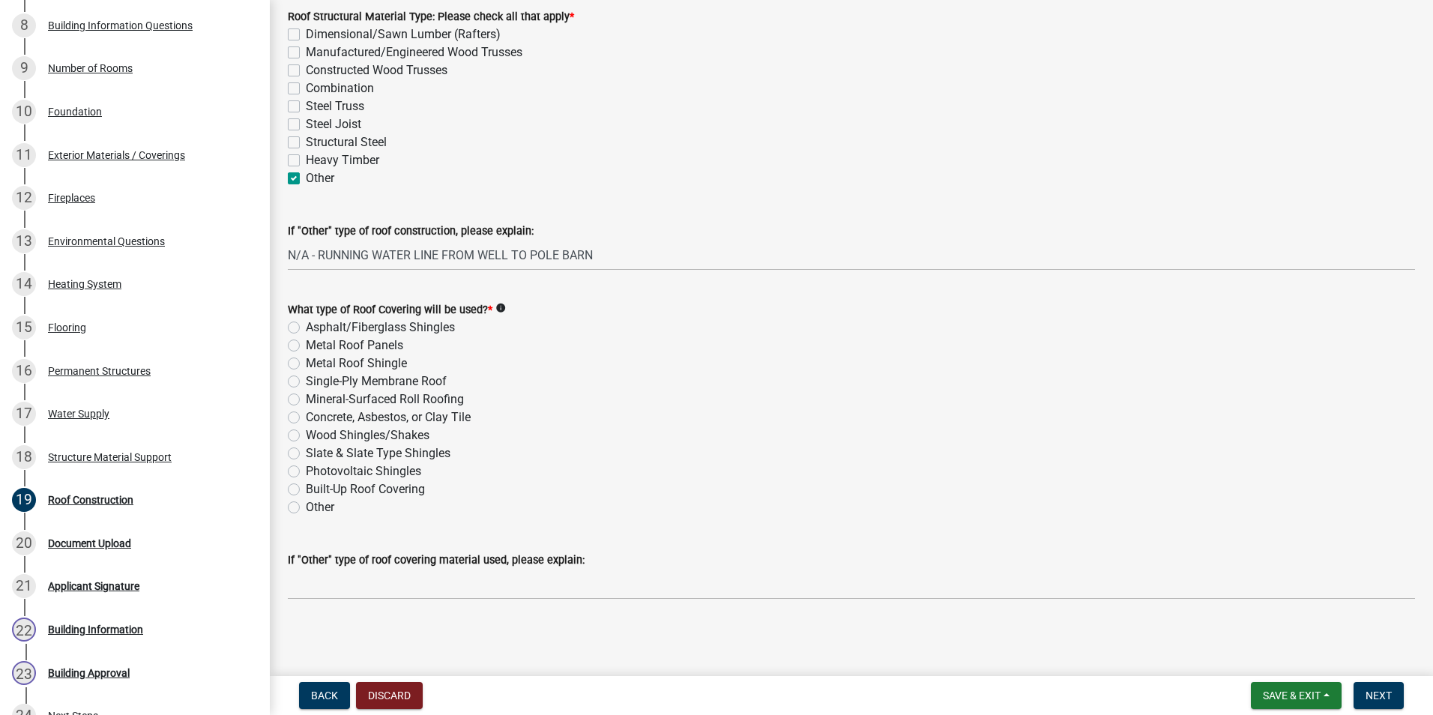
click at [306, 508] on label "Other" at bounding box center [320, 507] width 28 height 18
click at [306, 508] on input "Other" at bounding box center [311, 503] width 10 height 10
radio input "true"
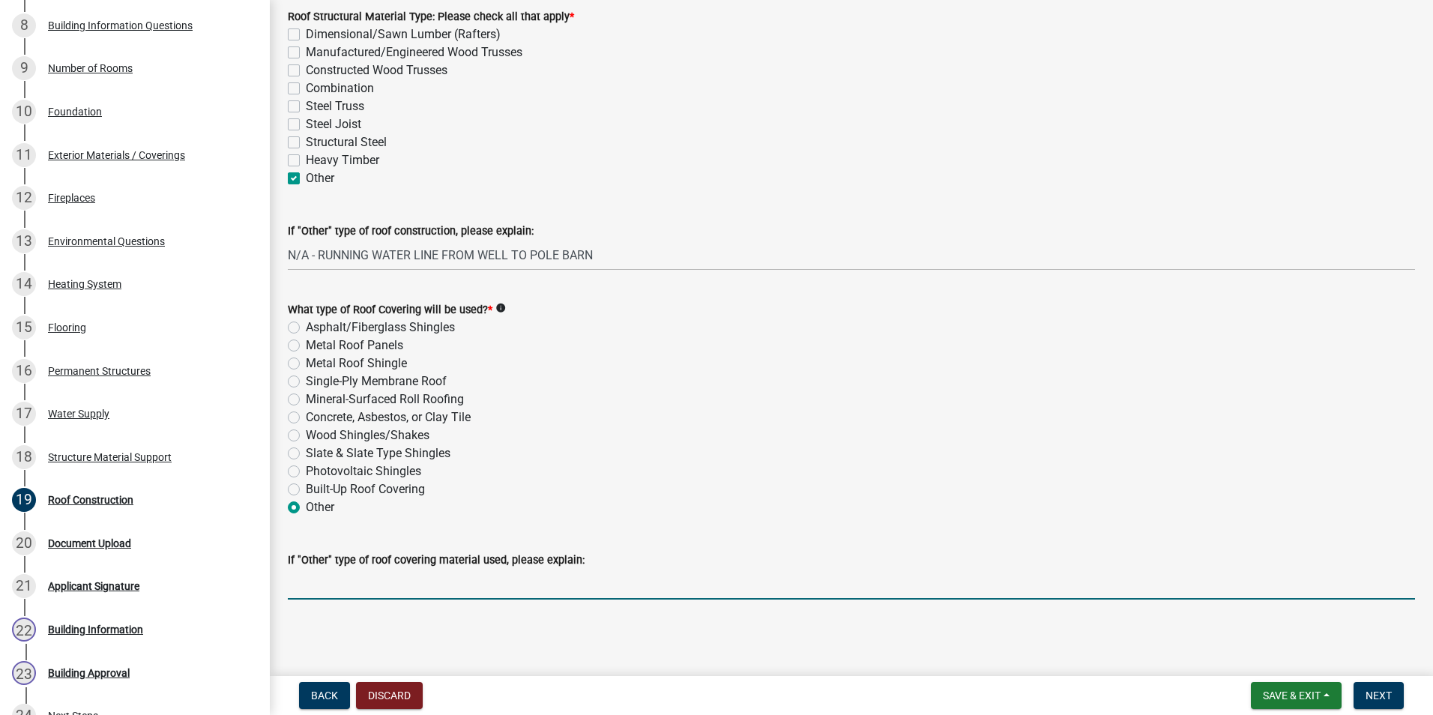
click at [328, 576] on input "If "Other" type of roof covering material used, please explain:" at bounding box center [851, 584] width 1127 height 31
type input "N/A - RUNNING WATER LINE FROM WELL TO POLE BARN"
click at [1388, 686] on button "Next" at bounding box center [1378, 695] width 50 height 27
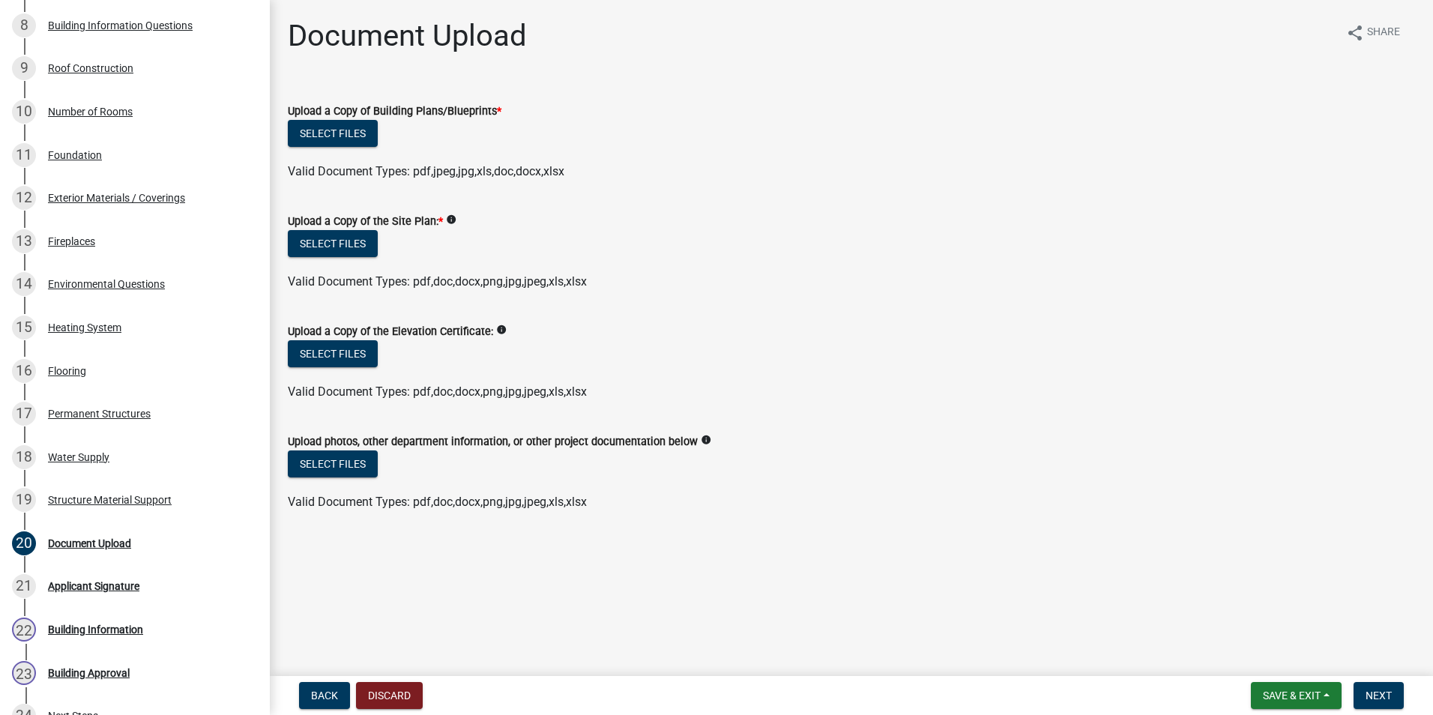
click at [351, 150] on div "Select files" at bounding box center [851, 135] width 1127 height 31
click at [351, 141] on button "Select files" at bounding box center [333, 133] width 90 height 27
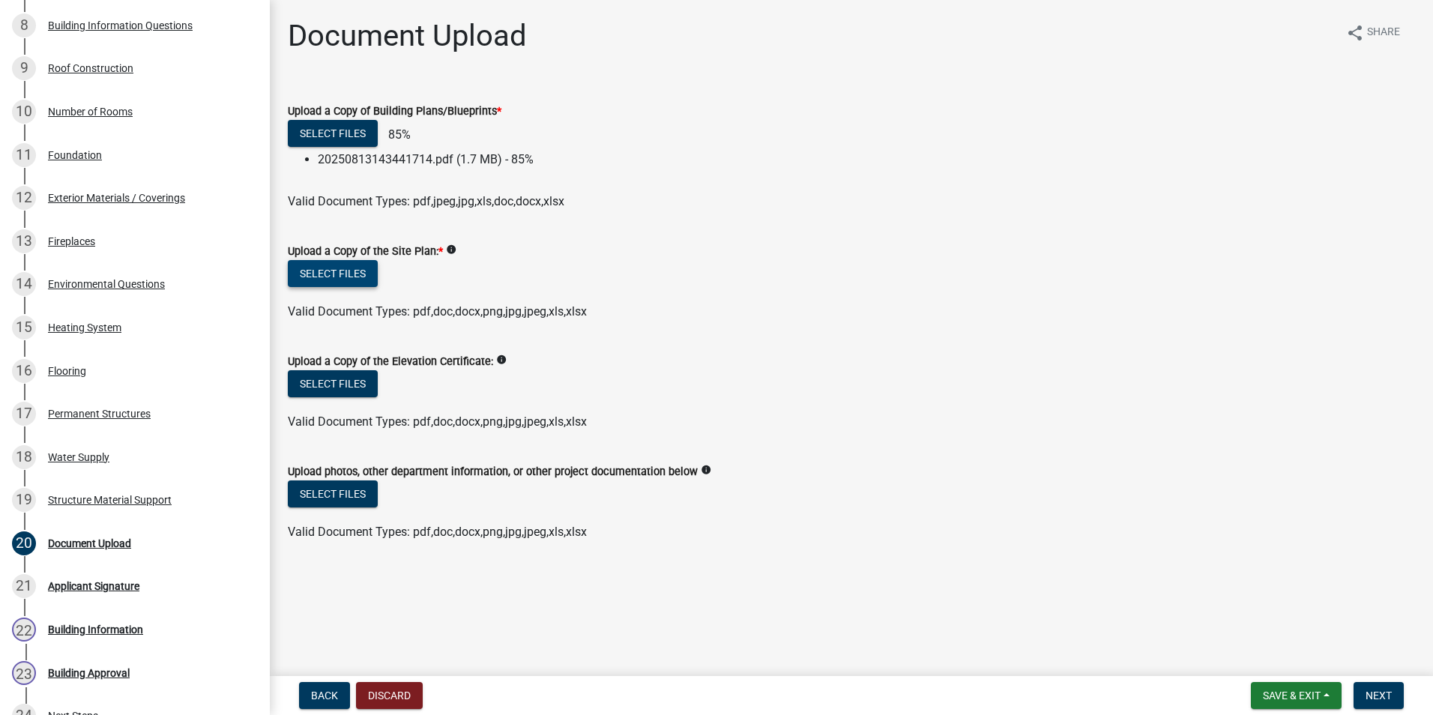
click at [372, 277] on form "Upload a Copy of the Site Plan: * info Select files Valid Document Types: pdf,d…" at bounding box center [851, 272] width 1127 height 97
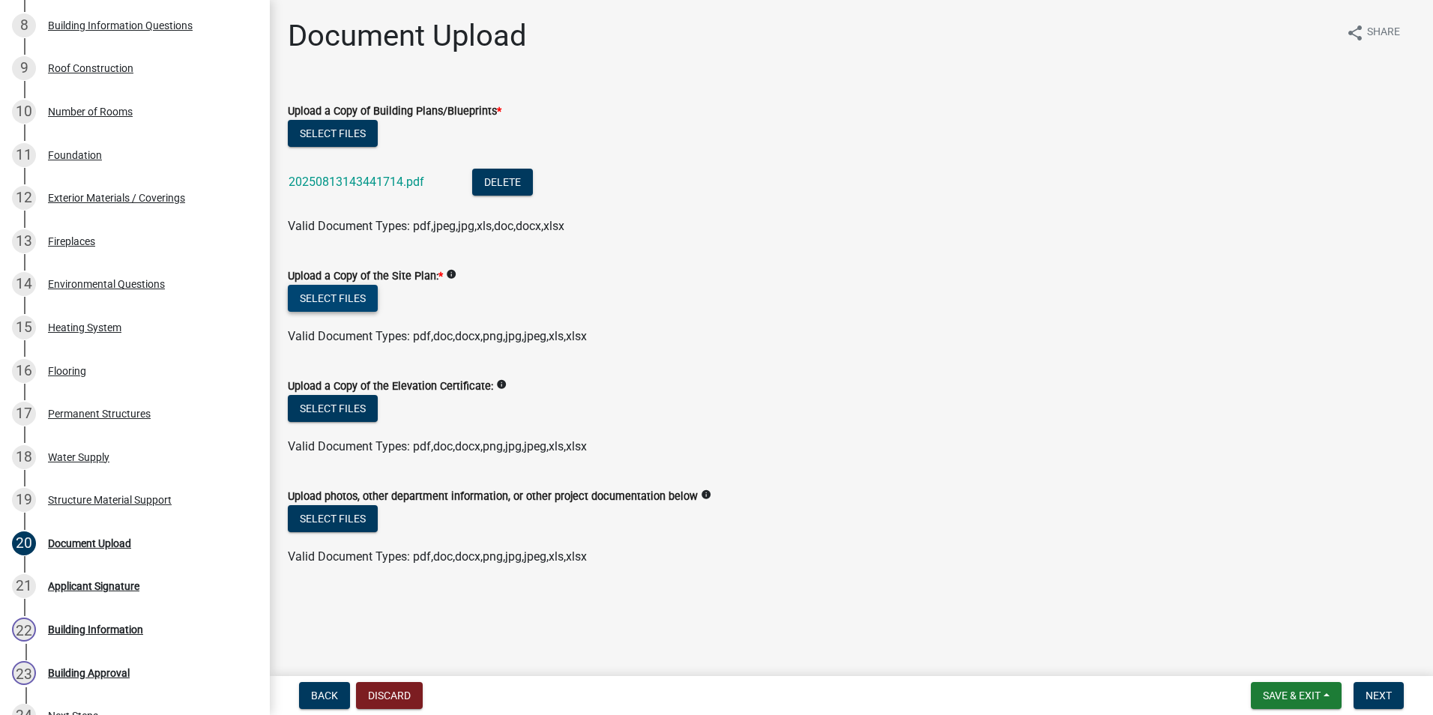
click at [315, 300] on button "Select files" at bounding box center [333, 298] width 90 height 27
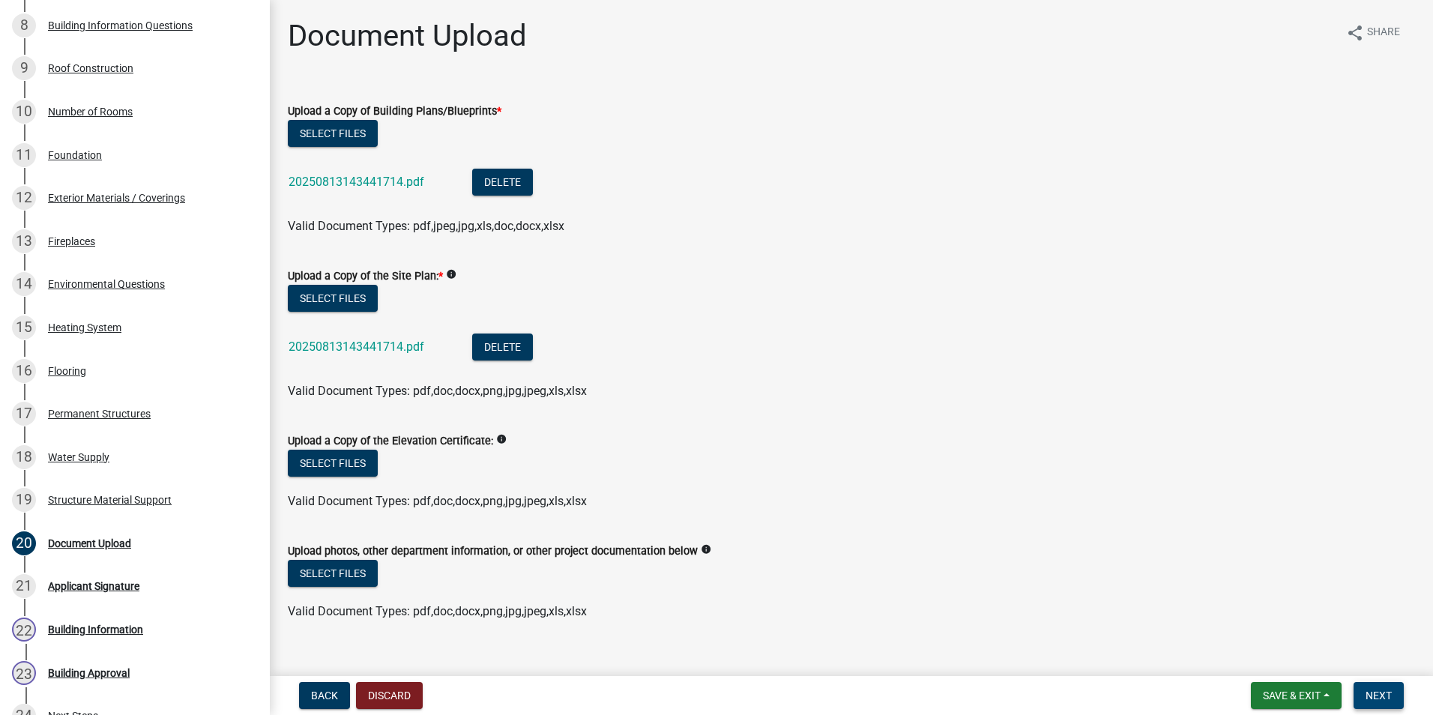
click at [1385, 694] on span "Next" at bounding box center [1378, 695] width 26 height 12
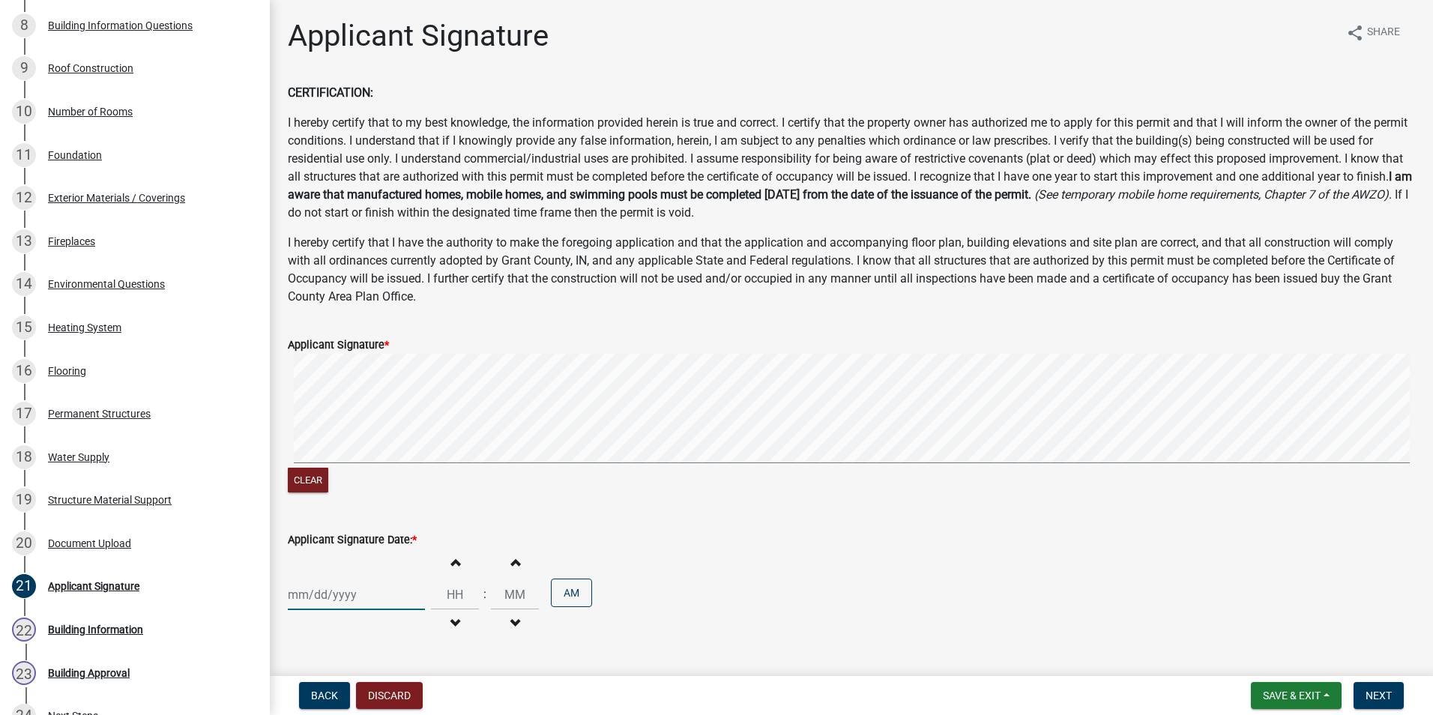
click at [371, 586] on div at bounding box center [356, 594] width 137 height 31
select select "8"
select select "2025"
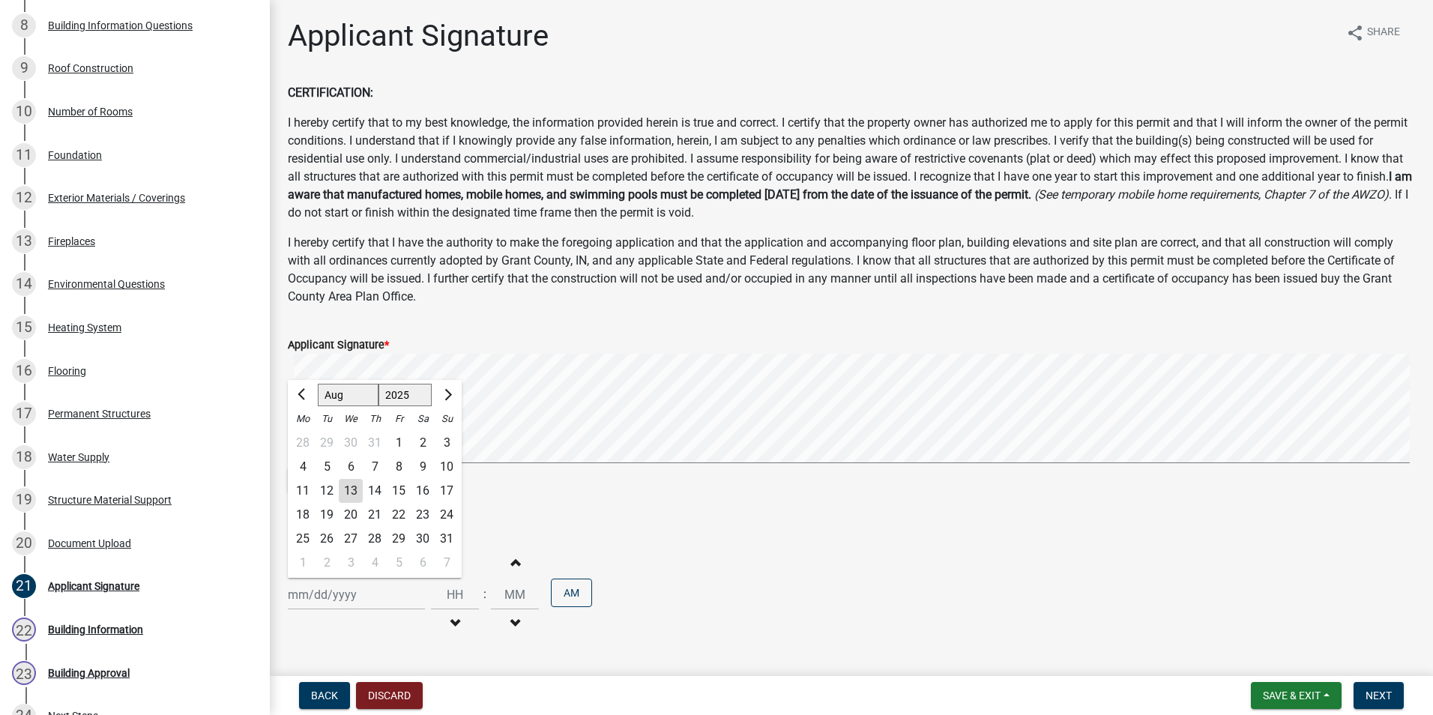
click at [354, 494] on div "13" at bounding box center [351, 491] width 24 height 24
type input "[DATE]"
click at [1391, 693] on span "Next" at bounding box center [1378, 695] width 26 height 12
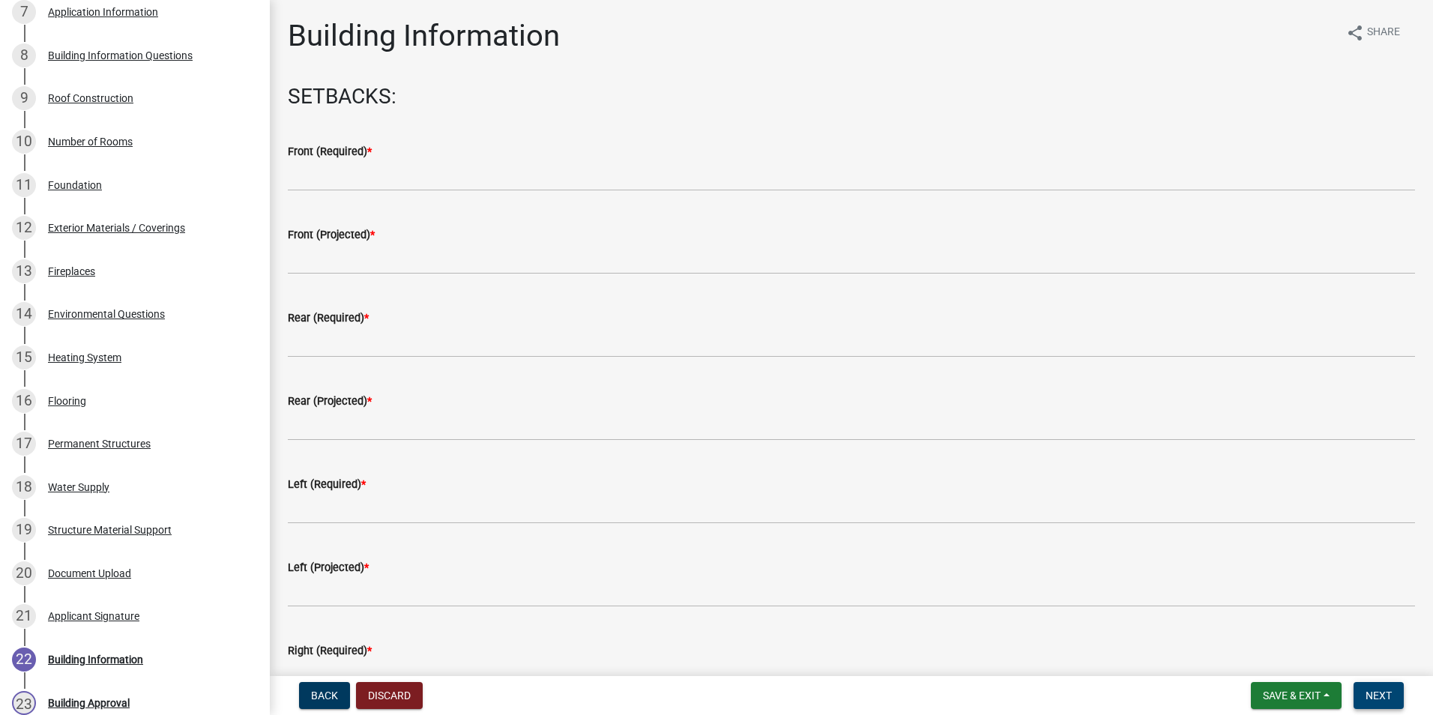
scroll to position [567, 0]
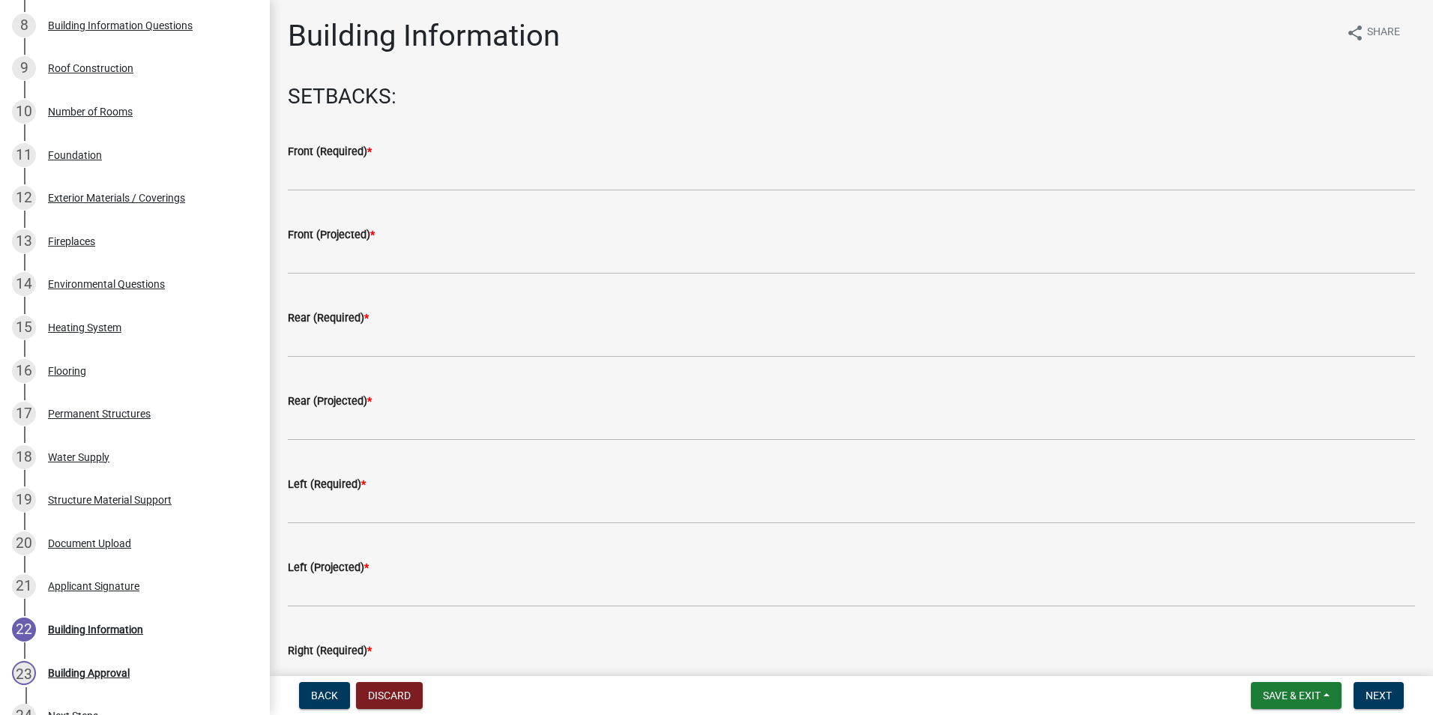
click at [590, 137] on div "Front (Required) *" at bounding box center [851, 156] width 1127 height 70
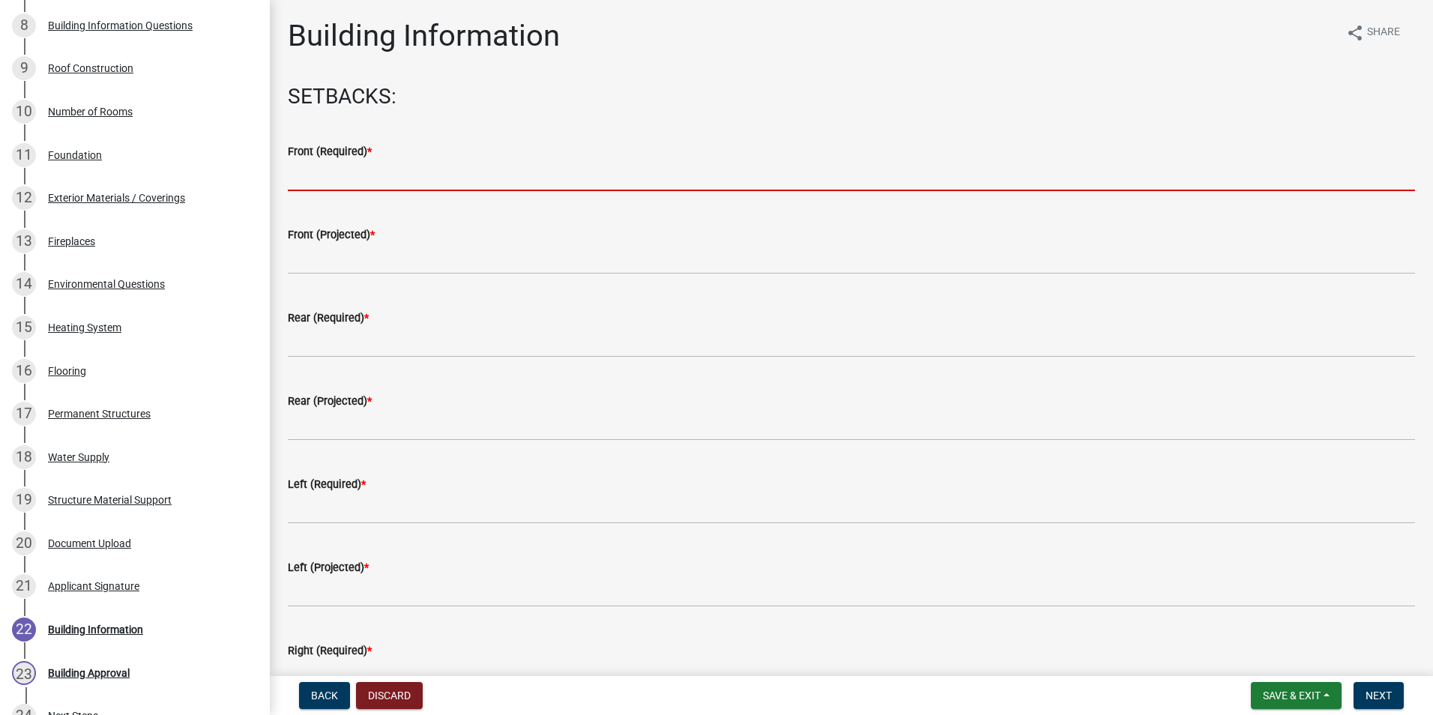
click at [580, 169] on input "text" at bounding box center [851, 175] width 1127 height 31
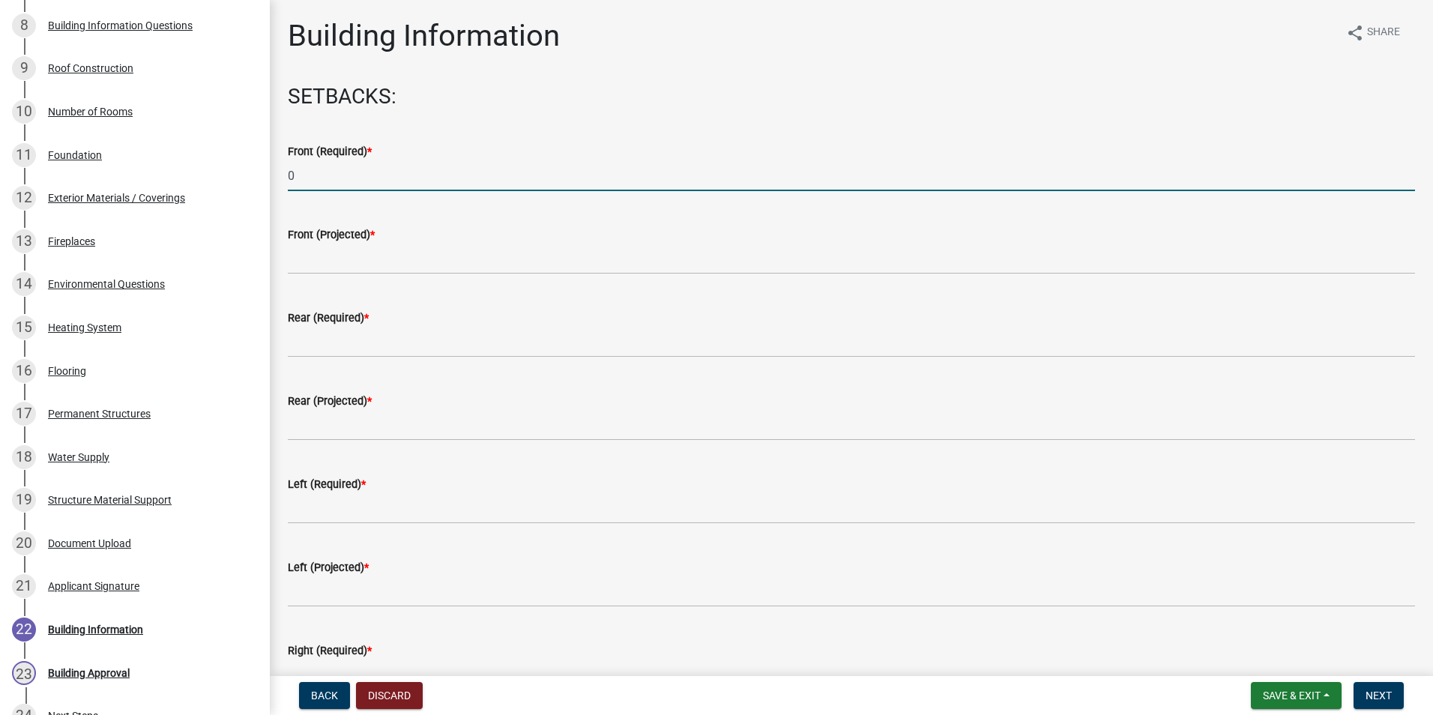
type input "0"
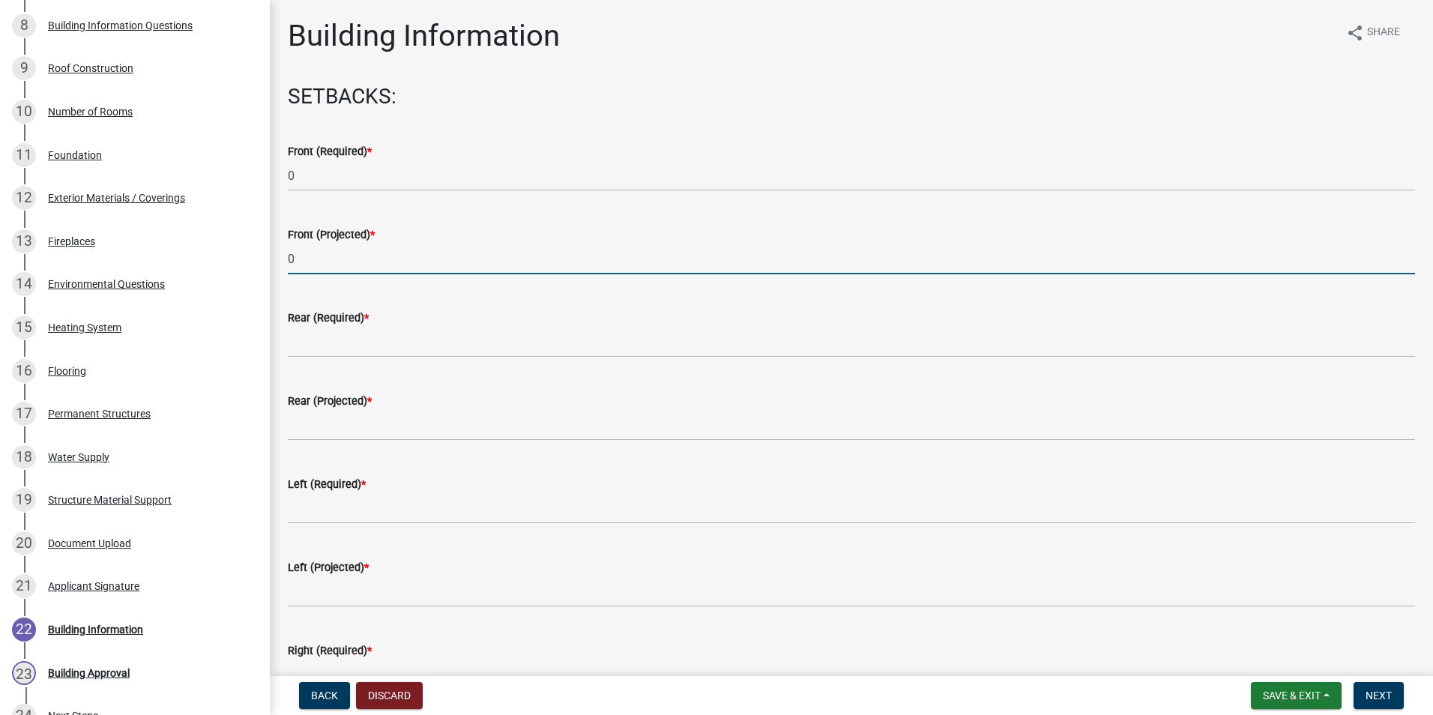
type input "0"
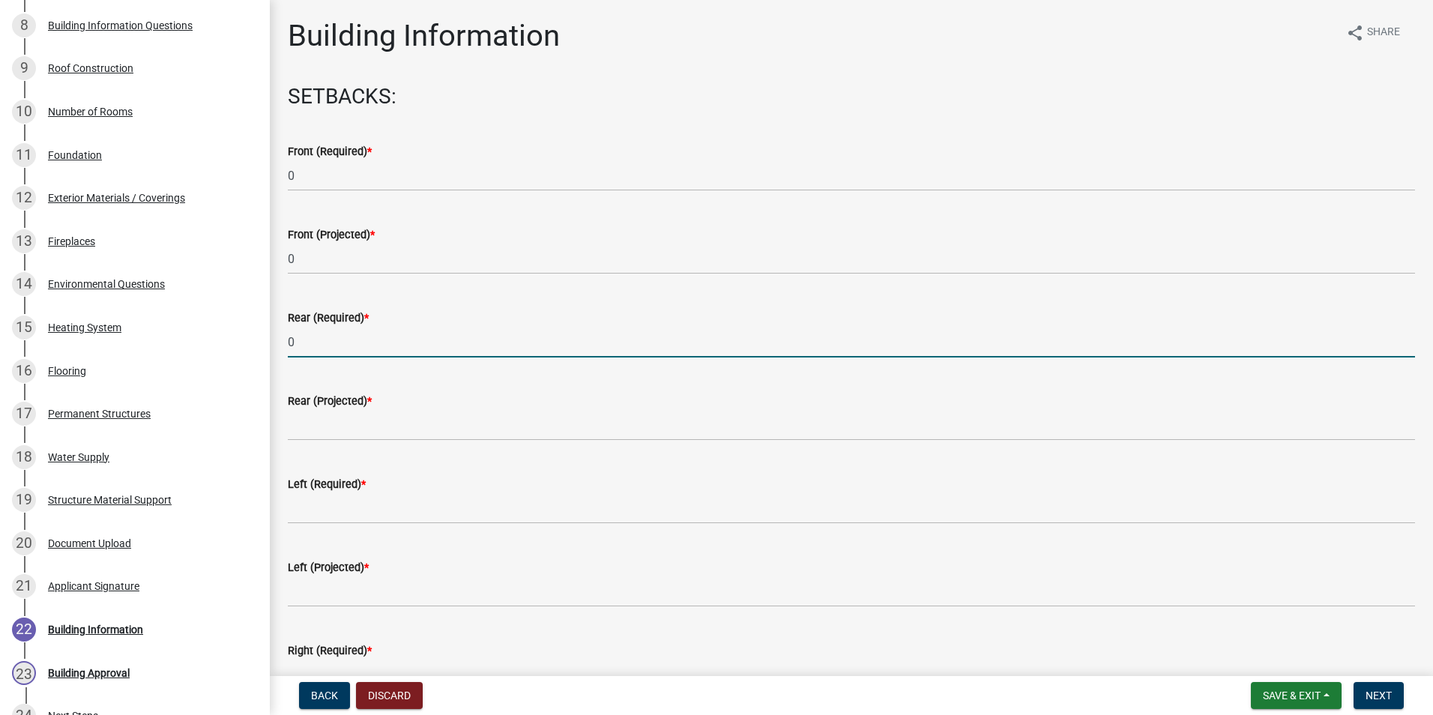
type input "0"
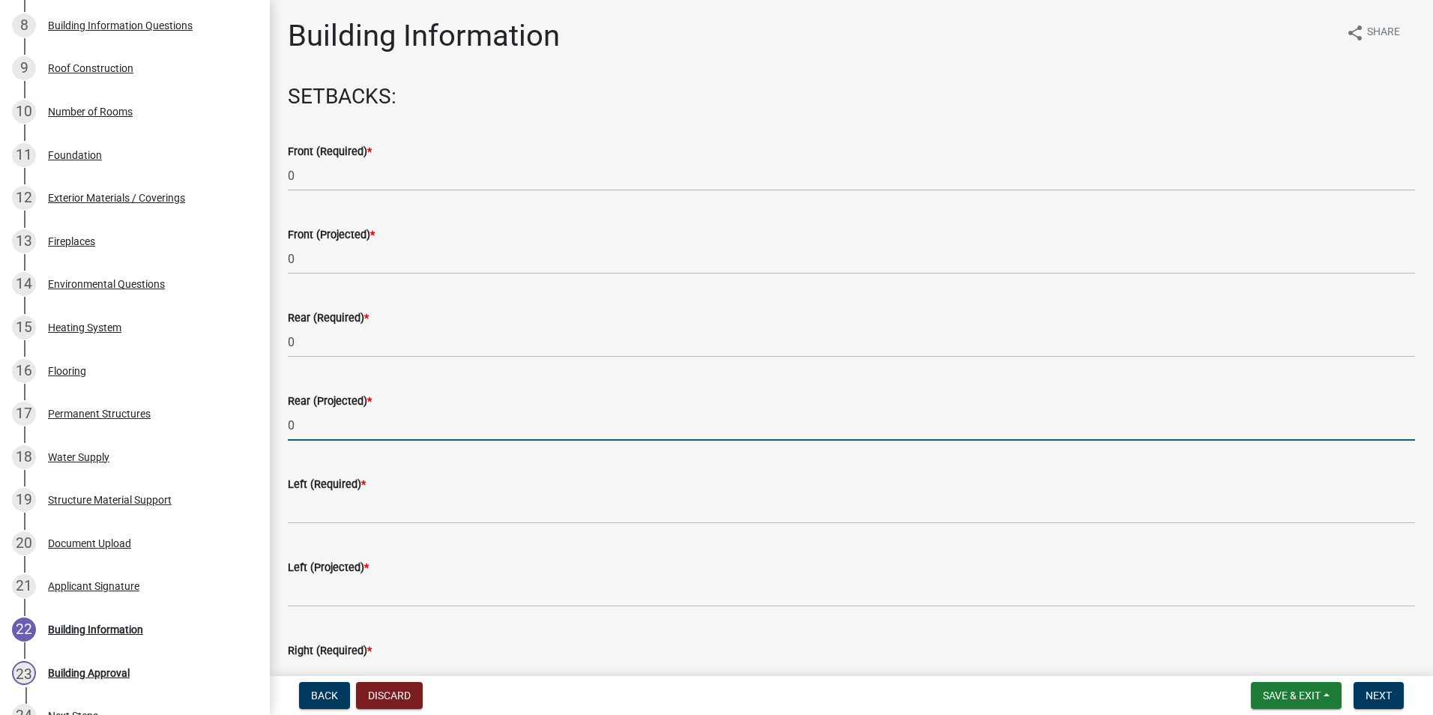
type input "0"
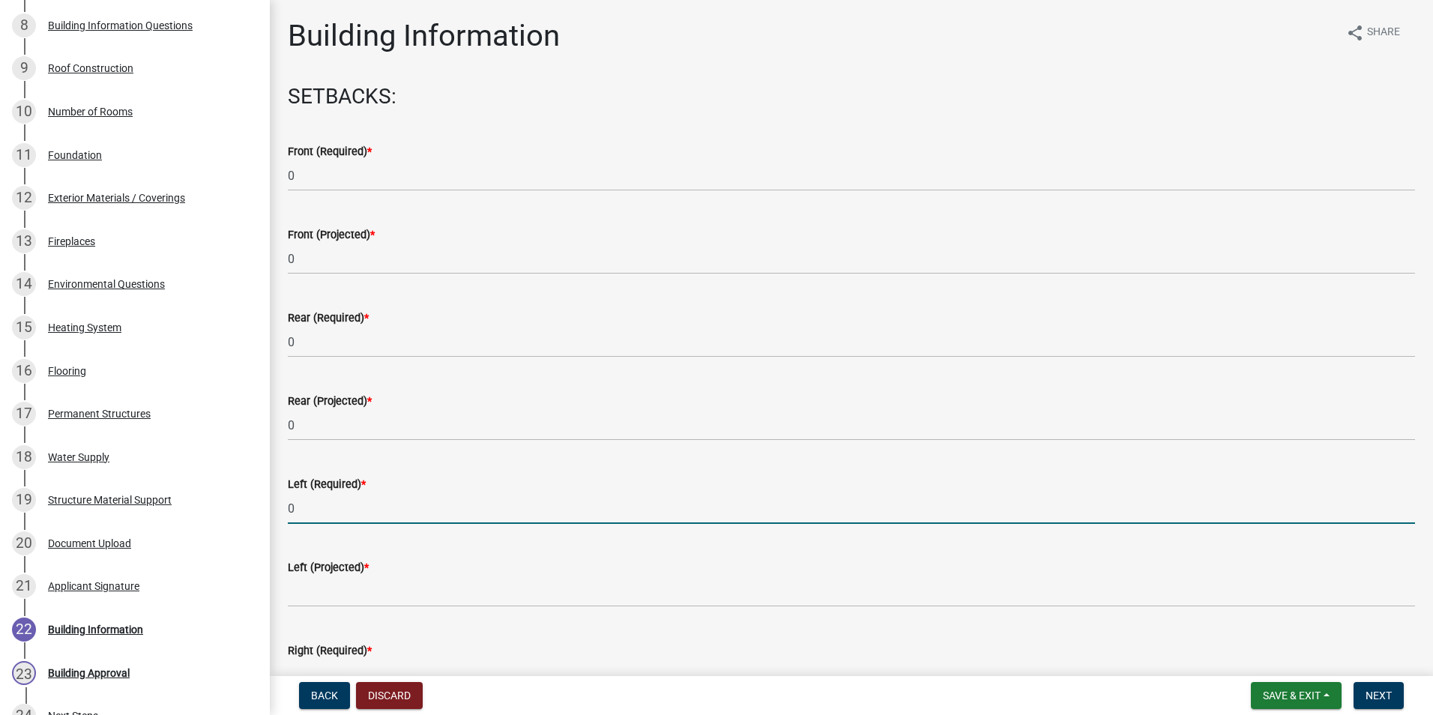
type input "0"
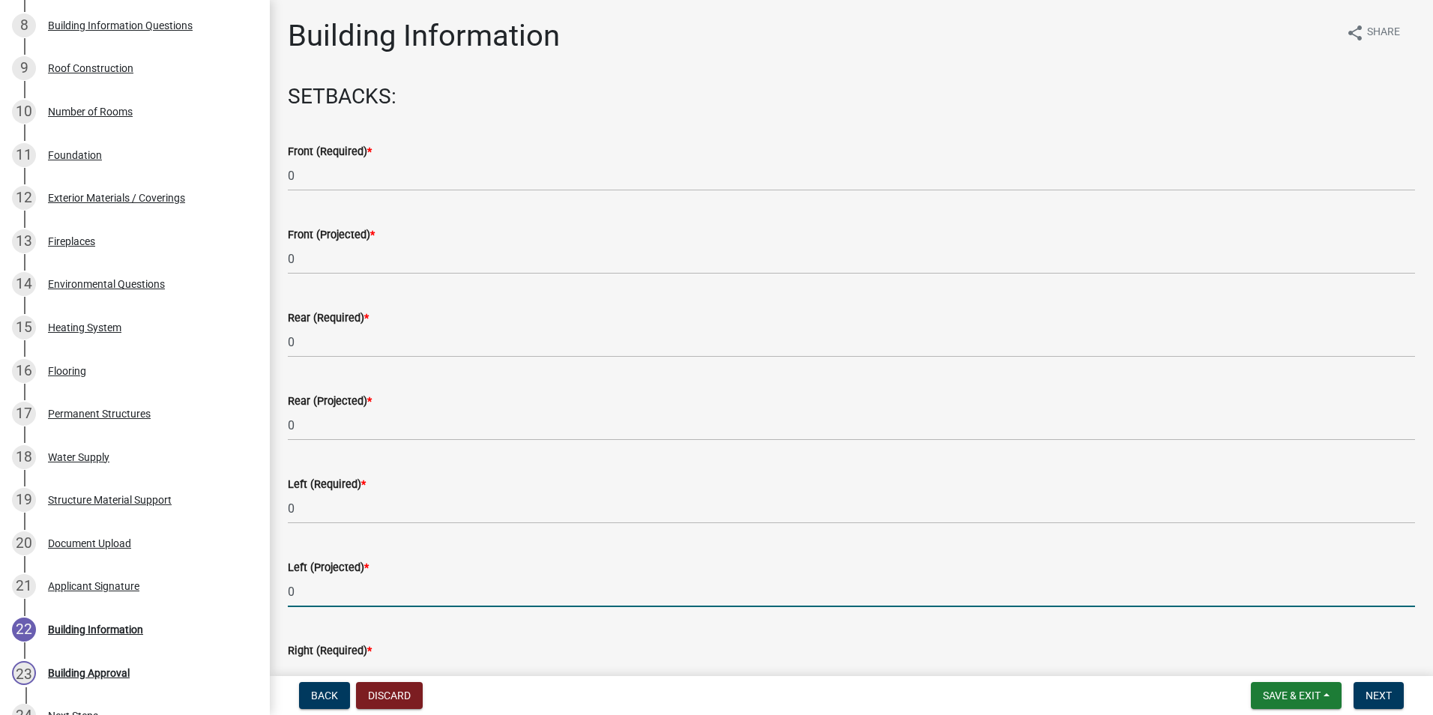
type input "0"
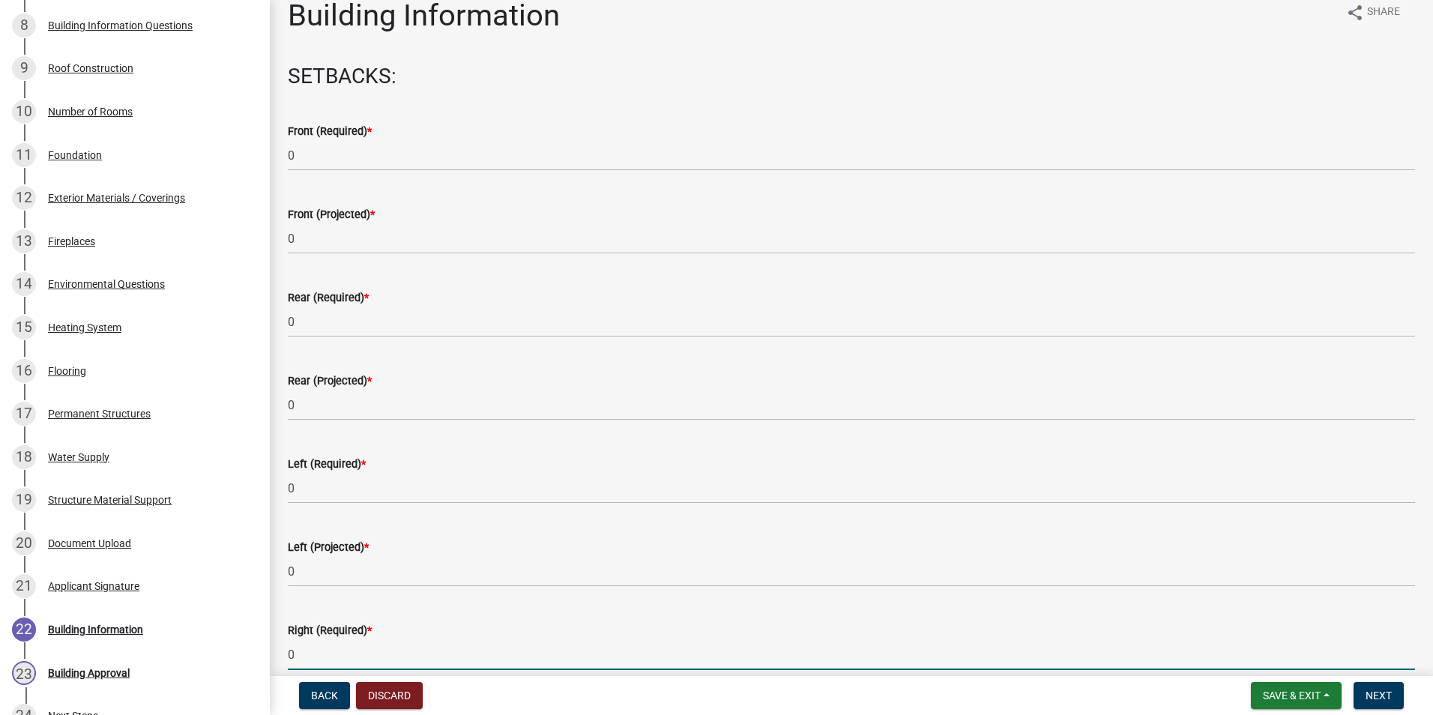
type input "0"
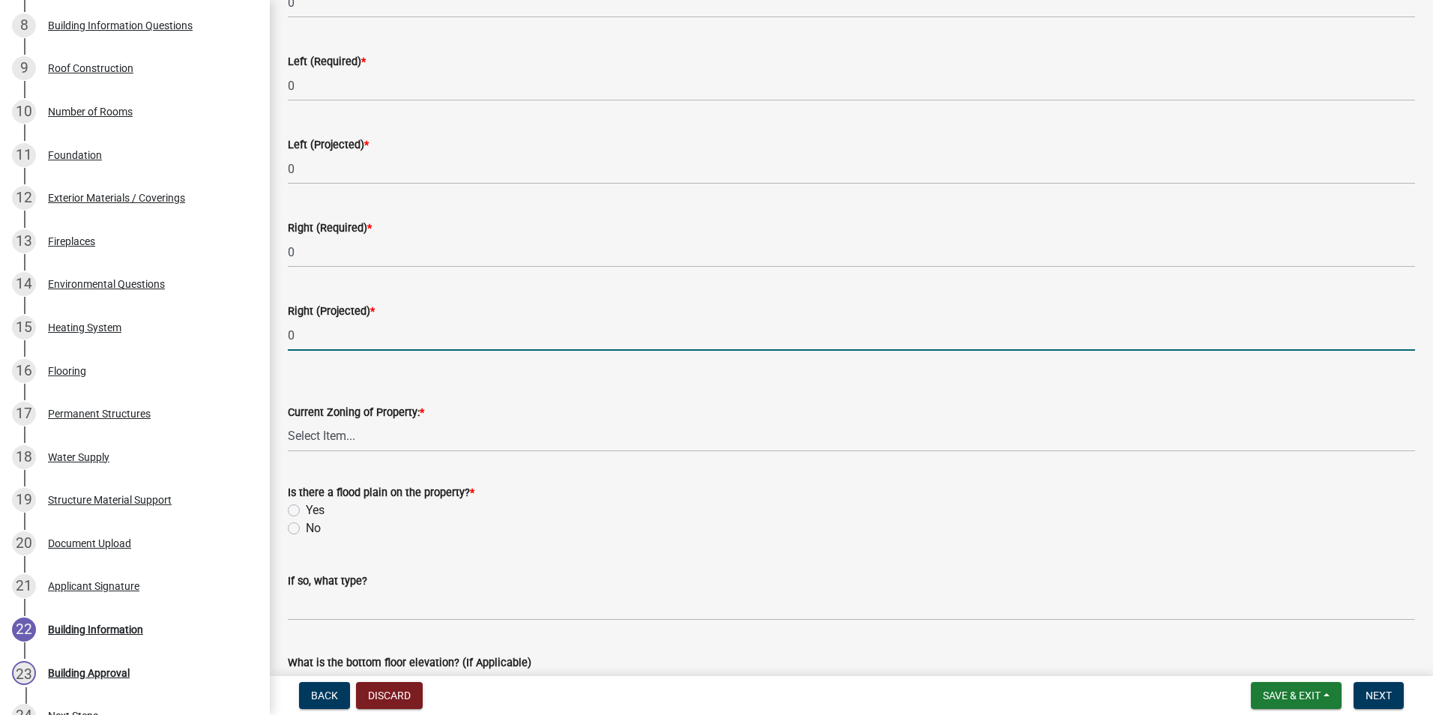
type input "0"
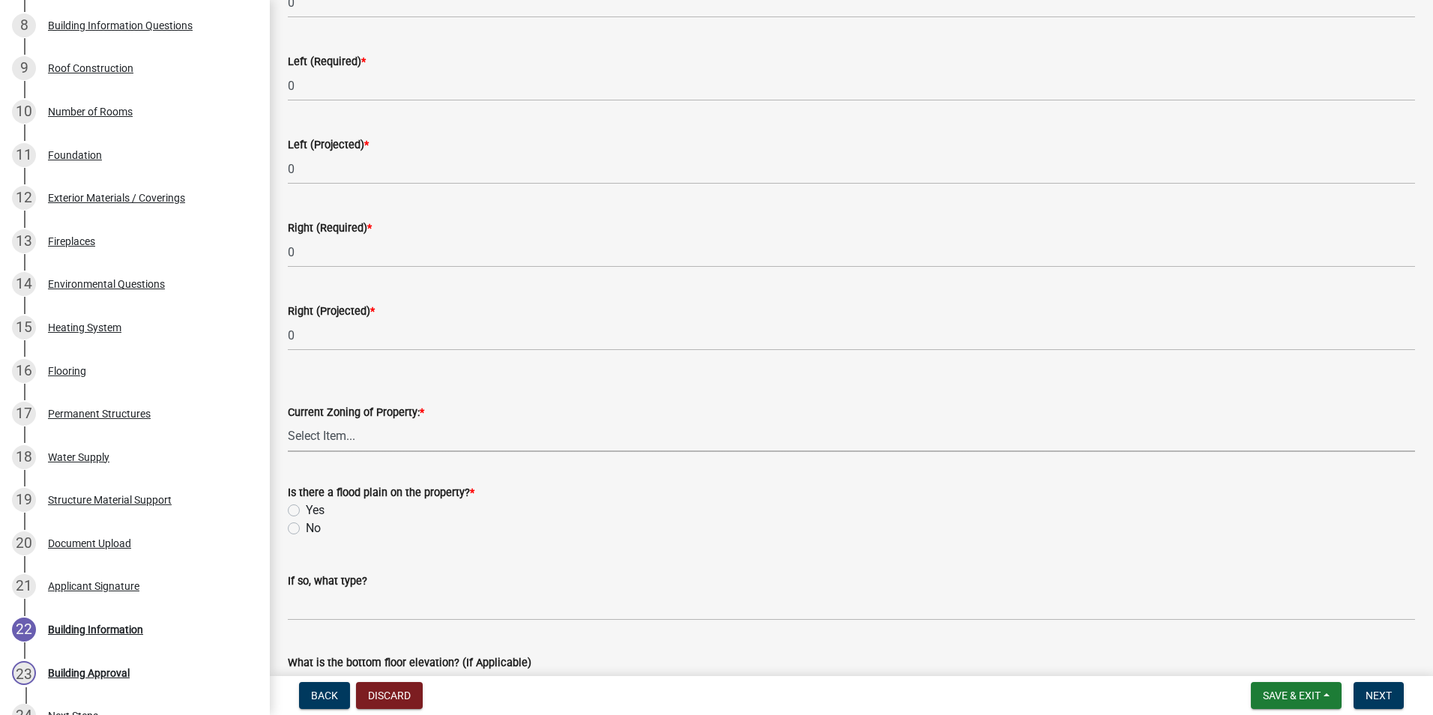
click at [417, 432] on select "Select Item... AG RS R1 R2 R3 R4 R5 PB NC LB CC GB I1 I2 I3 MH" at bounding box center [851, 436] width 1127 height 31
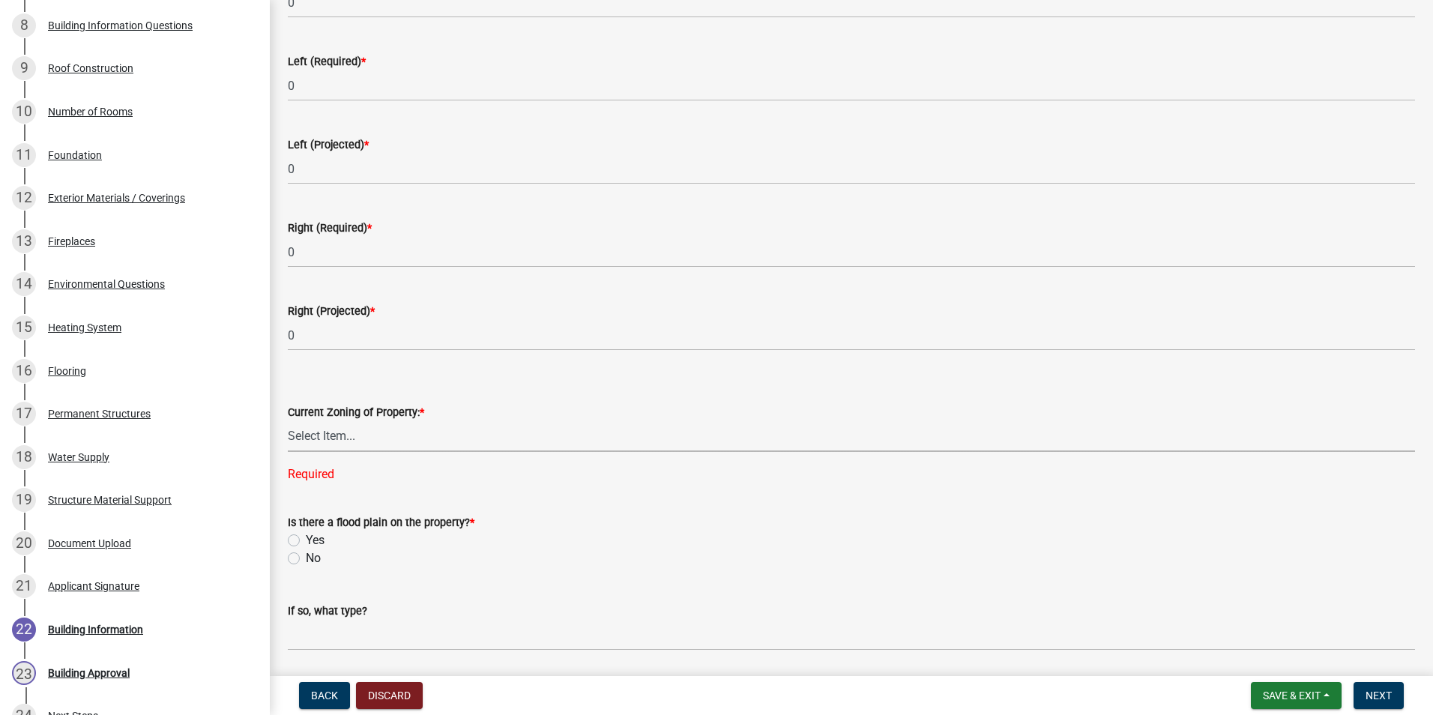
click at [318, 443] on select "Select Item... AG RS R1 R2 R3 R4 R5 PB NC LB CC GB I1 I2 I3 MH" at bounding box center [851, 436] width 1127 height 31
click at [288, 421] on select "Select Item... AG RS R1 R2 R3 R4 R5 PB NC LB CC GB I1 I2 I3 MH" at bounding box center [851, 436] width 1127 height 31
select select "b4e3a64a-0fe8-4036-9125-011ddc6cb374"
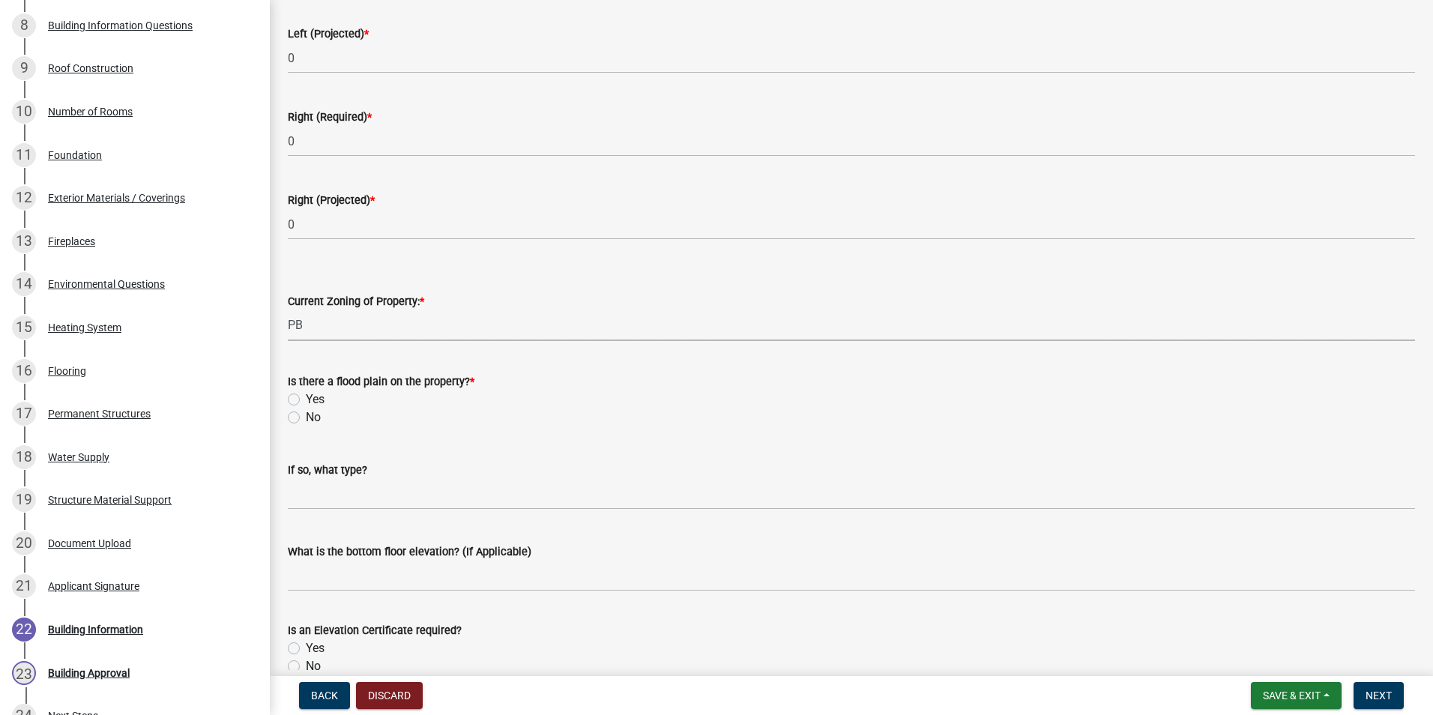
scroll to position [722, 0]
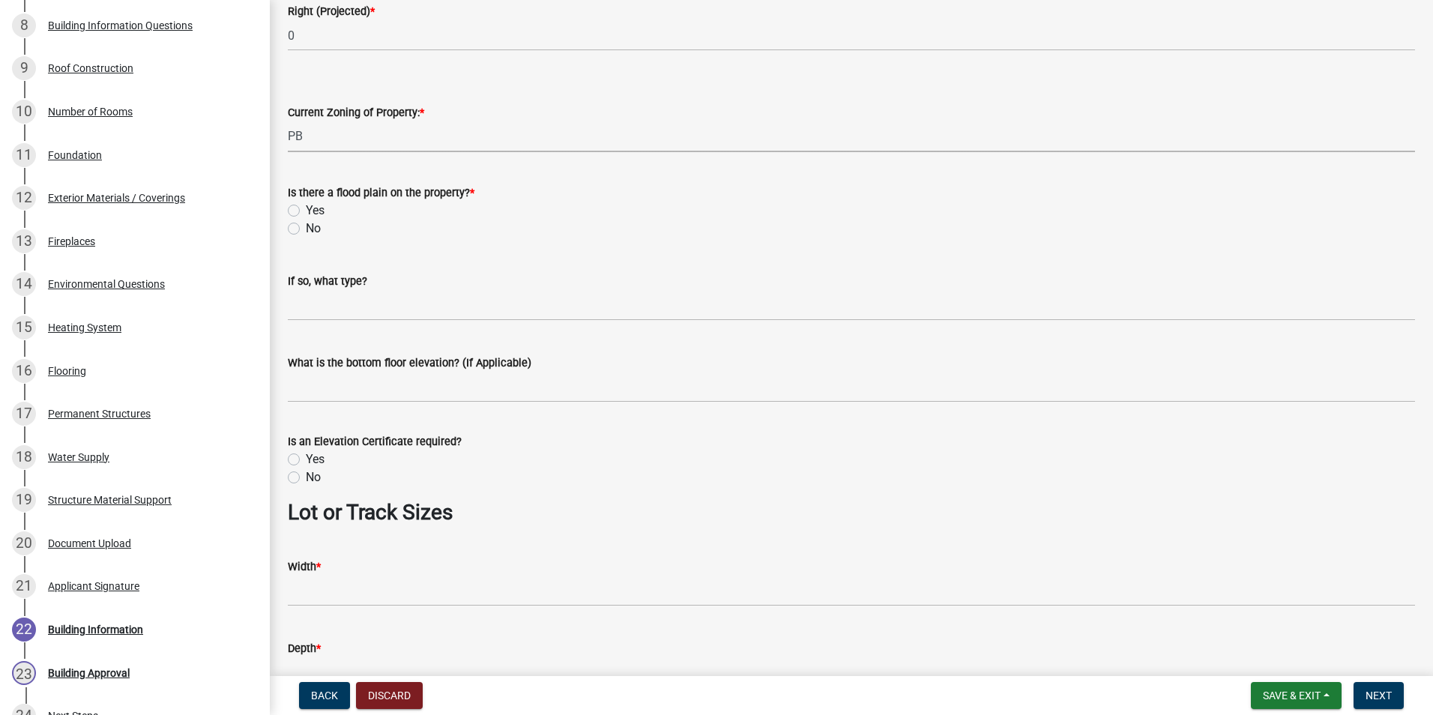
click at [306, 232] on label "No" at bounding box center [313, 229] width 15 height 18
click at [306, 229] on input "No" at bounding box center [311, 225] width 10 height 10
radio input "true"
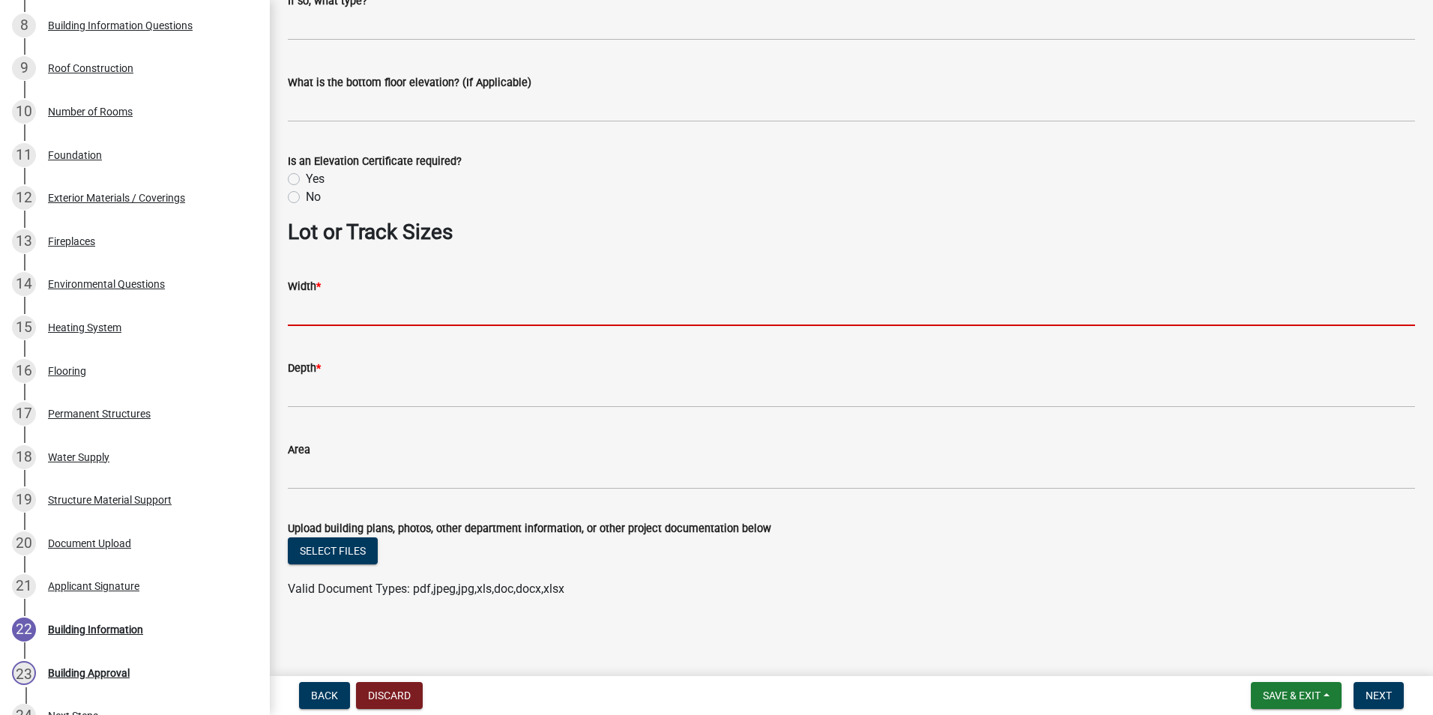
click at [545, 315] on input "Width *" at bounding box center [851, 310] width 1127 height 31
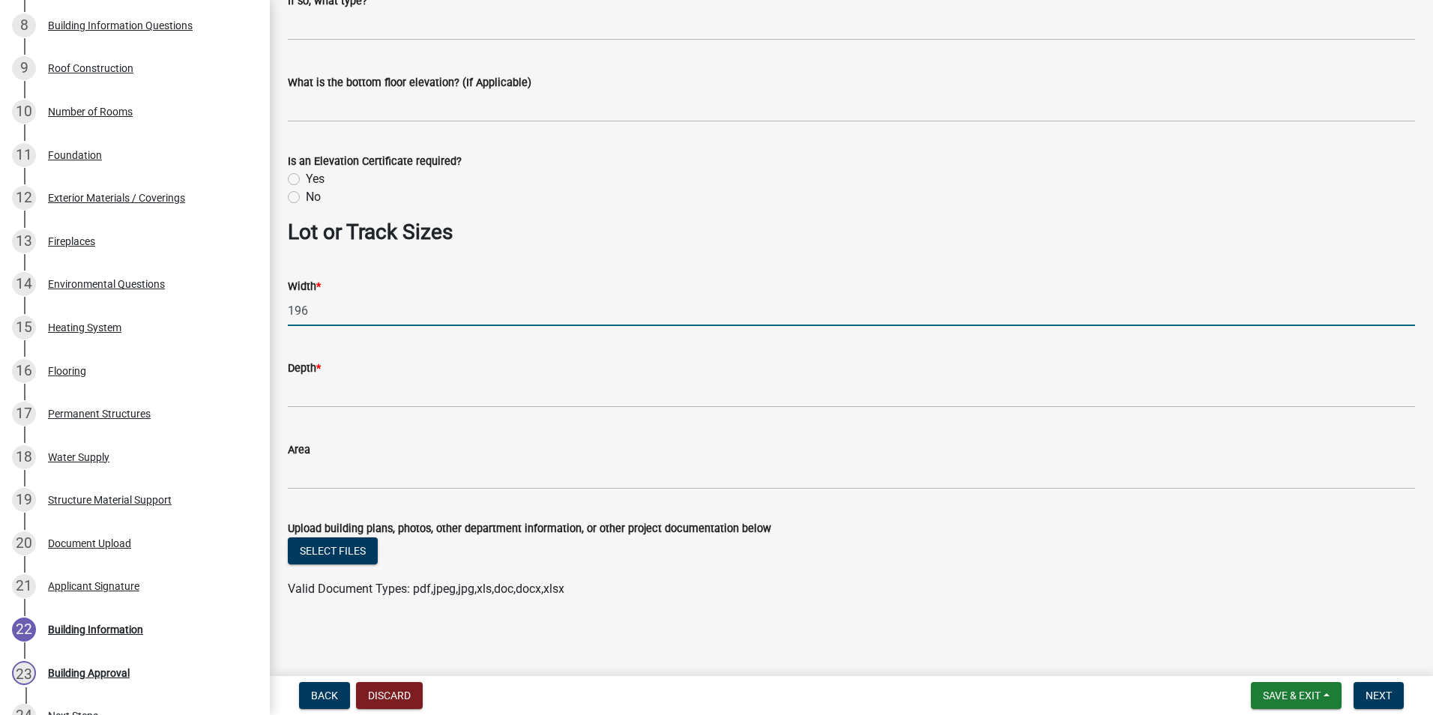
type input "196"
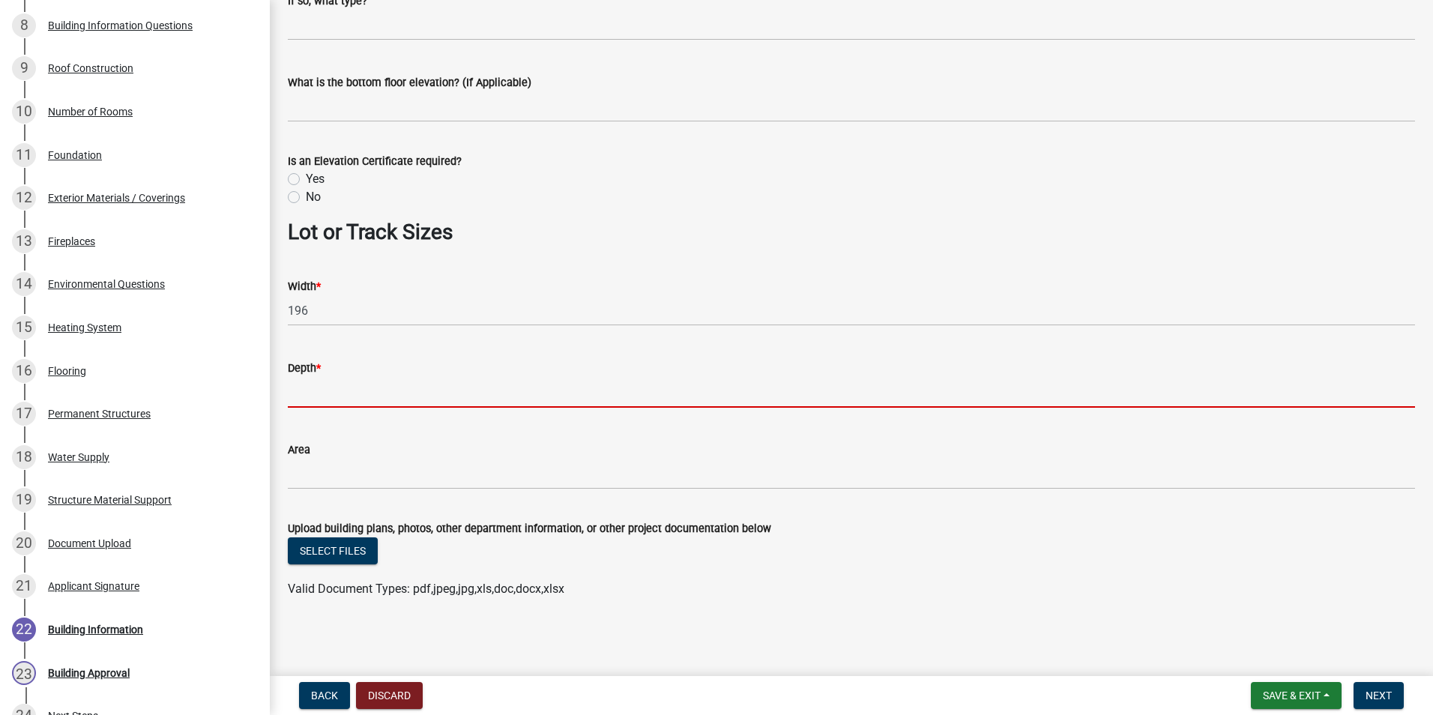
click at [537, 378] on input "Depth *" at bounding box center [851, 392] width 1127 height 31
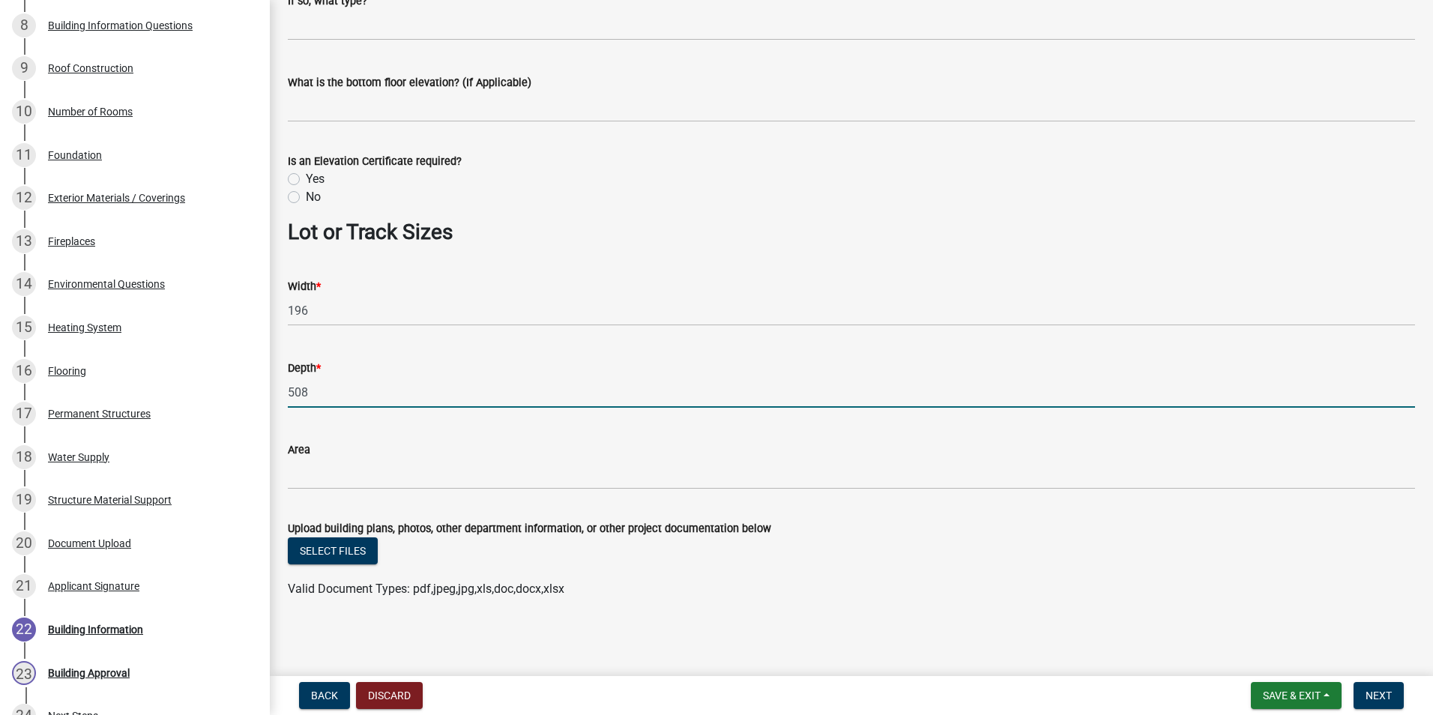
type input "508"
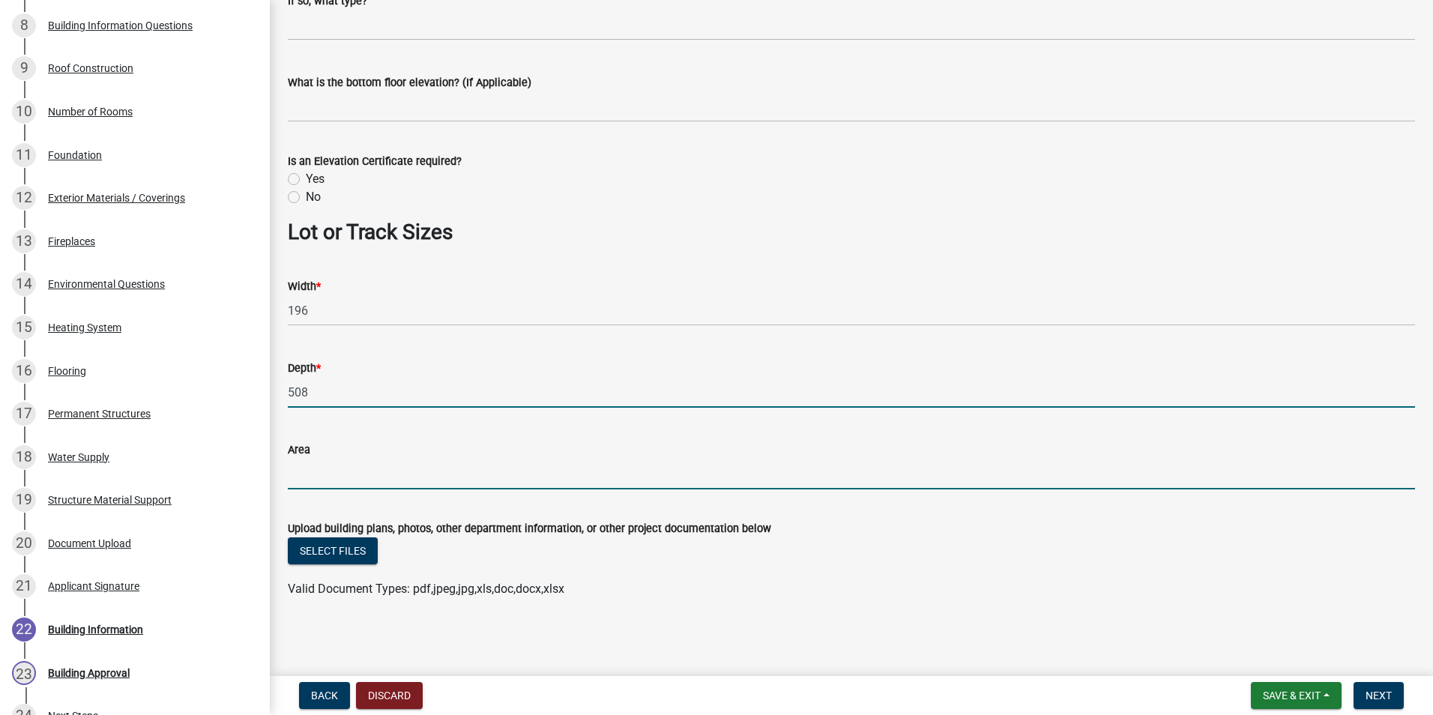
click at [617, 484] on input "Area" at bounding box center [851, 474] width 1127 height 31
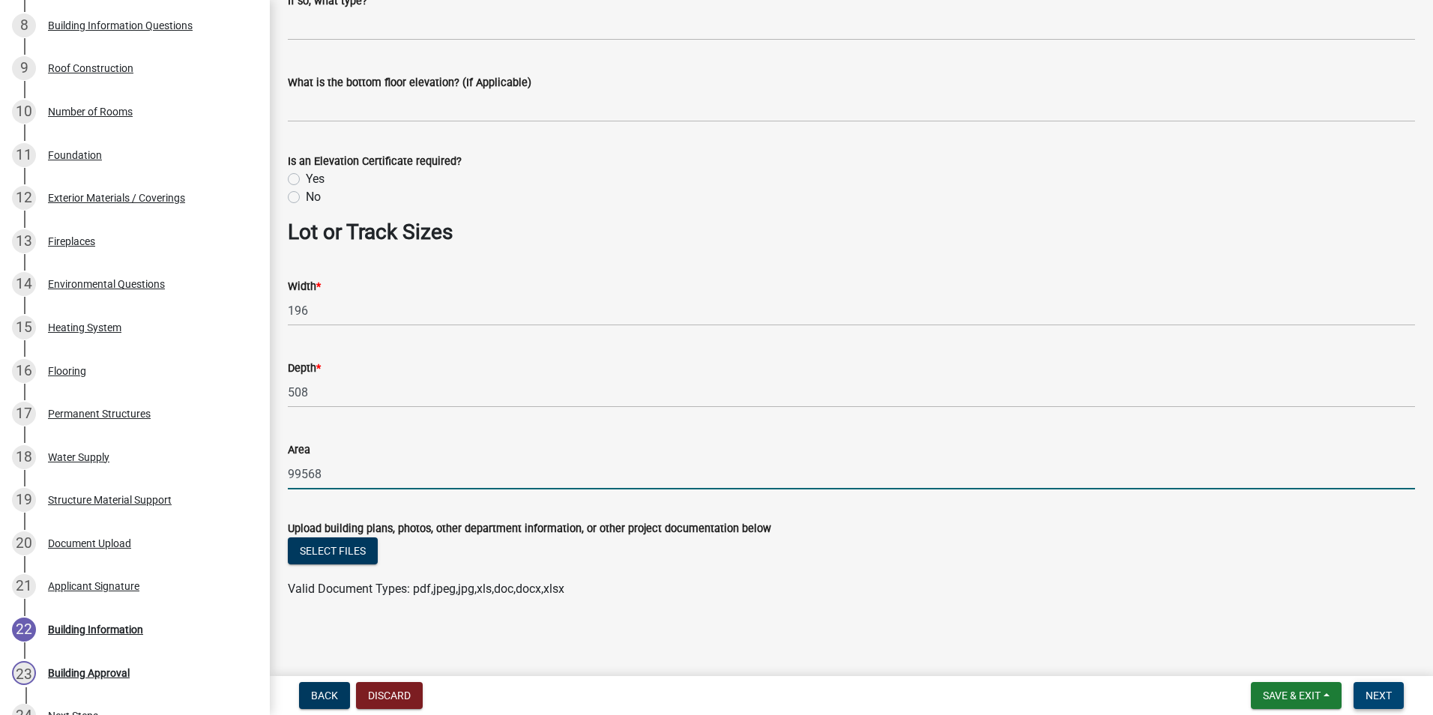
type input "99568"
click at [1392, 695] on button "Next" at bounding box center [1378, 695] width 50 height 27
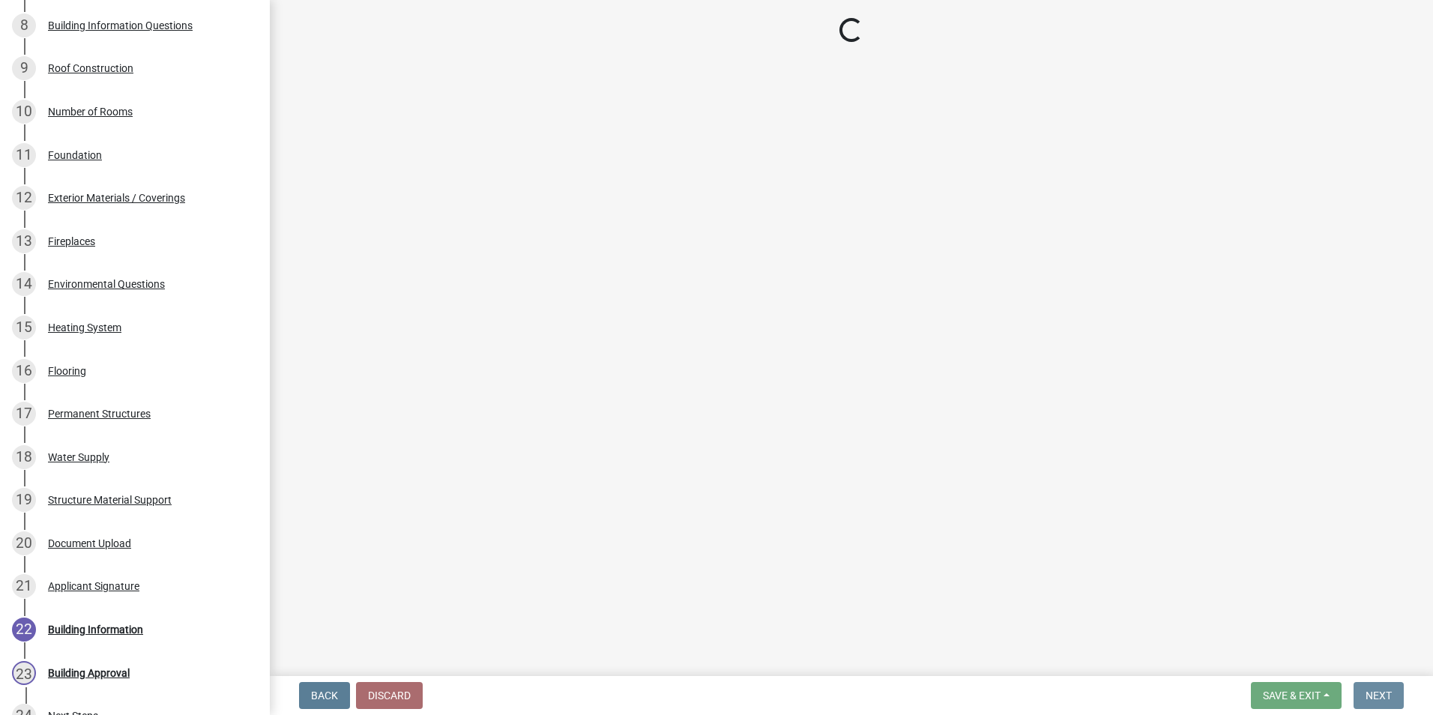
scroll to position [0, 0]
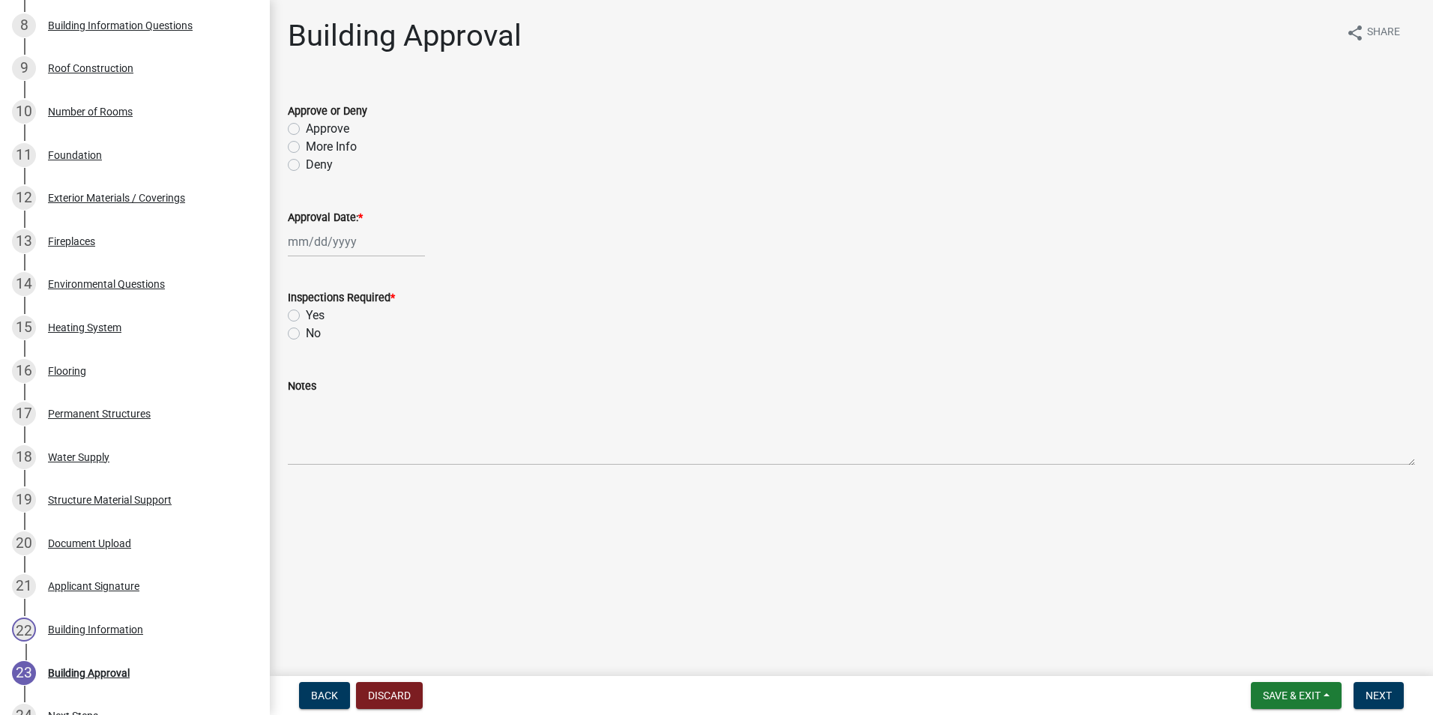
click at [306, 123] on label "Approve" at bounding box center [327, 129] width 43 height 18
click at [306, 123] on input "Approve" at bounding box center [311, 125] width 10 height 10
radio input "true"
click at [326, 230] on div at bounding box center [356, 241] width 137 height 31
select select "8"
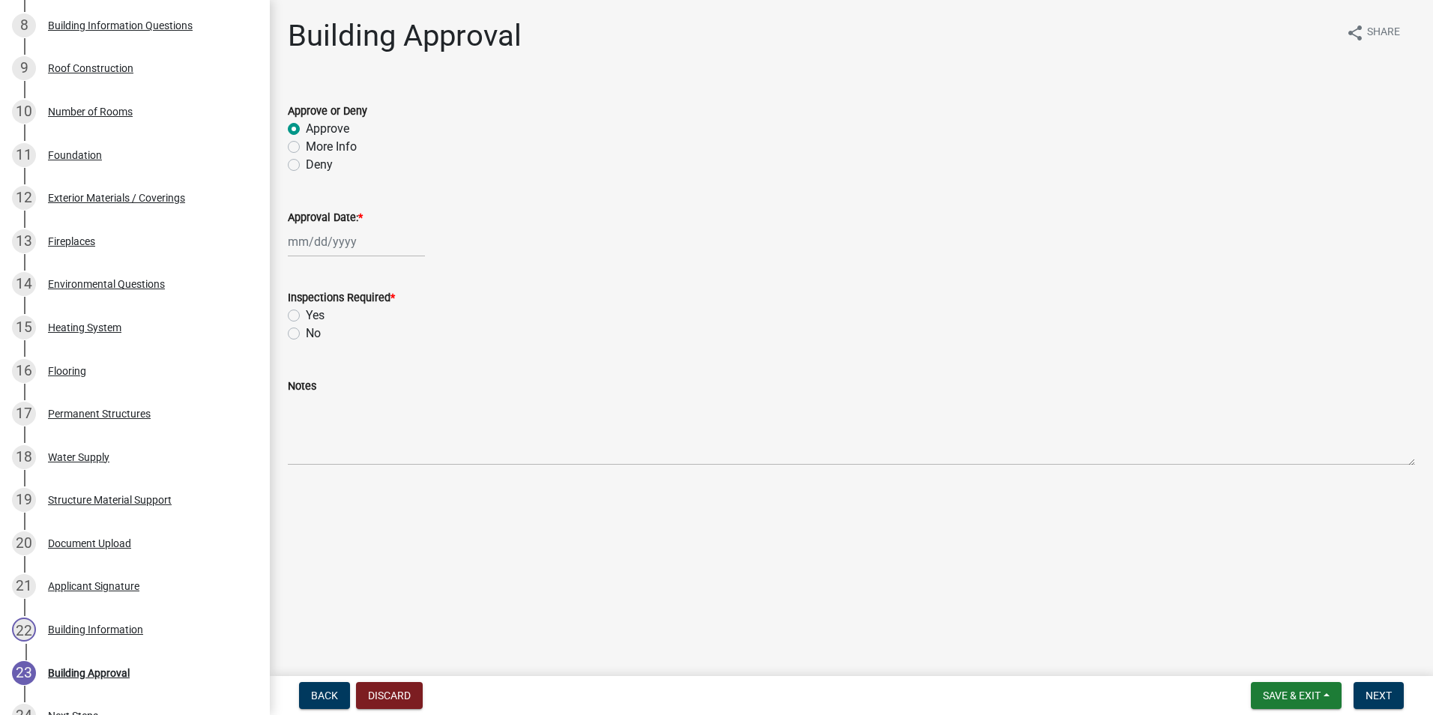
select select "2025"
click at [354, 360] on div "13" at bounding box center [351, 369] width 24 height 24
type input "[DATE]"
click at [306, 315] on label "Yes" at bounding box center [315, 315] width 19 height 18
click at [306, 315] on input "Yes" at bounding box center [311, 311] width 10 height 10
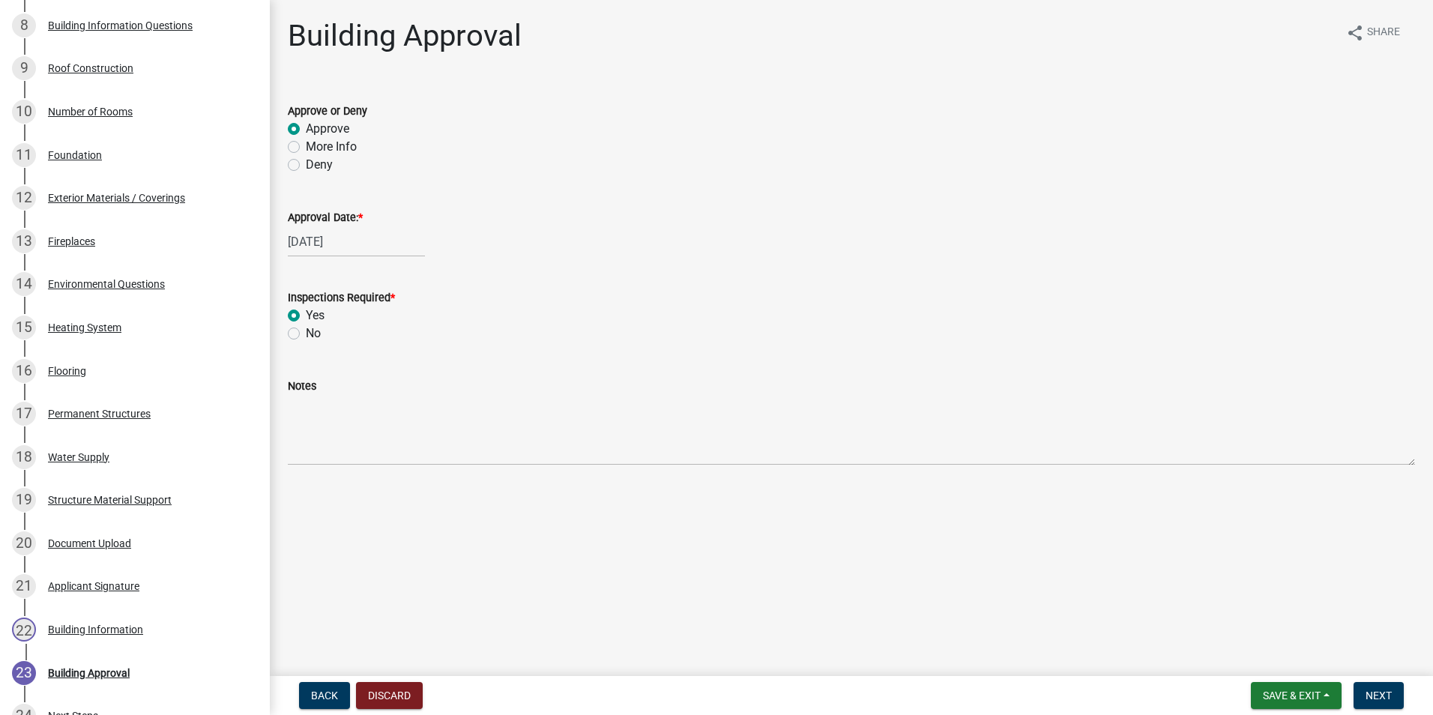
radio input "true"
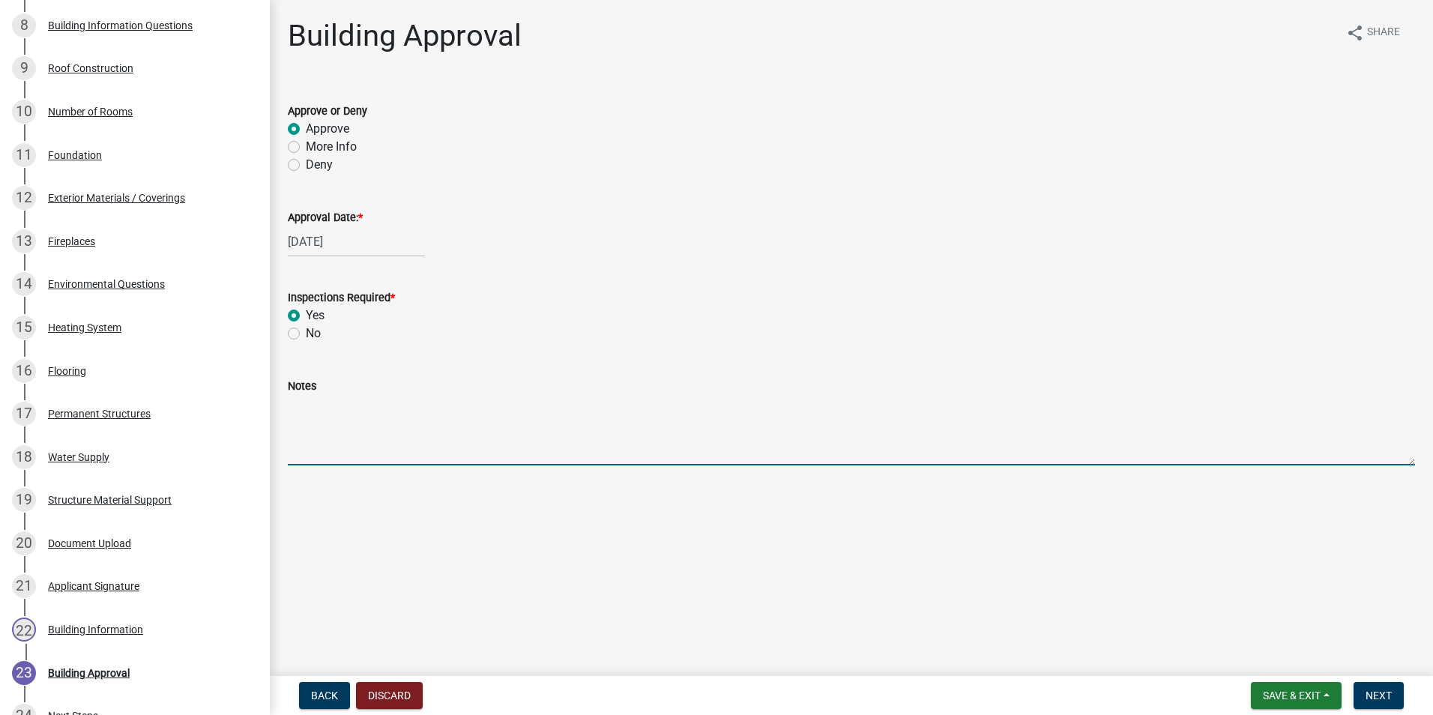
click at [330, 421] on textarea "Notes" at bounding box center [851, 430] width 1127 height 70
type textarea "RUNNING WATER LINE FROM EXISTING WELL TO POLE BARN"
click at [1373, 691] on span "Next" at bounding box center [1378, 695] width 26 height 12
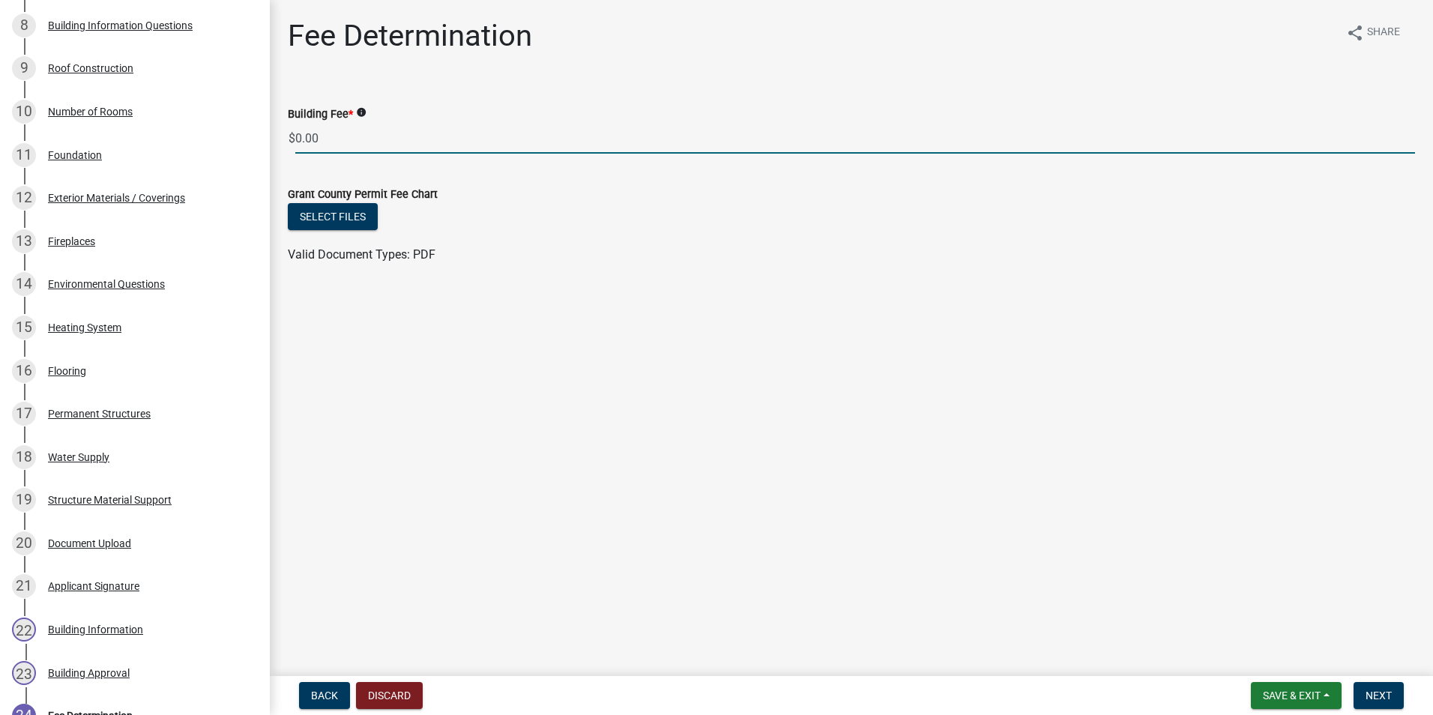
click at [519, 146] on input "0.00" at bounding box center [855, 138] width 1120 height 31
type input "0"
type input "40"
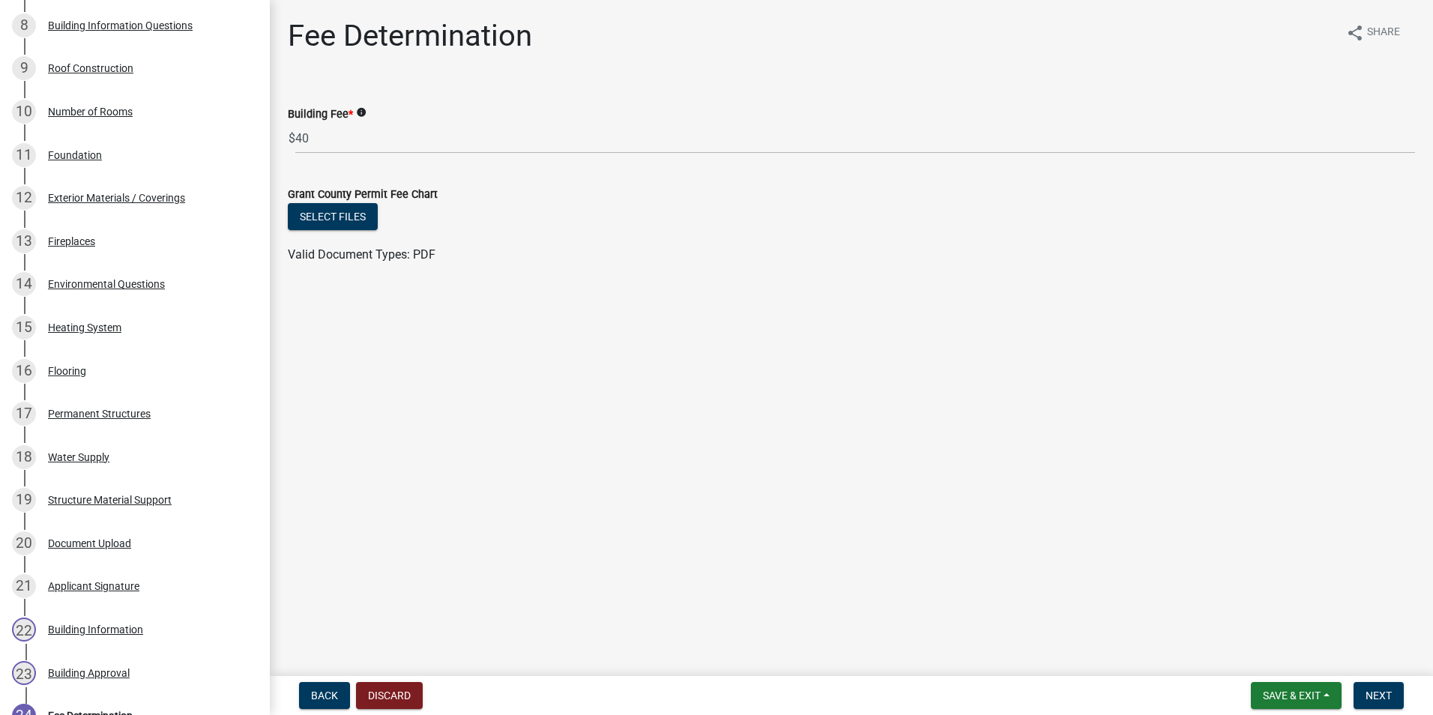
click at [707, 299] on main "Fee Determination share Share Building Fee * info $ 40 Grant County Permit Fee …" at bounding box center [851, 335] width 1163 height 670
click at [1383, 687] on button "Next" at bounding box center [1378, 695] width 50 height 27
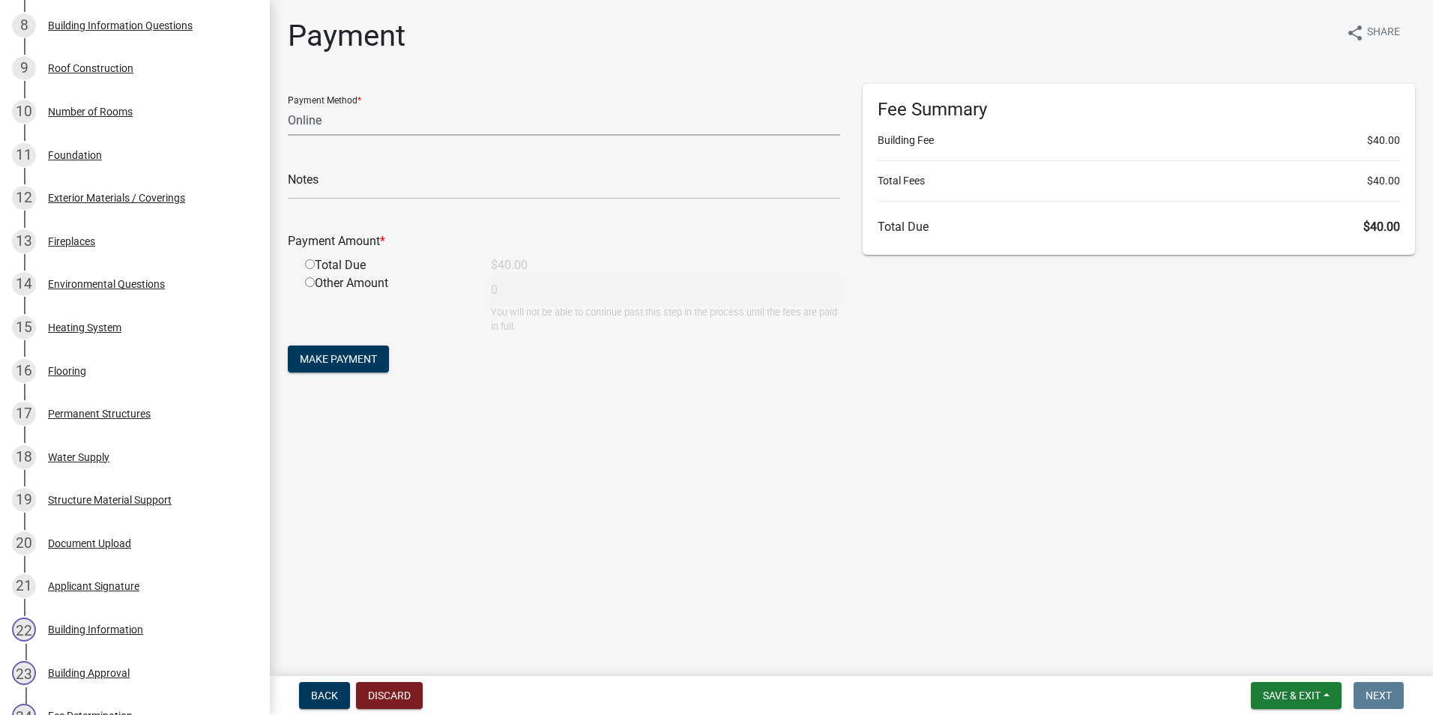
click at [372, 130] on select "Credit Card POS Check Cash Online" at bounding box center [564, 120] width 552 height 31
select select "0: 2"
click at [288, 105] on select "Credit Card POS Check Cash Online" at bounding box center [564, 120] width 552 height 31
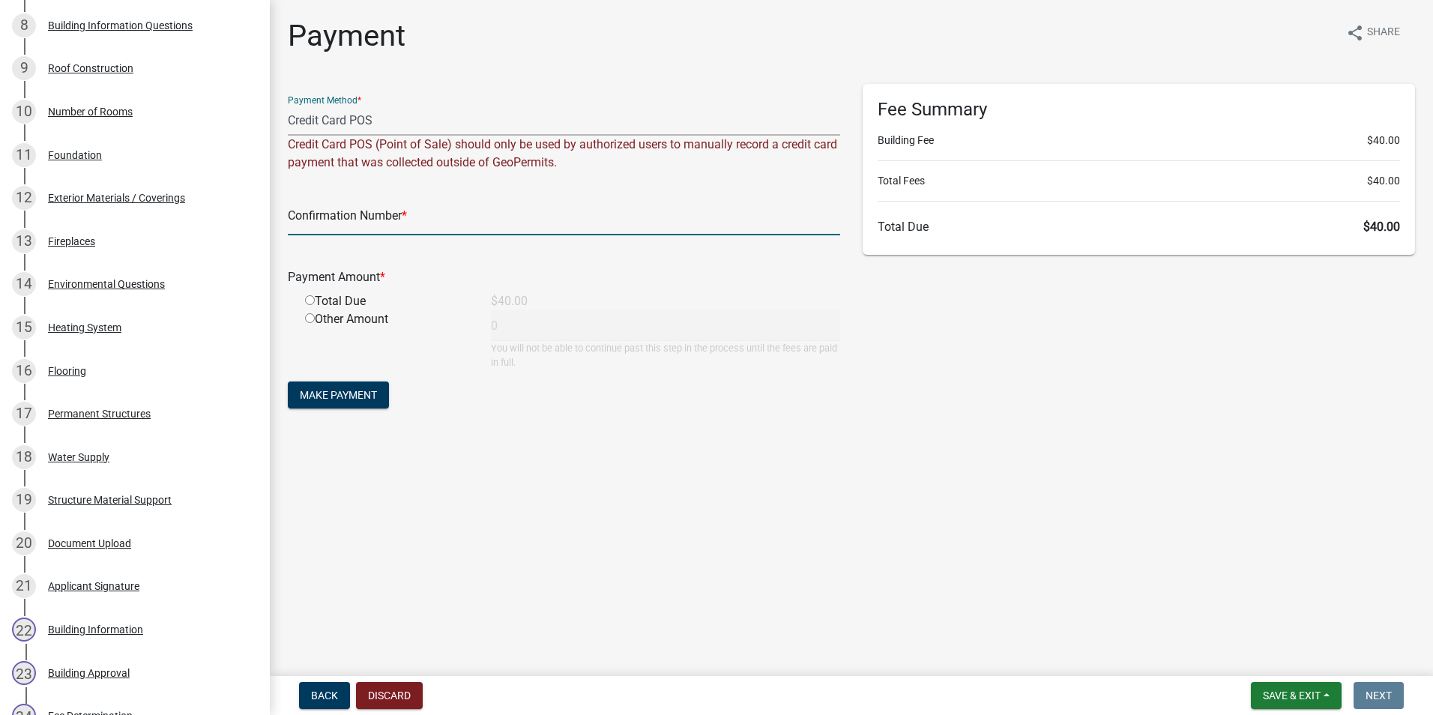
click at [348, 207] on input "text" at bounding box center [564, 220] width 552 height 31
paste input "14811433"
type input "14811433"
click at [310, 296] on input "radio" at bounding box center [310, 300] width 10 height 10
radio input "true"
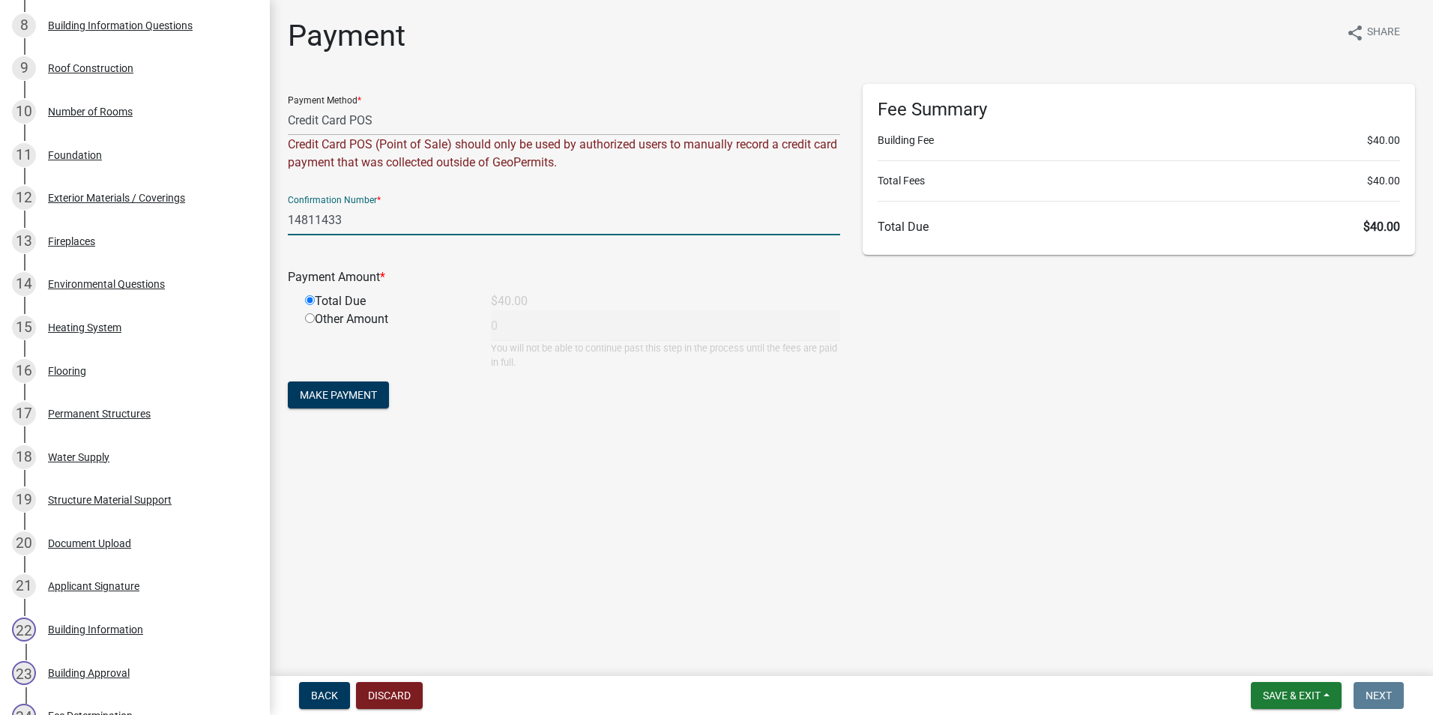
type input "40"
click at [334, 393] on span "Make Payment" at bounding box center [338, 395] width 77 height 12
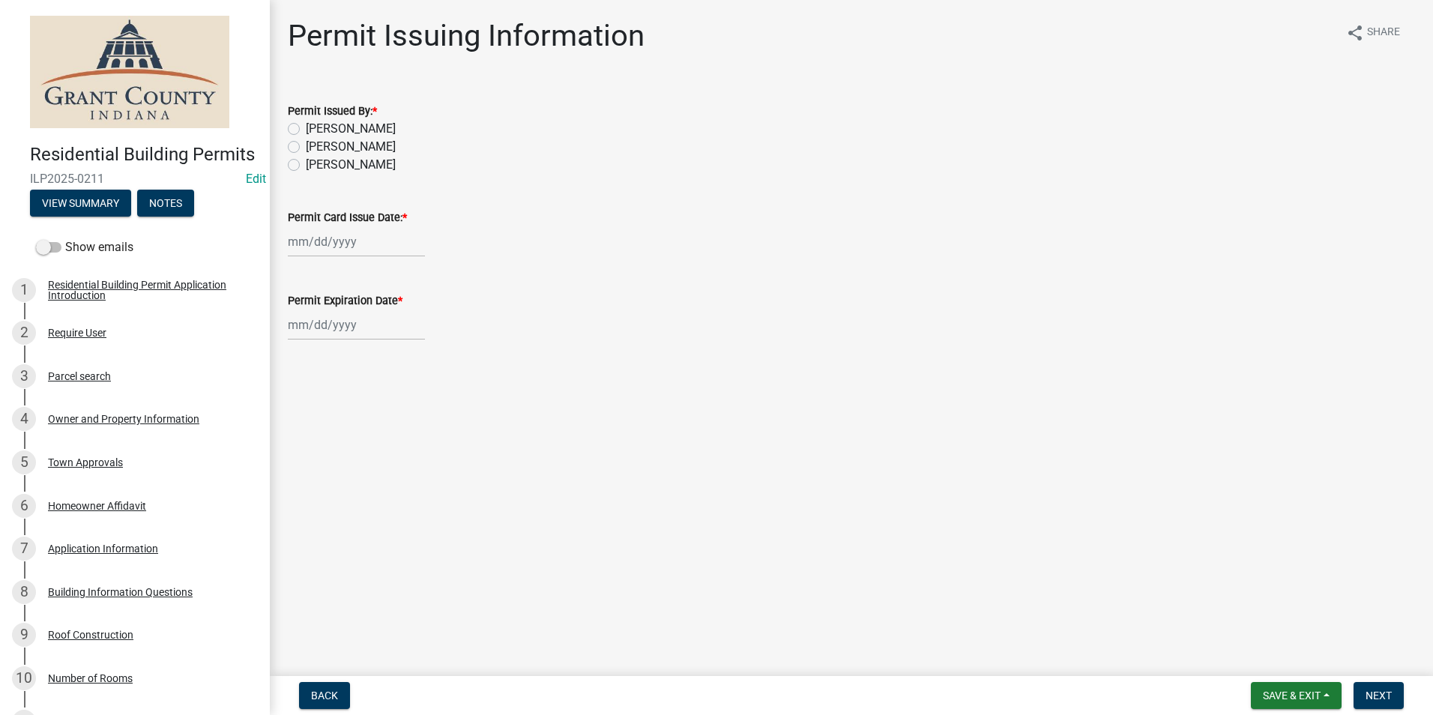
click at [306, 130] on label "[PERSON_NAME]" at bounding box center [351, 129] width 90 height 18
click at [306, 130] on input "[PERSON_NAME]" at bounding box center [311, 125] width 10 height 10
radio input "true"
click at [345, 244] on div at bounding box center [356, 241] width 137 height 31
select select "8"
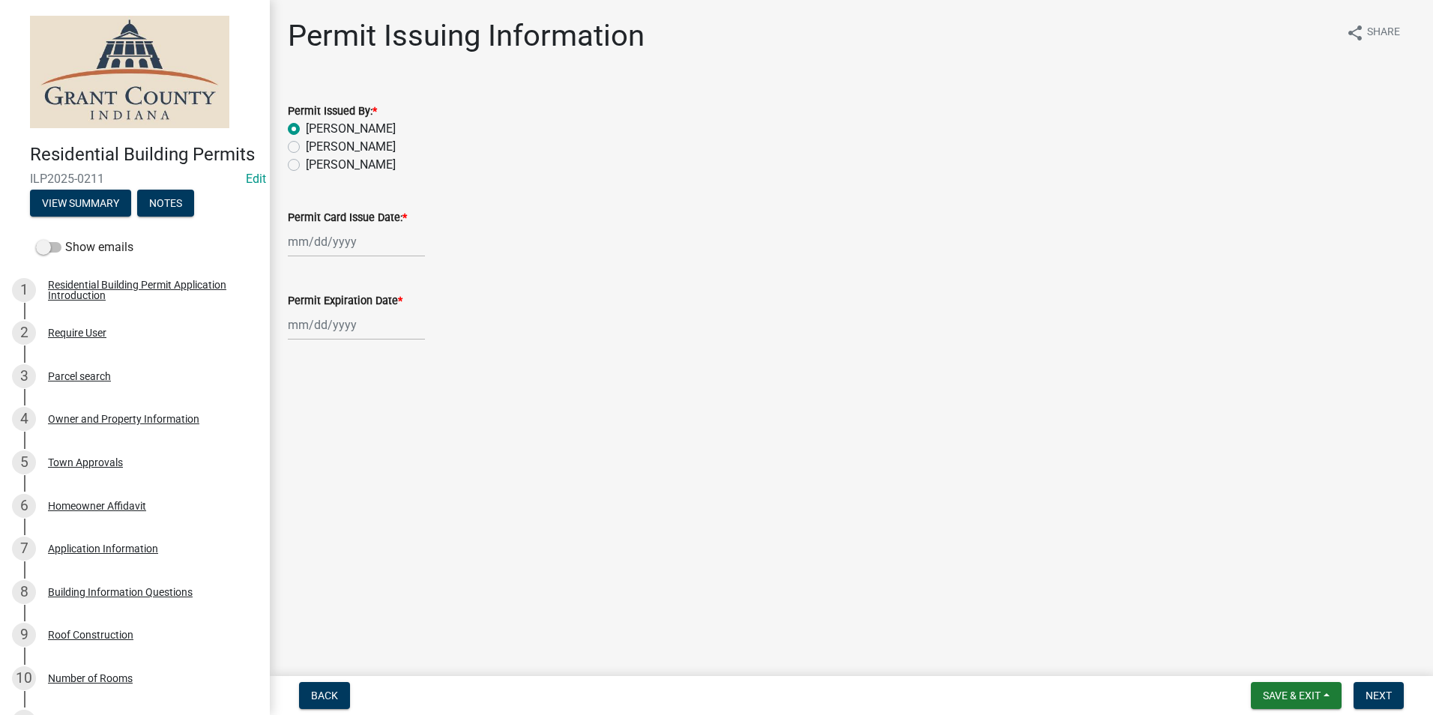
select select "2025"
click at [348, 374] on div "13" at bounding box center [351, 369] width 24 height 24
type input "[DATE]"
click at [345, 318] on div at bounding box center [356, 324] width 137 height 31
select select "8"
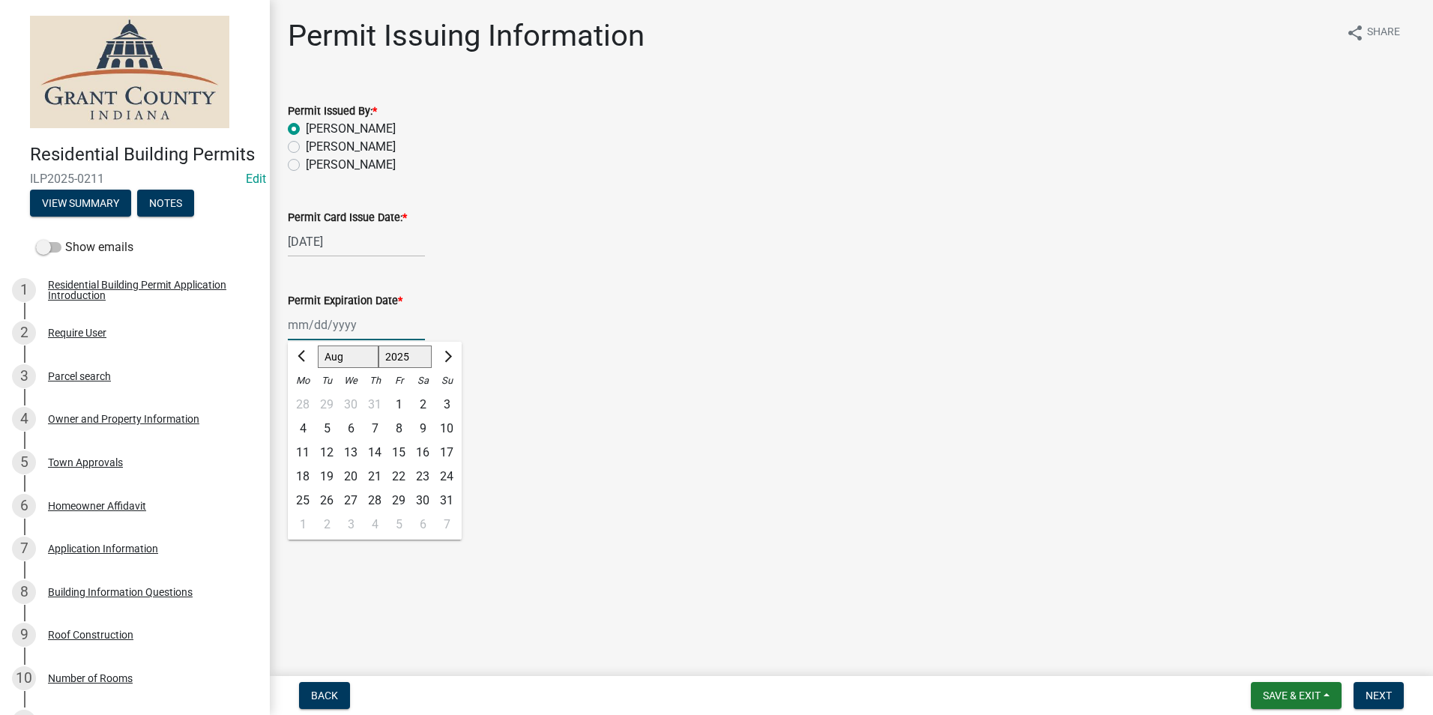
click at [413, 357] on select "1525 1526 1527 1528 1529 1530 1531 1532 1533 1534 1535 1536 1537 1538 1539 1540…" at bounding box center [405, 356] width 54 height 22
select select "2026"
click at [378, 345] on select "1525 1526 1527 1528 1529 1530 1531 1532 1533 1534 1535 1536 1537 1538 1539 1540…" at bounding box center [405, 356] width 54 height 22
click at [359, 353] on select "Jan Feb Mar Apr May Jun [DATE] Aug Sep Oct Nov Dec" at bounding box center [348, 356] width 61 height 22
select select "2"
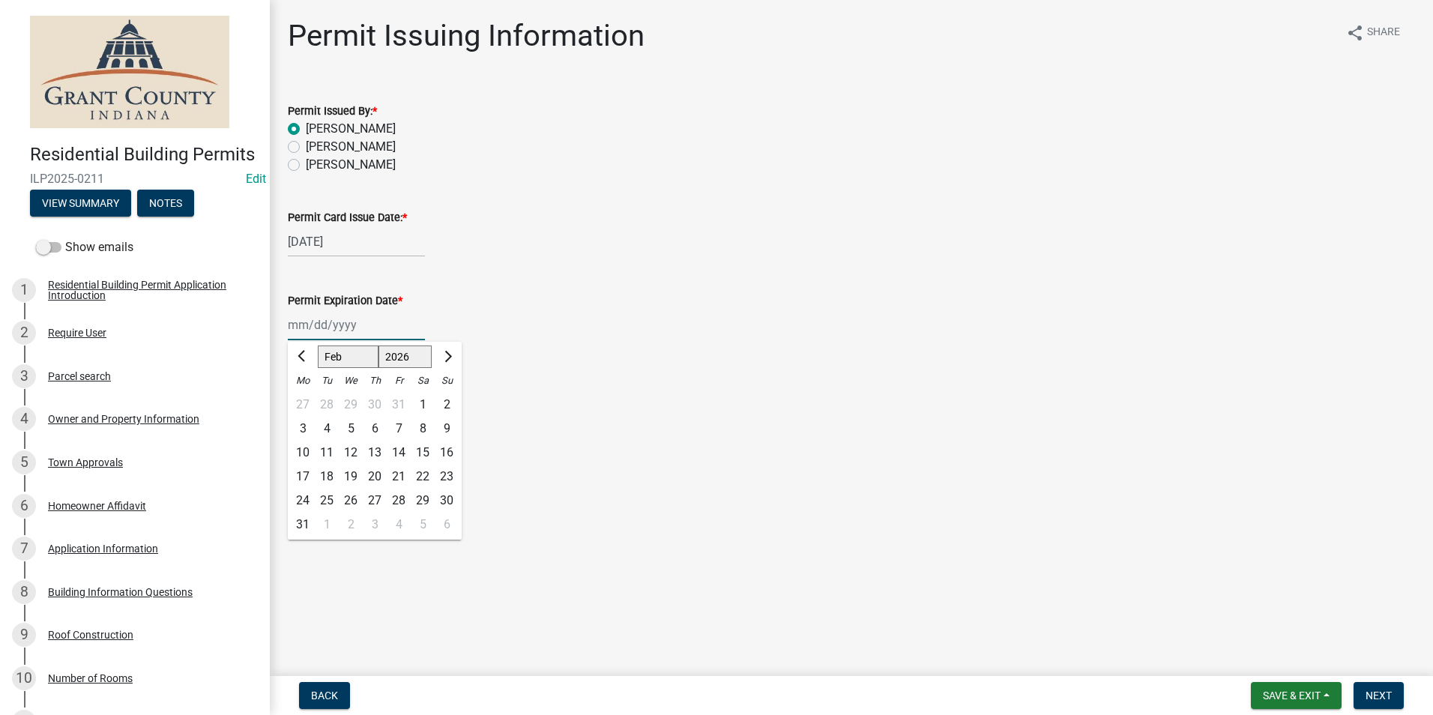
click at [318, 345] on select "Jan Feb Mar Apr May Jun [DATE] Aug Sep Oct Nov Dec" at bounding box center [348, 356] width 61 height 22
click at [400, 453] on div "13" at bounding box center [399, 453] width 24 height 24
type input "[DATE]"
click at [1372, 689] on span "Next" at bounding box center [1378, 695] width 26 height 12
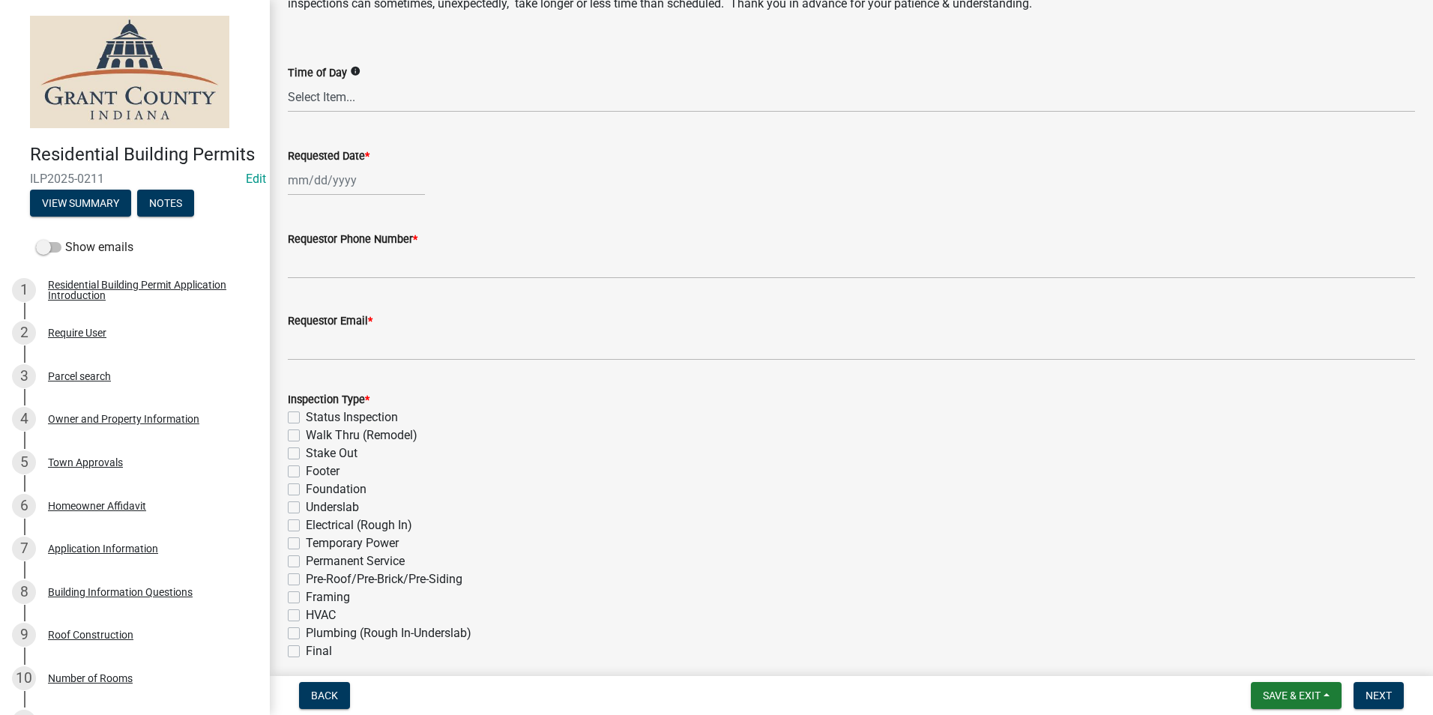
scroll to position [150, 0]
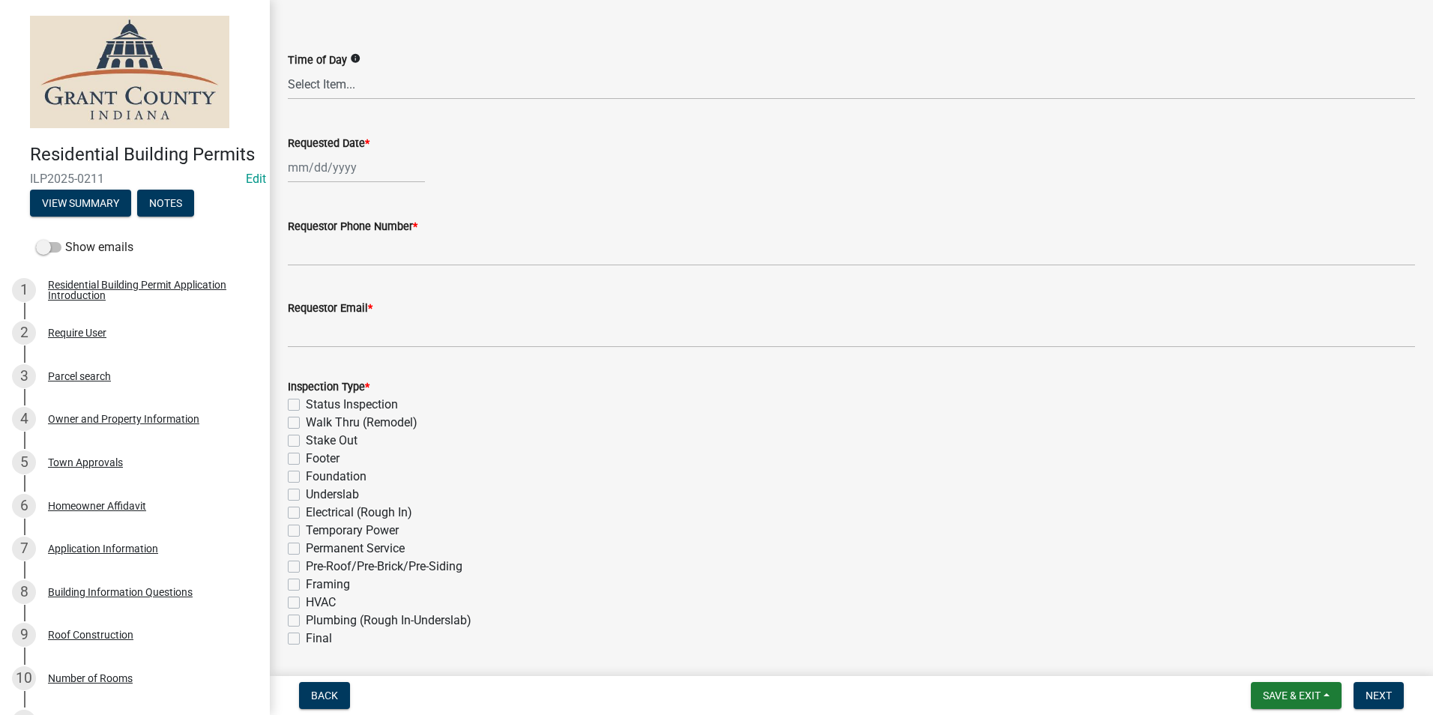
click at [342, 157] on div at bounding box center [356, 167] width 137 height 31
select select "8"
select select "2025"
click at [375, 297] on div "14" at bounding box center [375, 295] width 24 height 24
type input "[DATE]"
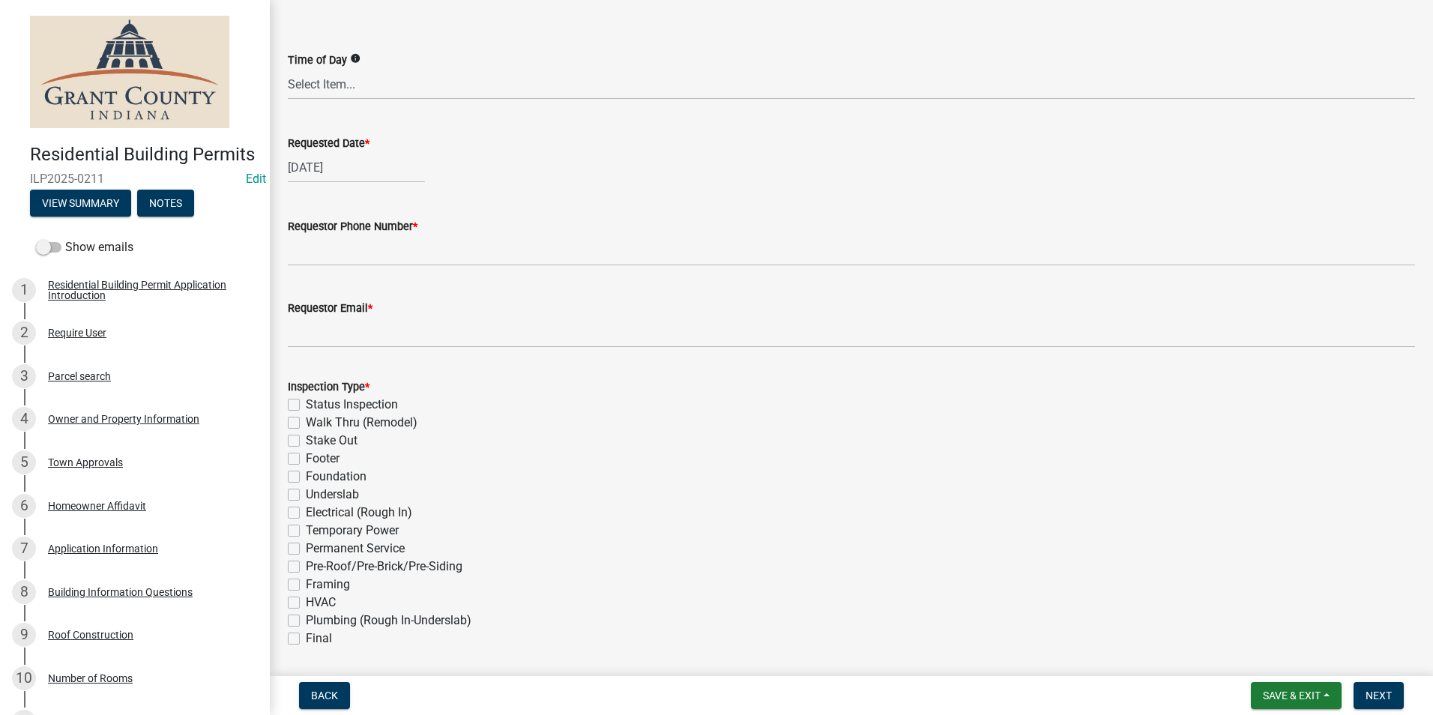
click at [368, 273] on wm-data-entity-input "Requestor Phone Number *" at bounding box center [851, 237] width 1127 height 82
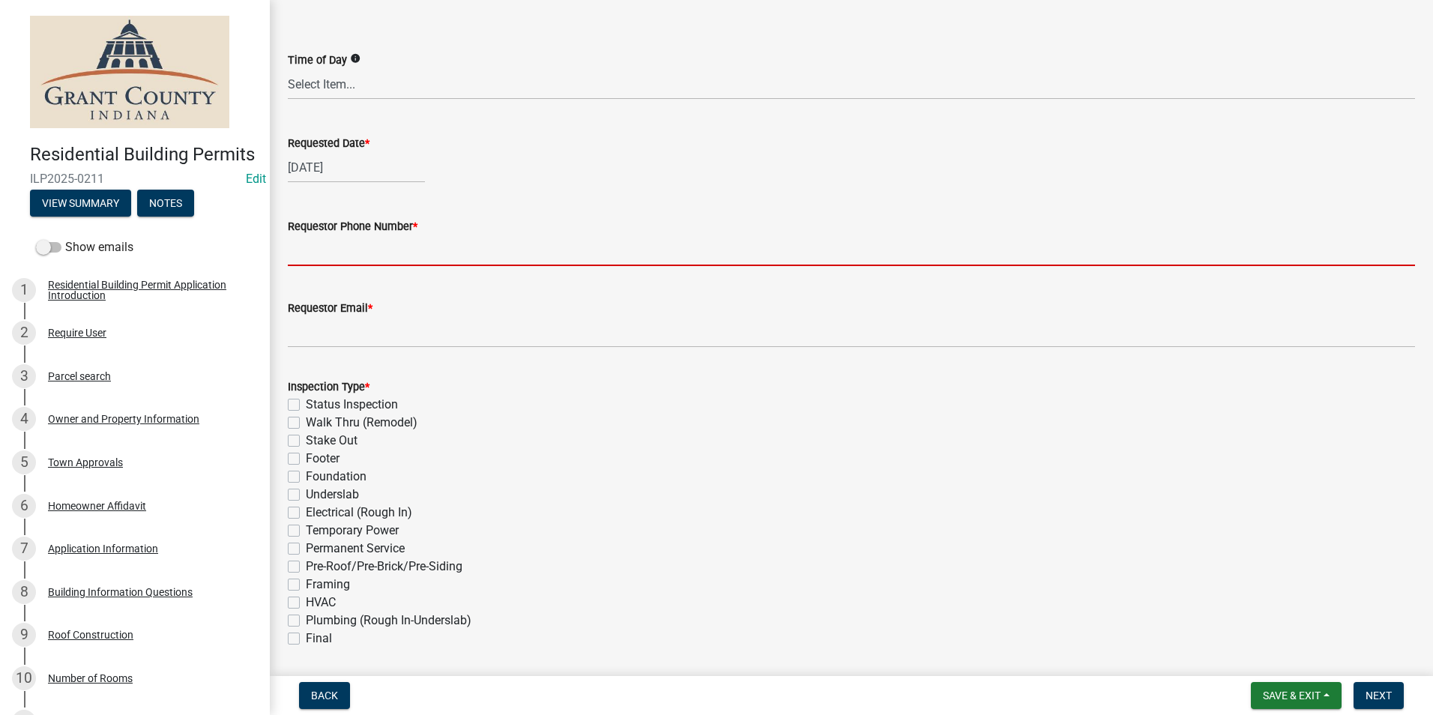
click at [367, 251] on input "Requestor Phone Number *" at bounding box center [851, 250] width 1127 height 31
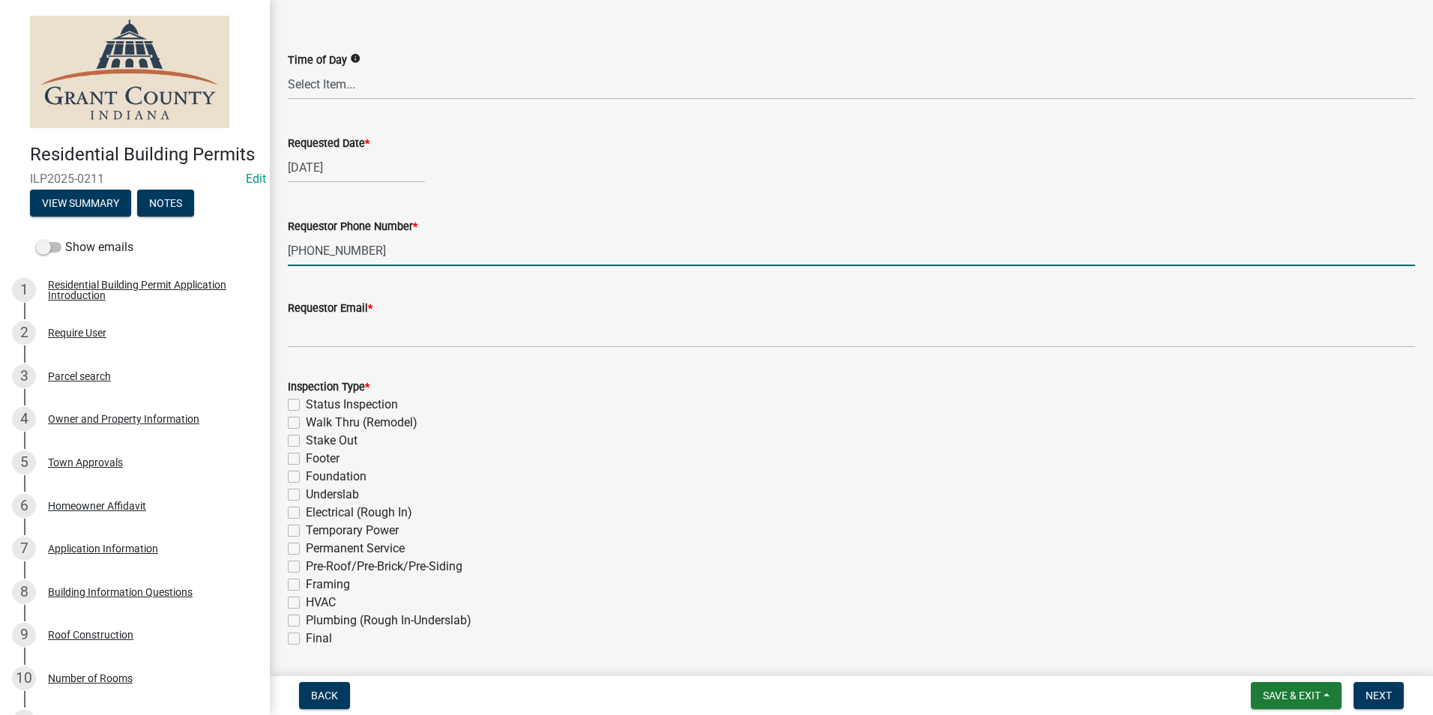
type input "[PHONE_NUMBER]"
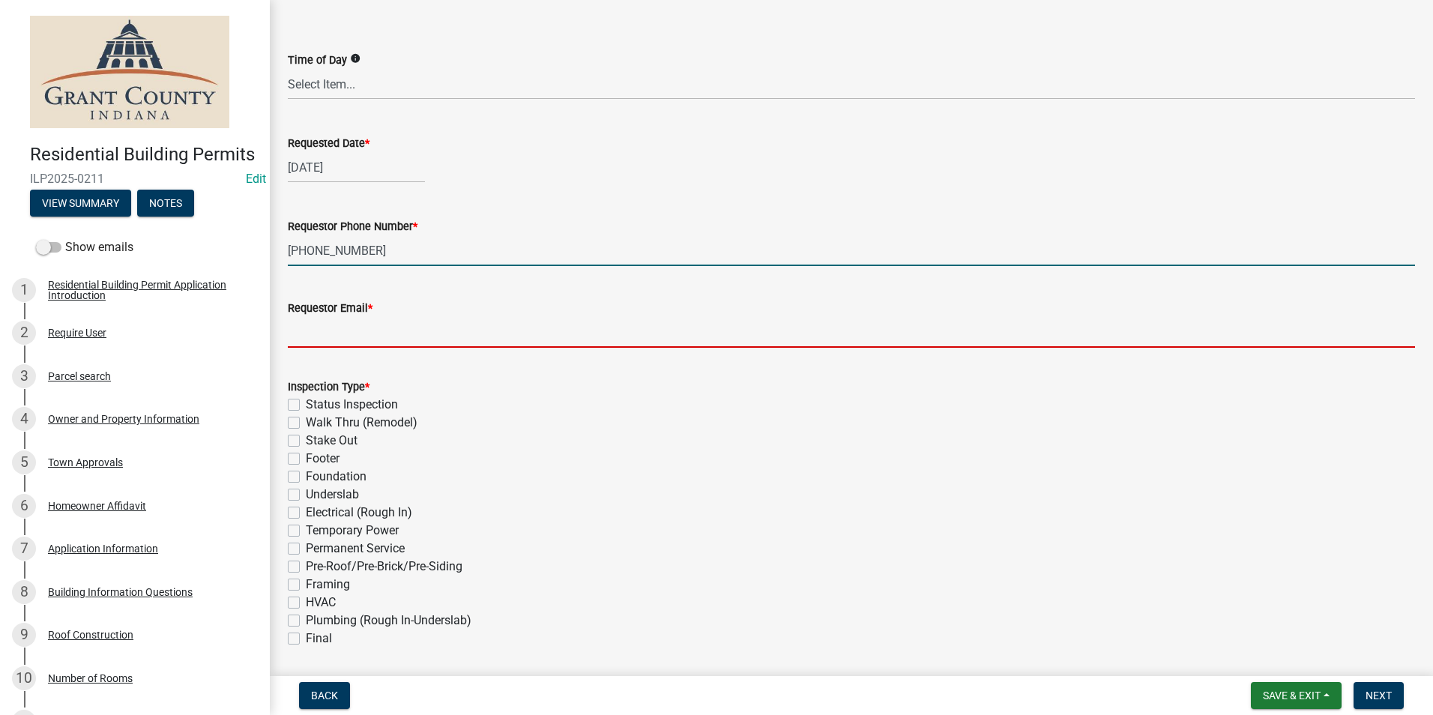
click at [336, 334] on input "Requestor Email *" at bounding box center [851, 332] width 1127 height 31
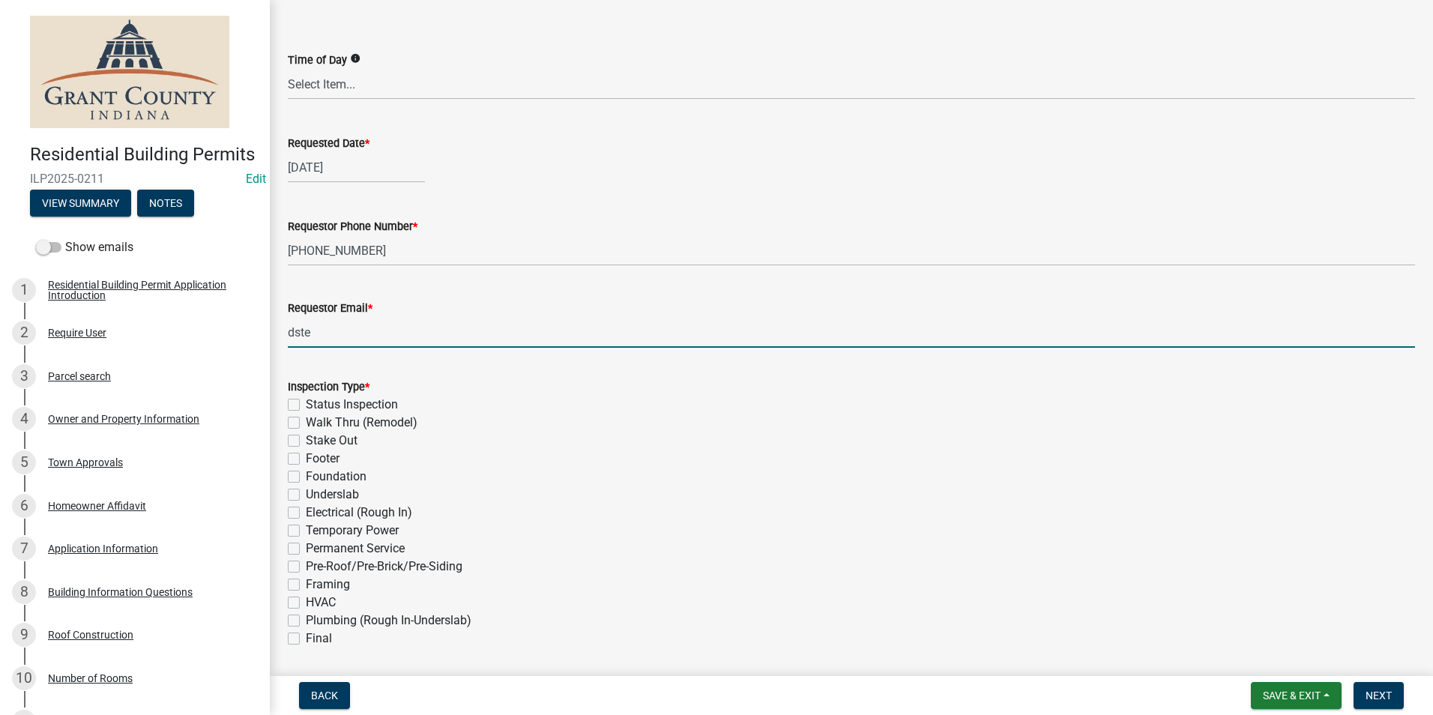
type input "[EMAIL_ADDRESS][DOMAIN_NAME]"
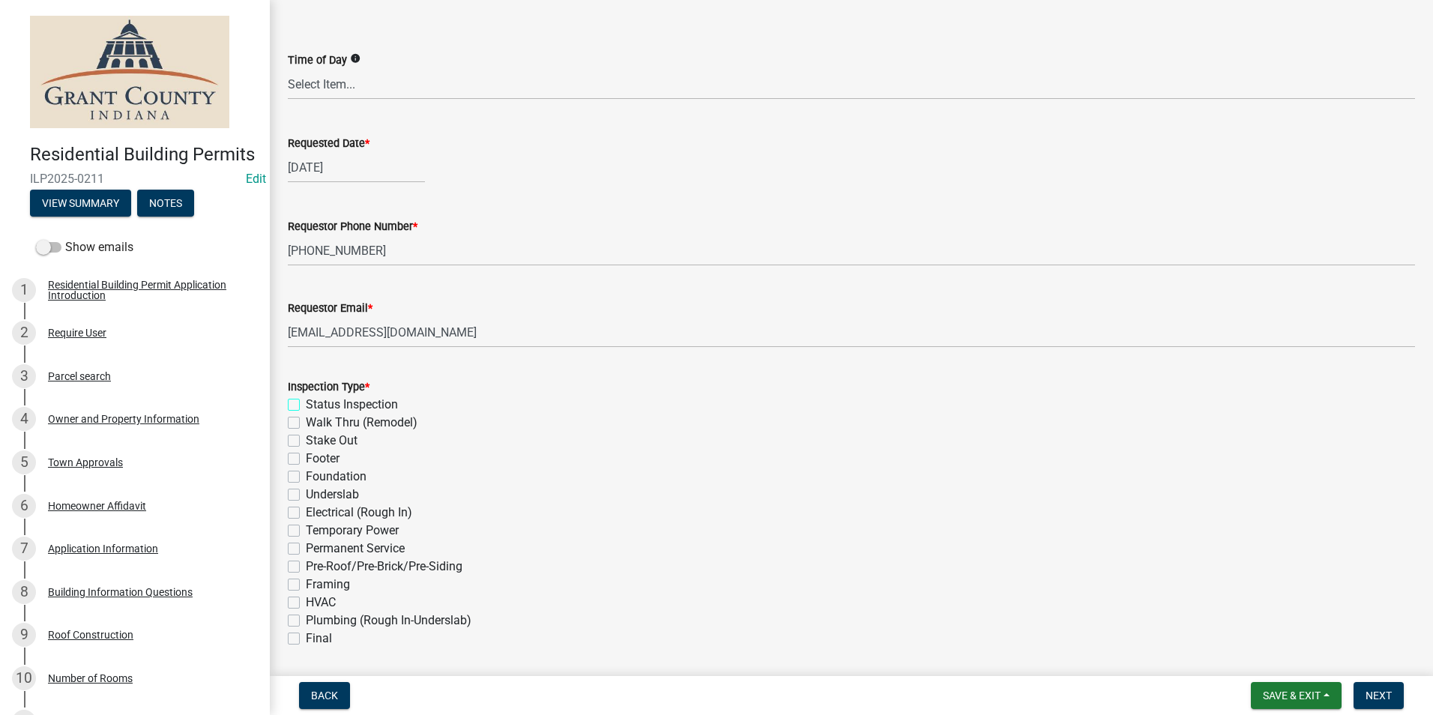
scroll to position [225, 0]
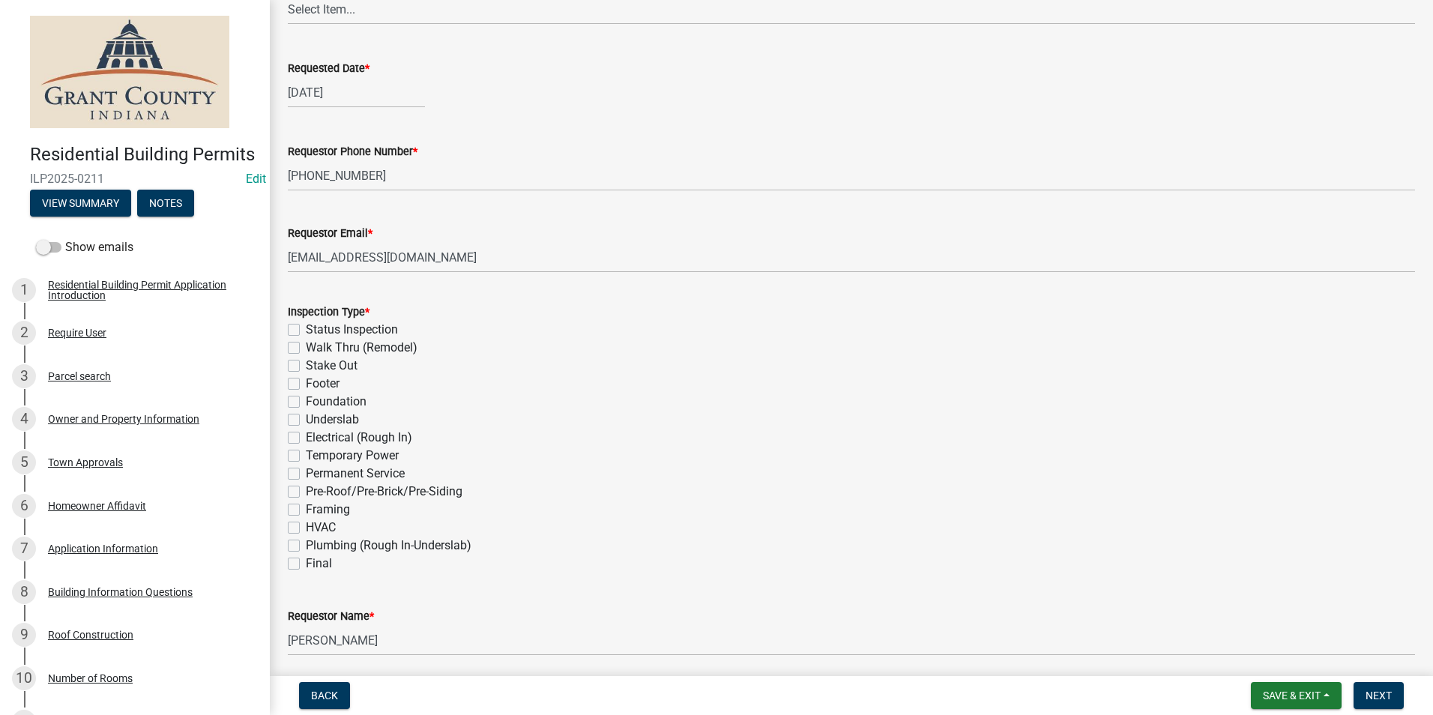
click at [306, 546] on label "Plumbing (Rough In-Underslab)" at bounding box center [389, 546] width 166 height 18
click at [306, 546] on input "Plumbing (Rough In-Underslab)" at bounding box center [311, 542] width 10 height 10
checkbox input "true"
checkbox input "false"
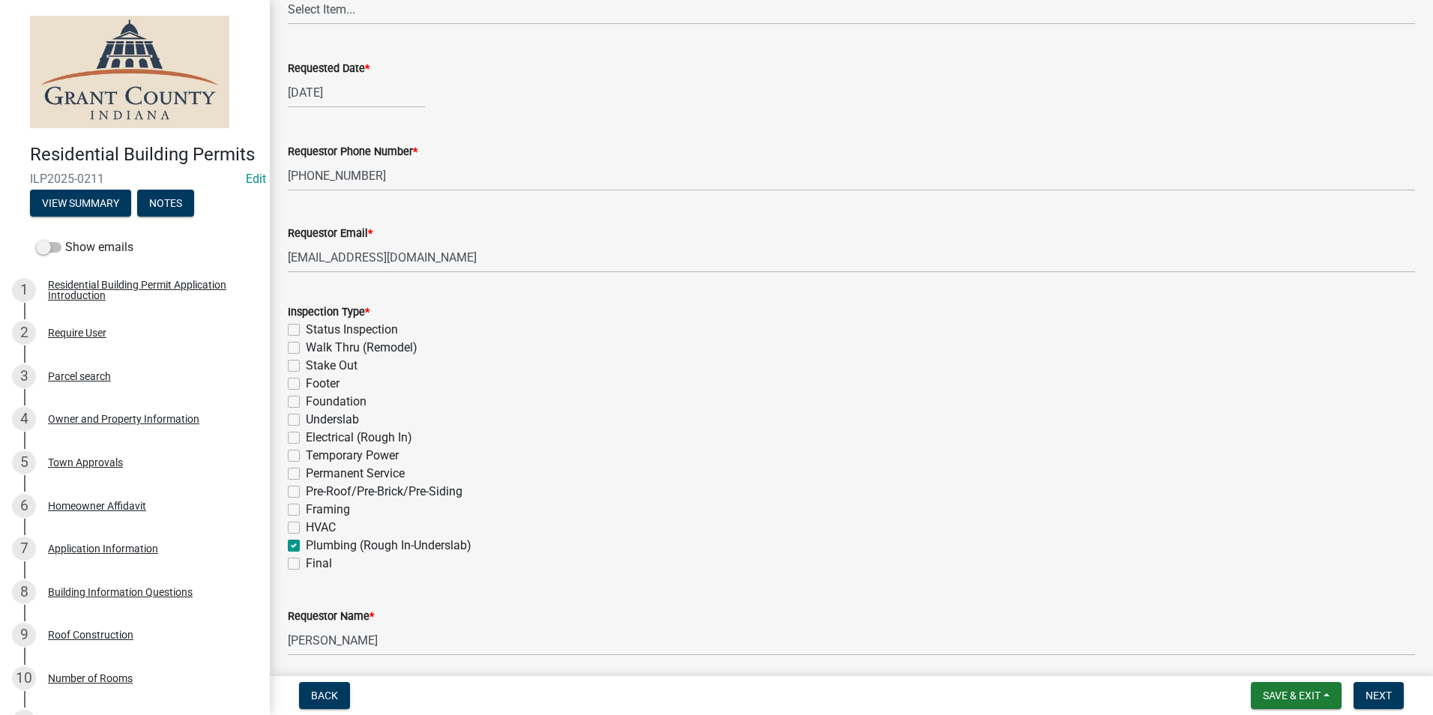
checkbox input "false"
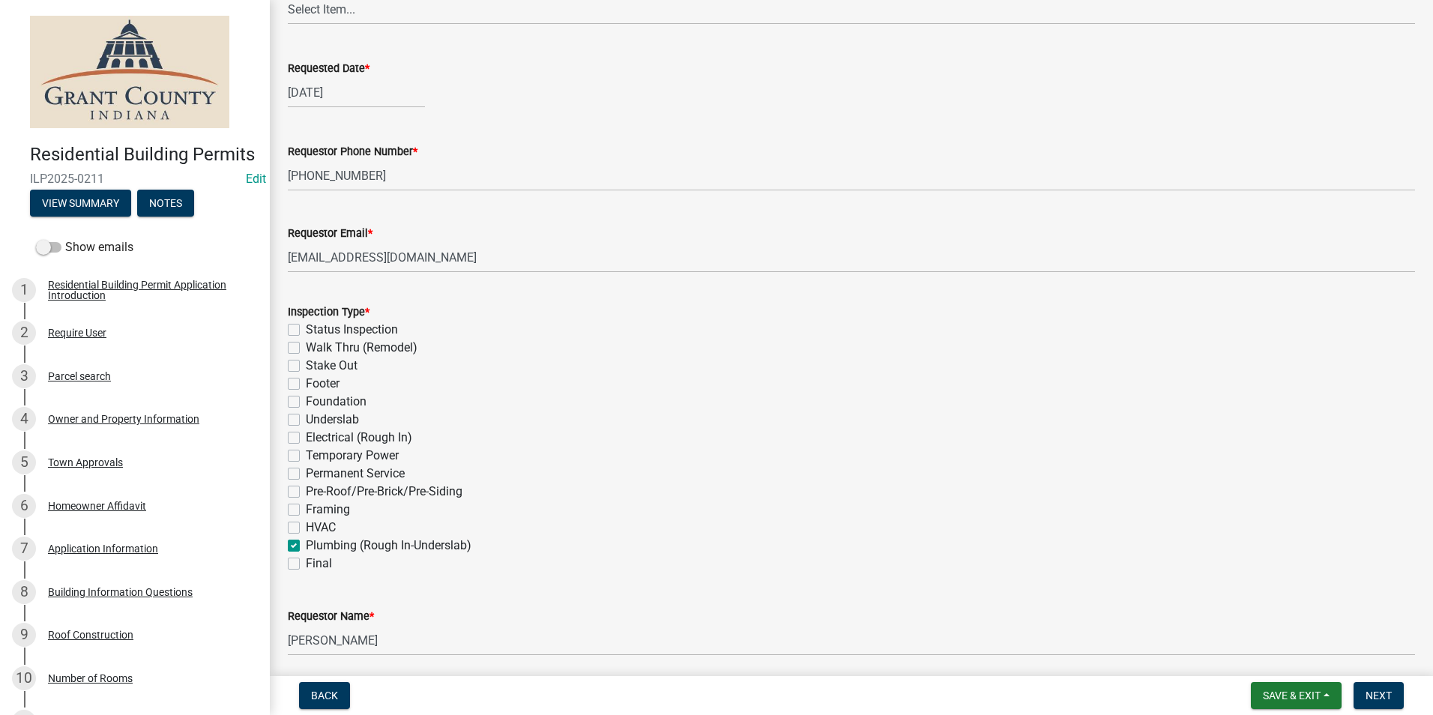
checkbox input "false"
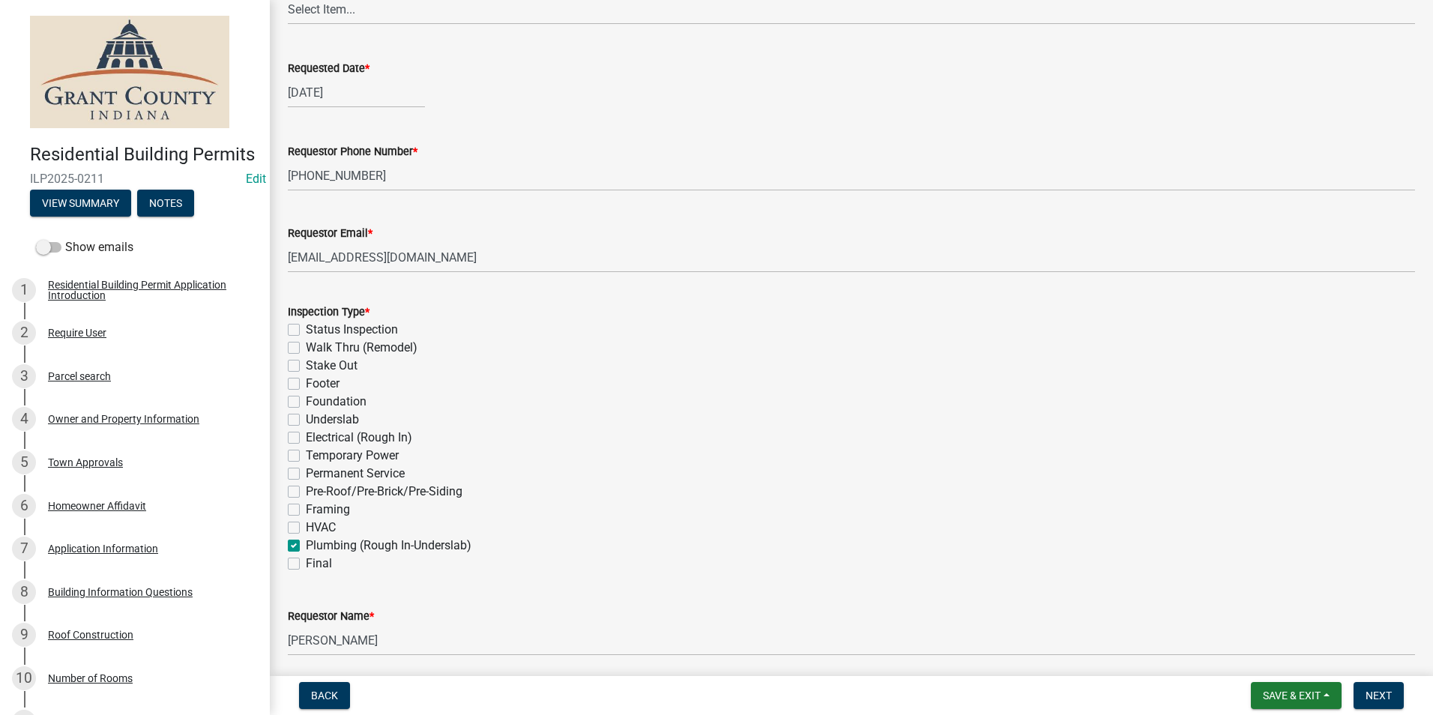
checkbox input "true"
checkbox input "false"
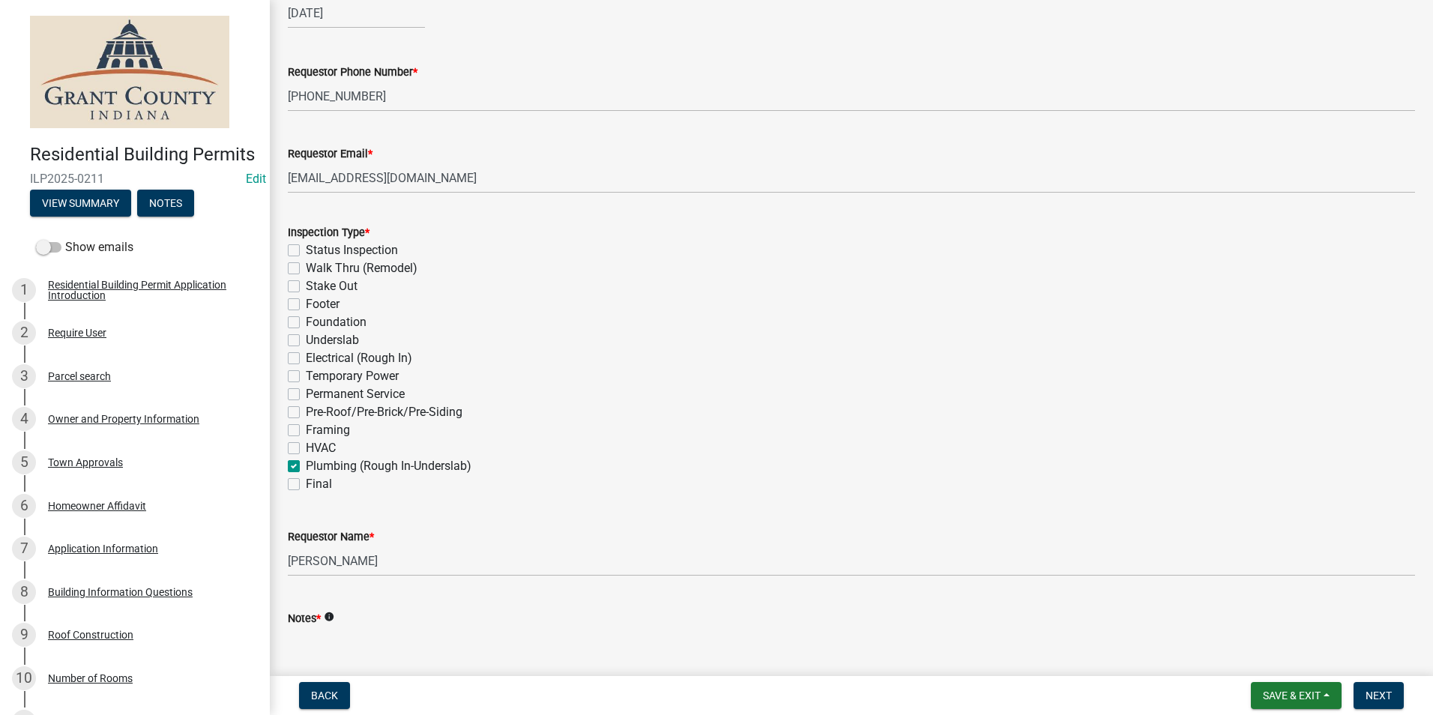
scroll to position [402, 0]
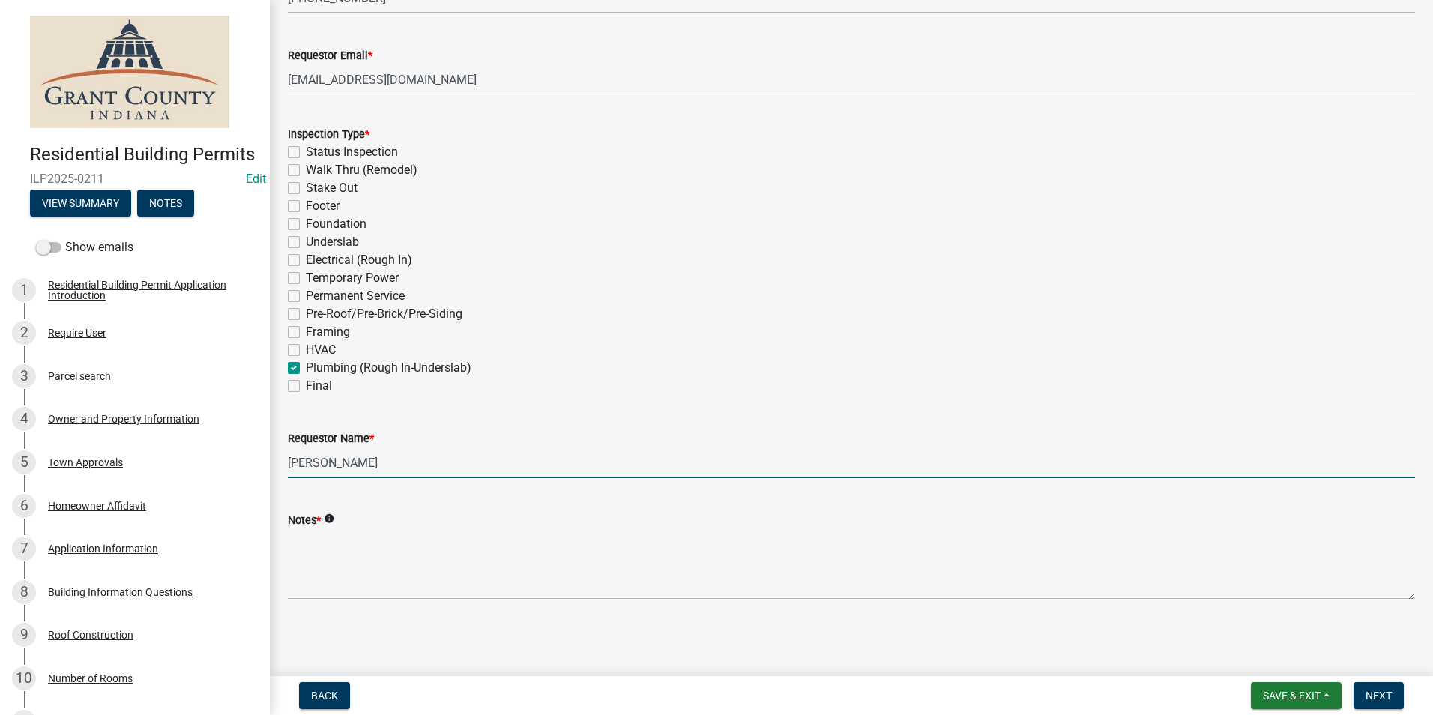
drag, startPoint x: 366, startPoint y: 459, endPoint x: 286, endPoint y: 471, distance: 81.2
click at [286, 471] on div "Requestor Name * [PERSON_NAME]" at bounding box center [852, 443] width 1150 height 70
type input "[PERSON_NAME]"
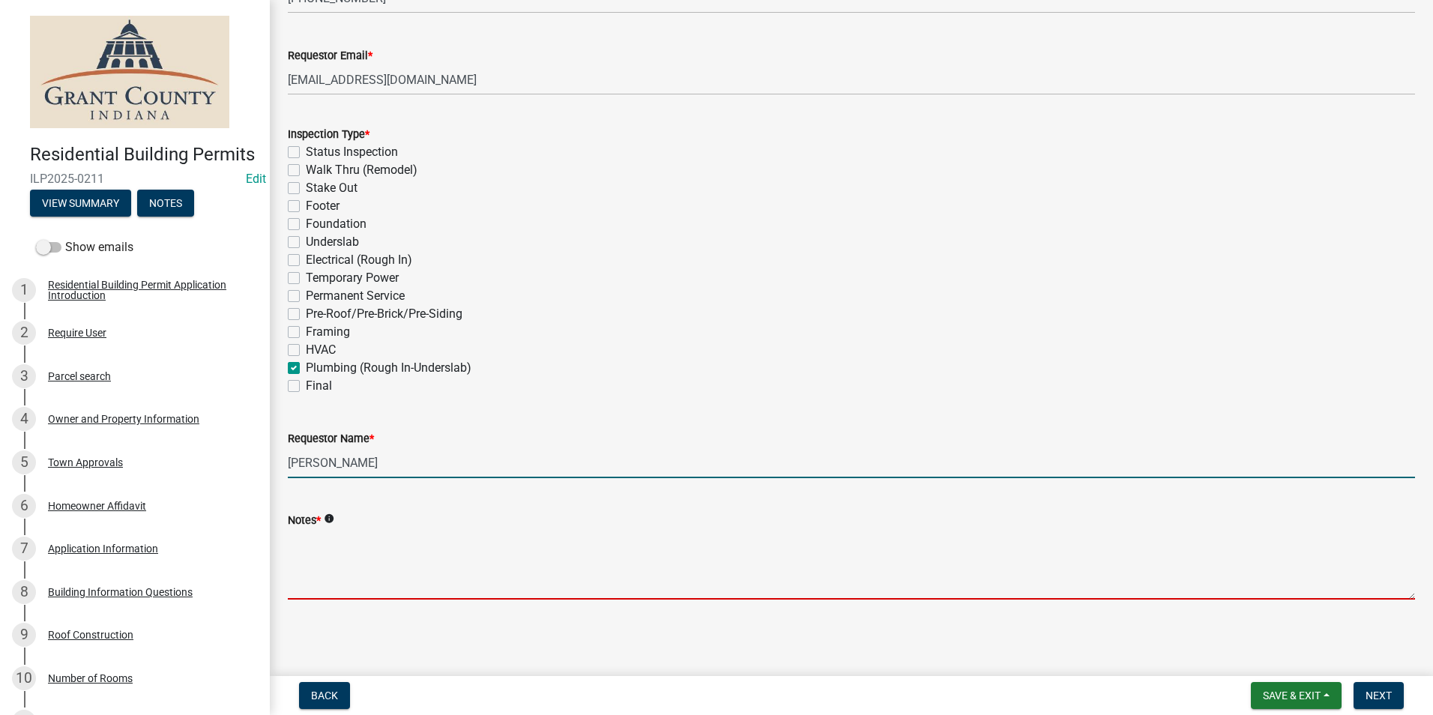
click at [419, 531] on textarea "Notes *" at bounding box center [851, 564] width 1127 height 70
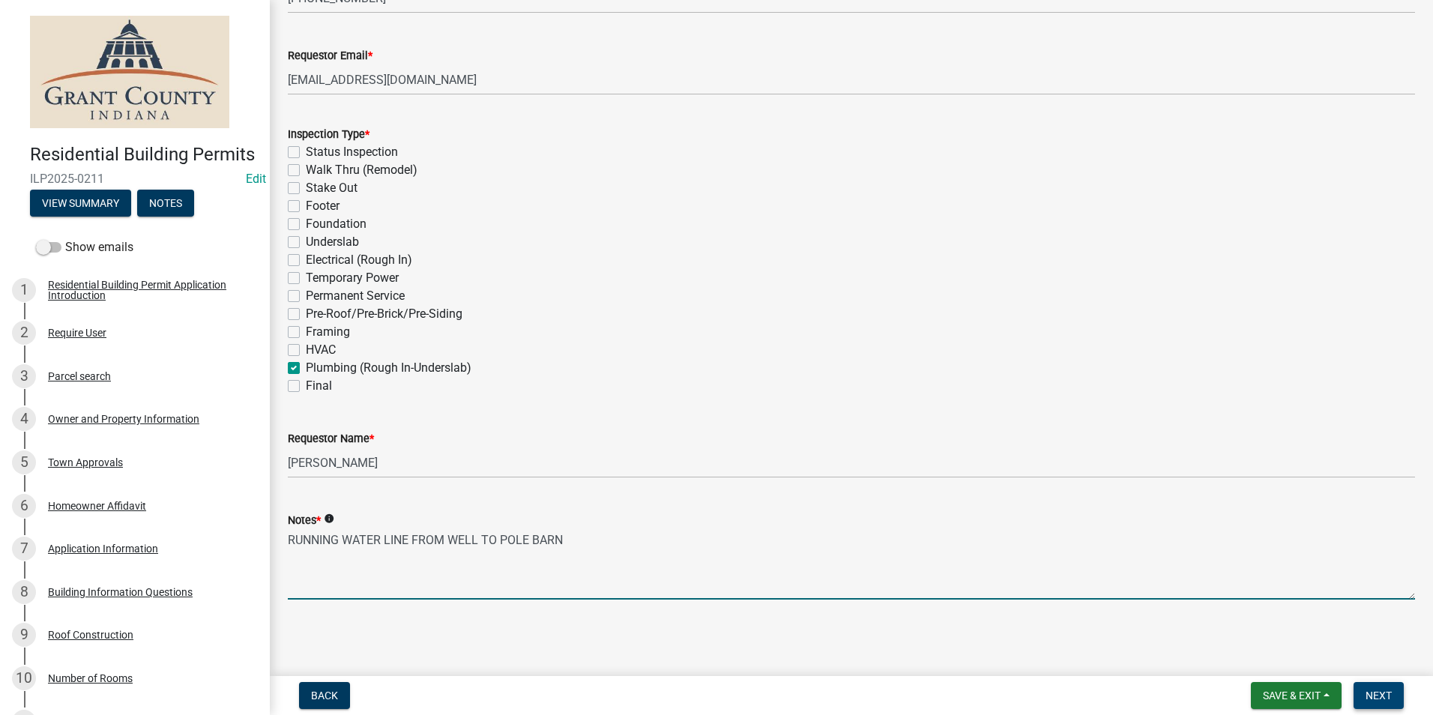
type textarea "RUNNING WATER LINE FROM WELL TO POLE BARN"
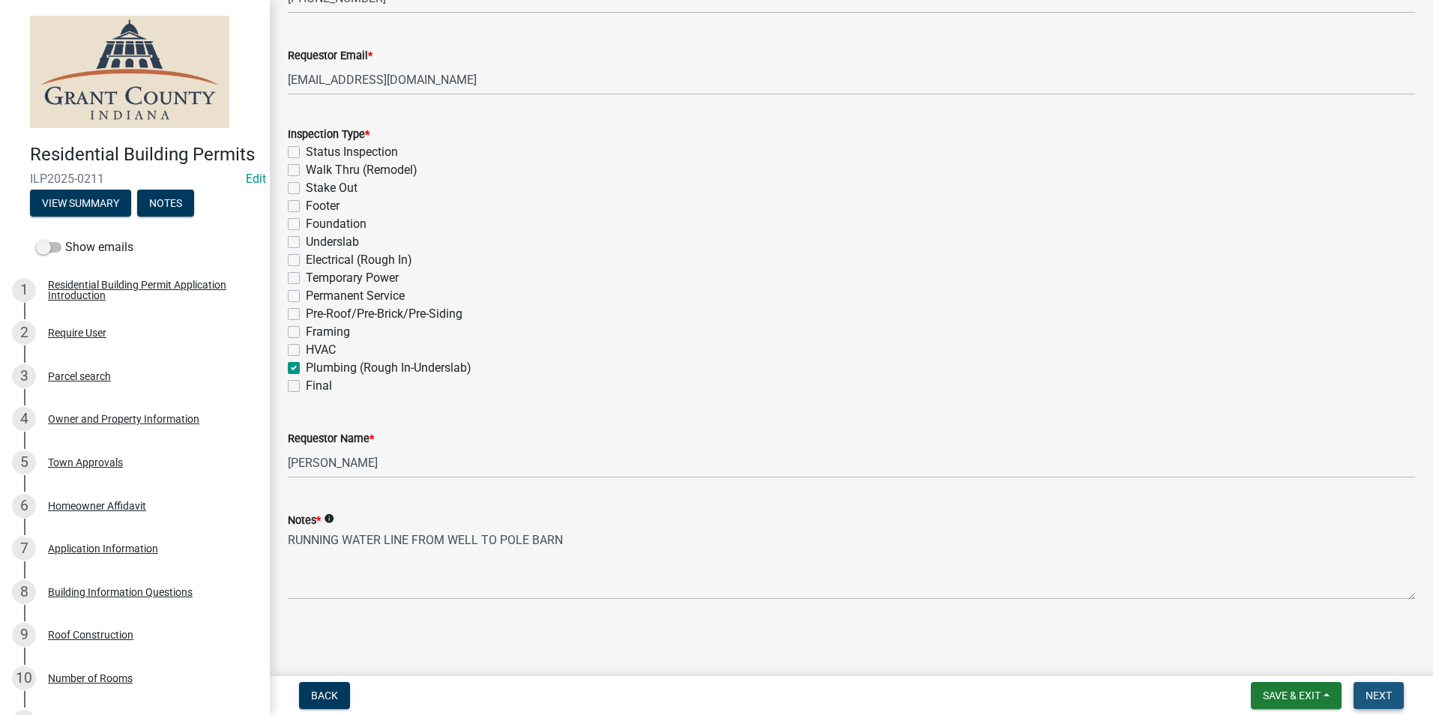
click at [1374, 686] on button "Next" at bounding box center [1378, 695] width 50 height 27
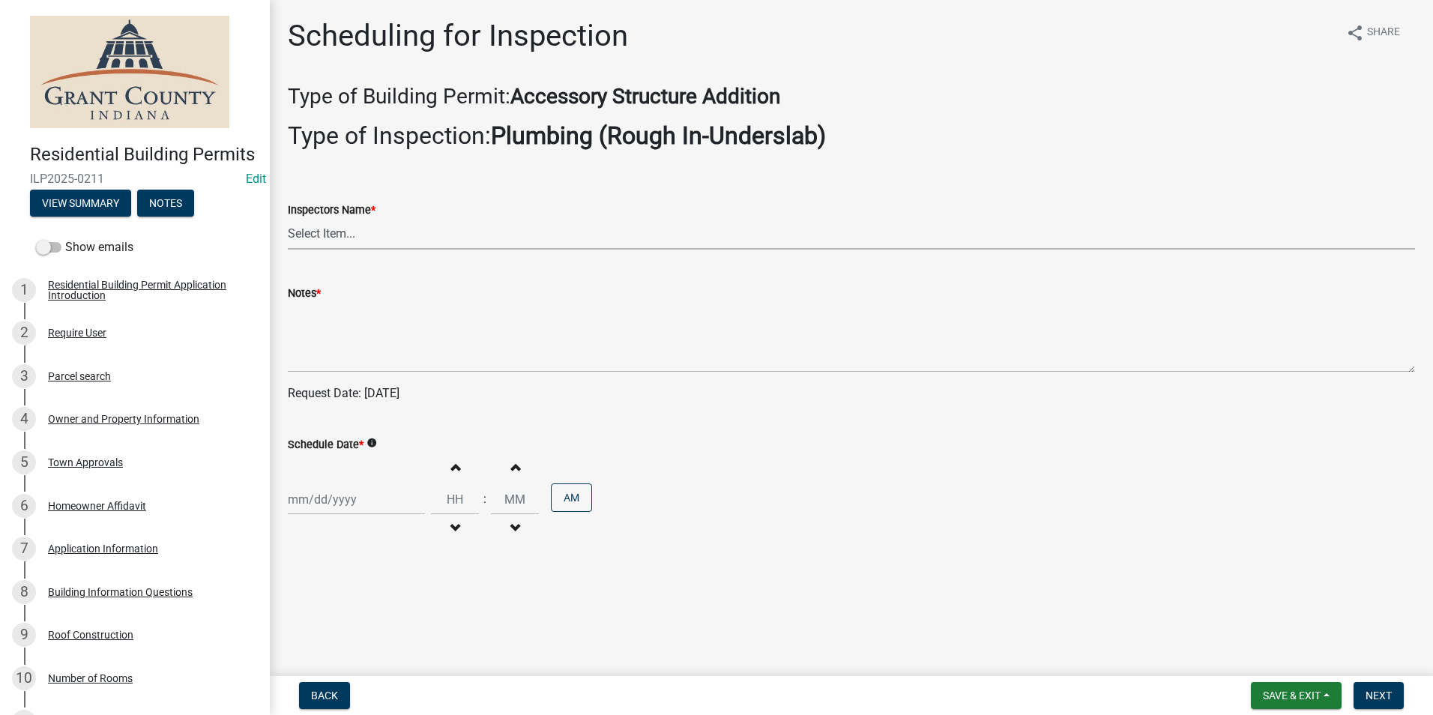
click at [392, 237] on select "Select Item... rberryhill ([PERSON_NAME]) [PERSON_NAME] ([PERSON_NAME]) BBenefi…" at bounding box center [851, 234] width 1127 height 31
select select "d7f9a44a-d2ea-4d3c-83b3-1aa71c950bd5"
click at [288, 219] on select "Select Item... rberryhill ([PERSON_NAME]) [PERSON_NAME] ([PERSON_NAME]) BBenefi…" at bounding box center [851, 234] width 1127 height 31
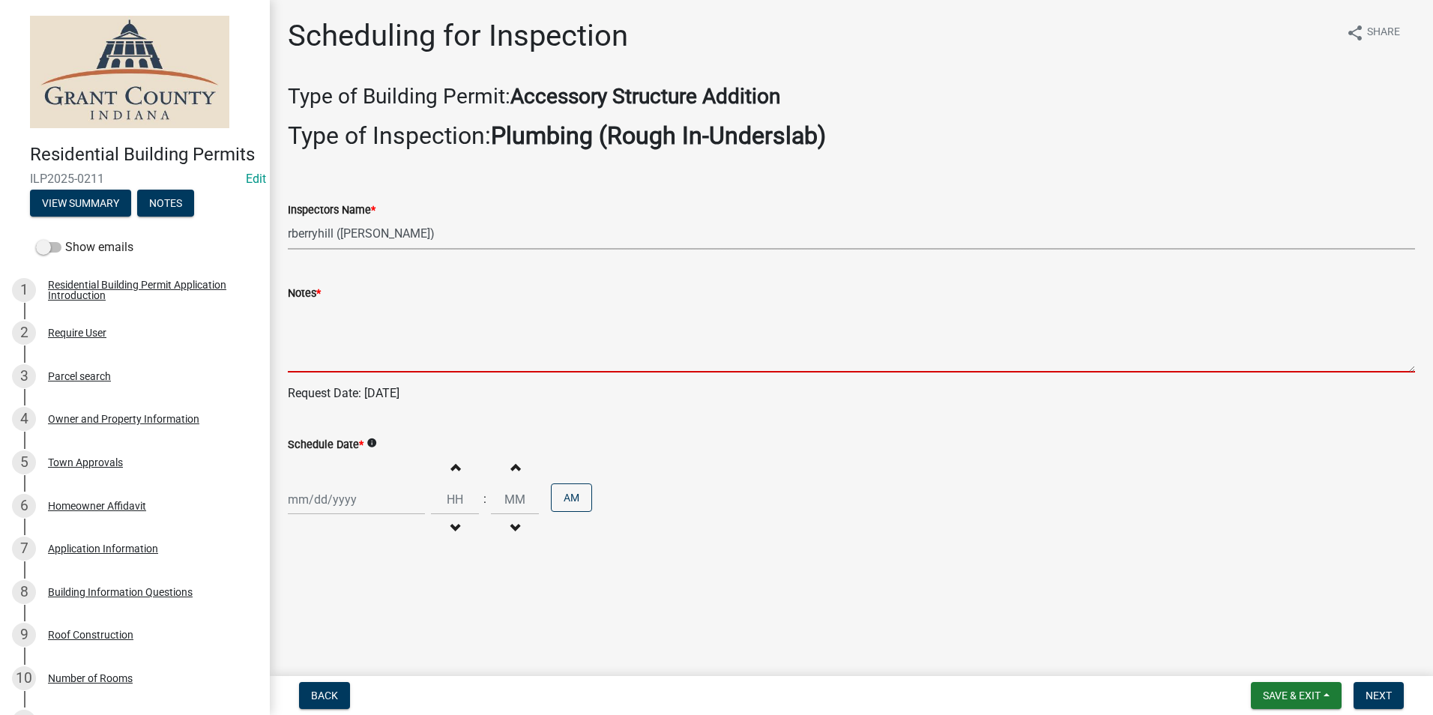
click at [387, 330] on textarea "Notes *" at bounding box center [851, 337] width 1127 height 70
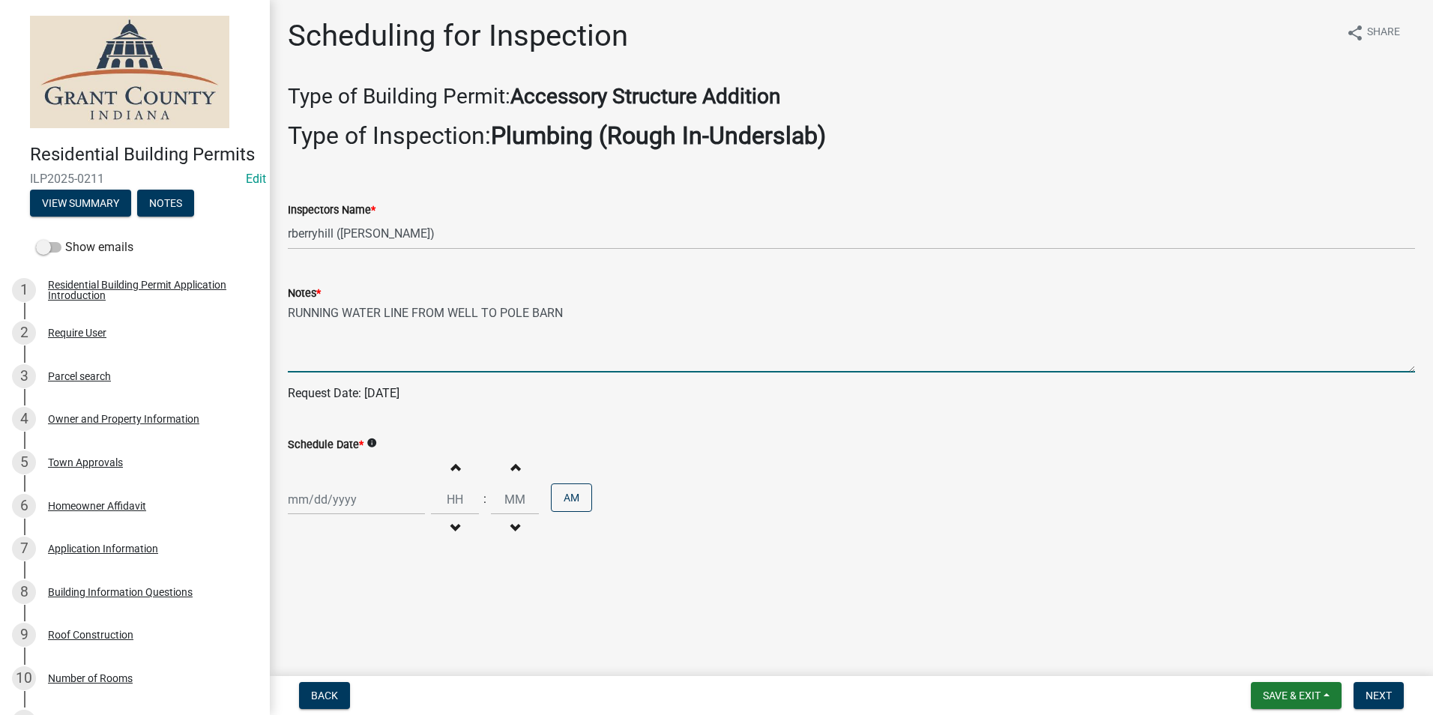
type textarea "RUNNING WATER LINE FROM WELL TO POLE BARN"
click at [363, 505] on div at bounding box center [356, 499] width 137 height 31
select select "8"
select select "2025"
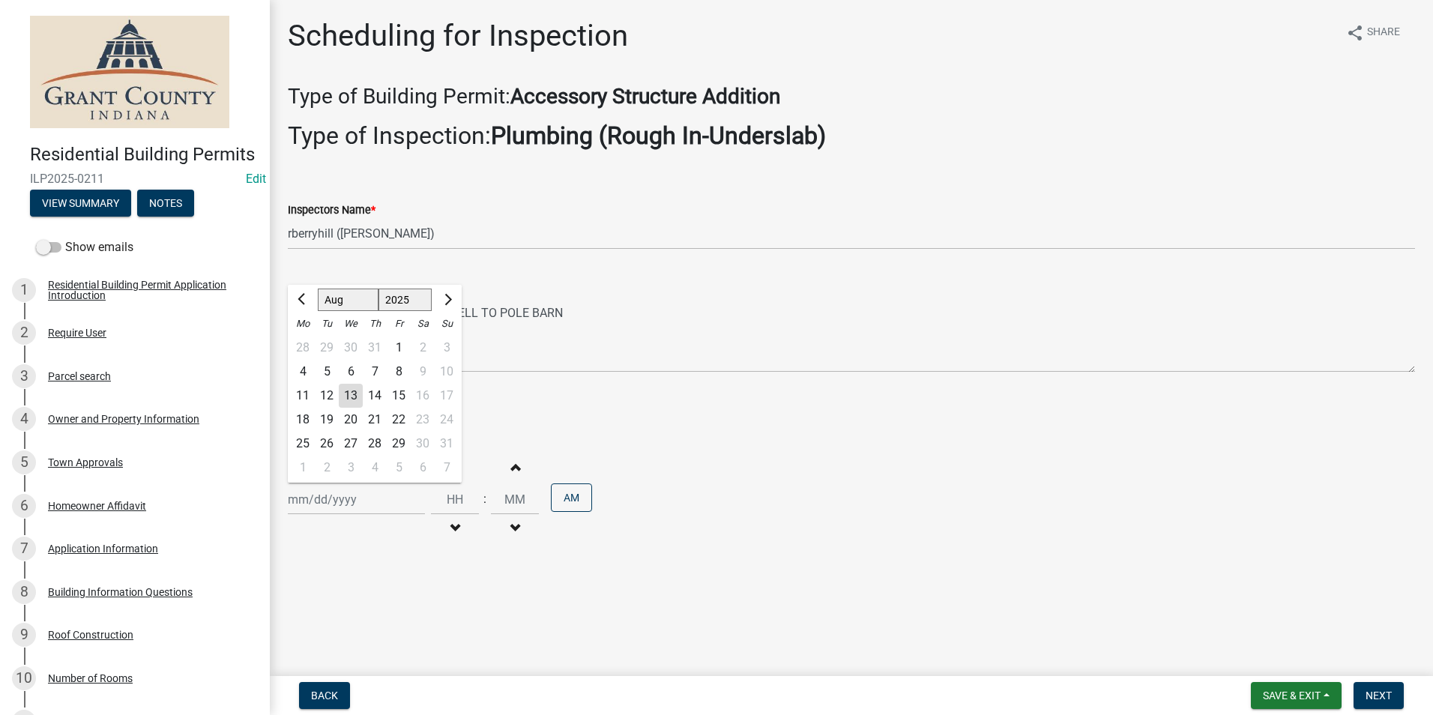
click at [375, 393] on div "14" at bounding box center [375, 396] width 24 height 24
type input "[DATE]"
click at [1387, 683] on button "Next" at bounding box center [1378, 695] width 50 height 27
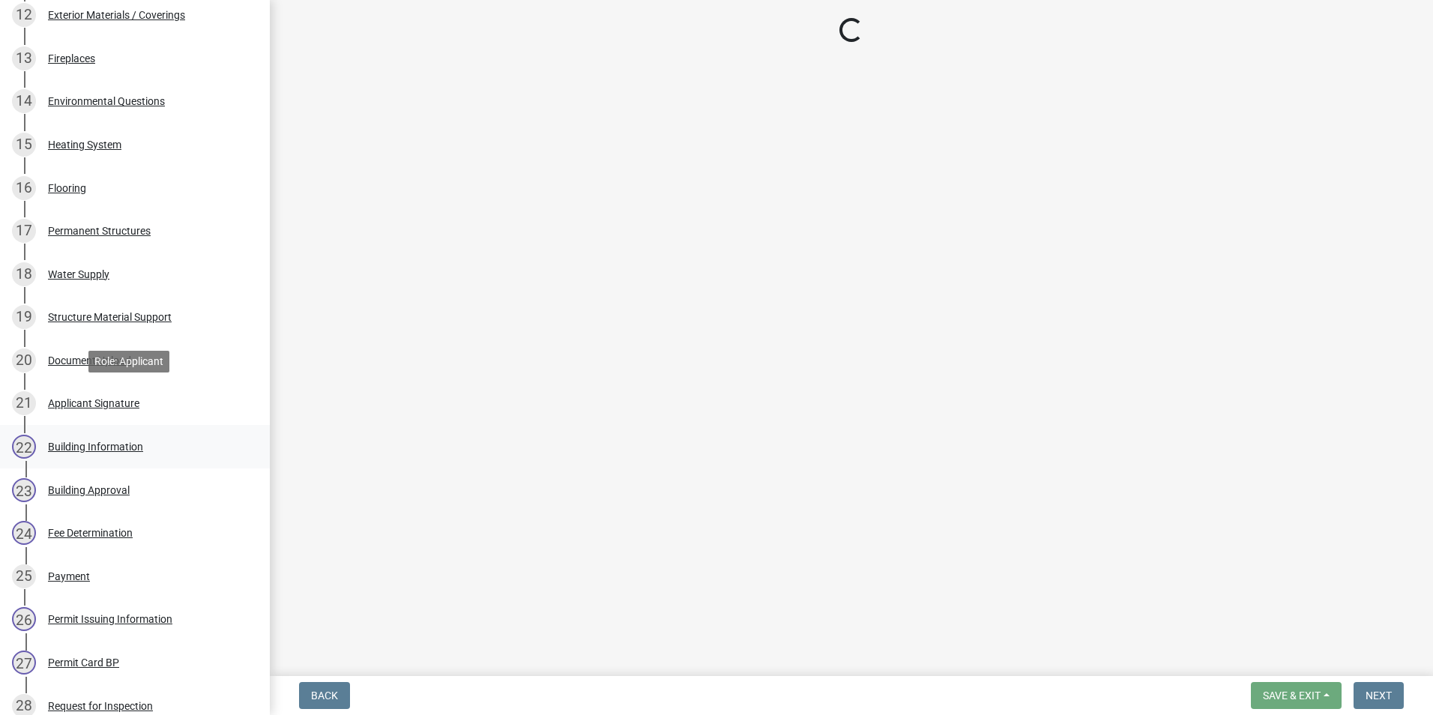
scroll to position [974, 0]
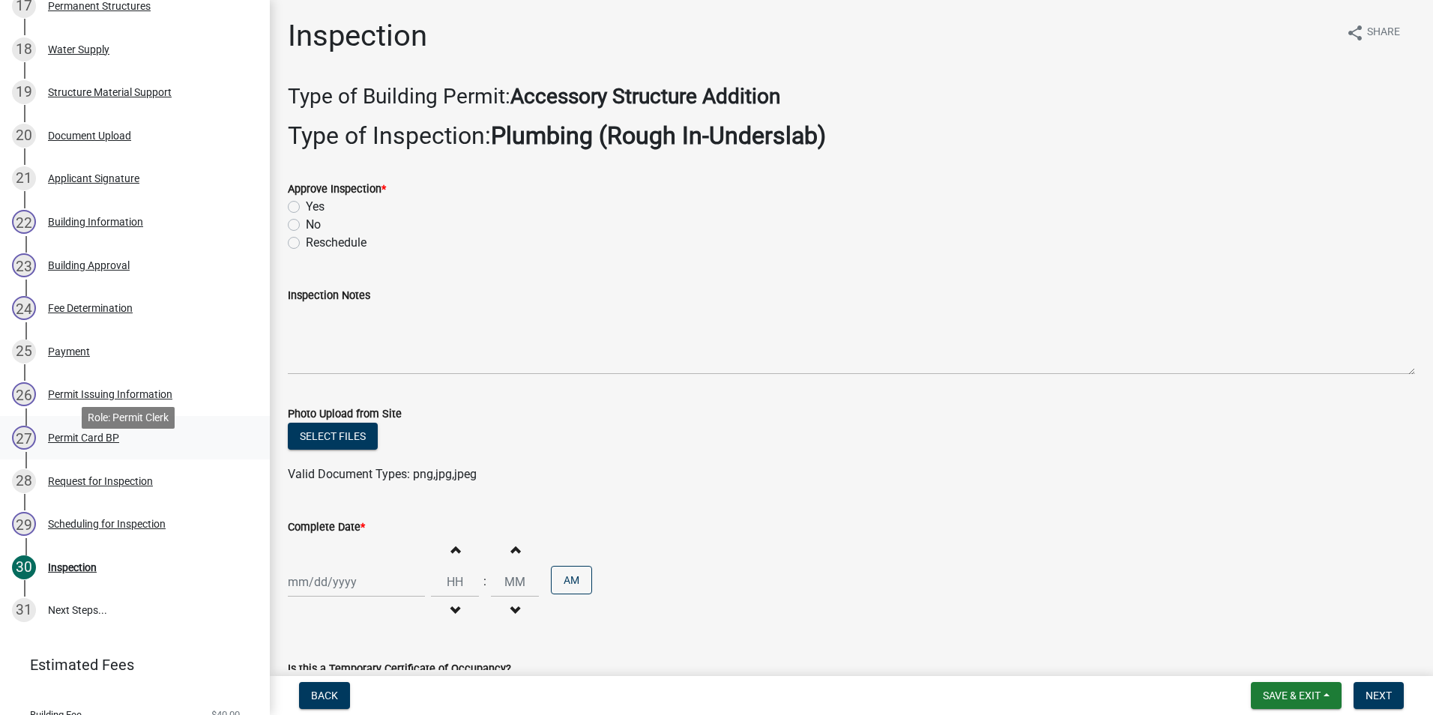
click at [124, 450] on div "27 Permit Card BP" at bounding box center [129, 438] width 234 height 24
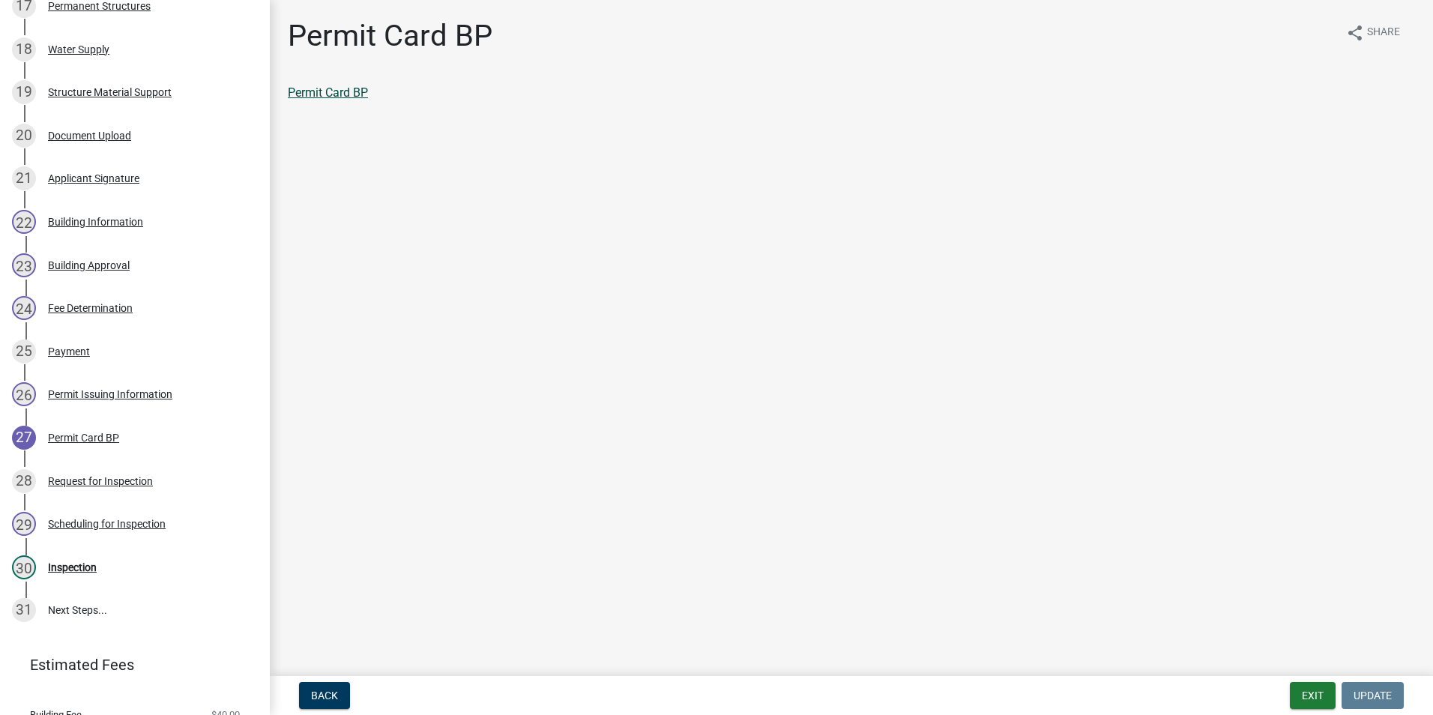
click at [358, 96] on link "Permit Card BP" at bounding box center [328, 92] width 80 height 14
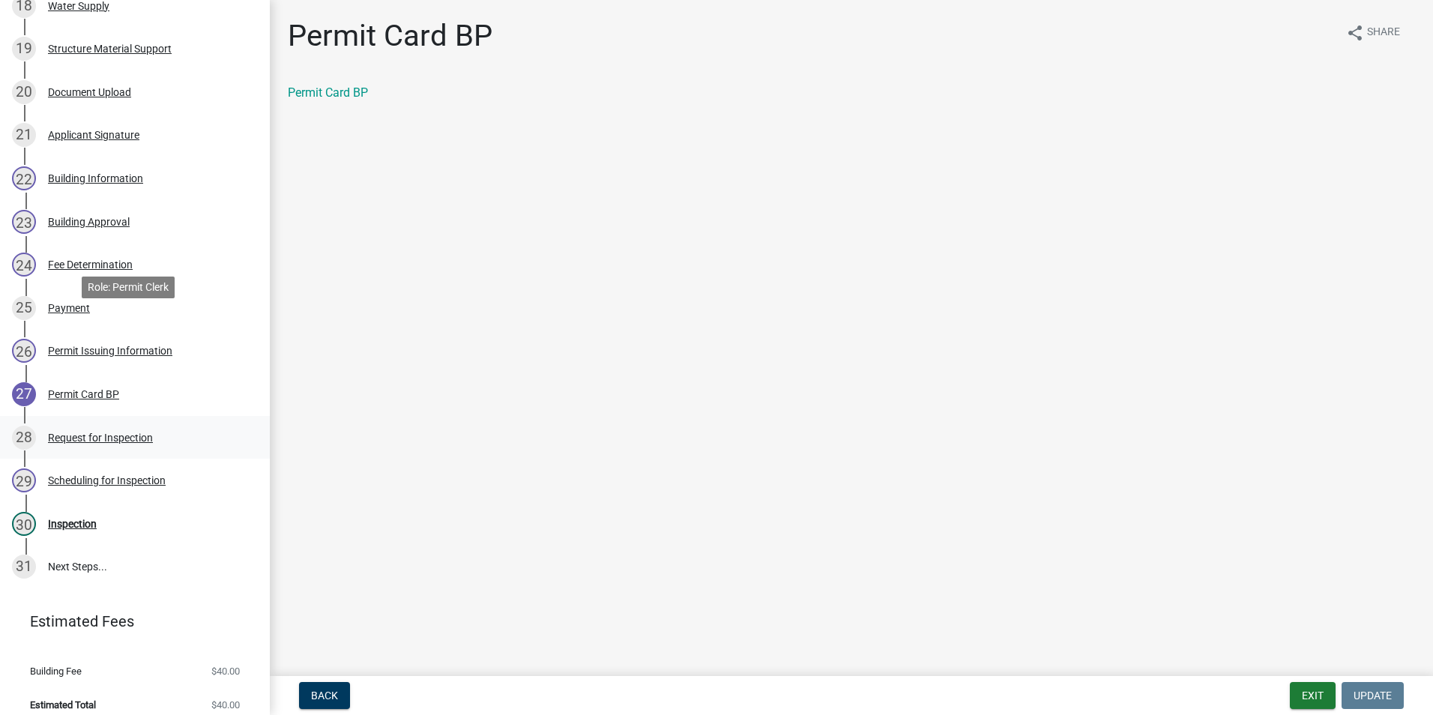
scroll to position [1052, 0]
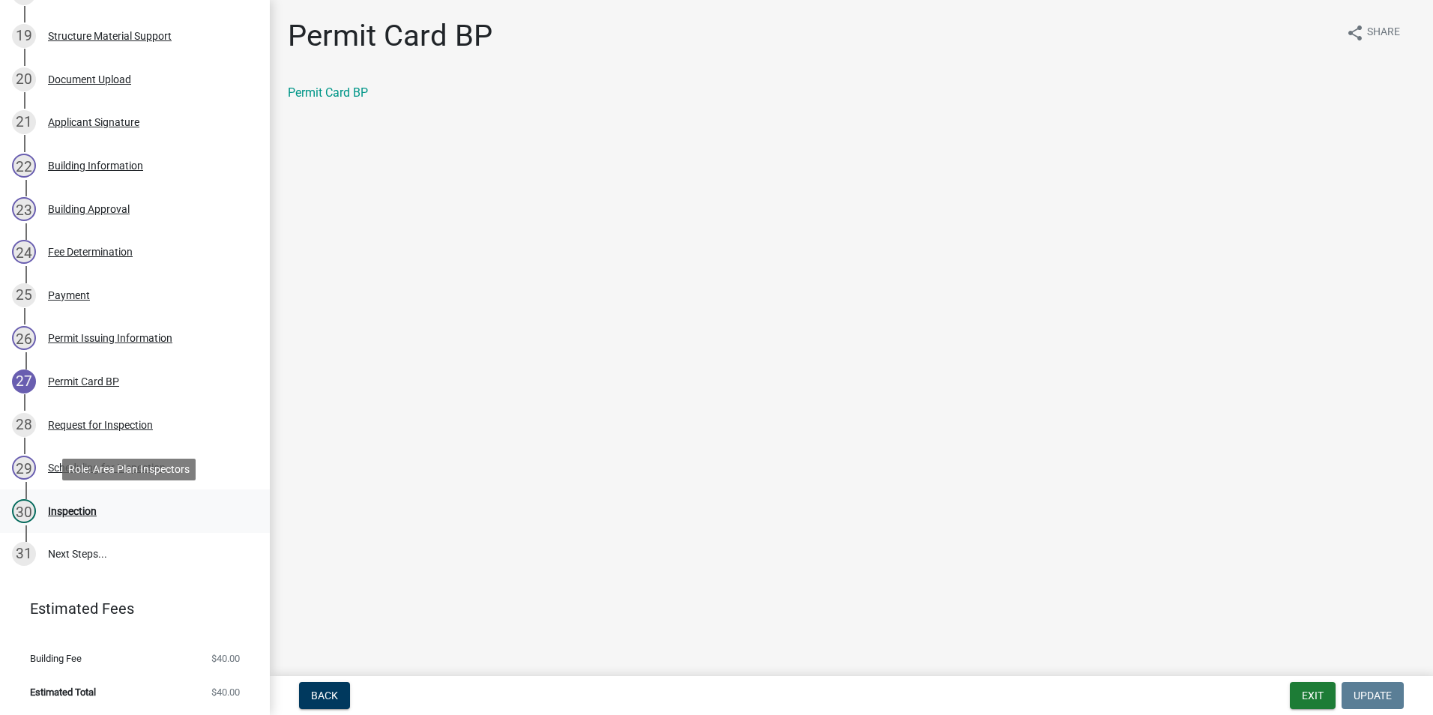
click at [85, 513] on div "Inspection" at bounding box center [72, 511] width 49 height 10
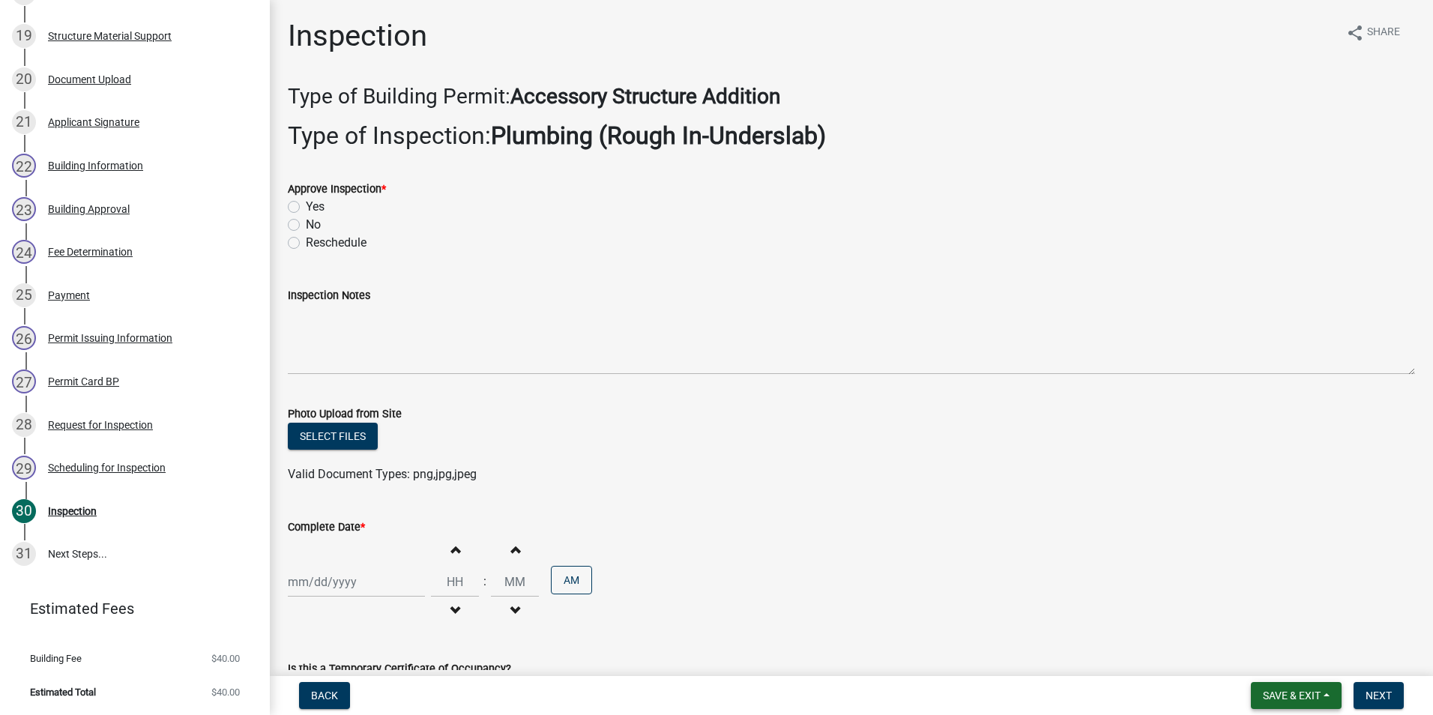
click at [1307, 687] on button "Save & Exit" at bounding box center [1296, 695] width 91 height 27
click at [1297, 665] on button "Save & Exit" at bounding box center [1281, 656] width 120 height 36
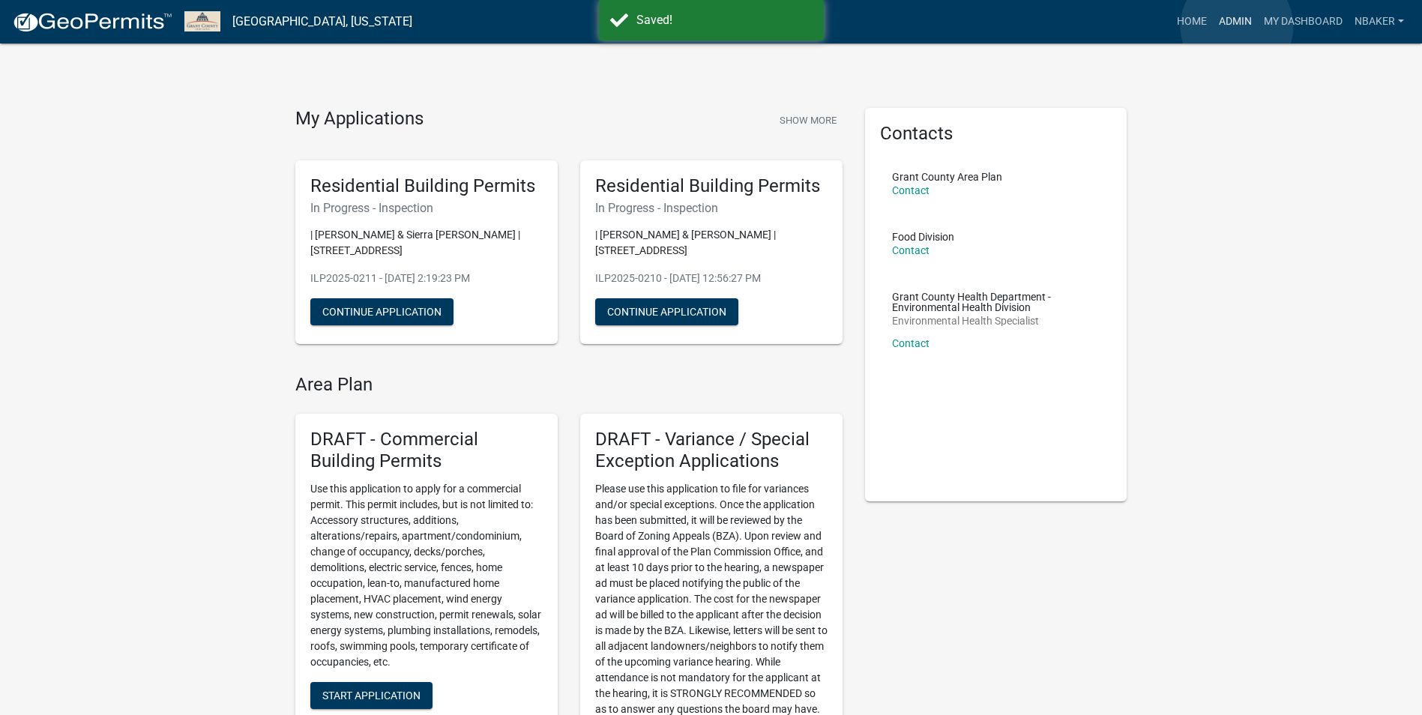
click at [1236, 26] on link "Admin" at bounding box center [1234, 21] width 45 height 28
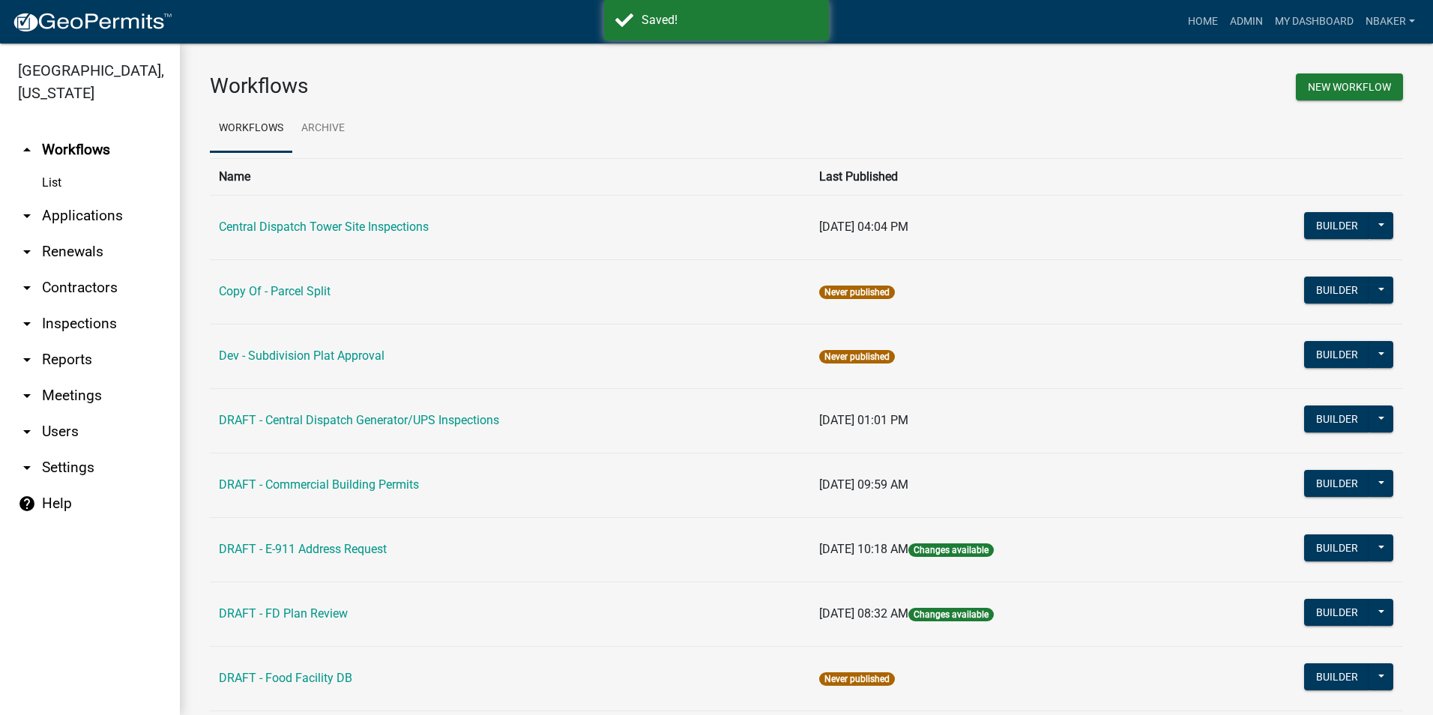
click at [89, 306] on link "arrow_drop_down Inspections" at bounding box center [90, 324] width 180 height 36
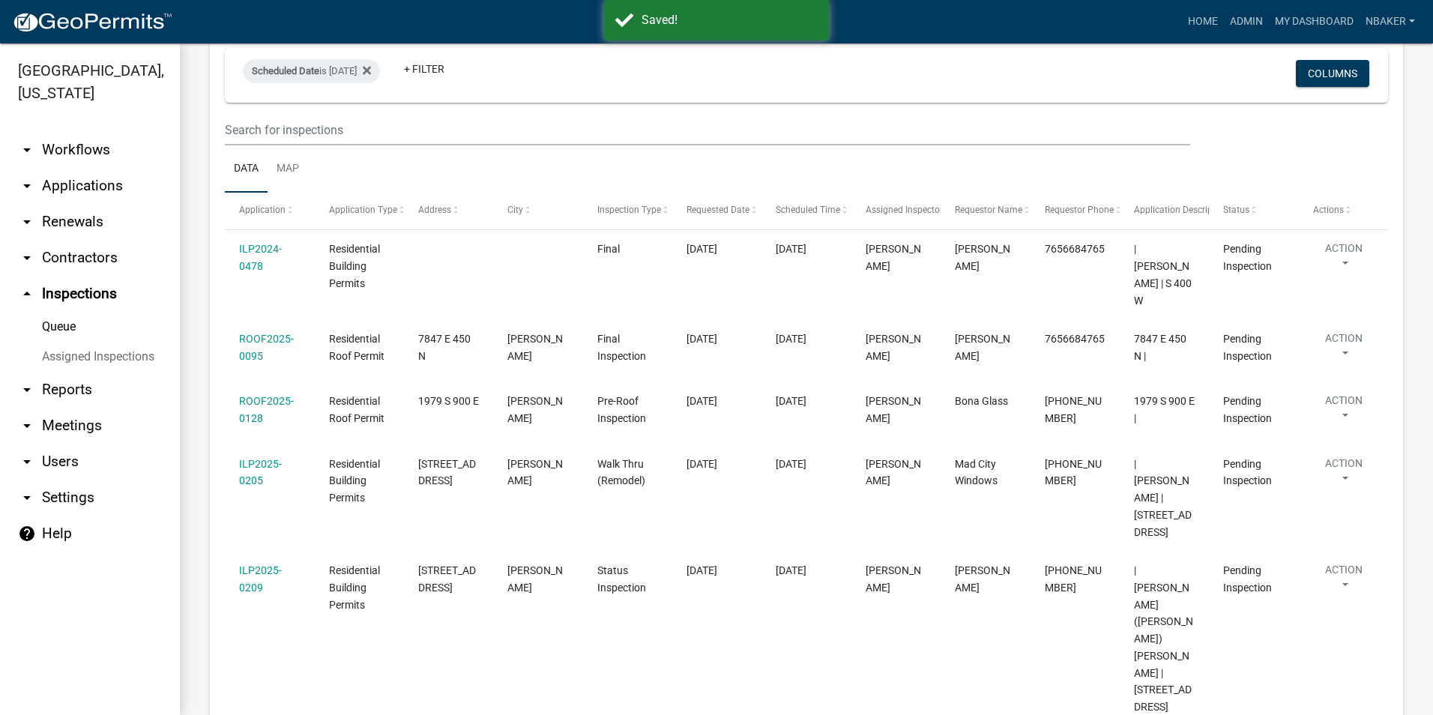
scroll to position [139, 0]
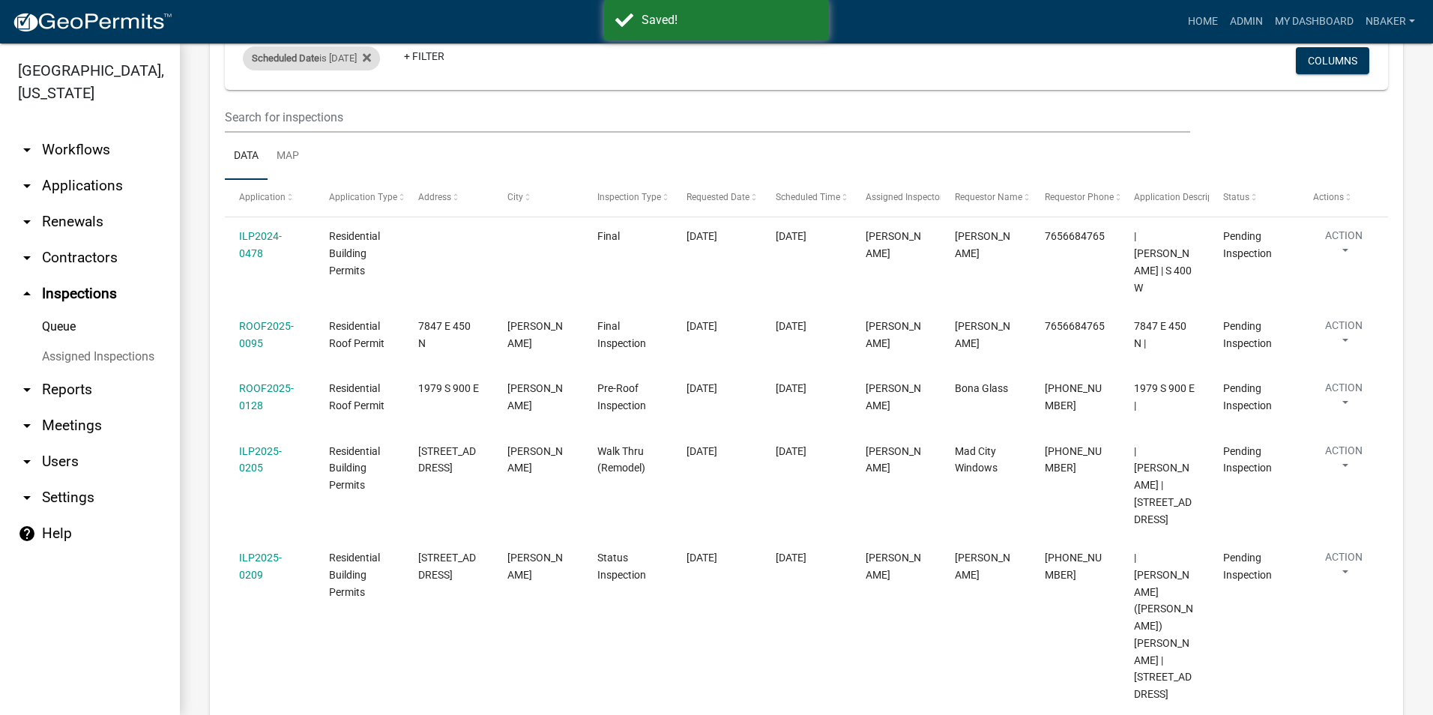
click at [357, 58] on div "Scheduled Date is [DATE]" at bounding box center [311, 58] width 137 height 24
click at [371, 114] on input "[DATE]" at bounding box center [324, 114] width 105 height 31
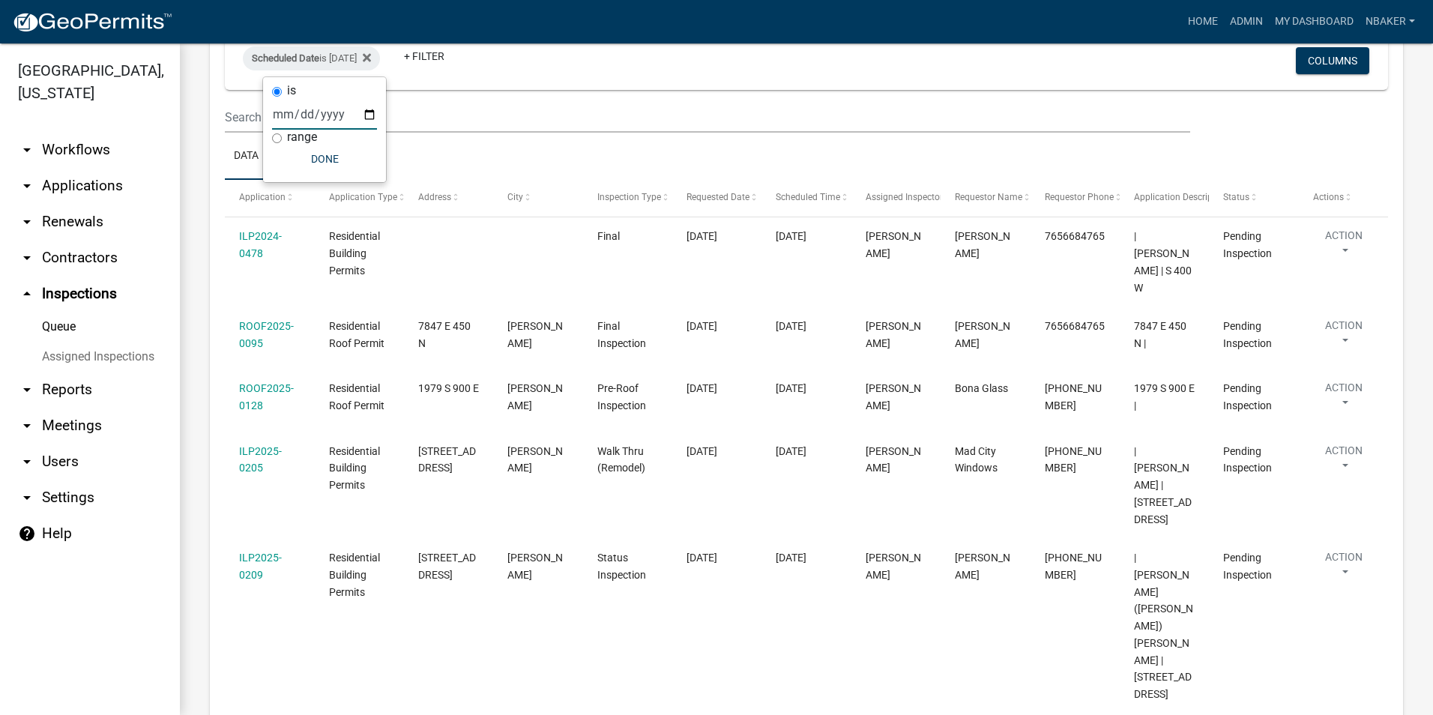
type input "[DATE]"
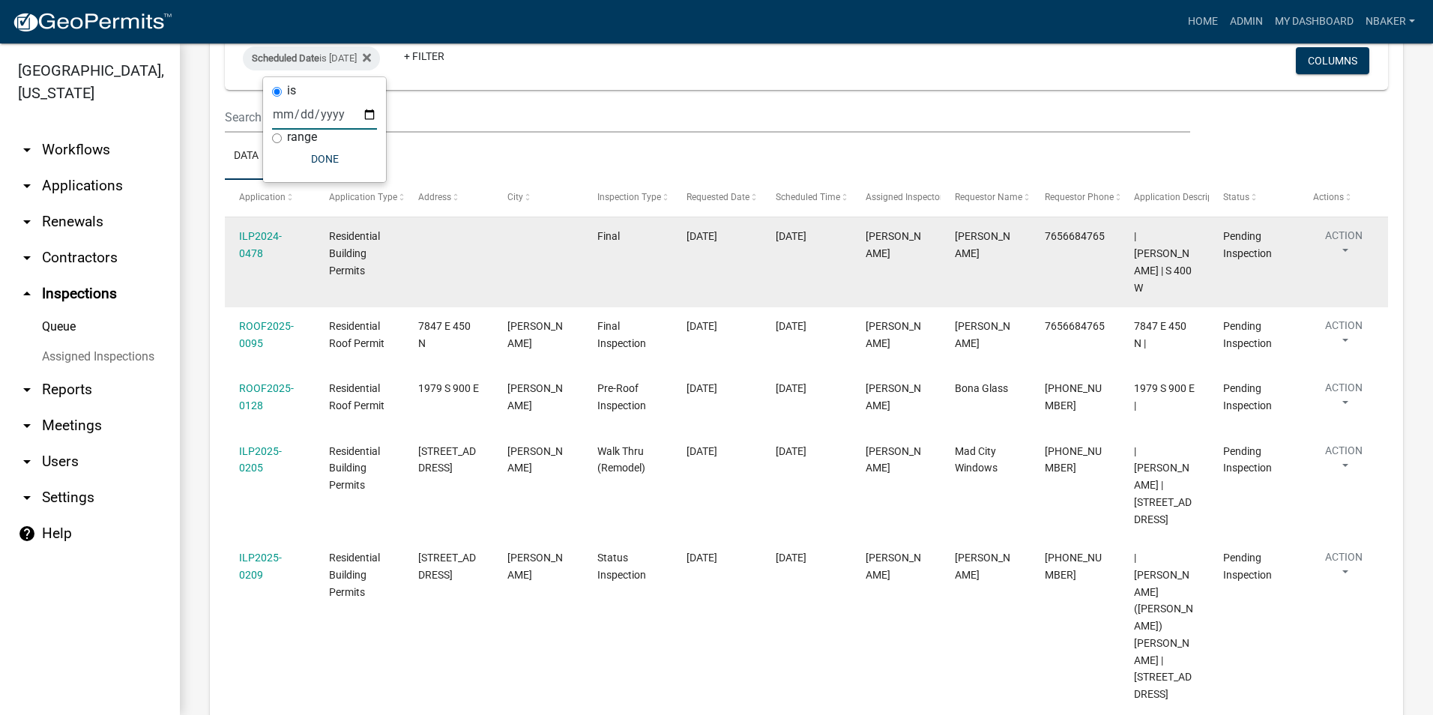
scroll to position [82, 0]
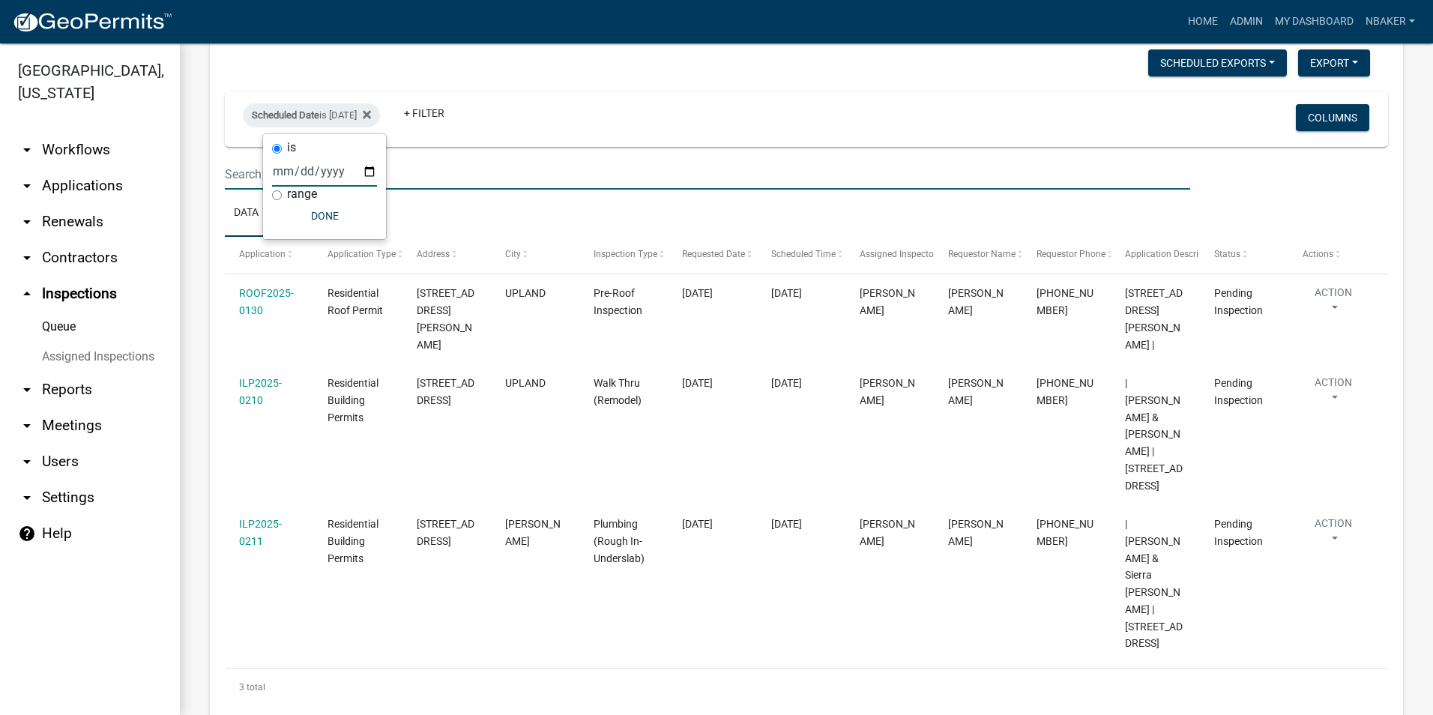
click at [660, 180] on input "text" at bounding box center [707, 174] width 965 height 31
click at [660, 181] on input "text" at bounding box center [707, 174] width 965 height 31
click at [680, 136] on div "Scheduled Date is [DATE] + Filter" at bounding box center [615, 119] width 767 height 39
